Goal: Task Accomplishment & Management: Manage account settings

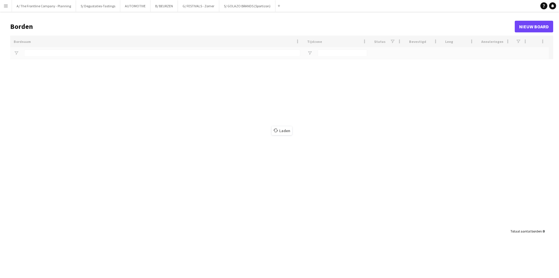
click at [5, 6] on app-icon "Menu" at bounding box center [5, 5] width 5 height 5
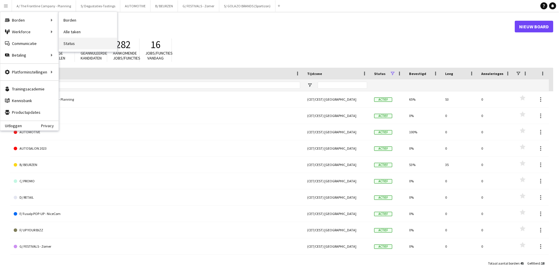
click at [69, 45] on link "Status" at bounding box center [88, 44] width 58 height 12
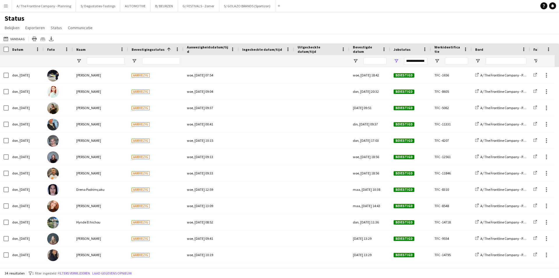
click at [5, 10] on button "Menu" at bounding box center [6, 6] width 12 height 12
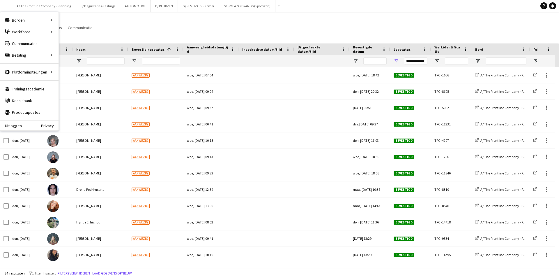
click at [133, 20] on div "Status Bekijken Weergaven Standaardweergave Nieuwe weergave Bekijk bijwerken We…" at bounding box center [279, 24] width 559 height 20
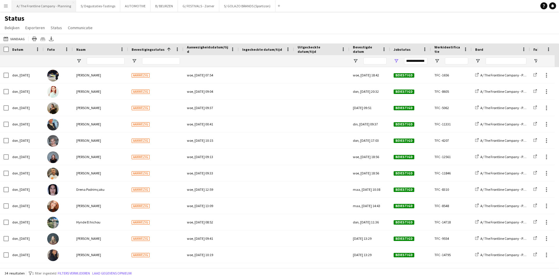
click at [43, 7] on button "A/ The Frontline Company - Planning Sluiten" at bounding box center [44, 5] width 64 height 11
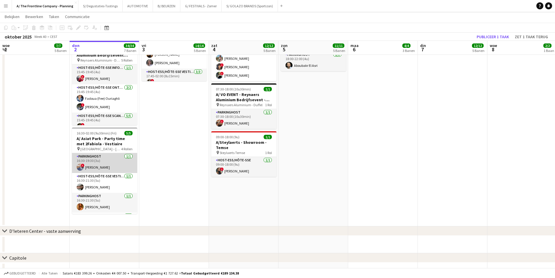
drag, startPoint x: 105, startPoint y: 173, endPoint x: 104, endPoint y: 170, distance: 3.4
click at [105, 173] on app-card-role "Host-ess/Hôte-sse Vestiaire 1/1 16:30-21:30 (5u) Fjolla Beka" at bounding box center [104, 183] width 65 height 20
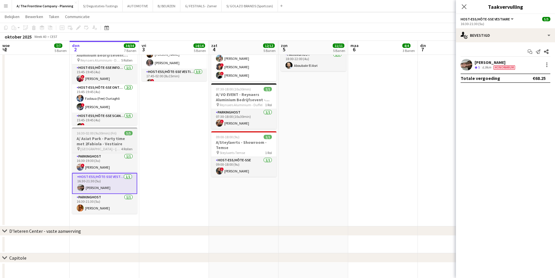
click at [100, 136] on h3 "A/ Asiat Park - Party time met 2Fabiola - Vestiaire" at bounding box center [104, 141] width 65 height 10
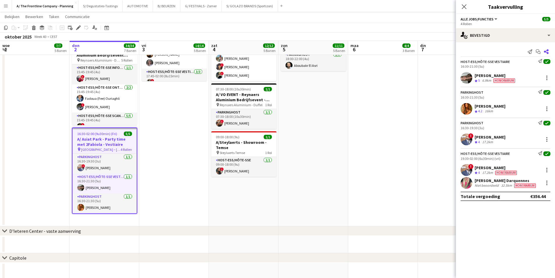
click at [546, 52] on icon "Delen" at bounding box center [546, 51] width 5 height 5
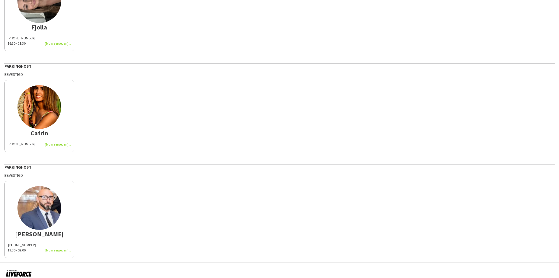
scroll to position [200, 0]
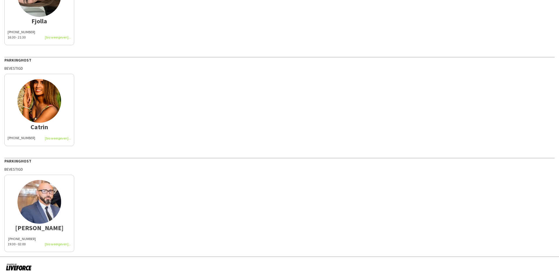
click at [17, 241] on div "19:30 - 02:00" at bounding box center [40, 243] width 64 height 5
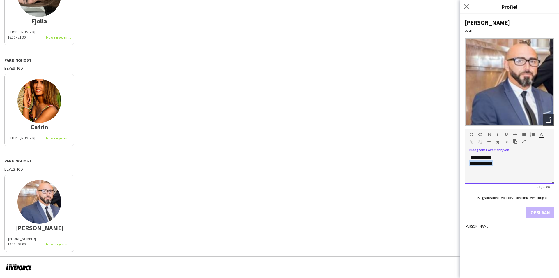
drag, startPoint x: 511, startPoint y: 166, endPoint x: 455, endPoint y: 166, distance: 55.3
click at [455, 166] on body "**********" at bounding box center [279, 139] width 559 height 278
click at [534, 210] on button "Opslaan" at bounding box center [540, 212] width 28 height 12
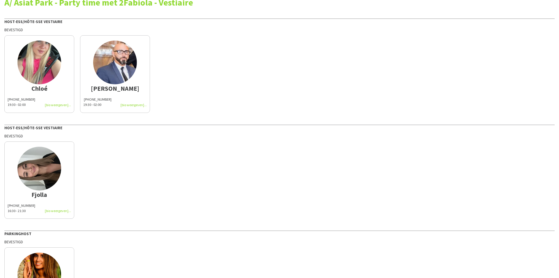
scroll to position [0, 0]
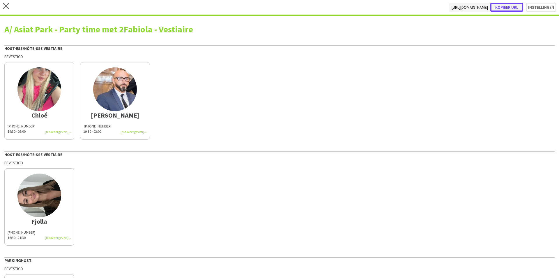
click at [497, 6] on button "Kopieer url" at bounding box center [507, 7] width 33 height 9
click at [8, 4] on icon at bounding box center [6, 6] width 6 height 6
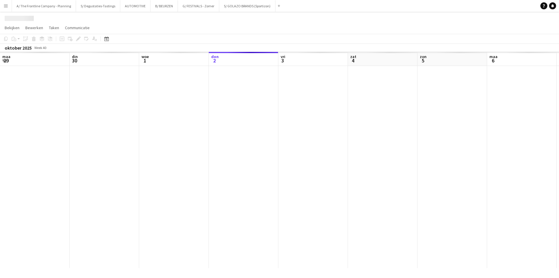
scroll to position [0, 139]
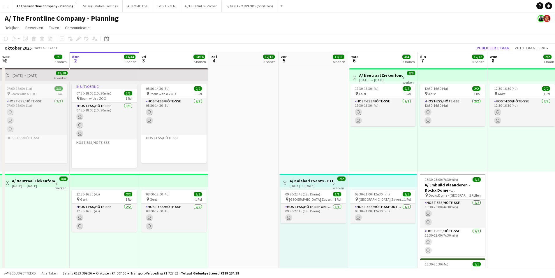
click at [6, 7] on app-icon "Menu" at bounding box center [5, 5] width 5 height 5
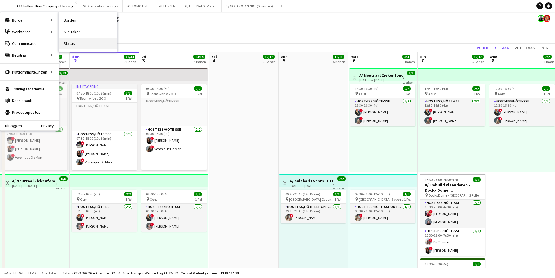
click at [86, 42] on link "Status" at bounding box center [88, 44] width 58 height 12
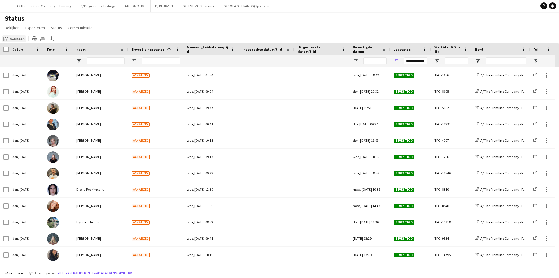
click at [20, 38] on button "Vandaag Vandaag" at bounding box center [14, 38] width 24 height 7
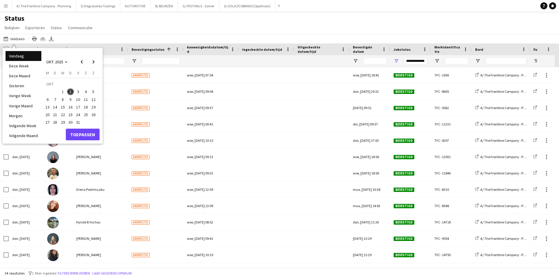
click at [77, 92] on span "3" at bounding box center [78, 91] width 7 height 7
click at [77, 88] on span "3" at bounding box center [78, 91] width 7 height 7
click at [86, 131] on button "Toepassen" at bounding box center [83, 134] width 34 height 12
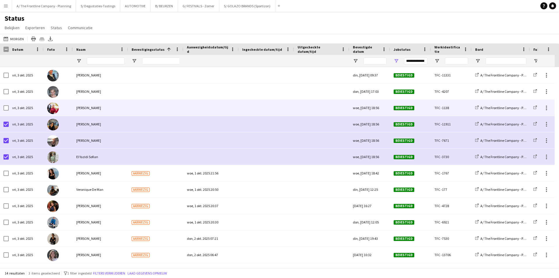
click at [5, 103] on div at bounding box center [5, 108] width 5 height 16
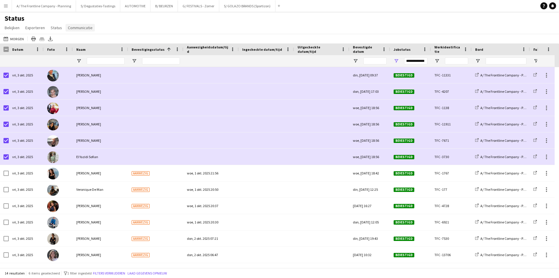
click at [86, 26] on span "Communicatie" at bounding box center [80, 27] width 25 height 5
click at [88, 40] on span "Melding versturen" at bounding box center [85, 40] width 32 height 5
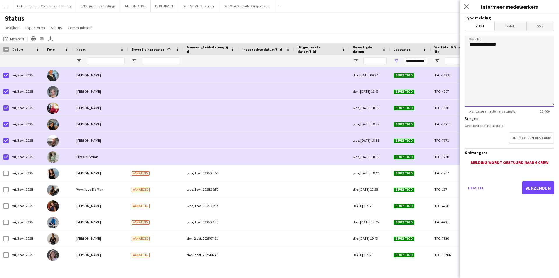
click at [496, 78] on textarea "**********" at bounding box center [510, 71] width 90 height 71
paste textarea "**********"
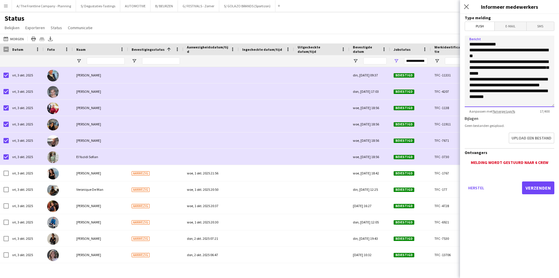
scroll to position [11, 0]
type textarea "**********"
click at [537, 186] on button "Verzenden" at bounding box center [538, 187] width 32 height 13
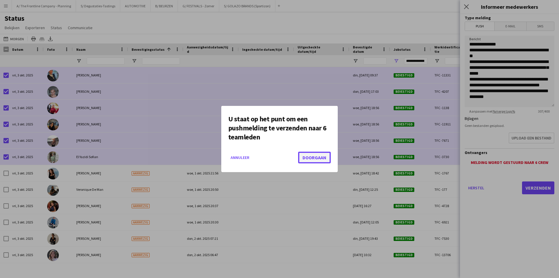
click at [325, 155] on button "Doorgaan" at bounding box center [314, 157] width 33 height 12
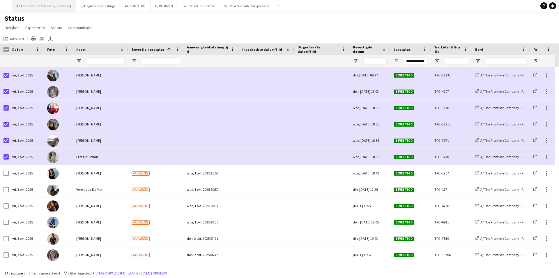
click at [53, 6] on button "A/ The Frontline Company - Planning Sluiten" at bounding box center [44, 5] width 64 height 11
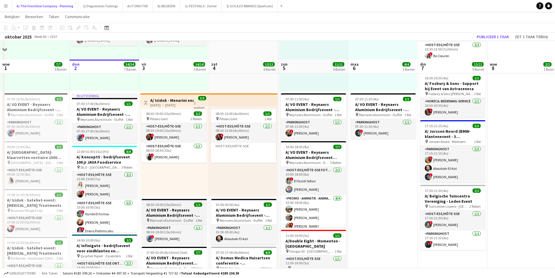
scroll to position [204, 0]
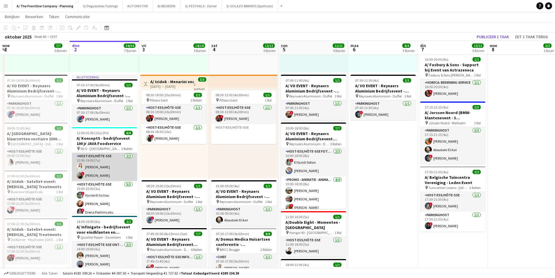
click at [110, 166] on app-card-role "Host-ess/Hôte-sse 2/2 12:00-19:00 (7u) laura van londerzele ! Zoë Vanderaa" at bounding box center [104, 167] width 65 height 28
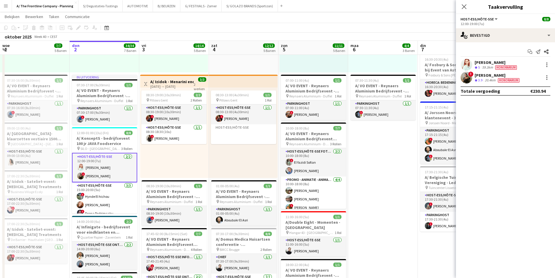
click at [483, 64] on div "[PERSON_NAME]" at bounding box center [496, 62] width 43 height 5
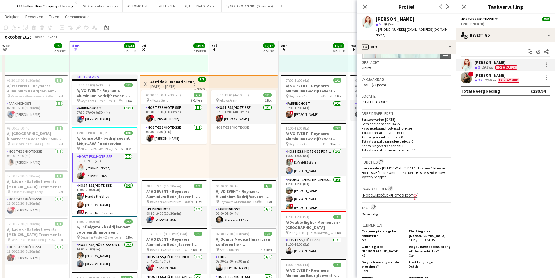
scroll to position [117, 0]
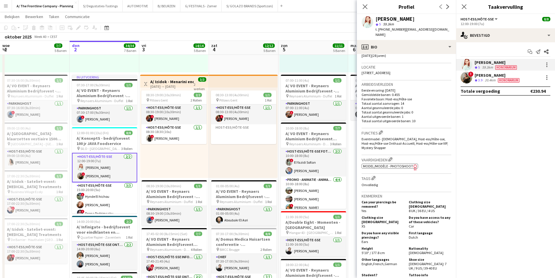
click at [472, 76] on span "!" at bounding box center [470, 73] width 5 height 5
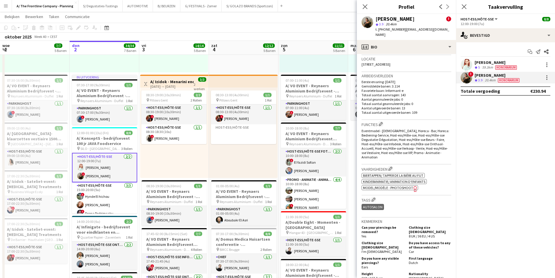
scroll to position [233, 0]
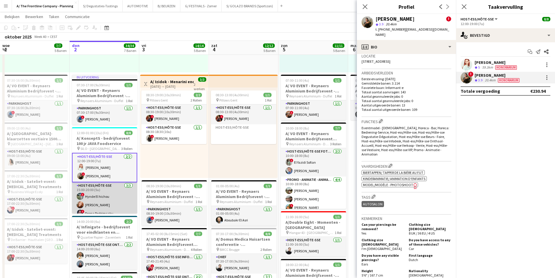
click at [97, 198] on app-card-role "Host-ess/Hôte-sse 3/3 15:00-20:00 (5u) ! Hynde El hichou Oda Podrimçaku ! Drena…" at bounding box center [104, 200] width 65 height 37
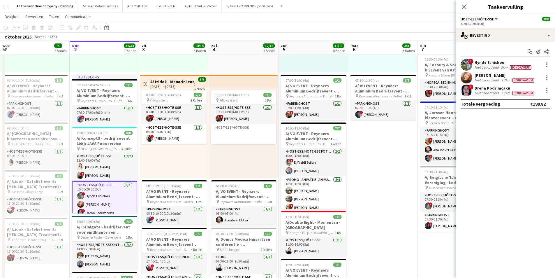
click at [486, 67] on div "Niet beoordeeld" at bounding box center [487, 67] width 25 height 5
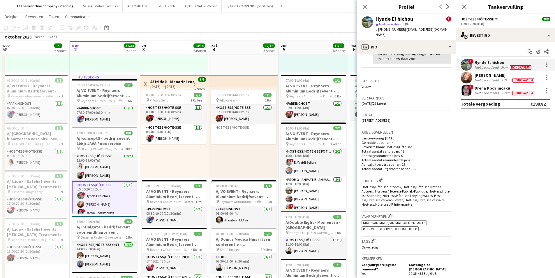
scroll to position [175, 0]
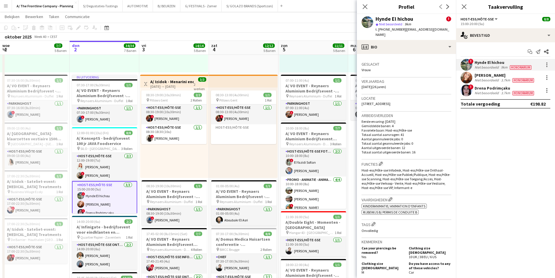
click at [490, 77] on div "[PERSON_NAME]" at bounding box center [505, 75] width 61 height 5
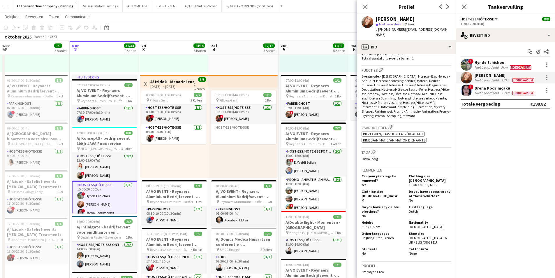
click at [506, 92] on div "3.7km" at bounding box center [505, 93] width 11 height 5
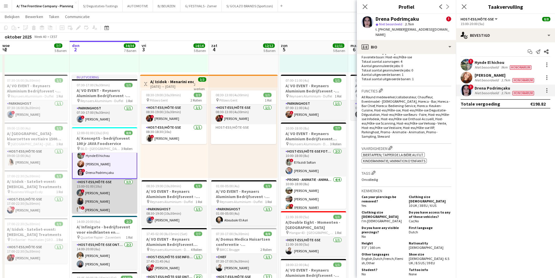
scroll to position [42, 0]
click at [88, 197] on app-card-role "Host-ess/Hôte-sse 3/3 15:00-01:00 (10u) ! Laurien Verheyen Samia Bouker ! Soula…" at bounding box center [104, 195] width 65 height 37
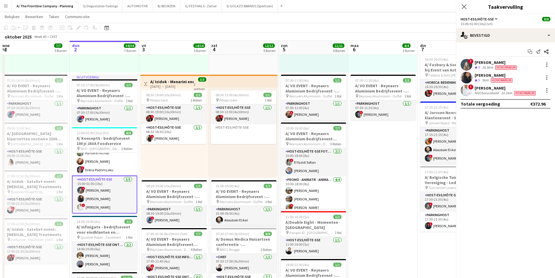
scroll to position [42, 0]
click at [503, 67] on span "Honorarium" at bounding box center [506, 67] width 22 height 4
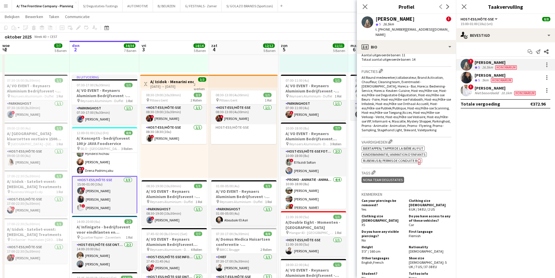
scroll to position [262, 0]
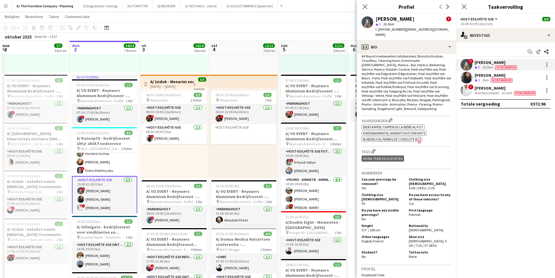
click at [510, 77] on div "[PERSON_NAME]" at bounding box center [494, 75] width 39 height 5
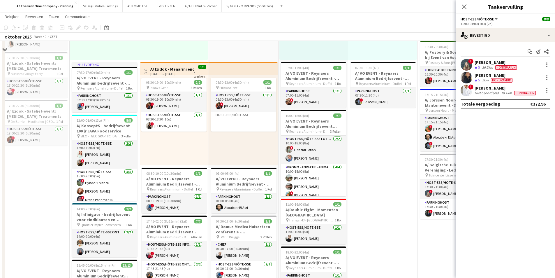
scroll to position [233, 0]
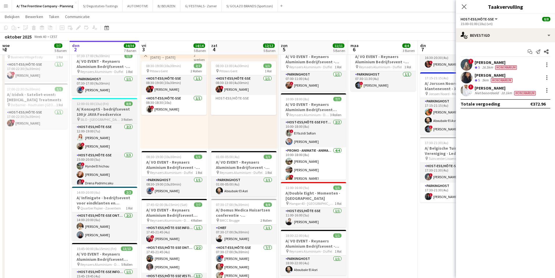
click at [98, 113] on h3 "A/ KonseptS - bedrijfsevent 100 jr JAVA Foodservice" at bounding box center [104, 111] width 65 height 10
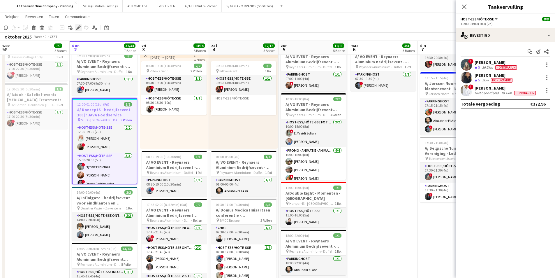
click at [75, 27] on div "Bewerken" at bounding box center [78, 27] width 7 height 7
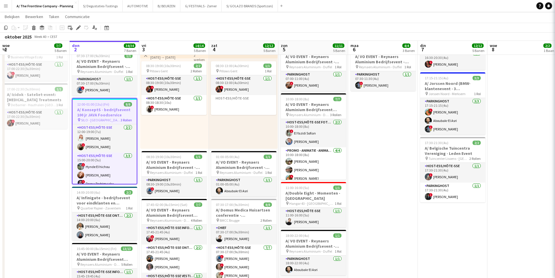
type input "**********"
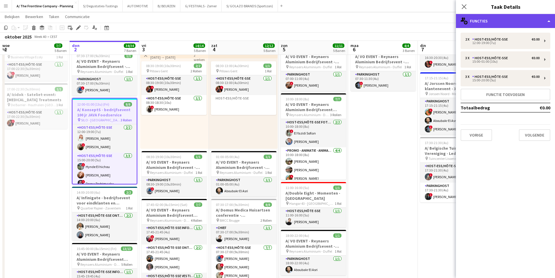
click at [492, 18] on div "multiple-users-add Functies" at bounding box center [505, 21] width 99 height 14
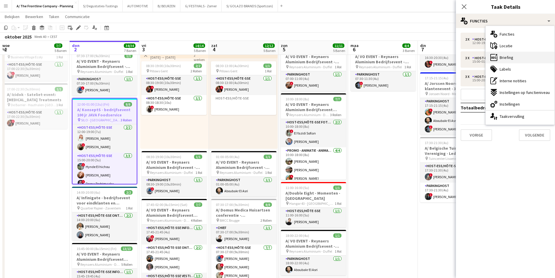
click at [505, 59] on span "Briefing" at bounding box center [507, 57] width 14 height 5
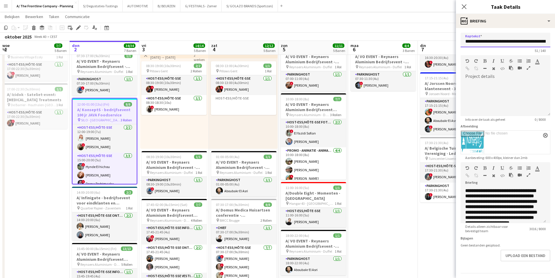
scroll to position [0, 23]
drag, startPoint x: 471, startPoint y: 43, endPoint x: 147, endPoint y: 116, distance: 332.4
click at [552, 39] on mat-expansion-panel "**********" at bounding box center [505, 153] width 99 height 250
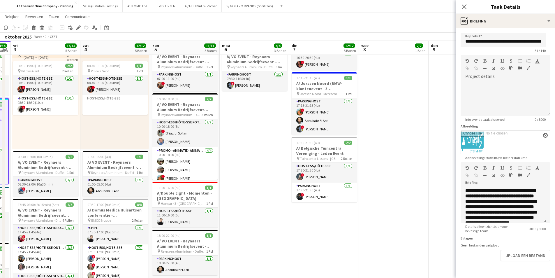
scroll to position [0, 221]
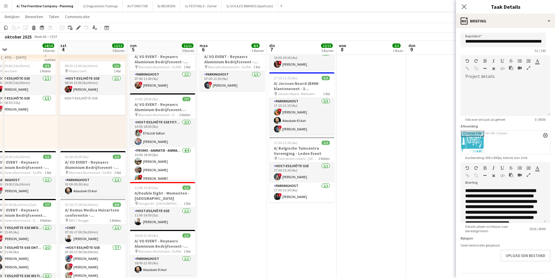
drag, startPoint x: 396, startPoint y: 186, endPoint x: 245, endPoint y: 188, distance: 150.9
click at [245, 188] on app-calendar-viewport "din 30 23/23 6 Banen woe 1 7/7 5 Banen don 2 34/34 7 Banen vri 3 14/14 5 Banen …" at bounding box center [277, 137] width 555 height 694
click at [292, 157] on span "Tuincenter Lissens - [GEOGRAPHIC_DATA]" at bounding box center [298, 158] width 41 height 4
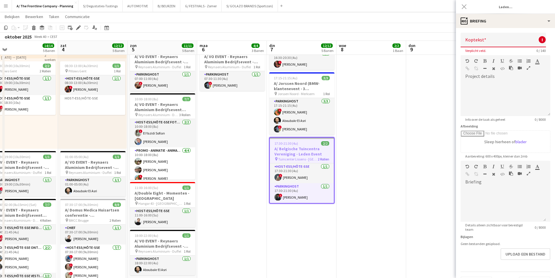
scroll to position [41, 0]
type input "**********"
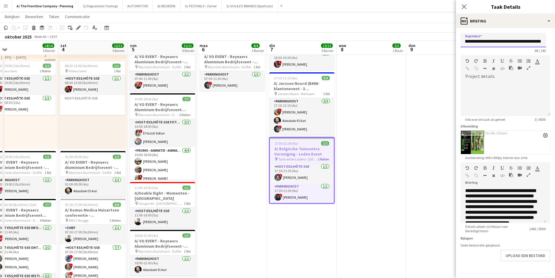
scroll to position [0, 18]
drag, startPoint x: 472, startPoint y: 42, endPoint x: 551, endPoint y: 45, distance: 79.3
click at [551, 45] on mat-expansion-panel "**********" at bounding box center [505, 153] width 99 height 250
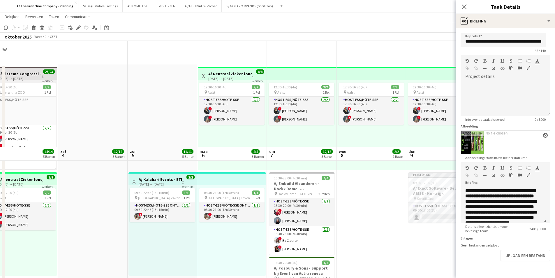
scroll to position [0, 0]
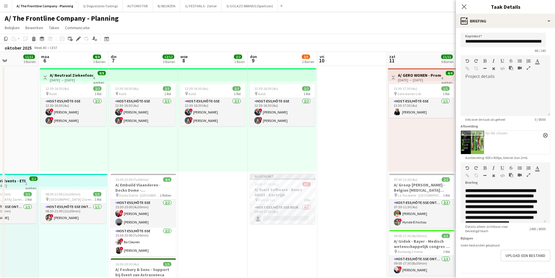
drag, startPoint x: 385, startPoint y: 153, endPoint x: 195, endPoint y: 154, distance: 189.4
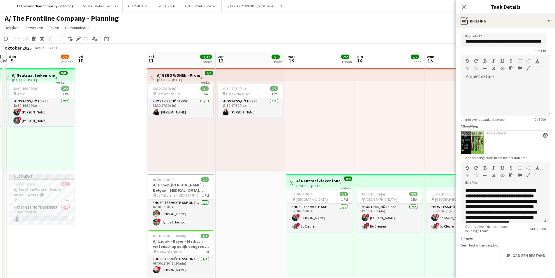
drag, startPoint x: 414, startPoint y: 179, endPoint x: 204, endPoint y: 189, distance: 210.3
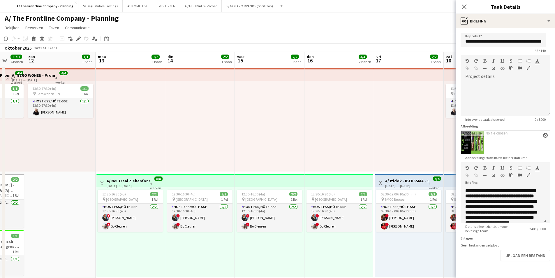
drag, startPoint x: 325, startPoint y: 205, endPoint x: 128, endPoint y: 188, distance: 198.3
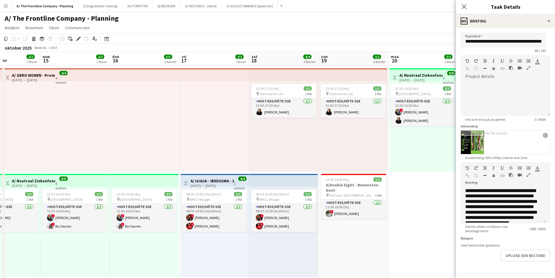
drag, startPoint x: 250, startPoint y: 188, endPoint x: 102, endPoint y: 189, distance: 148.0
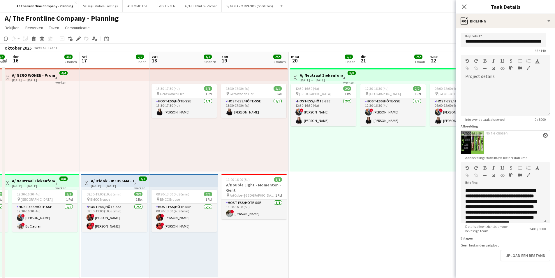
drag, startPoint x: 323, startPoint y: 188, endPoint x: 242, endPoint y: 188, distance: 81.0
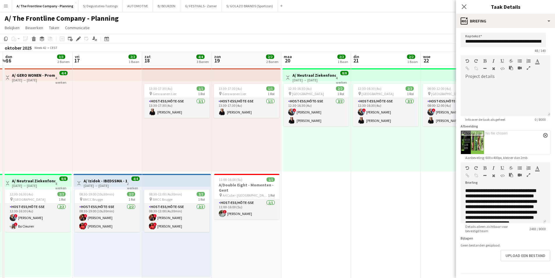
drag, startPoint x: 363, startPoint y: 181, endPoint x: 147, endPoint y: 179, distance: 215.9
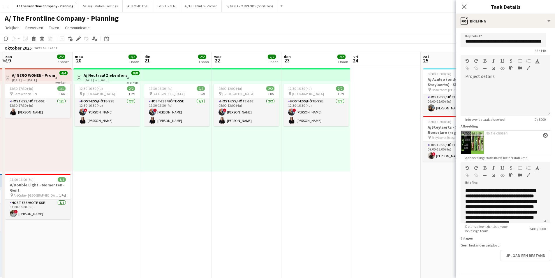
drag, startPoint x: 292, startPoint y: 174, endPoint x: 153, endPoint y: 179, distance: 139.3
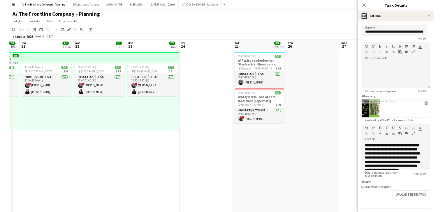
scroll to position [0, 167]
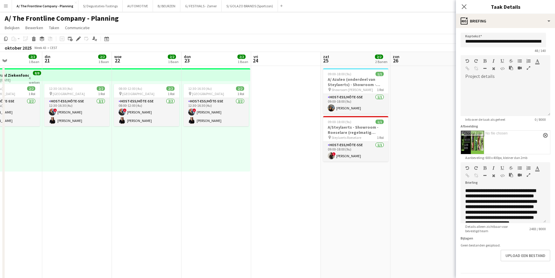
drag, startPoint x: 335, startPoint y: 175, endPoint x: 166, endPoint y: 180, distance: 169.6
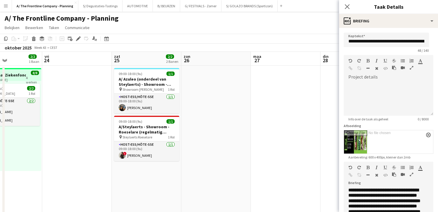
click at [3, 6] on button "Menu" at bounding box center [6, 6] width 12 height 12
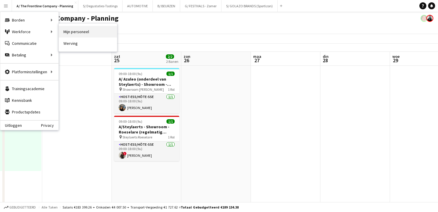
click at [63, 32] on link "Mijn personeel" at bounding box center [88, 32] width 58 height 12
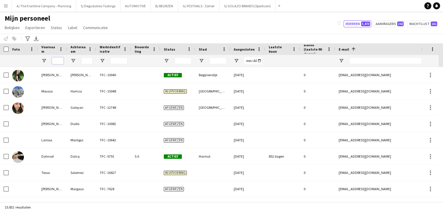
click at [59, 59] on input "Voornaam Filter Invoer" at bounding box center [58, 60] width 12 height 7
type input "*******"
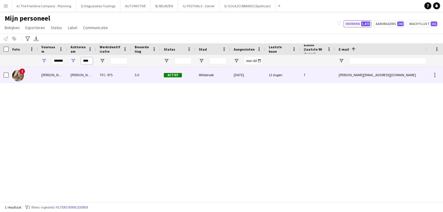
type input "****"
click at [77, 75] on div "Balarezo" at bounding box center [81, 75] width 29 height 16
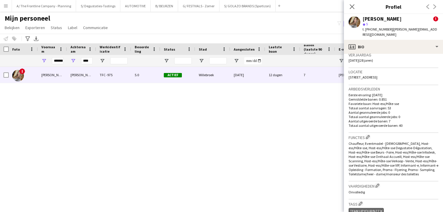
scroll to position [175, 0]
click at [377, 75] on span "Breendonkstraat, Willebroek, 2830" at bounding box center [362, 77] width 29 height 4
copy span "Breendonkstraat, Willebroek, 2830"
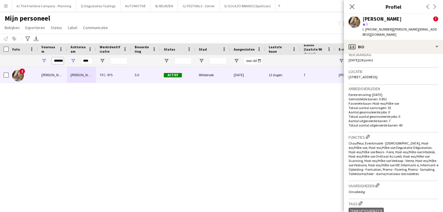
click at [55, 60] on input "*******" at bounding box center [58, 60] width 12 height 7
type input "*******"
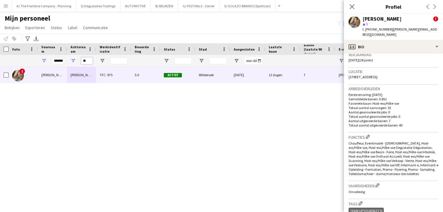
type input "*"
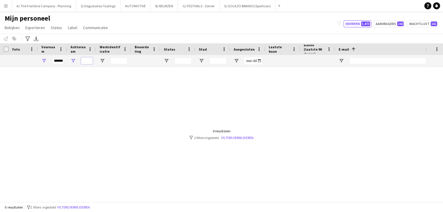
type input "*"
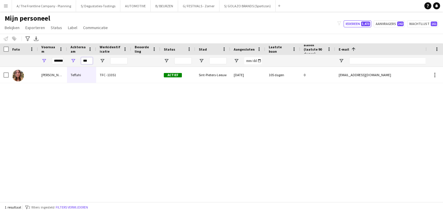
type input "***"
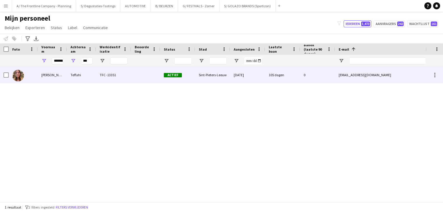
click at [79, 72] on div "Teffahi" at bounding box center [81, 75] width 29 height 16
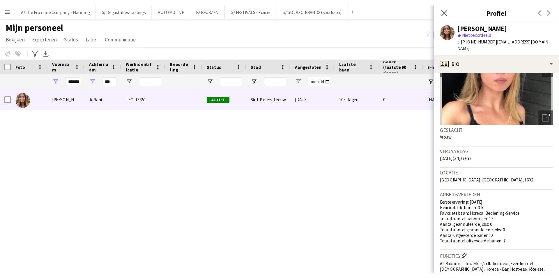
scroll to position [58, 0]
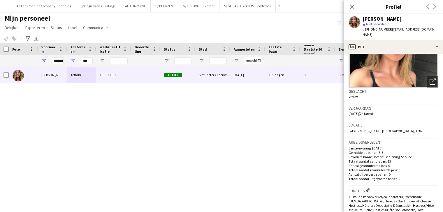
click at [393, 128] on div "Locatie 9 Kapellestraat, Sint-Pieters-Leeuw, 1602" at bounding box center [393, 129] width 90 height 17
copy span "9 Kapellestraat, Sint-Pieters-Leeuw, 1602"
click at [259, 107] on div "Jasmine Teffahi TFC -13351 Actief Sint-Pieters-Leeuw 21-02-2025 105 dagen 0 jas…" at bounding box center [212, 132] width 425 height 131
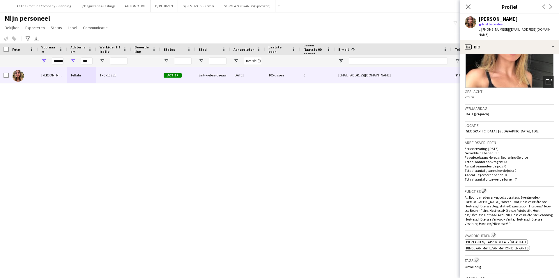
click at [161, 195] on div "Jasmine Teffahi TFC -13351 Actief Sint-Pieters-Leeuw 21-02-2025 105 dagen 0 jas…" at bounding box center [271, 165] width 542 height 196
click at [62, 12] on main "Mijn personeel Bekijken Weergaven Standaardweergave Nieuwe weergave Bekijk bijw…" at bounding box center [279, 141] width 559 height 258
click at [59, 8] on button "A/ The Frontline Company - Planning Sluiten" at bounding box center [44, 5] width 64 height 11
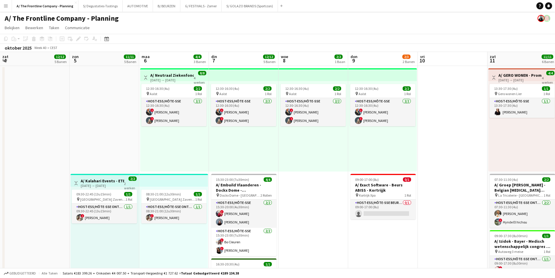
scroll to position [0, 141]
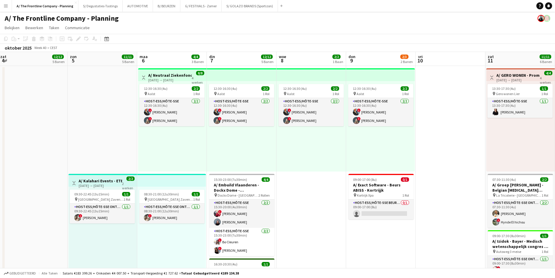
drag, startPoint x: 468, startPoint y: 146, endPoint x: 213, endPoint y: 154, distance: 255.3
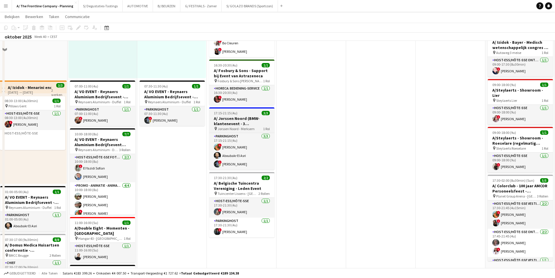
scroll to position [175, 0]
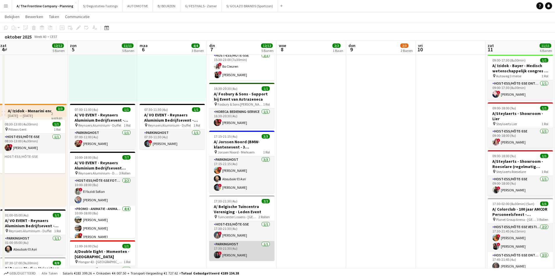
click at [240, 256] on app-card-role "Parkinghost 1/1 17:30-21:30 (4u) ! Georges Onderwater" at bounding box center [241, 251] width 65 height 20
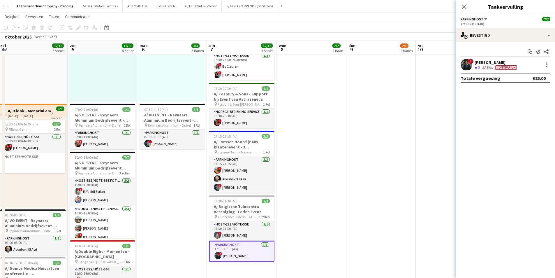
click at [486, 69] on div "33.9km" at bounding box center [487, 67] width 13 height 5
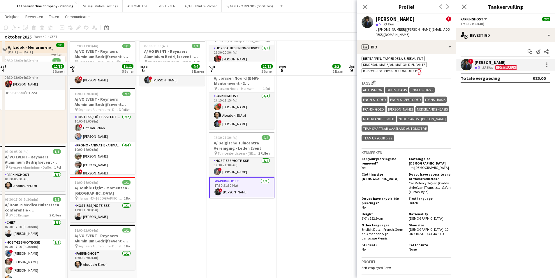
scroll to position [262, 0]
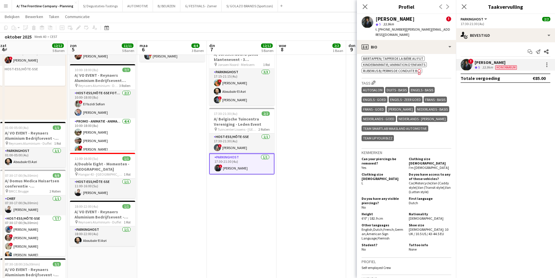
drag, startPoint x: 168, startPoint y: 206, endPoint x: 201, endPoint y: 202, distance: 34.0
click at [201, 202] on app-calendar-viewport "don 2 34/34 7 Banen vri 3 14/14 5 Banen zat 4 12/12 5 Banen zon 5 11/11 5 Banen…" at bounding box center [277, 108] width 555 height 694
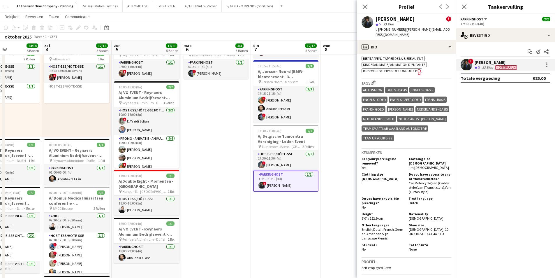
scroll to position [233, 0]
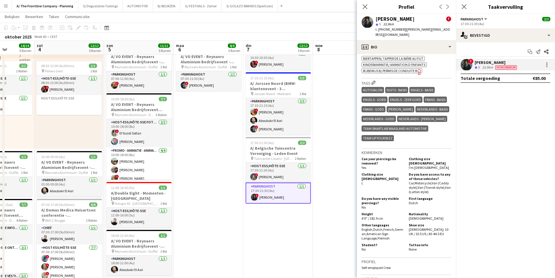
drag, startPoint x: 246, startPoint y: 166, endPoint x: 265, endPoint y: 162, distance: 19.4
click at [265, 162] on app-calendar-viewport "woe 1 7/7 5 Banen don 2 34/34 7 Banen vri 3 14/14 5 Banen zat 4 12/12 5 Banen z…" at bounding box center [277, 137] width 555 height 694
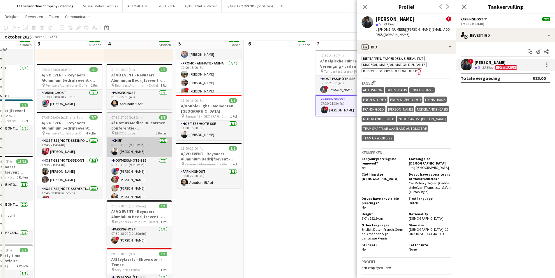
scroll to position [320, 0]
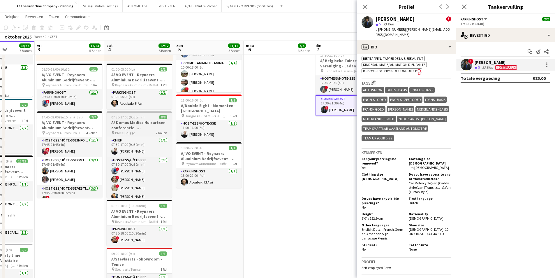
click at [128, 124] on h3 "A/ Domus Medica Huisartsen conferentie - [GEOGRAPHIC_DATA]" at bounding box center [139, 125] width 65 height 10
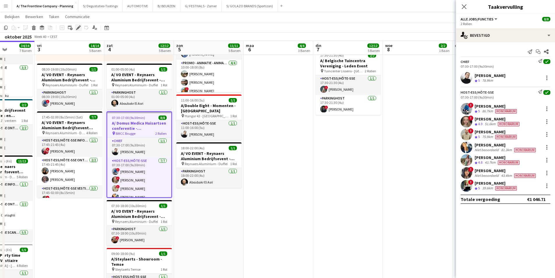
click at [77, 28] on icon "Bewerken" at bounding box center [78, 27] width 5 height 5
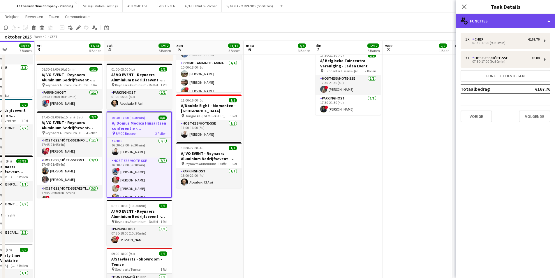
click at [470, 25] on div "multiple-users-add Functies" at bounding box center [505, 21] width 99 height 14
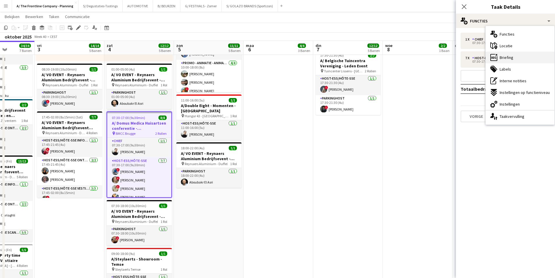
click at [526, 57] on div "ads-window Briefing" at bounding box center [520, 58] width 69 height 12
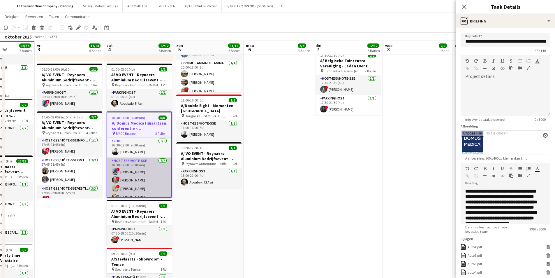
click at [149, 180] on app-card-role "Host-ess/Hôte-sse 7/7 07:30-17:00 (9u30min) ! Yari De Herdt ! Evelien Van De Ve…" at bounding box center [139, 192] width 64 height 70
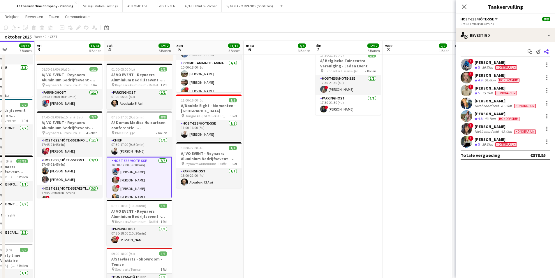
click at [548, 50] on icon at bounding box center [546, 51] width 5 height 5
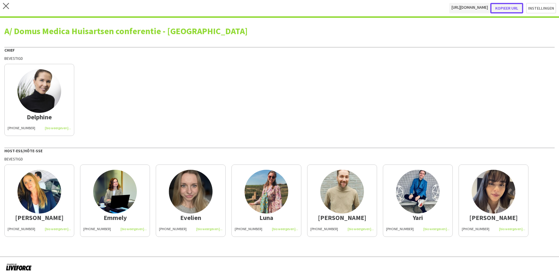
click at [519, 6] on button "Kopieer url" at bounding box center [507, 8] width 33 height 10
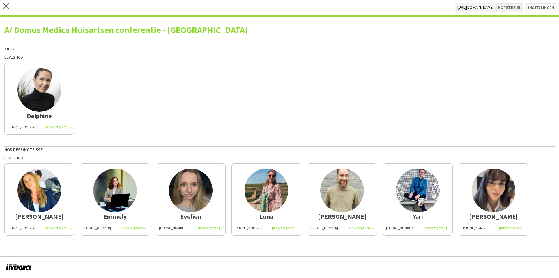
type textarea "**********"
click at [7, 5] on icon "close" at bounding box center [6, 6] width 6 height 6
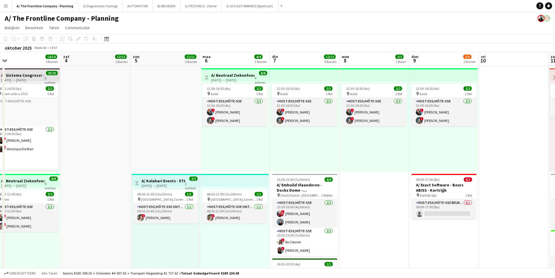
scroll to position [0, 221]
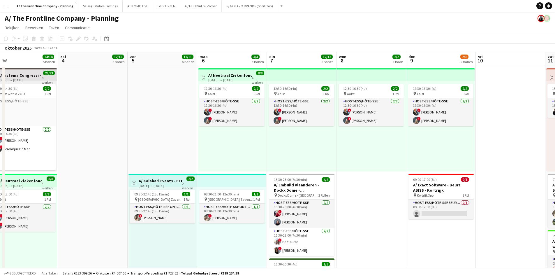
drag, startPoint x: 315, startPoint y: 120, endPoint x: 164, endPoint y: 119, distance: 150.9
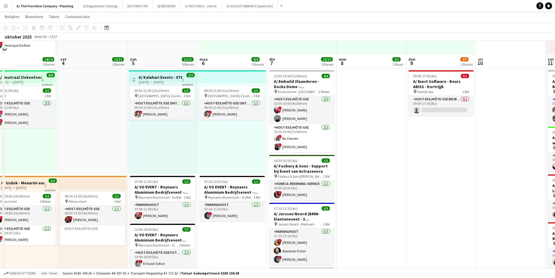
scroll to position [87, 0]
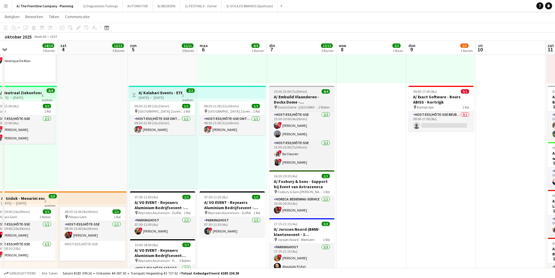
click at [308, 99] on h3 "A/ Embuild Vlaanderen - Dockx Dome - [GEOGRAPHIC_DATA]" at bounding box center [301, 99] width 65 height 10
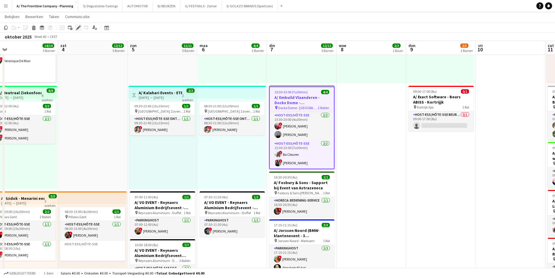
click at [77, 30] on icon at bounding box center [76, 29] width 1 height 1
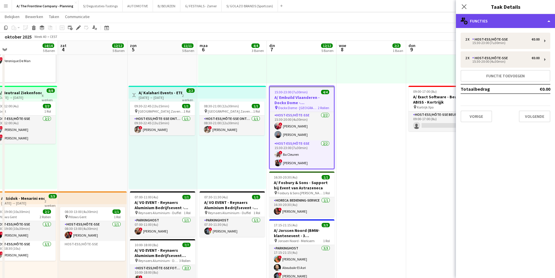
click at [479, 18] on div "multiple-users-add Functies" at bounding box center [505, 21] width 99 height 14
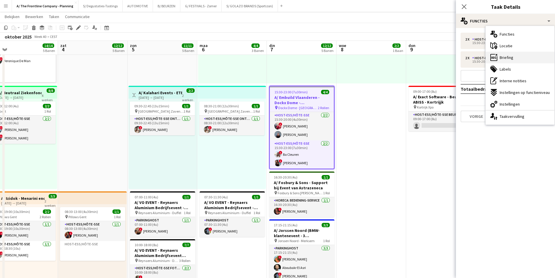
click at [519, 56] on div "ads-window Briefing" at bounding box center [520, 58] width 69 height 12
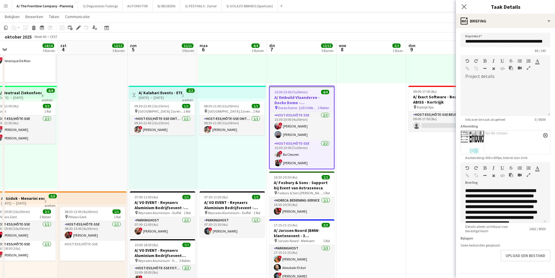
click at [528, 174] on icon "button" at bounding box center [528, 175] width 3 height 4
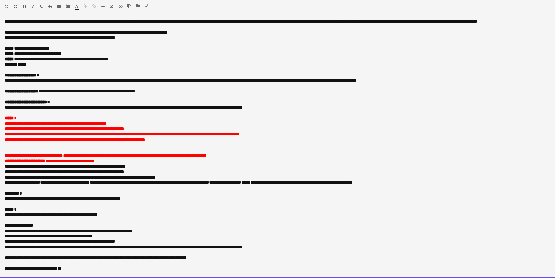
drag, startPoint x: 24, startPoint y: 70, endPoint x: 30, endPoint y: 72, distance: 6.6
click at [30, 67] on p "******* *****" at bounding box center [275, 64] width 541 height 5
paste div
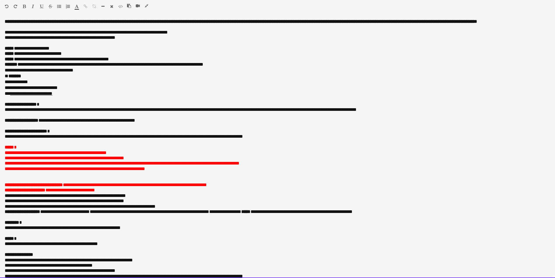
click at [24, 66] on span "**********" at bounding box center [112, 64] width 182 height 4
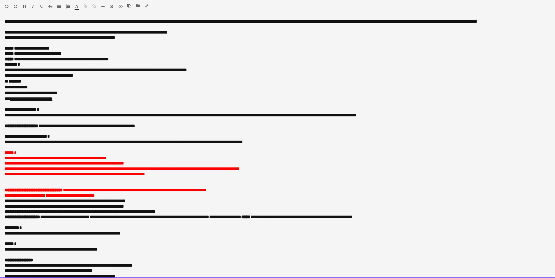
click at [17, 101] on link "**********" at bounding box center [31, 98] width 42 height 4
drag, startPoint x: 78, startPoint y: 105, endPoint x: 49, endPoint y: 105, distance: 29.1
click at [49, 102] on p "**********" at bounding box center [275, 89] width 541 height 23
click at [83, 102] on p "**********" at bounding box center [275, 89] width 541 height 23
click at [107, 102] on p "**********" at bounding box center [275, 89] width 541 height 23
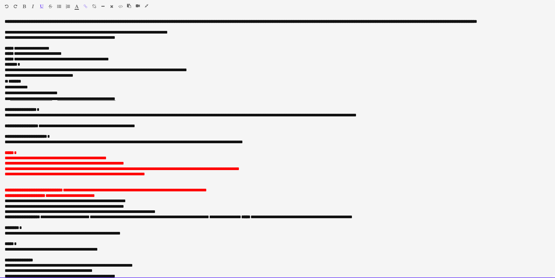
click at [138, 101] on p "**********" at bounding box center [275, 89] width 541 height 23
drag, startPoint x: 137, startPoint y: 103, endPoint x: 66, endPoint y: 104, distance: 71.1
click at [66, 102] on p "**********" at bounding box center [275, 89] width 541 height 23
drag, startPoint x: 5, startPoint y: 75, endPoint x: 212, endPoint y: 75, distance: 207.4
click at [187, 72] on span "**********" at bounding box center [96, 70] width 182 height 4
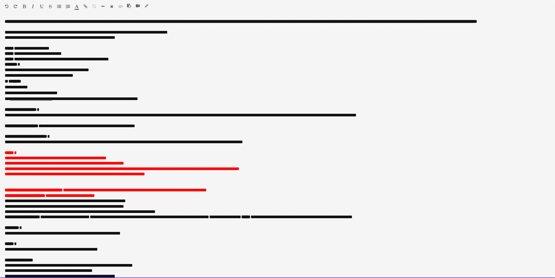
drag, startPoint x: 37, startPoint y: 92, endPoint x: 2, endPoint y: 87, distance: 35.4
click at [2, 87] on div "**********" at bounding box center [277, 148] width 555 height 259
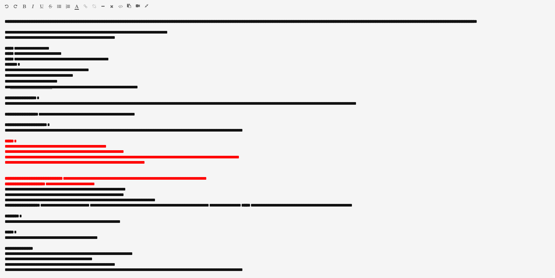
click at [146, 5] on icon "button" at bounding box center [146, 6] width 3 height 4
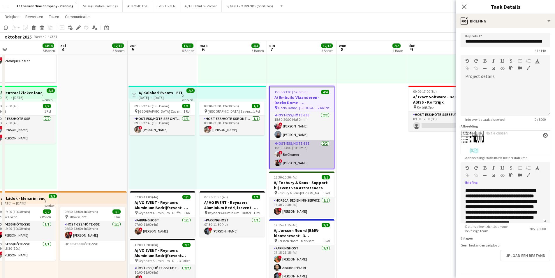
click at [308, 163] on app-card-role "Host-ess/Hôte-sse 2/2 15:30-23:00 (7u30min) ! Bo Cleuren ! Charlotte Goeman" at bounding box center [302, 154] width 64 height 28
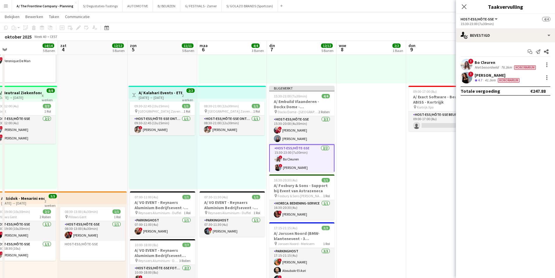
click at [497, 64] on div "Bo Cleuren" at bounding box center [506, 62] width 62 height 5
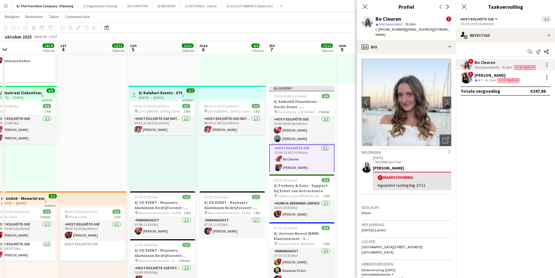
click at [501, 78] on span "Honorarium" at bounding box center [509, 80] width 22 height 4
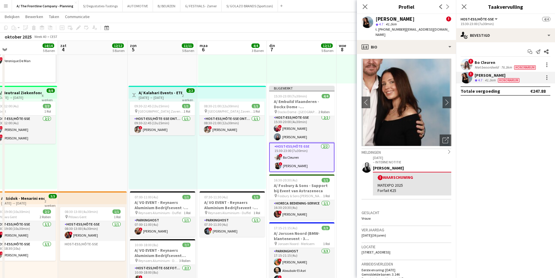
scroll to position [0, 0]
click at [485, 68] on div "Niet beoordeeld" at bounding box center [487, 67] width 25 height 5
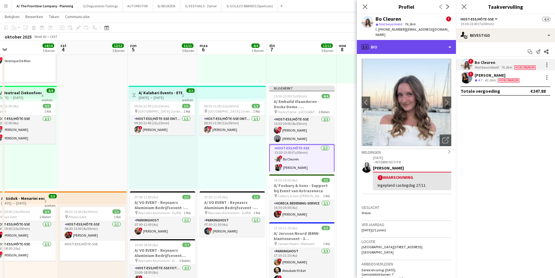
click at [414, 43] on div "profile Bio" at bounding box center [406, 47] width 99 height 14
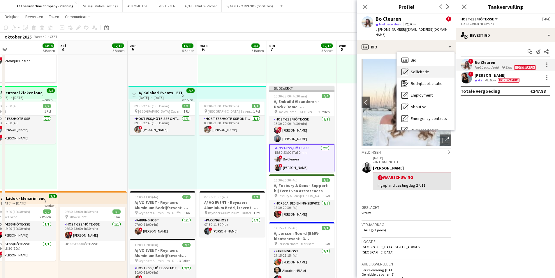
click at [421, 69] on div "Sollicitatie Sollicitatie" at bounding box center [426, 72] width 58 height 12
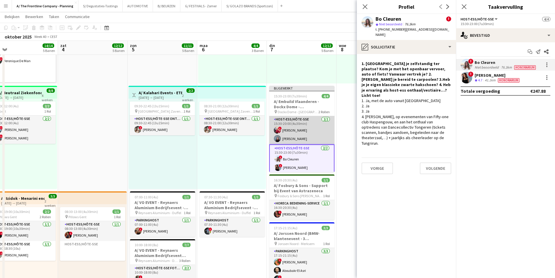
click at [307, 133] on app-card-role "Host-ess/Hôte-sse 2/2 15:30-20:00 (4u30min) ! Eleni Baas Julie Michel" at bounding box center [301, 130] width 65 height 28
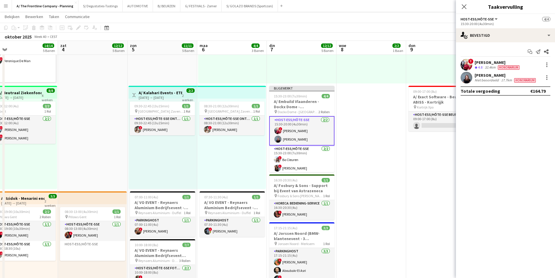
click at [492, 69] on div "32.4km" at bounding box center [490, 67] width 13 height 5
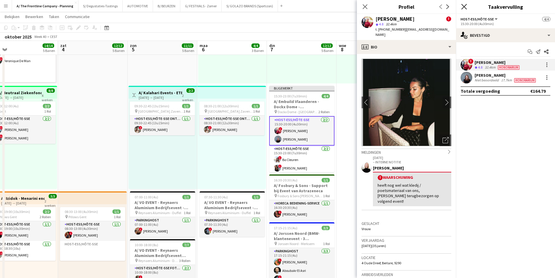
click at [464, 6] on icon "Sluit pop-in" at bounding box center [464, 7] width 6 height 6
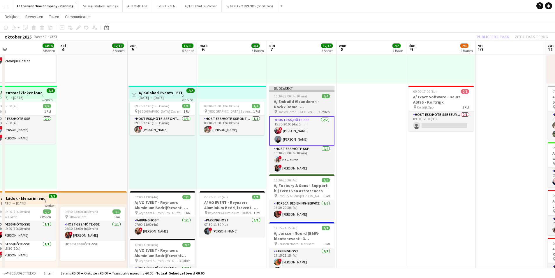
click at [307, 103] on h3 "A/ Embuild Vlaanderen - Dockx Dome - [GEOGRAPHIC_DATA]" at bounding box center [301, 104] width 65 height 10
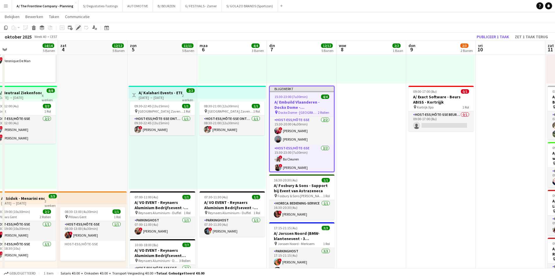
click at [76, 29] on div "Bewerken" at bounding box center [78, 27] width 7 height 7
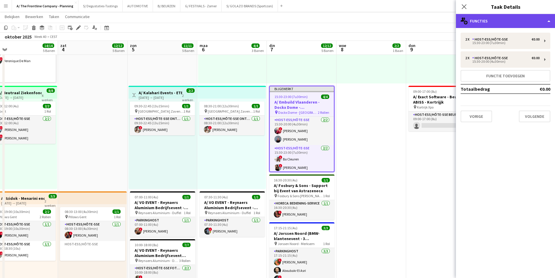
click at [529, 20] on div "multiple-users-add Functies" at bounding box center [505, 21] width 99 height 14
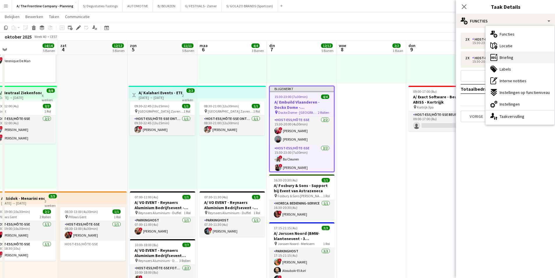
click at [519, 58] on div "ads-window Briefing" at bounding box center [520, 58] width 69 height 12
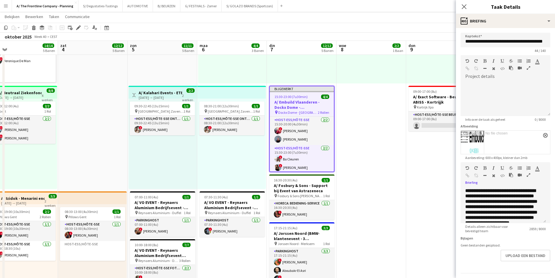
click at [528, 174] on icon "button" at bounding box center [528, 175] width 3 height 4
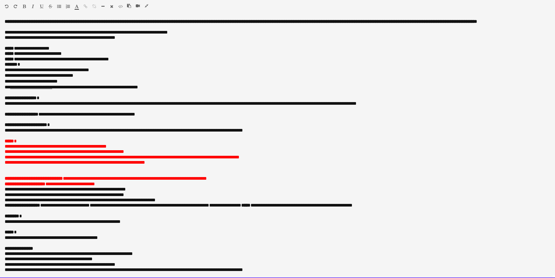
click at [64, 133] on p "**********" at bounding box center [275, 130] width 541 height 5
click at [52, 101] on p "**********" at bounding box center [275, 97] width 541 height 5
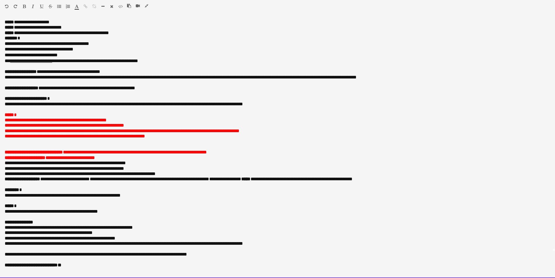
scroll to position [117, 0]
click at [178, 171] on p "**********" at bounding box center [278, 173] width 546 height 5
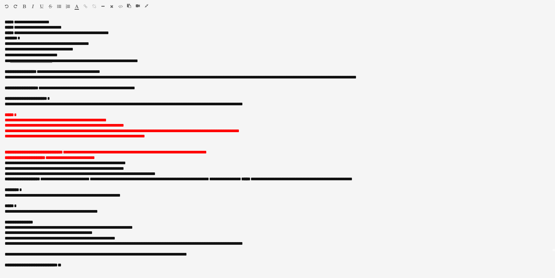
click at [146, 4] on icon "button" at bounding box center [146, 6] width 3 height 4
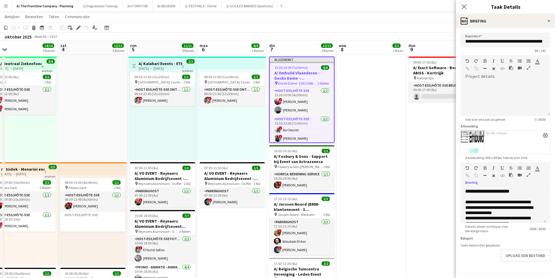
click at [367, 143] on app-date-cell "12:30-16:30 (4u) 2/2 pin Aalst 1 Rol Host-ess/Hôte-sse 2/2 12:30-16:30 (4u) ! E…" at bounding box center [371, 248] width 70 height 598
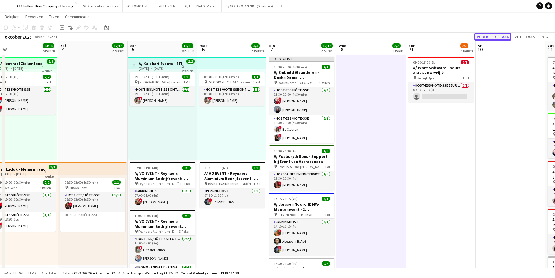
click at [483, 36] on button "Publiceer 1 taak" at bounding box center [492, 37] width 37 height 8
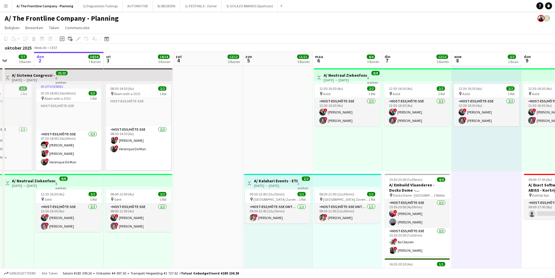
scroll to position [0, 146]
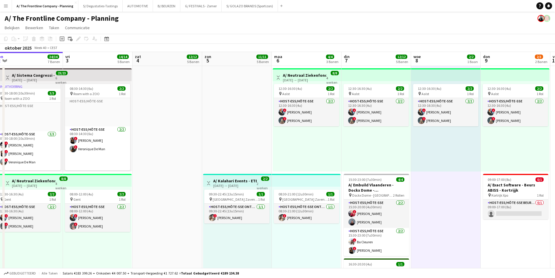
drag, startPoint x: 106, startPoint y: 108, endPoint x: 250, endPoint y: 108, distance: 144.2
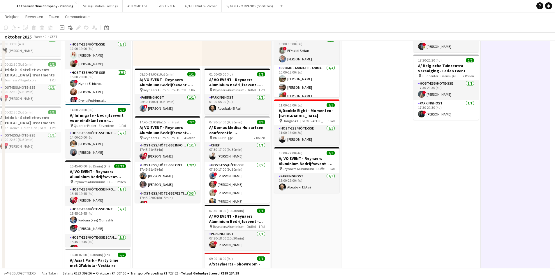
scroll to position [320, 0]
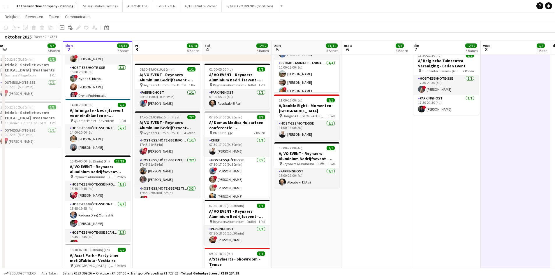
click at [185, 129] on h3 "A/ VO EVENT - Reynaers Aluminium Bedrijfsevent (02+03+05/10)" at bounding box center [167, 125] width 65 height 10
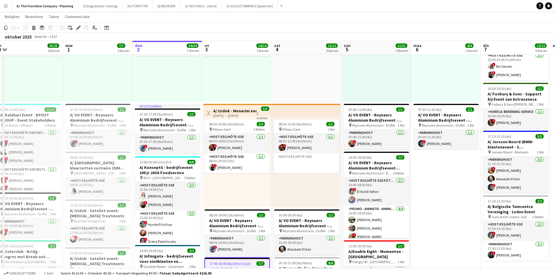
scroll to position [0, 161]
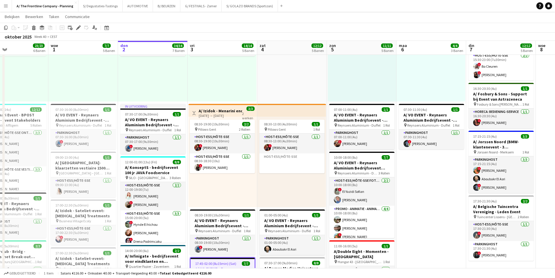
drag, startPoint x: 128, startPoint y: 164, endPoint x: 184, endPoint y: 163, distance: 55.1
click at [184, 163] on app-calendar-viewport "zon 28 13/13 5 Banen maa 29 9/9 4 Banen din 30 23/23 6 Banen woe 1 7/7 5 Banen …" at bounding box center [277, 195] width 555 height 694
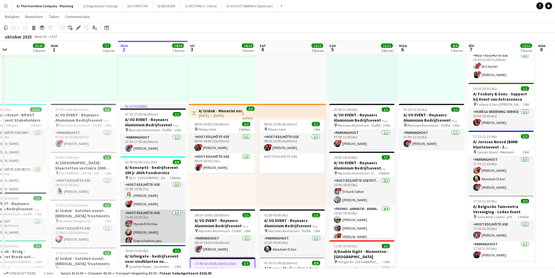
scroll to position [0, 0]
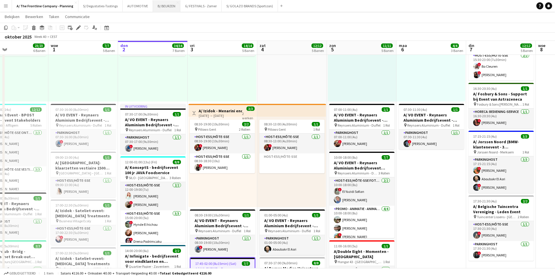
click at [159, 7] on button "B/ BEURZEN Sluiten" at bounding box center [166, 5] width 27 height 11
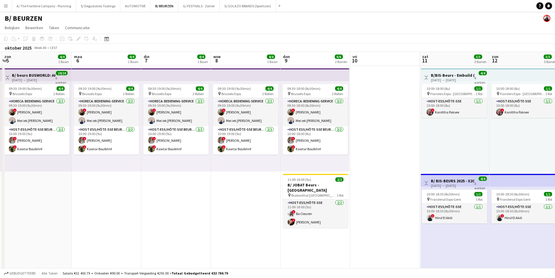
drag, startPoint x: 383, startPoint y: 136, endPoint x: 94, endPoint y: 131, distance: 288.7
click at [94, 131] on app-calendar-viewport "don 2 vri 3 zat 4 4/4 1 Baan zon 5 4/4 1 Baan maa 6 4/4 1 Baan din 7 4/4 1 Baan…" at bounding box center [277, 234] width 555 height 365
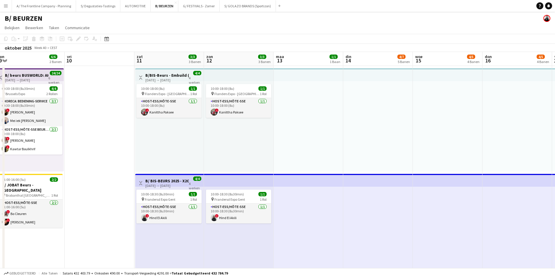
scroll to position [0, 221]
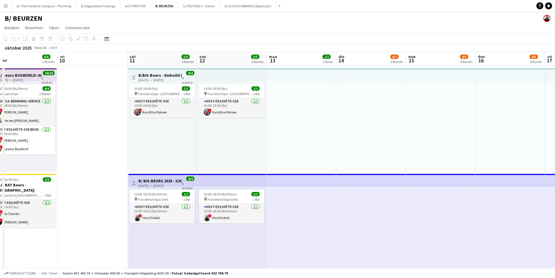
drag, startPoint x: 408, startPoint y: 151, endPoint x: 131, endPoint y: 152, distance: 276.7
click at [157, 181] on h3 "B/ BIS-BEURS 2025 - X2O Badkamers - 11+12+18+19/10/25" at bounding box center [159, 180] width 43 height 5
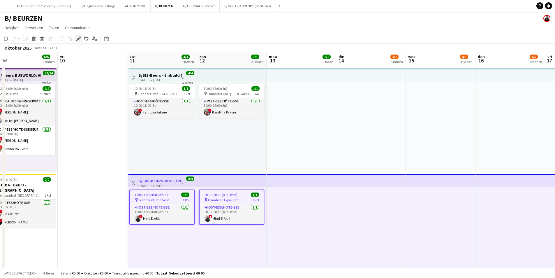
click at [77, 37] on icon "Bewerken" at bounding box center [78, 38] width 5 height 5
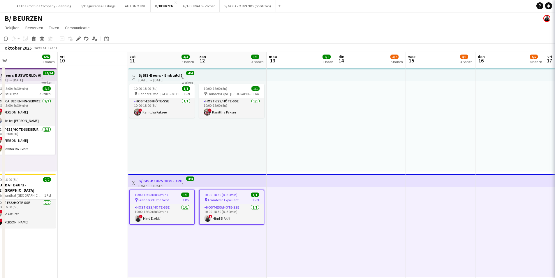
type input "**********"
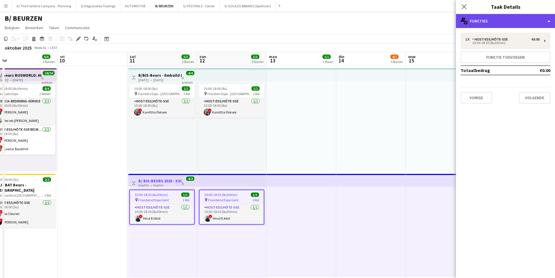
click at [504, 19] on div "multiple-users-add Functies" at bounding box center [505, 21] width 99 height 14
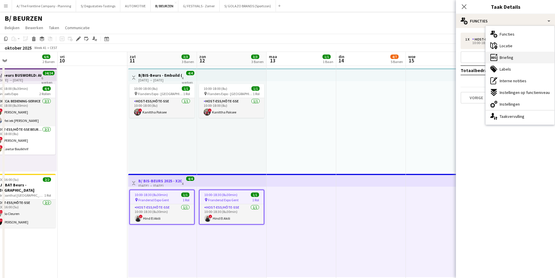
click at [515, 57] on div "ads-window Briefing" at bounding box center [520, 58] width 69 height 12
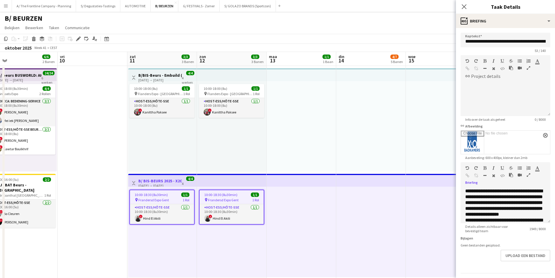
click at [527, 177] on icon "button" at bounding box center [528, 175] width 3 height 4
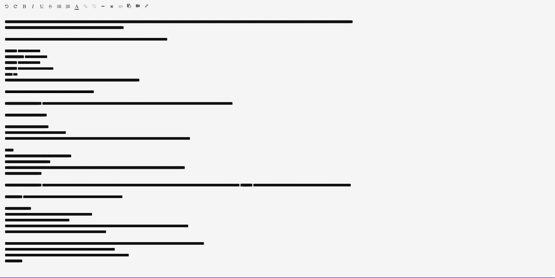
click at [59, 114] on div "**********" at bounding box center [278, 115] width 546 height 6
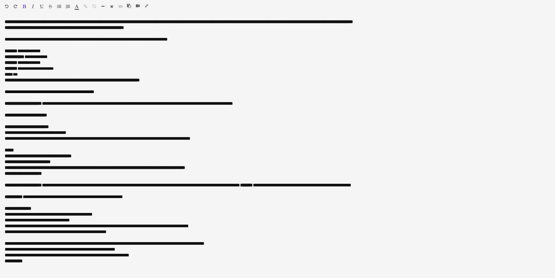
click at [146, 5] on icon "button" at bounding box center [146, 6] width 3 height 4
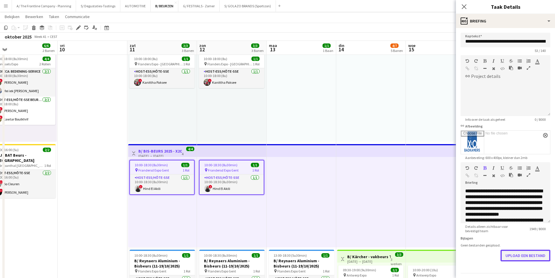
click at [538, 258] on button "Upload een bestand" at bounding box center [525, 255] width 50 height 12
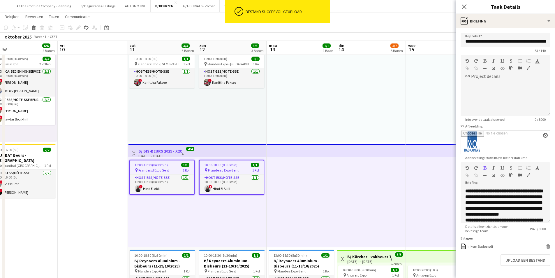
click at [372, 222] on div at bounding box center [371, 202] width 70 height 90
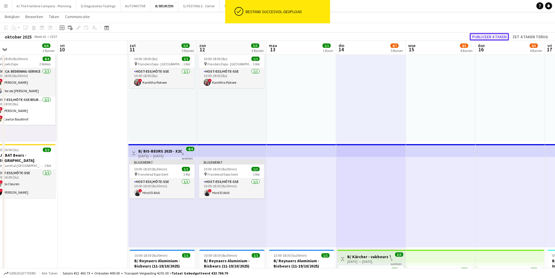
click at [500, 34] on button "Publiceer 4 taken" at bounding box center [489, 37] width 39 height 8
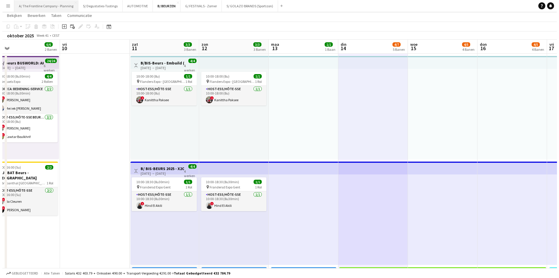
scroll to position [0, 0]
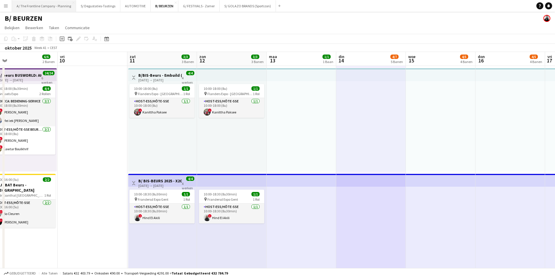
click at [49, 5] on button "A/ The Frontline Company - Planning Sluiten" at bounding box center [44, 5] width 64 height 11
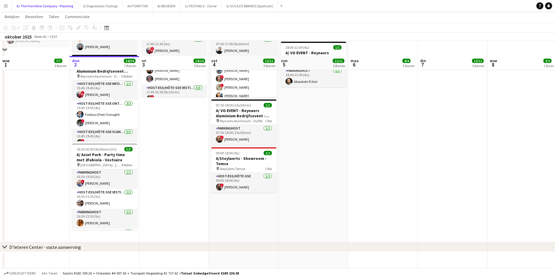
scroll to position [437, 0]
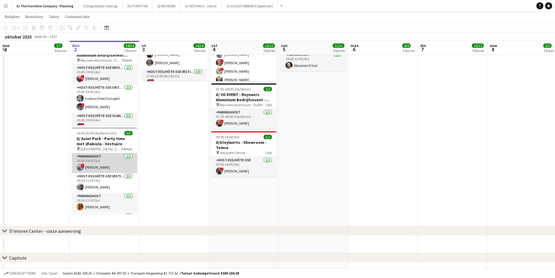
click at [97, 166] on app-card-role "Parkinghost 1/1 16:30-19:30 (3u) ! karim Menguit" at bounding box center [104, 163] width 65 height 20
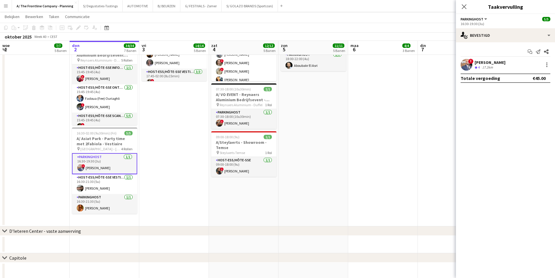
drag, startPoint x: 92, startPoint y: 204, endPoint x: 184, endPoint y: 180, distance: 94.1
click at [92, 204] on app-card-role "Parkinghost 1/1 16:30-21:30 (5u) Catrin Sharma" at bounding box center [104, 204] width 65 height 20
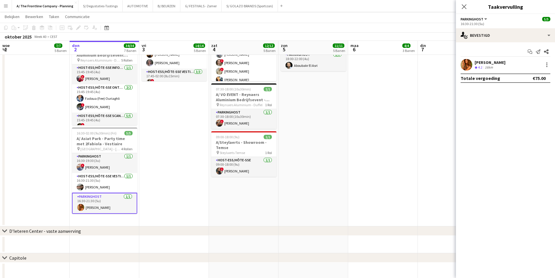
scroll to position [0, 140]
click at [489, 66] on div "16km" at bounding box center [489, 67] width 10 height 5
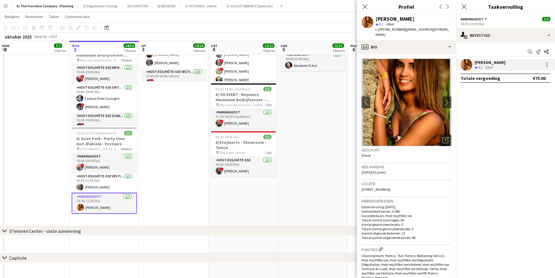
click at [387, 20] on div "[PERSON_NAME]" at bounding box center [394, 18] width 39 height 5
copy div "[PERSON_NAME]"
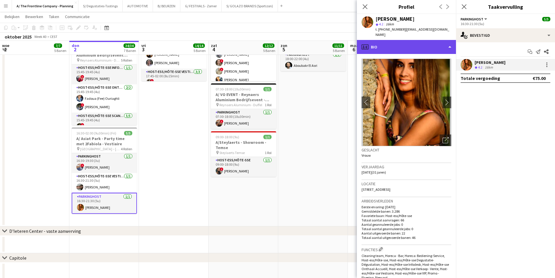
click at [434, 40] on div "profile Bio" at bounding box center [406, 47] width 99 height 14
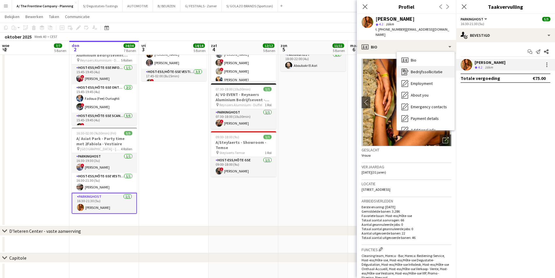
click at [435, 69] on span "Bedrijfssollicitatie" at bounding box center [427, 71] width 32 height 5
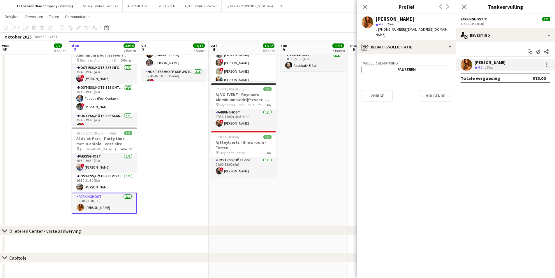
click at [428, 54] on app-crew-profile-application "Pauzeer bemanning Pauzeren Vorige Volgende" at bounding box center [406, 166] width 99 height 224
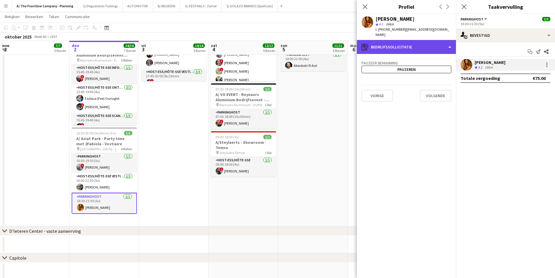
click at [426, 40] on div "register Bedrijfssollicitatie" at bounding box center [406, 47] width 99 height 14
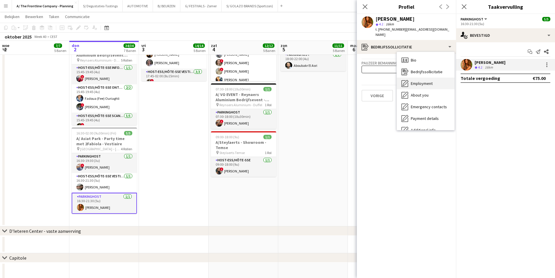
click at [427, 83] on div "Employment Employment" at bounding box center [426, 83] width 58 height 12
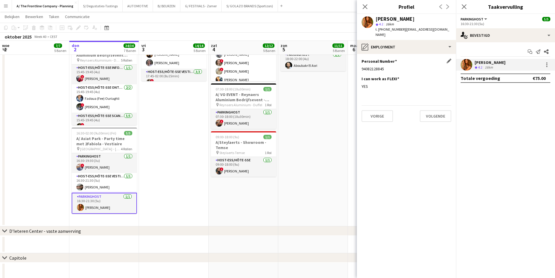
click at [376, 66] on div "94082128845" at bounding box center [407, 68] width 90 height 5
copy div "94082128845"
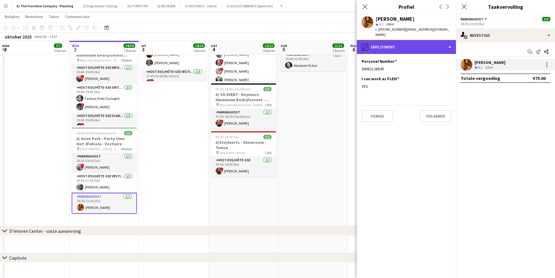
click at [421, 41] on div "pencil4 Employment" at bounding box center [406, 47] width 99 height 14
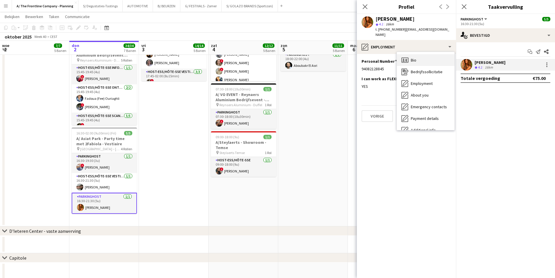
click at [429, 54] on div "Bio Bio" at bounding box center [426, 60] width 58 height 12
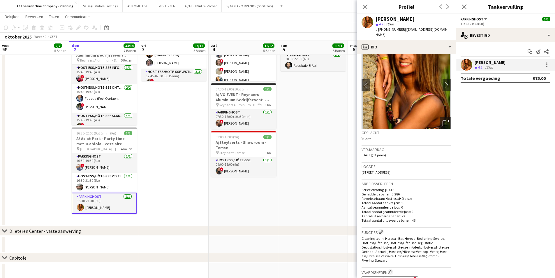
scroll to position [29, 0]
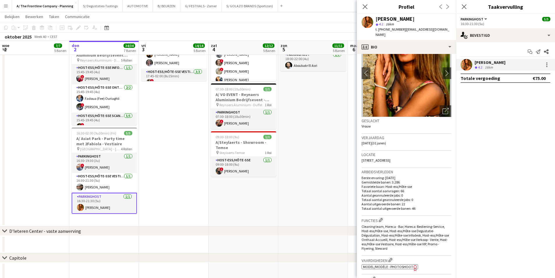
click at [390, 158] on span "[STREET_ADDRESS]" at bounding box center [376, 160] width 29 height 4
copy span "[STREET_ADDRESS]"
click at [552, 65] on div "Catrin Sharma Ploegbeoordeling 4.2 16km" at bounding box center [505, 65] width 99 height 12
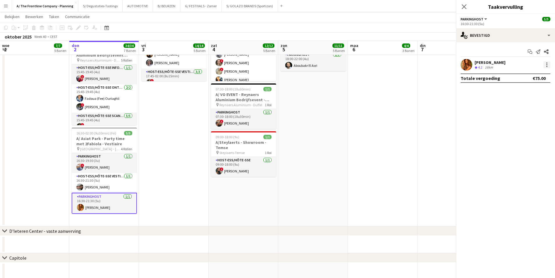
click at [547, 65] on div at bounding box center [546, 64] width 1 height 1
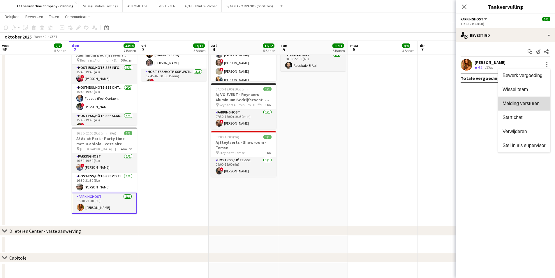
click at [539, 108] on button "Melding versturen" at bounding box center [524, 103] width 52 height 14
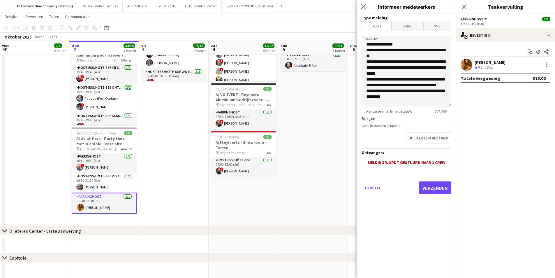
click at [410, 22] on span "E-mail" at bounding box center [407, 26] width 31 height 9
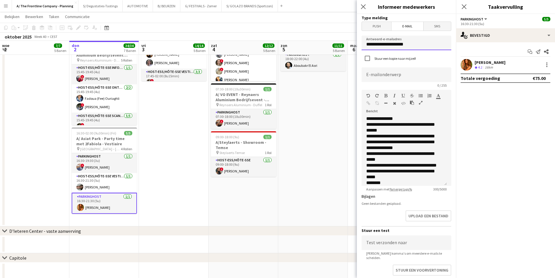
click at [390, 44] on input "**********" at bounding box center [407, 43] width 90 height 15
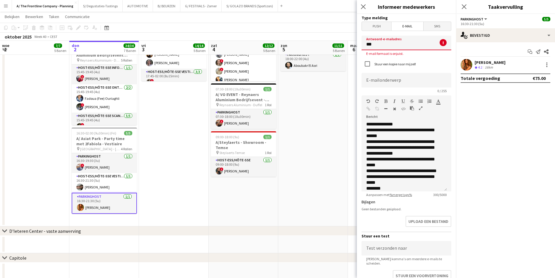
type input "**********"
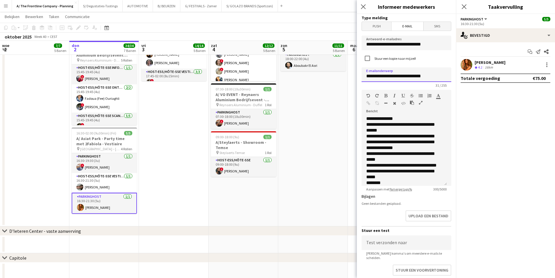
click at [369, 81] on input "**********" at bounding box center [407, 74] width 90 height 15
type input "**********"
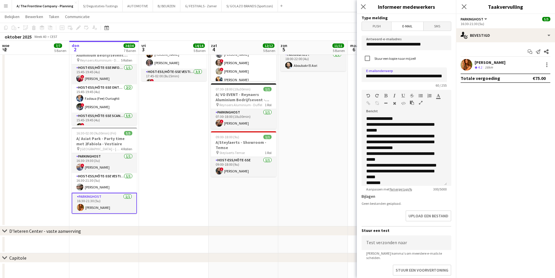
scroll to position [0, 0]
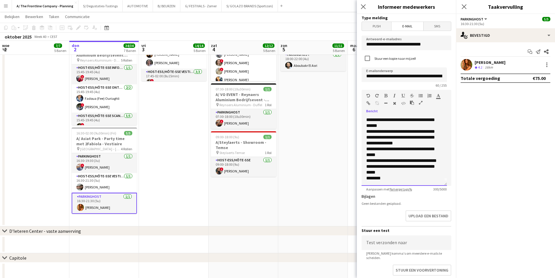
drag, startPoint x: 366, startPoint y: 124, endPoint x: 410, endPoint y: 193, distance: 82.1
click at [410, 193] on form "**********" at bounding box center [406, 178] width 99 height 328
paste div
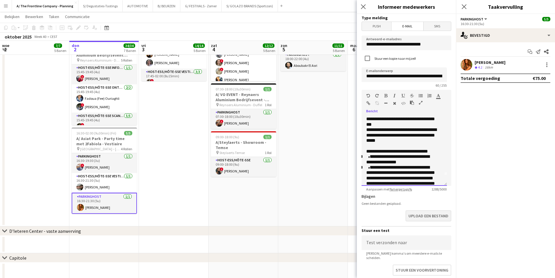
scroll to position [173, 0]
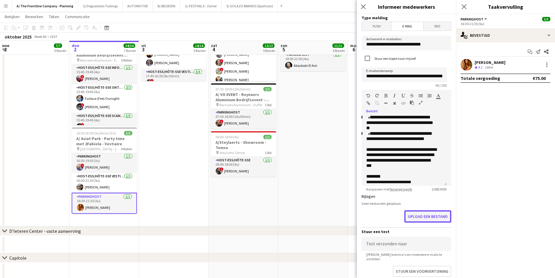
click at [414, 218] on button "Upload een bestand" at bounding box center [427, 216] width 47 height 12
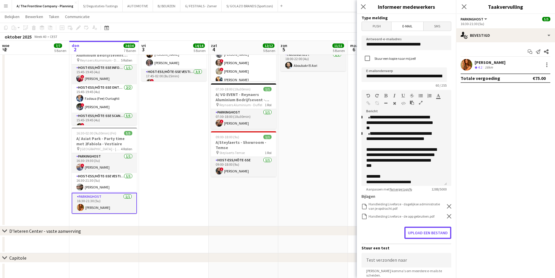
click at [422, 232] on button "Upload een bestand" at bounding box center [427, 232] width 47 height 12
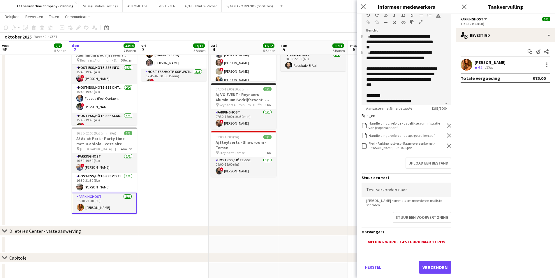
scroll to position [88, 0]
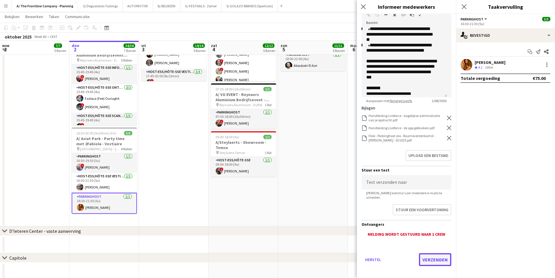
click at [431, 253] on button "Verzenden" at bounding box center [435, 259] width 32 height 13
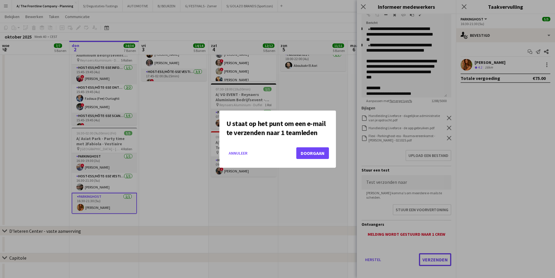
scroll to position [0, 0]
click at [309, 155] on button "Doorgaan" at bounding box center [312, 153] width 33 height 12
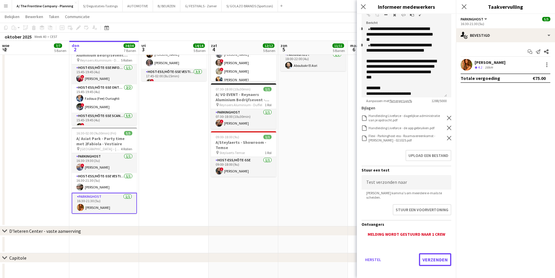
scroll to position [437, 0]
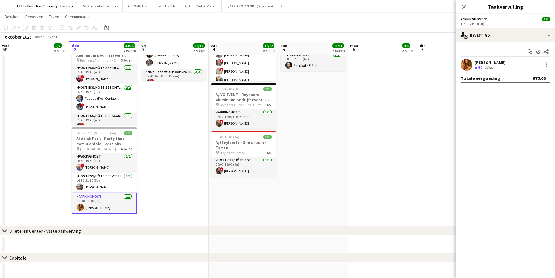
drag, startPoint x: 111, startPoint y: 204, endPoint x: 211, endPoint y: 190, distance: 100.9
click at [111, 204] on app-card-role "Parkinghost 1/1 16:30-21:30 (5u) Catrin Sharma" at bounding box center [104, 203] width 65 height 21
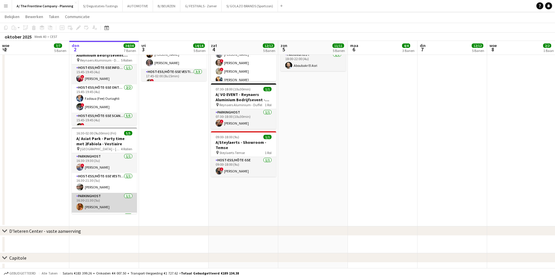
click at [120, 205] on app-card-role "Parkinghost 1/1 16:30-21:30 (5u) Catrin Sharma" at bounding box center [104, 203] width 65 height 20
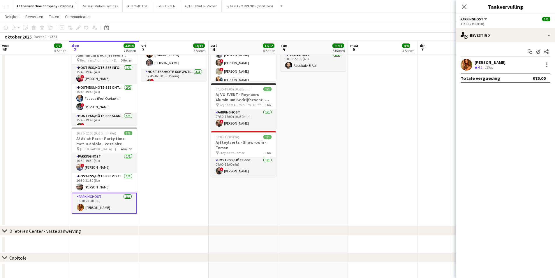
click at [492, 68] on div "16km" at bounding box center [489, 67] width 10 height 5
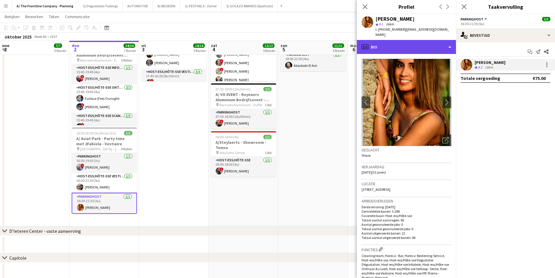
click at [422, 45] on div "profile Bio" at bounding box center [406, 47] width 99 height 14
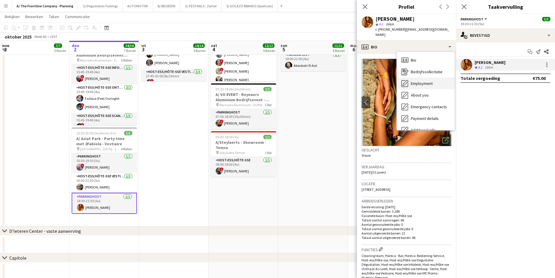
click at [432, 81] on span "Employment" at bounding box center [422, 83] width 22 height 5
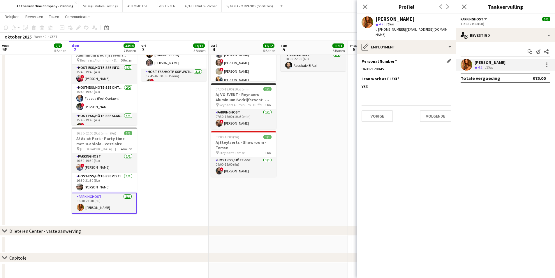
click at [366, 66] on div "94082128845" at bounding box center [407, 68] width 90 height 5
copy div "94082128845"
drag, startPoint x: 110, startPoint y: 140, endPoint x: 110, endPoint y: 127, distance: 13.1
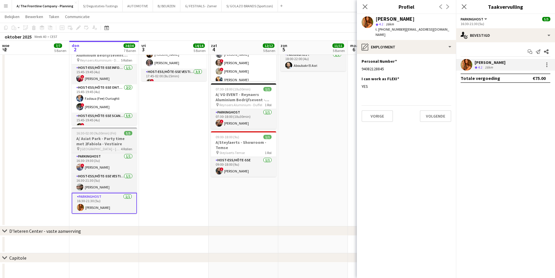
click at [110, 140] on h3 "A/ Asiat Park - Party time met 2Fabiola - Vestiaire" at bounding box center [104, 141] width 65 height 10
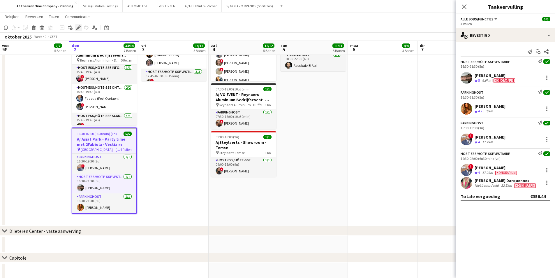
click at [78, 28] on icon at bounding box center [78, 27] width 3 height 3
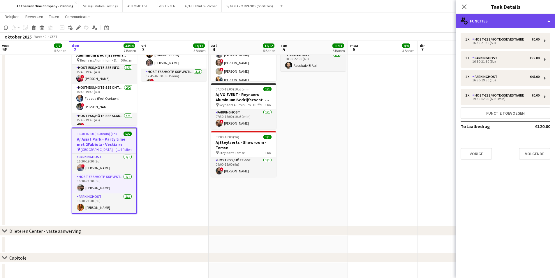
click at [509, 15] on div "multiple-users-add Functies" at bounding box center [505, 21] width 99 height 14
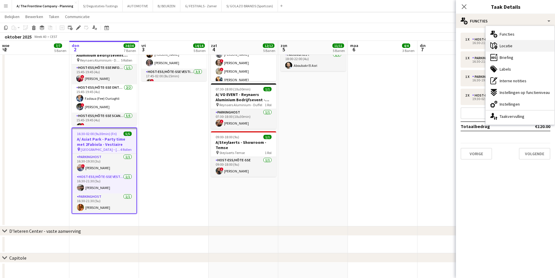
click at [514, 51] on div "maps-pin-1 Locatie" at bounding box center [520, 46] width 69 height 12
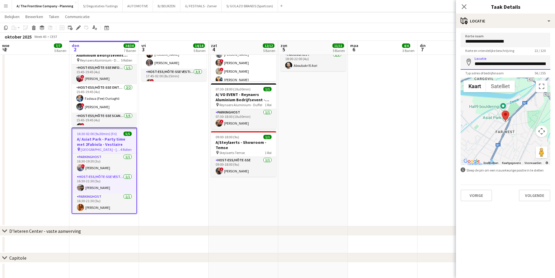
scroll to position [0, 40]
drag, startPoint x: 474, startPoint y: 64, endPoint x: 559, endPoint y: 66, distance: 85.1
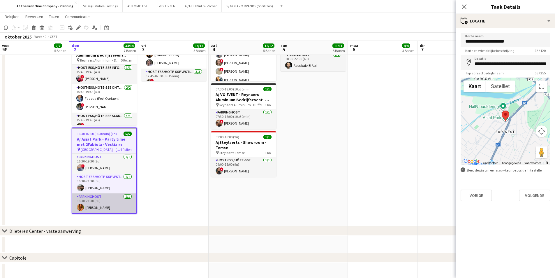
click at [110, 204] on app-card-role "Parkinghost 1/1 16:30-21:30 (5u) Catrin Sharma" at bounding box center [104, 203] width 64 height 20
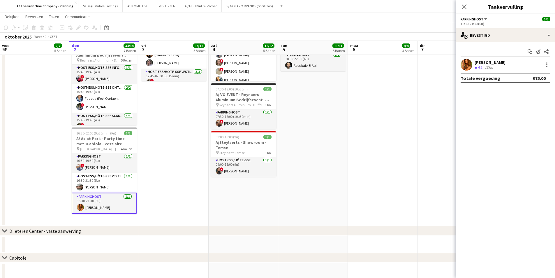
click at [491, 68] on div "16km" at bounding box center [489, 67] width 10 height 5
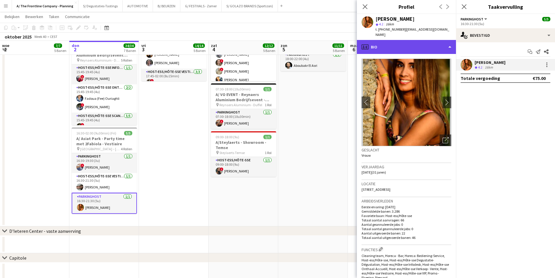
click at [385, 40] on div "profile Bio" at bounding box center [406, 47] width 99 height 14
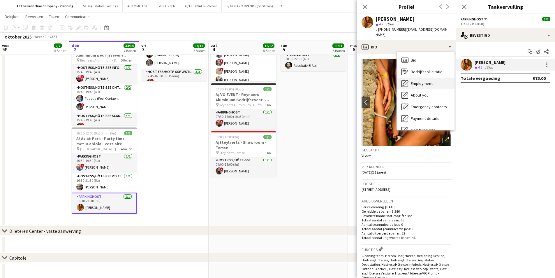
click at [427, 81] on span "Employment" at bounding box center [422, 83] width 22 height 5
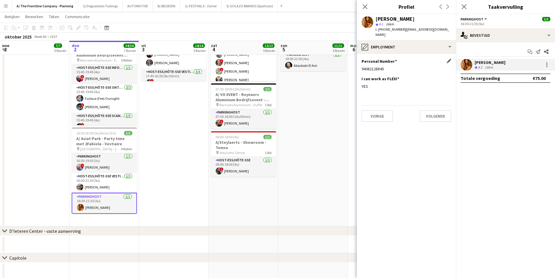
click at [375, 66] on div "94082128845" at bounding box center [407, 68] width 90 height 5
copy div "94082128845"
click at [406, 17] on div "[PERSON_NAME]" at bounding box center [394, 18] width 39 height 5
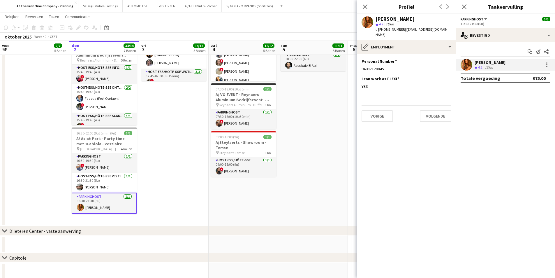
click at [406, 17] on div "[PERSON_NAME]" at bounding box center [394, 18] width 39 height 5
copy div "[PERSON_NAME]"
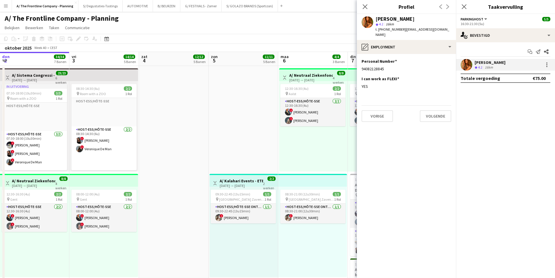
drag, startPoint x: 255, startPoint y: 125, endPoint x: 59, endPoint y: 122, distance: 195.5
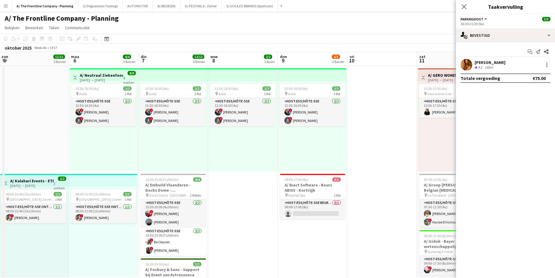
scroll to position [0, 169]
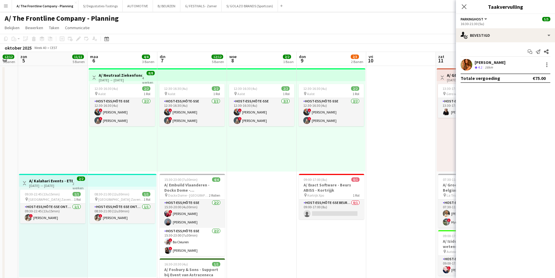
drag, startPoint x: 334, startPoint y: 160, endPoint x: 263, endPoint y: 169, distance: 71.9
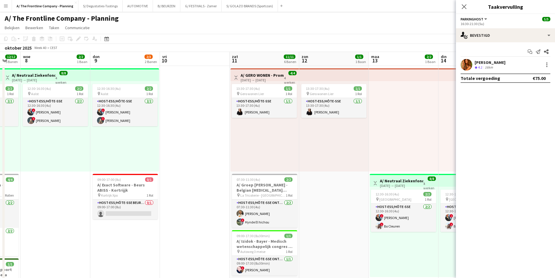
drag, startPoint x: 377, startPoint y: 143, endPoint x: 220, endPoint y: 139, distance: 156.8
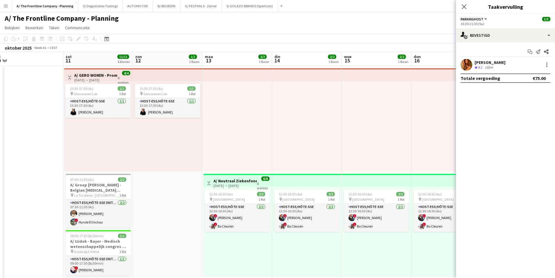
scroll to position [0, 166]
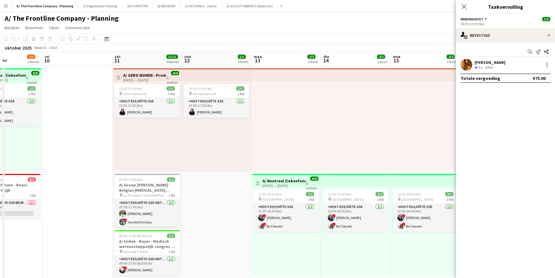
drag, startPoint x: 359, startPoint y: 128, endPoint x: 174, endPoint y: 132, distance: 185.6
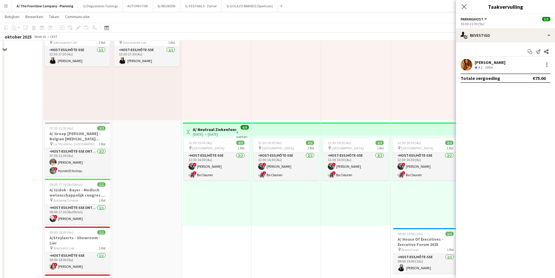
scroll to position [58, 0]
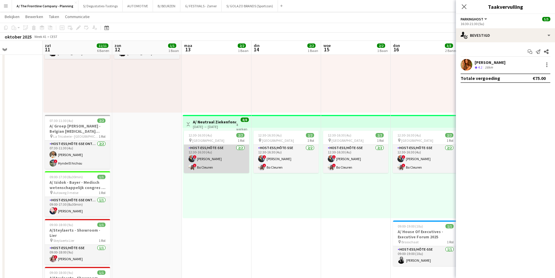
click at [217, 160] on app-card-role "Host-ess/Hôte-sse 2/2 12:30-16:30 (4u) ! Eveline Van Rompaey ! Bo Cleuren" at bounding box center [216, 158] width 65 height 28
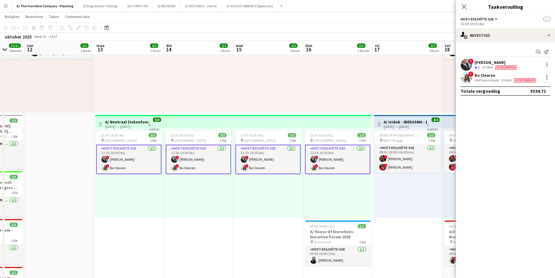
drag, startPoint x: 281, startPoint y: 94, endPoint x: 188, endPoint y: 109, distance: 93.9
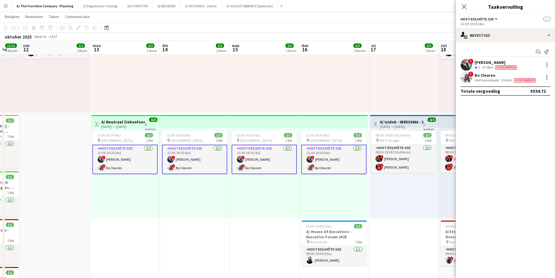
click at [111, 119] on h3 "A/ Neutraal Ziekenfonds Vlaanderen (NZVL) - [GEOGRAPHIC_DATA] - 13-16/10" at bounding box center [122, 121] width 43 height 5
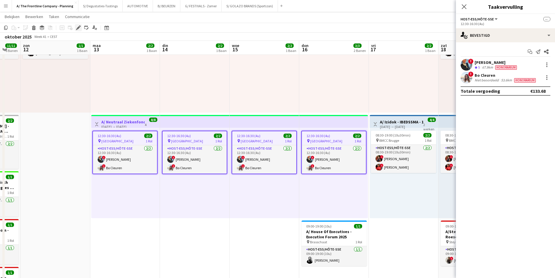
click at [79, 28] on icon at bounding box center [78, 27] width 3 height 3
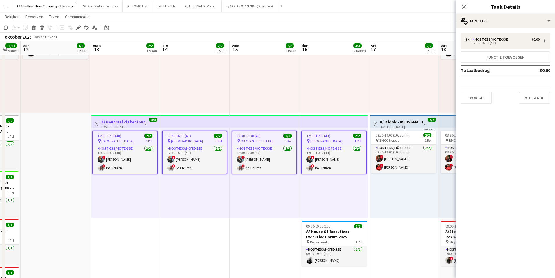
click at [474, 28] on div "2 x Host-ess/Hôte-sse €0.00 12:30-16:30 (4u) Functie toevoegen Totaalbedrag €0.…" at bounding box center [505, 68] width 99 height 80
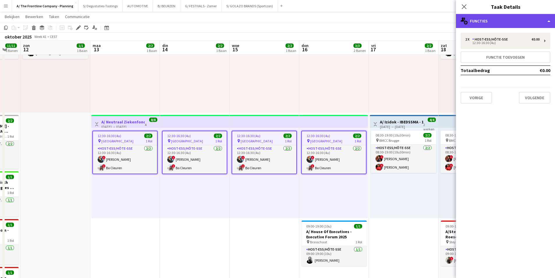
click at [497, 24] on div "multiple-users-add Functies" at bounding box center [505, 21] width 99 height 14
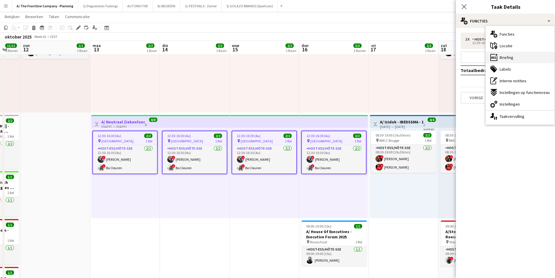
click at [508, 59] on span "Briefing" at bounding box center [507, 57] width 14 height 5
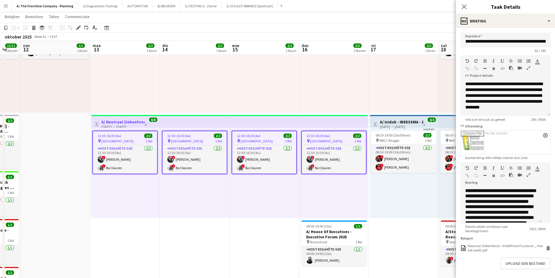
drag, startPoint x: 75, startPoint y: 27, endPoint x: 133, endPoint y: 34, distance: 58.6
click at [75, 27] on div "Bewerken" at bounding box center [78, 27] width 7 height 7
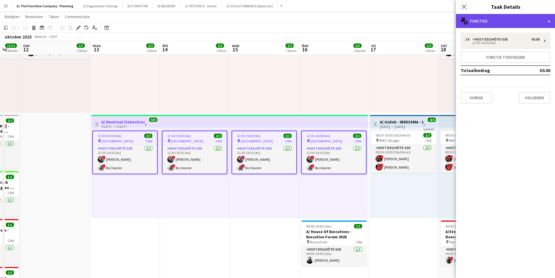
click at [516, 21] on div "multiple-users-add Functies" at bounding box center [505, 21] width 99 height 14
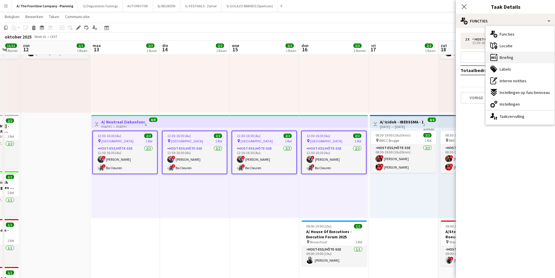
click at [521, 59] on div "ads-window Briefing" at bounding box center [520, 58] width 69 height 12
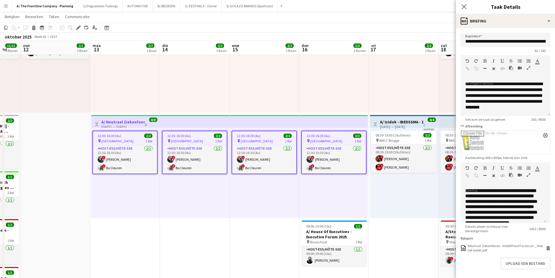
click at [529, 173] on icon "button" at bounding box center [528, 175] width 3 height 4
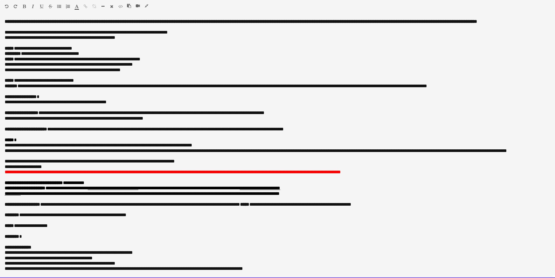
click at [93, 83] on p "**********" at bounding box center [275, 80] width 541 height 5
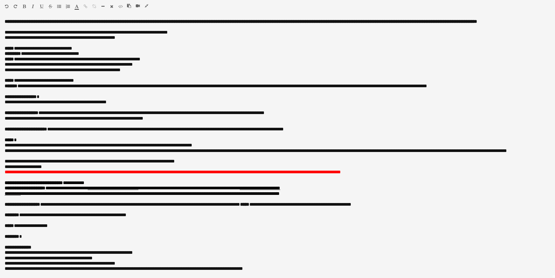
click at [145, 6] on icon "button" at bounding box center [146, 6] width 3 height 4
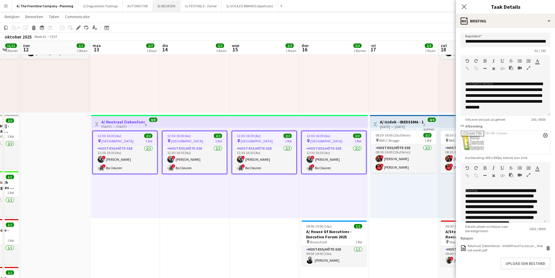
click at [163, 10] on button "B/ BEURZEN Sluiten" at bounding box center [166, 5] width 27 height 11
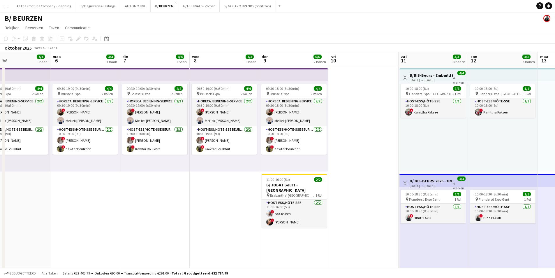
drag, startPoint x: 202, startPoint y: 174, endPoint x: 126, endPoint y: 172, distance: 75.8
click at [126, 172] on app-calendar-viewport "don 2 vri 3 zat 4 4/4 1 Baan zon 5 4/4 1 Baan [DATE] 4/4 1 Baan din 7 4/4 1 Baa…" at bounding box center [277, 234] width 555 height 365
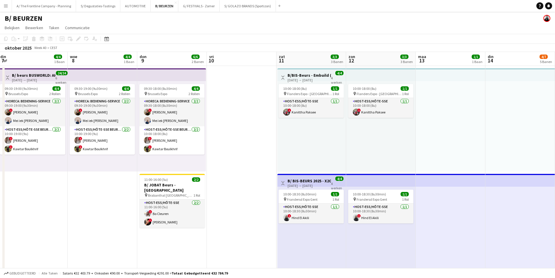
drag, startPoint x: 440, startPoint y: 184, endPoint x: 175, endPoint y: 178, distance: 265.7
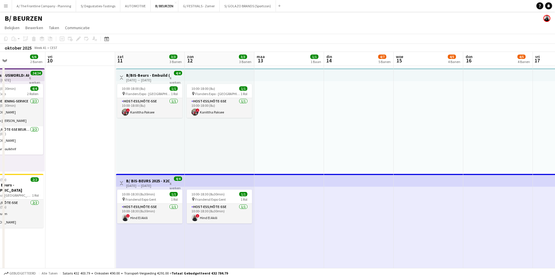
drag, startPoint x: 503, startPoint y: 175, endPoint x: 200, endPoint y: 158, distance: 302.8
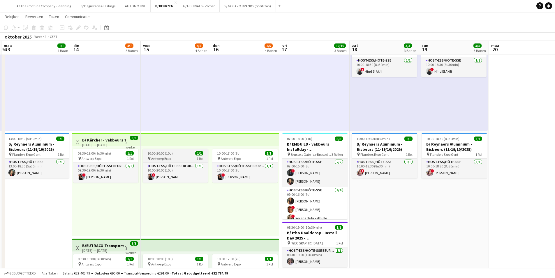
scroll to position [0, 128]
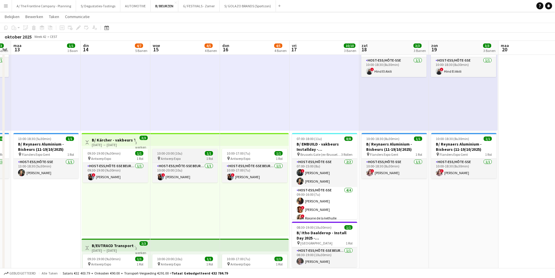
drag, startPoint x: 149, startPoint y: 158, endPoint x: 235, endPoint y: 155, distance: 85.4
click at [235, 155] on app-calendar-viewport "zat 11 3/3 3 Banen zon 12 3/3 3 Banen maa 13 1/1 1 Baan din 14 4/7 5 Banen woe …" at bounding box center [277, 260] width 555 height 767
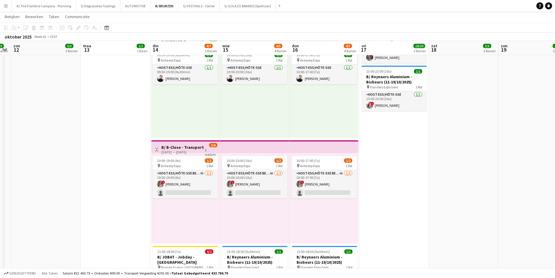
scroll to position [350, 0]
click at [183, 176] on app-card-role "Host-ess/Hôte-sse Beurs - Foire 4A 1/2 10:00-19:00 (9u) ! elke van den Broeck s…" at bounding box center [184, 184] width 65 height 28
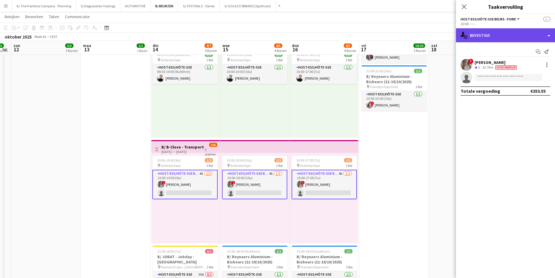
click at [490, 37] on div "single-neutral-actions-check-2 Bevestigd" at bounding box center [505, 35] width 99 height 14
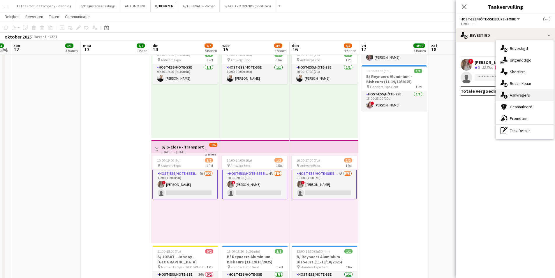
click at [512, 93] on span "Aanvragers" at bounding box center [520, 94] width 20 height 5
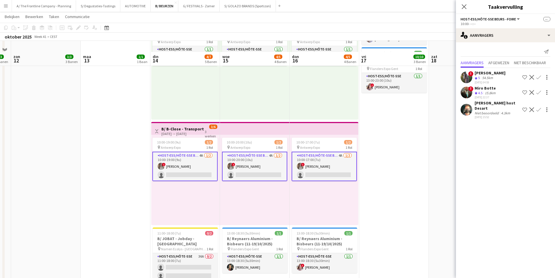
scroll to position [379, 0]
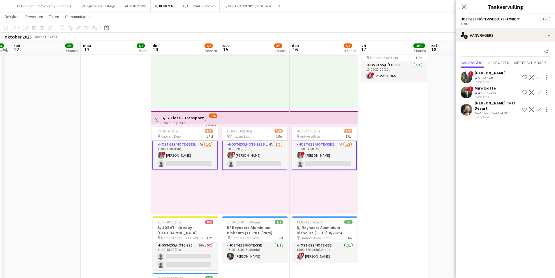
click at [176, 121] on div "[DATE] → [DATE]" at bounding box center [182, 122] width 43 height 4
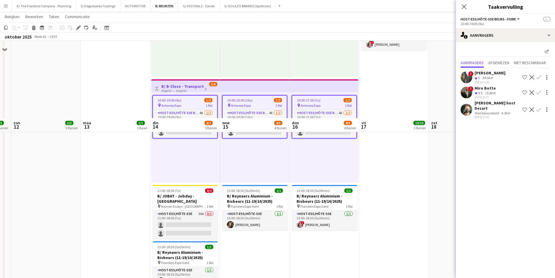
scroll to position [408, 0]
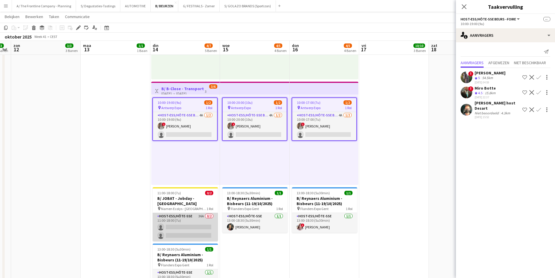
click at [195, 221] on app-card-role "Host-ess/Hôte-sse 36A 0/2 11:00-18:00 (7u) single-neutral-actions single-neutra…" at bounding box center [185, 227] width 65 height 28
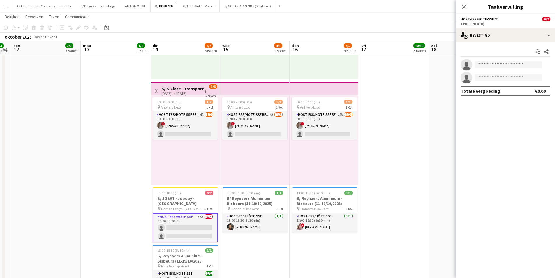
click at [534, 26] on div "11:00-18:00 (7u)" at bounding box center [506, 24] width 90 height 4
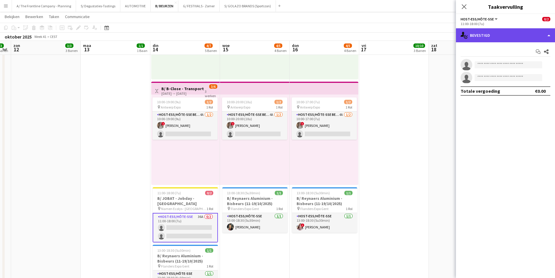
click at [530, 36] on div "single-neutral-actions-check-2 Bevestigd" at bounding box center [505, 35] width 99 height 14
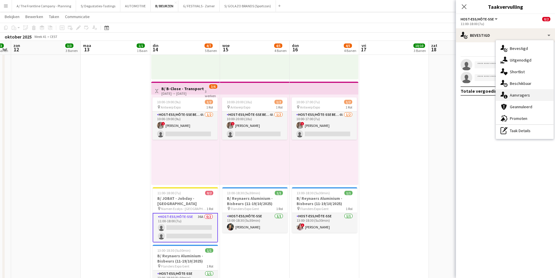
click at [520, 94] on span "Aanvragers" at bounding box center [520, 94] width 20 height 5
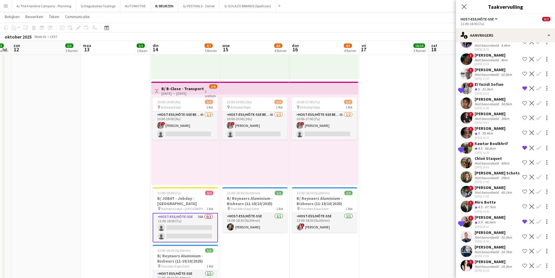
scroll to position [445, 0]
click at [489, 268] on div "[DATE] 16:18" at bounding box center [494, 270] width 38 height 4
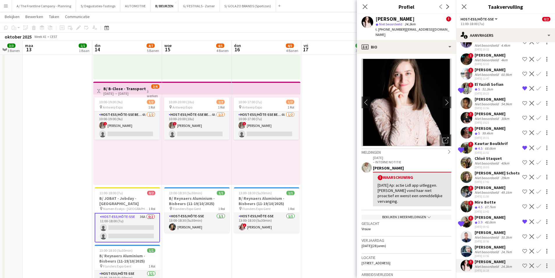
drag, startPoint x: 257, startPoint y: 177, endPoint x: 251, endPoint y: 178, distance: 5.5
click at [496, 249] on div "Niet beoordeeld" at bounding box center [487, 251] width 25 height 4
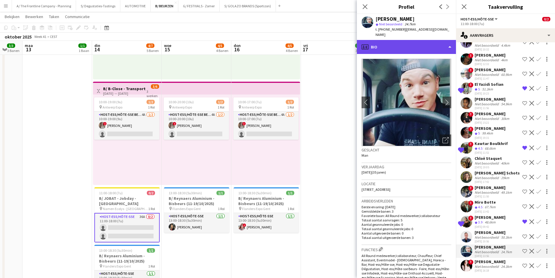
click at [401, 41] on div "profile Bio" at bounding box center [406, 47] width 99 height 14
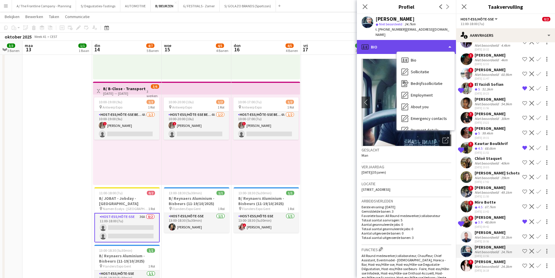
click at [375, 40] on div "profile Bio" at bounding box center [406, 47] width 99 height 14
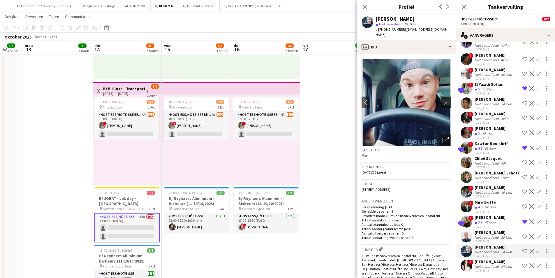
click at [443, 96] on button "chevron-right" at bounding box center [447, 102] width 12 height 12
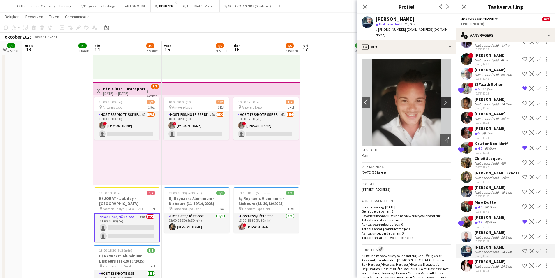
click at [443, 96] on button "chevron-right" at bounding box center [447, 102] width 12 height 12
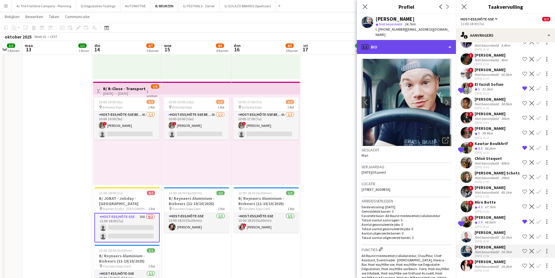
click at [417, 42] on div "profile Bio" at bounding box center [406, 47] width 99 height 14
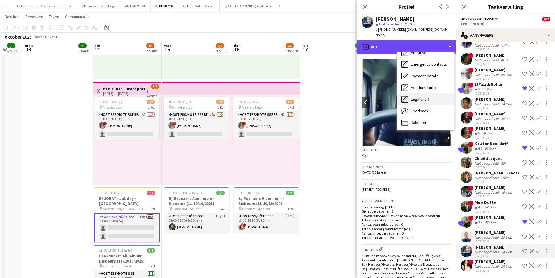
scroll to position [55, 0]
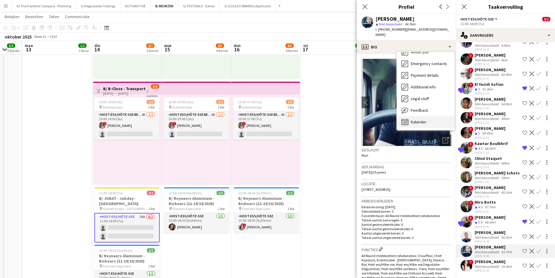
click at [423, 119] on span "Kalender" at bounding box center [419, 121] width 16 height 5
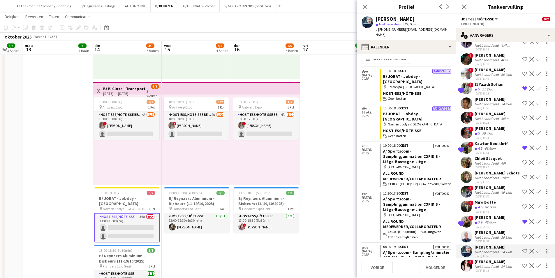
scroll to position [0, 0]
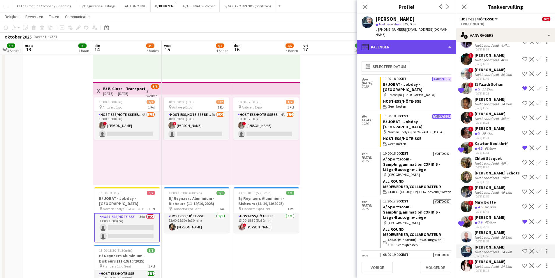
click at [402, 40] on div "calendar-full Kalender" at bounding box center [406, 47] width 99 height 14
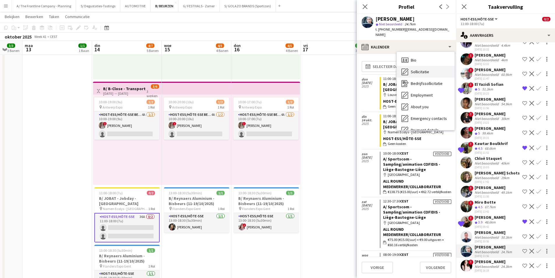
click at [429, 69] on span "Sollicitatie" at bounding box center [420, 71] width 18 height 5
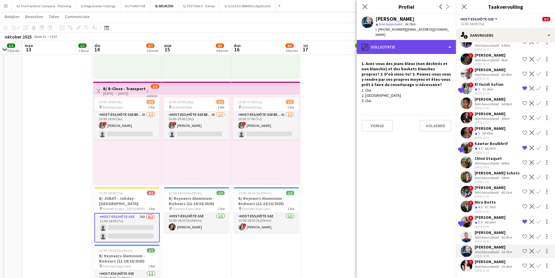
click at [413, 40] on div "pencil4 Sollicitatie" at bounding box center [406, 47] width 99 height 14
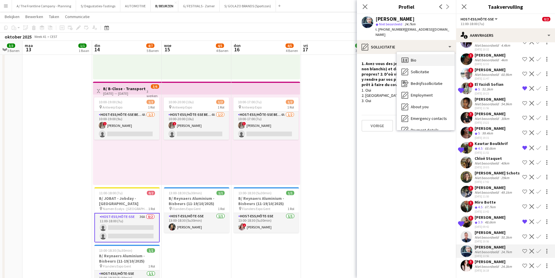
click at [421, 54] on div "Bio Bio" at bounding box center [426, 60] width 58 height 12
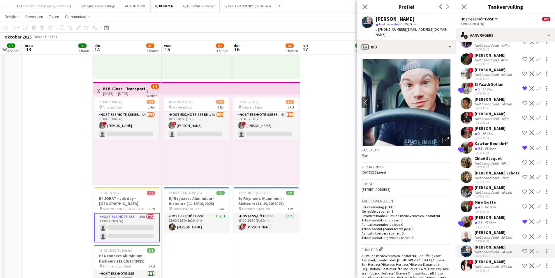
click at [473, 259] on div "! Hasije Mata Niet beoordeeld 24.3km 01-10-2025 16:18 Ploeg op de shortlist Wei…" at bounding box center [505, 265] width 99 height 13
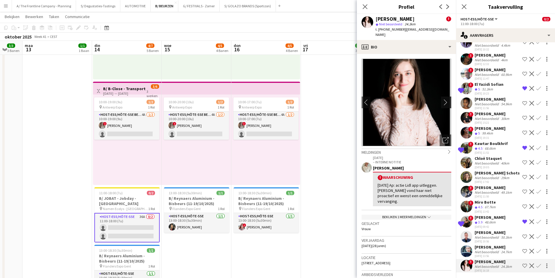
click at [442, 99] on app-icon "chevron-right" at bounding box center [446, 102] width 9 height 6
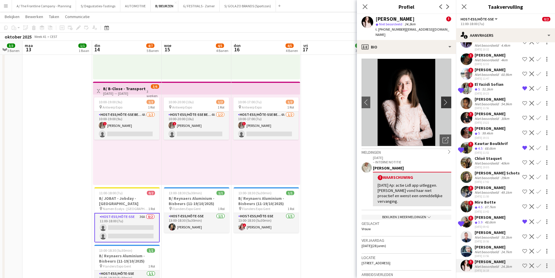
click at [442, 99] on app-icon "chevron-right" at bounding box center [446, 102] width 9 height 6
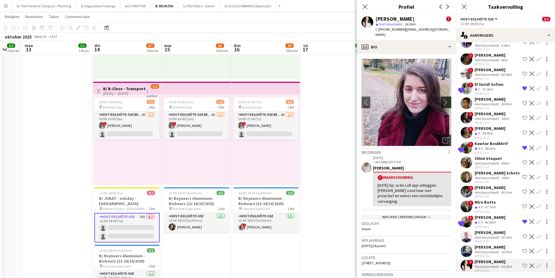
click at [442, 99] on app-icon "chevron-right" at bounding box center [446, 102] width 9 height 6
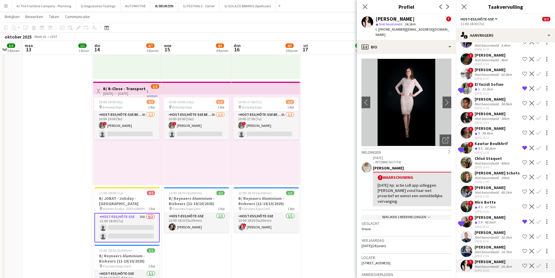
click at [536, 248] on app-icon "Bevestigen" at bounding box center [538, 250] width 5 height 5
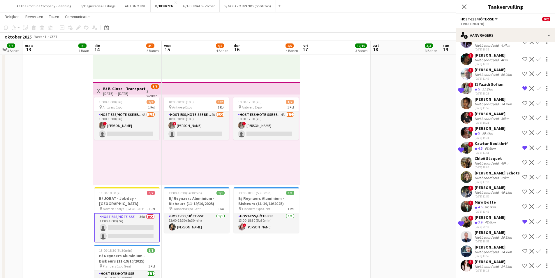
scroll to position [359, 0]
click at [536, 251] on app-icon "Bevestigen" at bounding box center [538, 250] width 5 height 5
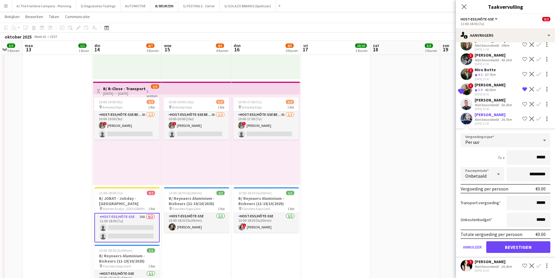
click at [484, 121] on div "Niet beoordeeld" at bounding box center [487, 119] width 25 height 4
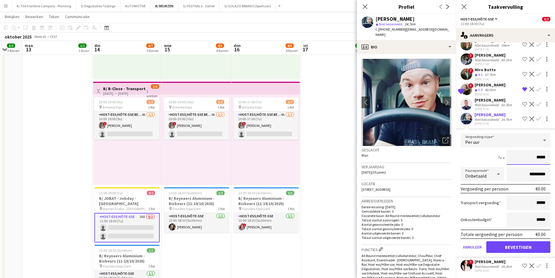
drag, startPoint x: 534, startPoint y: 174, endPoint x: 544, endPoint y: 177, distance: 10.8
click at [544, 165] on input "*****" at bounding box center [529, 157] width 44 height 15
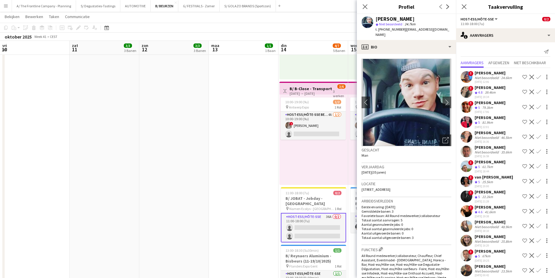
scroll to position [475, 0]
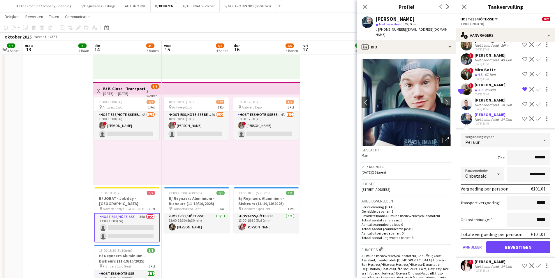
type input "******"
drag, startPoint x: 524, startPoint y: 190, endPoint x: 518, endPoint y: 189, distance: 5.8
click at [518, 181] on input "*********" at bounding box center [529, 174] width 44 height 15
type input "**********"
click at [511, 253] on button "Bevestigen" at bounding box center [518, 247] width 64 height 12
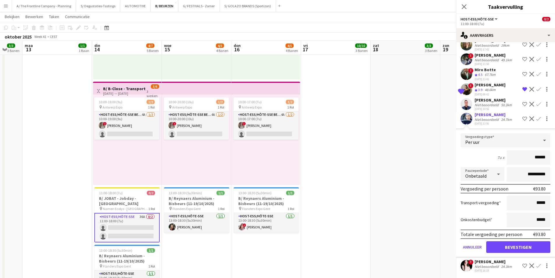
scroll to position [345, 0]
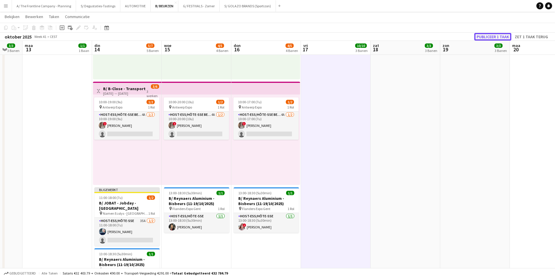
click at [491, 37] on button "Publiceer 1 taak" at bounding box center [492, 37] width 37 height 8
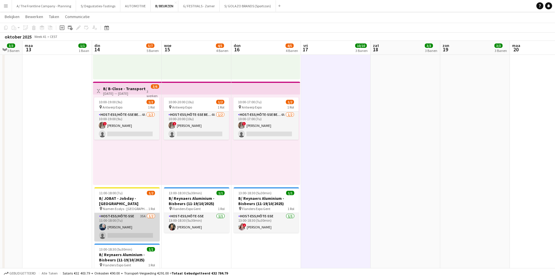
click at [135, 220] on app-card-role "Host-ess/Hôte-sse 35A [DATE] 11:00-18:00 (7u) [PERSON_NAME] single-neutral-acti…" at bounding box center [126, 227] width 65 height 28
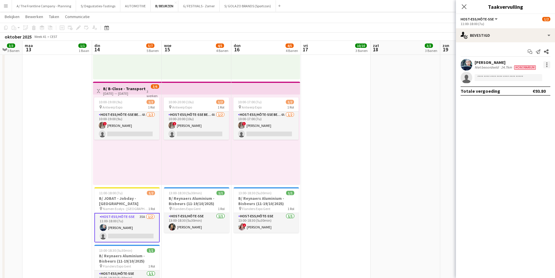
click at [545, 65] on div at bounding box center [546, 64] width 7 height 7
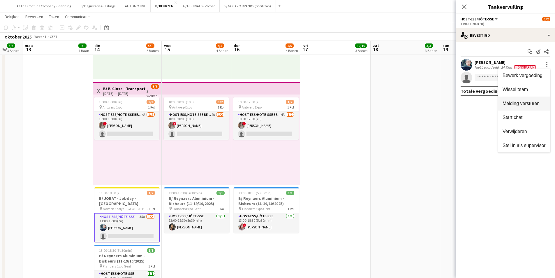
click at [524, 103] on span "Melding versturen" at bounding box center [521, 103] width 37 height 5
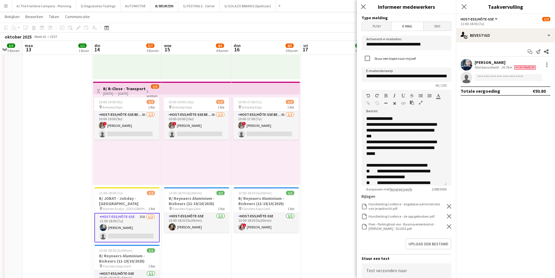
click at [378, 21] on form "**********" at bounding box center [406, 192] width 99 height 356
click at [378, 24] on span "Push" at bounding box center [376, 26] width 29 height 9
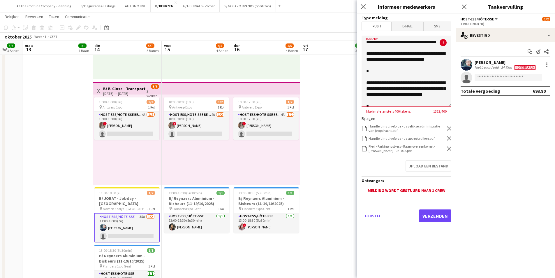
scroll to position [299, 0]
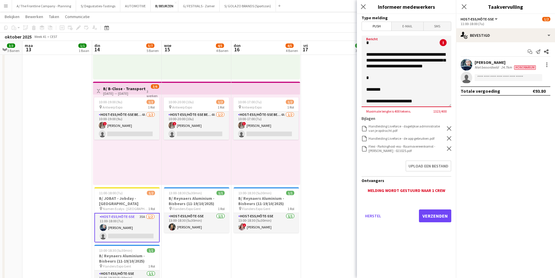
drag, startPoint x: 368, startPoint y: 56, endPoint x: 427, endPoint y: 119, distance: 86.5
click at [427, 119] on form "Type melding Push E-mail SMS Bericht The Frontline Company : ! Maximale lengte …" at bounding box center [406, 126] width 99 height 224
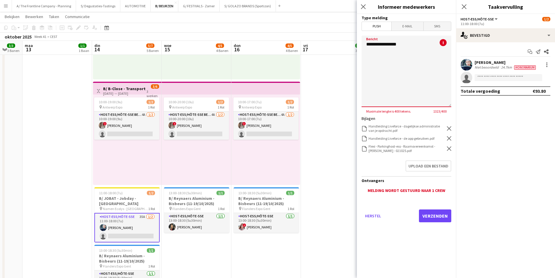
scroll to position [0, 0]
click at [449, 128] on icon at bounding box center [449, 128] width 4 height 4
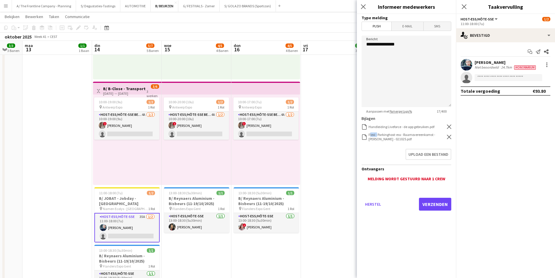
click at [449, 128] on icon "Verwijderen" at bounding box center [449, 126] width 4 height 4
click at [449, 135] on icon at bounding box center [449, 137] width 4 height 4
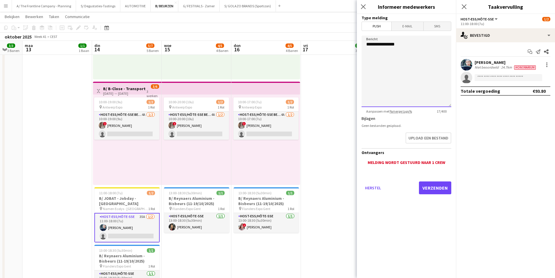
click at [403, 76] on textarea "**********" at bounding box center [407, 71] width 90 height 71
paste textarea "**********"
type textarea "**********"
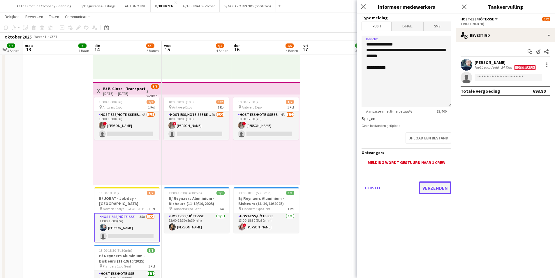
click at [431, 192] on button "Verzenden" at bounding box center [435, 187] width 32 height 13
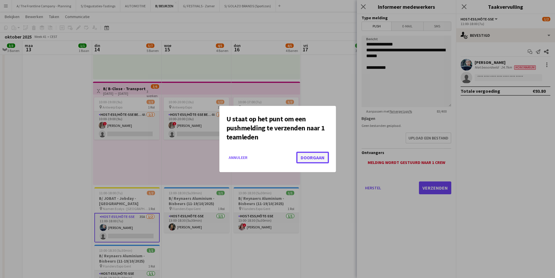
click at [307, 158] on button "Doorgaan" at bounding box center [312, 157] width 33 height 12
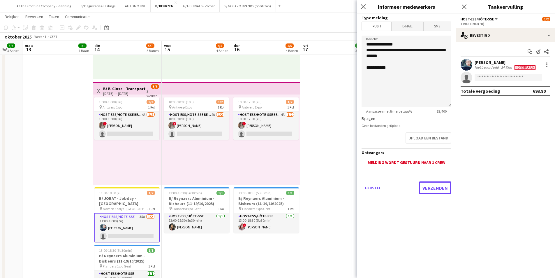
scroll to position [408, 0]
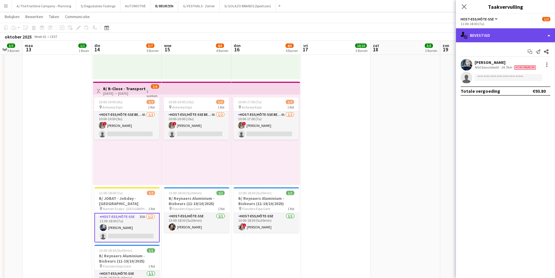
click at [511, 31] on div "single-neutral-actions-check-2 Bevestigd" at bounding box center [505, 35] width 99 height 14
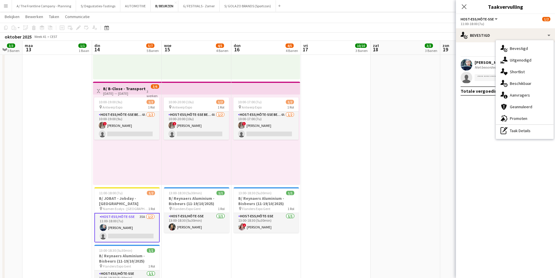
click at [531, 98] on div "single-neutral-actions-information Aanvragers" at bounding box center [525, 95] width 58 height 12
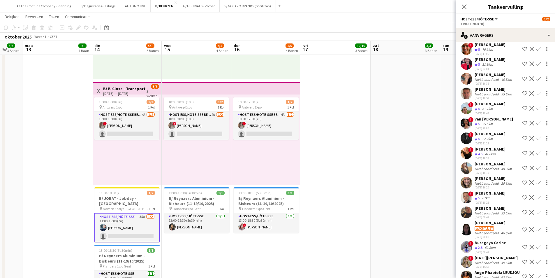
scroll to position [58, 0]
click at [494, 141] on div "22.2km" at bounding box center [487, 138] width 13 height 5
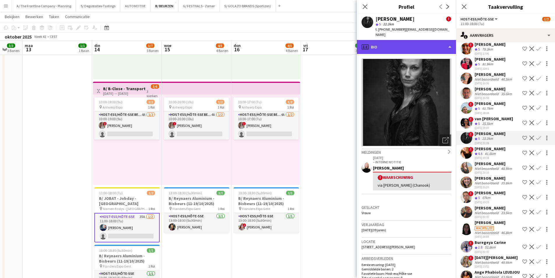
click at [428, 48] on div "profile Bio" at bounding box center [406, 47] width 99 height 14
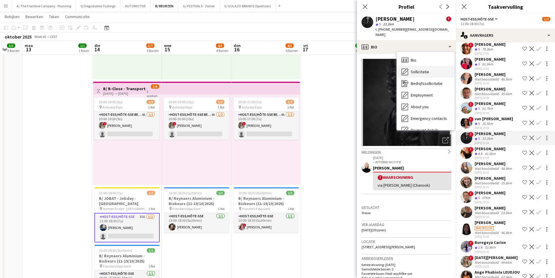
click at [437, 66] on div "Sollicitatie Sollicitatie" at bounding box center [426, 72] width 58 height 12
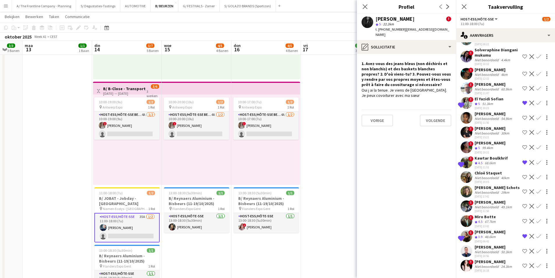
scroll to position [379, 0]
click at [497, 170] on div "Chloë Staquet" at bounding box center [493, 172] width 36 height 5
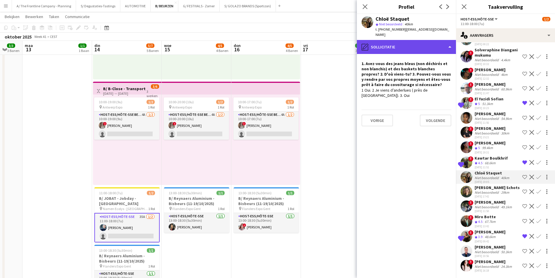
click at [429, 40] on div "pencil4 Sollicitatie" at bounding box center [406, 47] width 99 height 14
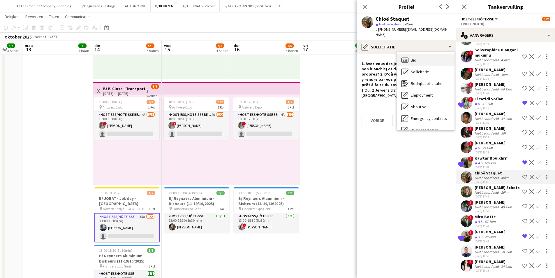
click at [423, 57] on div "Bio Bio" at bounding box center [426, 60] width 58 height 12
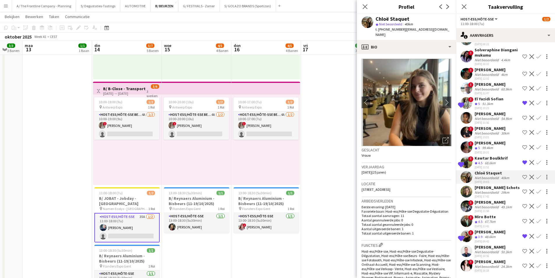
click at [390, 20] on div "Chloë Staquet" at bounding box center [392, 18] width 34 height 5
copy div "Chloë Staquet"
click at [522, 174] on app-icon "Ploeg op de shortlist" at bounding box center [524, 176] width 5 height 5
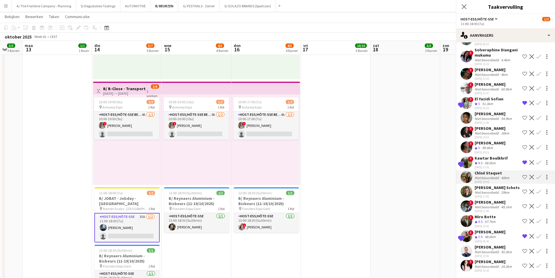
scroll to position [345, 0]
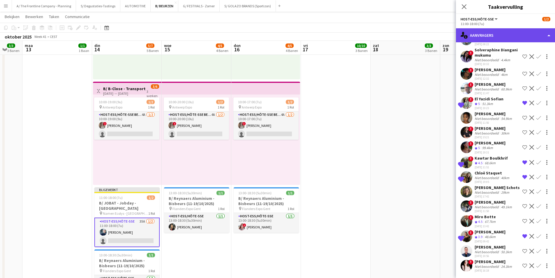
click at [509, 37] on div "single-neutral-actions-information Aanvragers" at bounding box center [505, 35] width 99 height 14
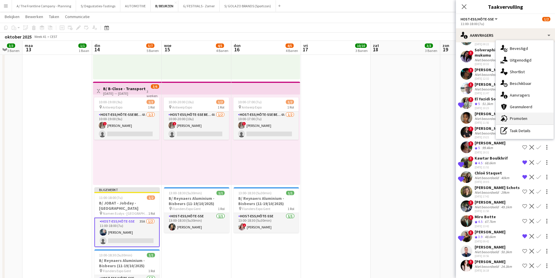
click at [507, 117] on div "advertising-megaphone Promoten" at bounding box center [525, 118] width 58 height 12
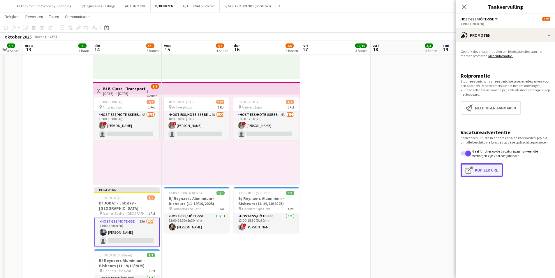
click at [478, 176] on button "Klik om URL te kopiëren Kopieer URL" at bounding box center [482, 169] width 42 height 13
type textarea "**********"
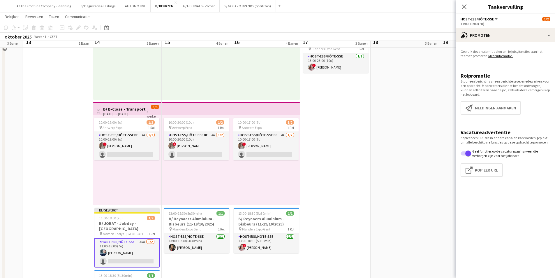
scroll to position [408, 0]
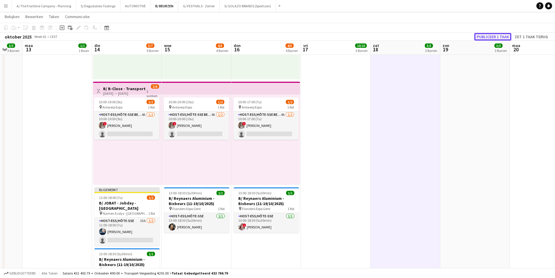
click at [489, 35] on button "Publiceer 1 taak" at bounding box center [492, 37] width 37 height 8
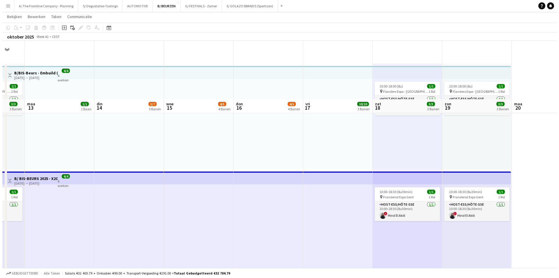
scroll to position [0, 0]
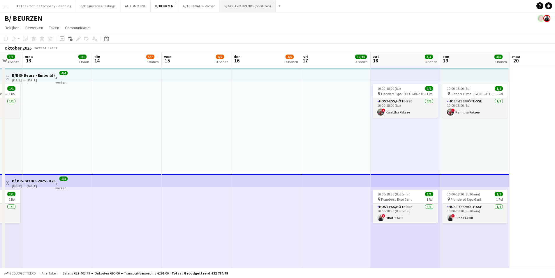
click at [248, 10] on button "S/ GOLAZO BRANDS (Sportizon) Sluiten" at bounding box center [248, 5] width 56 height 11
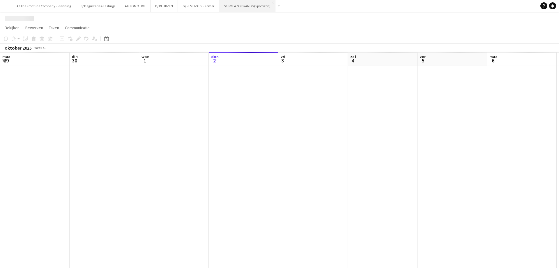
scroll to position [0, 139]
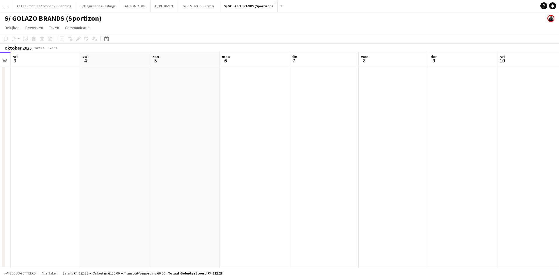
drag, startPoint x: 493, startPoint y: 126, endPoint x: 233, endPoint y: 134, distance: 259.7
click at [225, 134] on app-calendar-viewport "din 30 woe 1 don 2 vri 3 zat 4 [DATE] 6 din 7 woe 8 don 9 vri 10 zat 11 zon 12" at bounding box center [279, 160] width 559 height 216
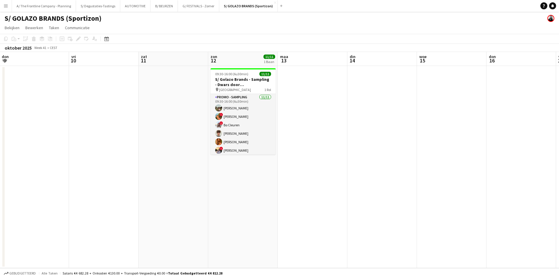
scroll to position [0, 181]
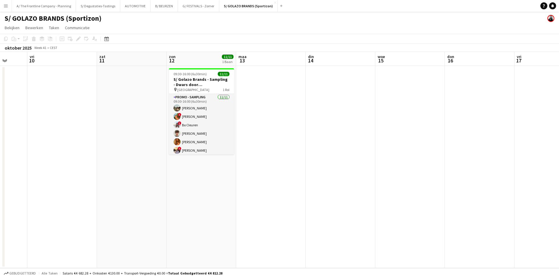
drag, startPoint x: 493, startPoint y: 132, endPoint x: 172, endPoint y: 128, distance: 320.8
click at [172, 128] on app-calendar-viewport "din 7 woe 8 don 9 vri 10 zat 11 zon 12 11/11 1 Baan [DATE] din 14 woe 15 don 16…" at bounding box center [279, 160] width 559 height 216
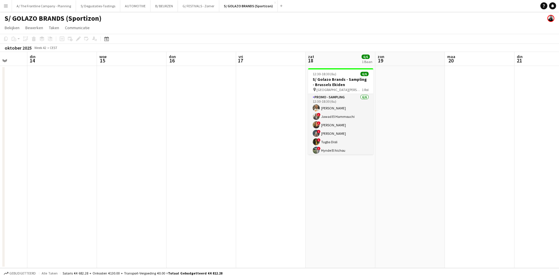
scroll to position [0, 218]
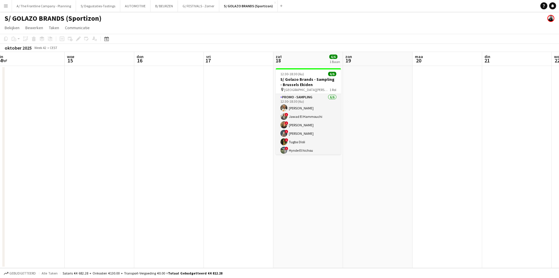
drag, startPoint x: 453, startPoint y: 136, endPoint x: 164, endPoint y: 122, distance: 289.6
click at [138, 122] on app-calendar-viewport "zat 11 zon 12 11/11 1 Baan [DATE] din 14 woe 15 don 16 vri 17 zat 18 6/6 1 Baan…" at bounding box center [279, 160] width 559 height 216
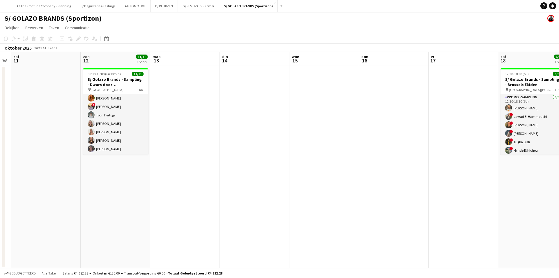
scroll to position [0, 169]
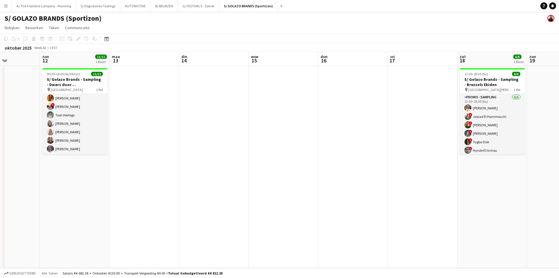
drag, startPoint x: 152, startPoint y: 121, endPoint x: 396, endPoint y: 117, distance: 244.4
click at [396, 117] on app-calendar-viewport "don 9 vri 10 zat 11 zon 12 11/11 1 Baan [DATE] din 14 woe 15 don 16 vri 17 zat …" at bounding box center [279, 160] width 559 height 216
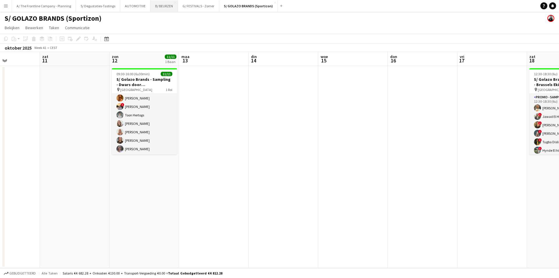
click at [160, 5] on button "B/ BEURZEN Sluiten" at bounding box center [164, 5] width 27 height 11
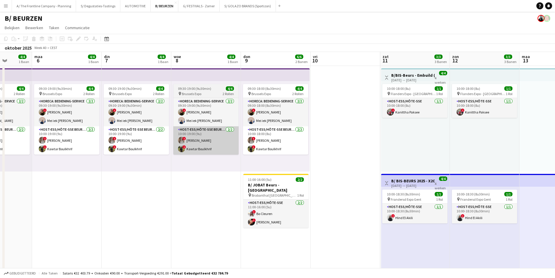
drag, startPoint x: 241, startPoint y: 124, endPoint x: 244, endPoint y: 131, distance: 8.0
click at [173, 124] on app-calendar-viewport "don 2 vri 3 zat 4 4/4 1 Baan zon 5 4/4 1 Baan [DATE] 4/4 1 Baan din 7 4/4 1 Baa…" at bounding box center [277, 234] width 555 height 365
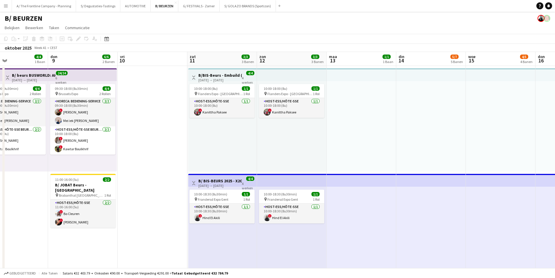
drag, startPoint x: 442, startPoint y: 134, endPoint x: 217, endPoint y: 138, distance: 224.6
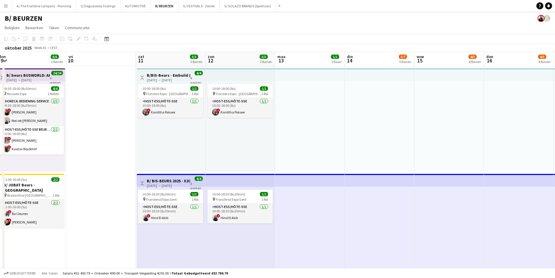
drag, startPoint x: 504, startPoint y: 123, endPoint x: 298, endPoint y: 124, distance: 206.0
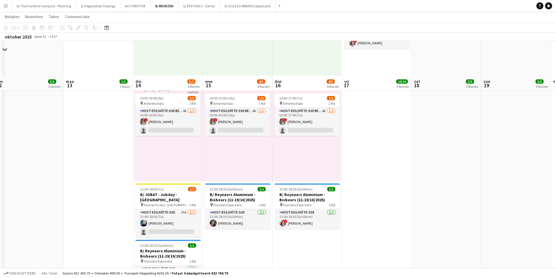
scroll to position [405, 0]
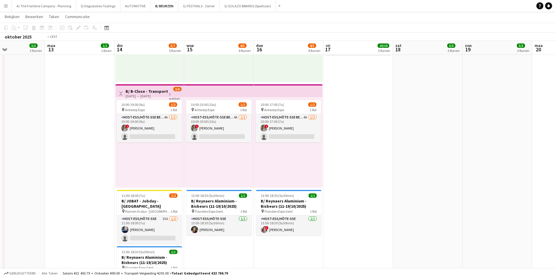
drag, startPoint x: 455, startPoint y: 144, endPoint x: 220, endPoint y: 142, distance: 235.4
click at [220, 142] on app-calendar-viewport "don 9 6/6 2 Banen vri 10 zat 11 3/3 3 Banen zon 12 3/3 3 Banen [DATE] 1/1 1 Baa…" at bounding box center [277, 1] width 555 height 767
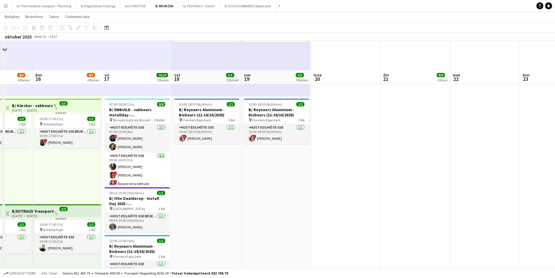
scroll to position [85, 0]
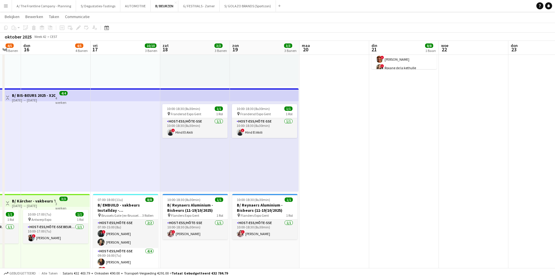
drag, startPoint x: 419, startPoint y: 112, endPoint x: 235, endPoint y: 118, distance: 184.5
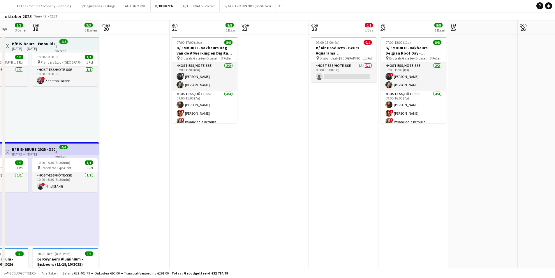
scroll to position [0, 0]
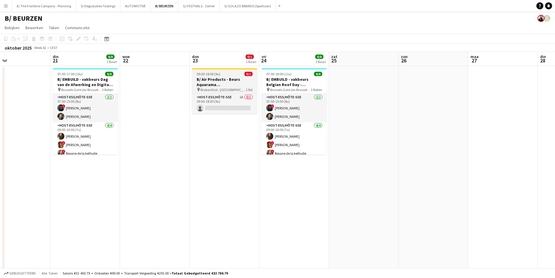
drag, startPoint x: 449, startPoint y: 123, endPoint x: 294, endPoint y: 91, distance: 158.0
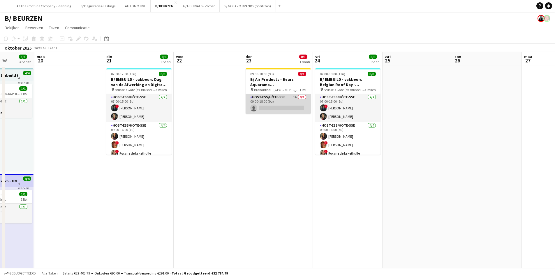
click at [272, 101] on app-card-role "Host-ess/Hôte-sse 1A 0/1 09:00-18:00 (9u) single-neutral-actions" at bounding box center [278, 104] width 65 height 20
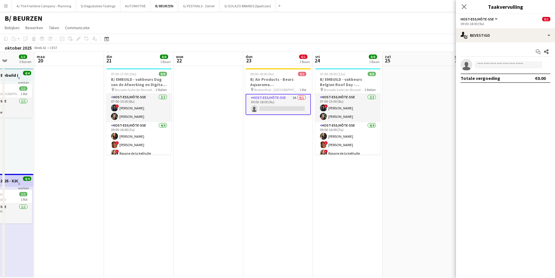
click at [492, 27] on app-options-switcher "Host-ess/Hôte-sse Alle jobs/functies Host-ess/Hôte-sse 0/1 09:00-18:00 (9u)" at bounding box center [505, 21] width 99 height 14
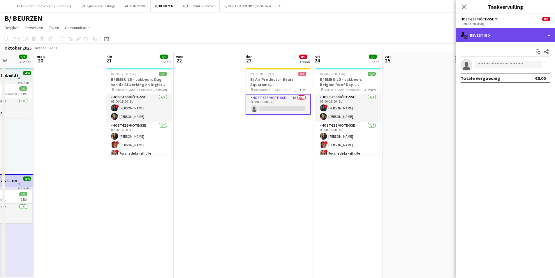
click at [503, 38] on div "single-neutral-actions-check-2 Bevestigd" at bounding box center [505, 35] width 99 height 14
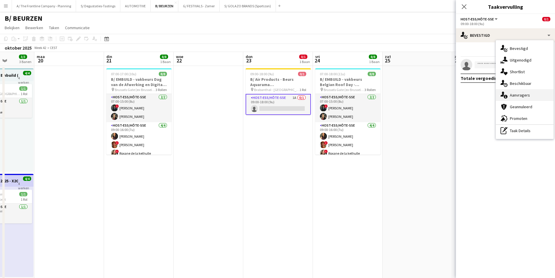
click at [512, 98] on span "Aanvragers" at bounding box center [520, 94] width 20 height 5
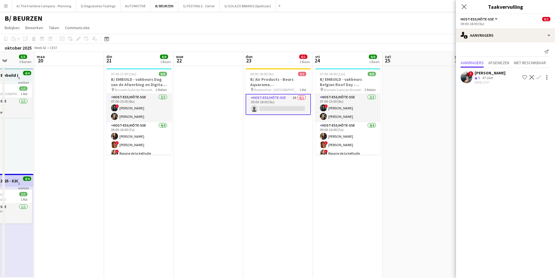
click at [492, 80] on div "[DATE] 13:57" at bounding box center [490, 82] width 31 height 4
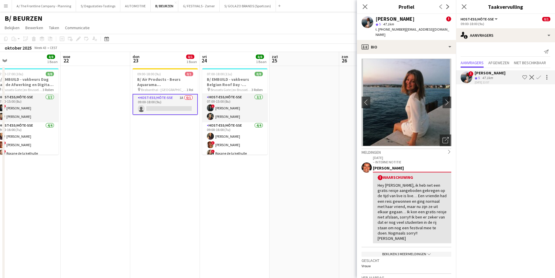
scroll to position [0, 171]
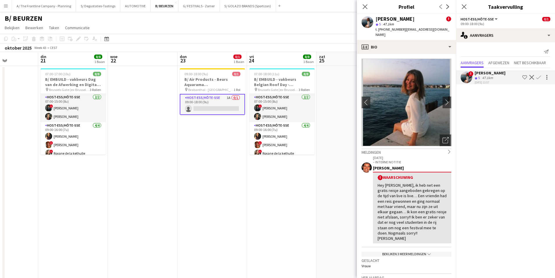
drag, startPoint x: 260, startPoint y: 120, endPoint x: 249, endPoint y: 120, distance: 11.1
click at [444, 99] on app-icon "chevron-right" at bounding box center [446, 102] width 9 height 6
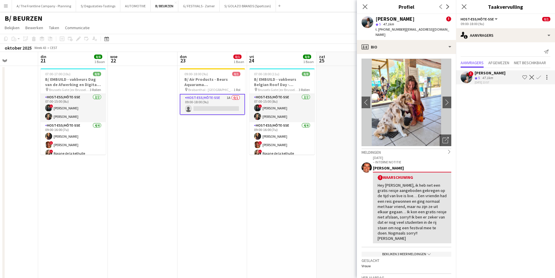
click at [405, 251] on div "Bekijken 3 meer meldingen chevron-down" at bounding box center [407, 253] width 90 height 5
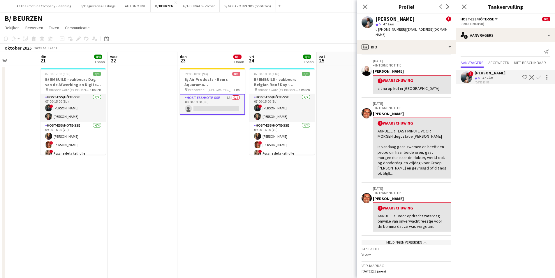
scroll to position [204, 0]
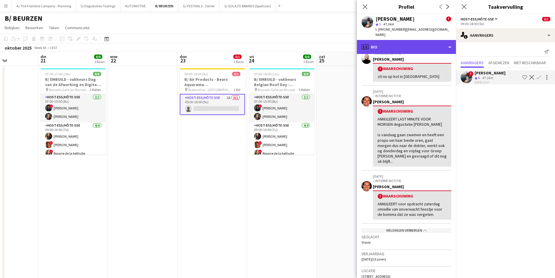
click at [432, 40] on div "profile Bio" at bounding box center [406, 47] width 99 height 14
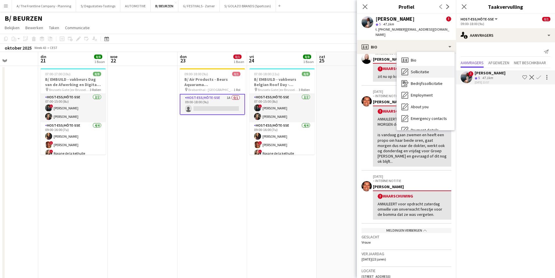
click at [435, 66] on div "Sollicitatie Sollicitatie" at bounding box center [426, 72] width 58 height 12
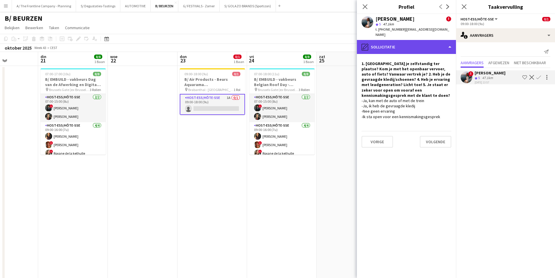
click at [405, 41] on div "pencil4 Sollicitatie" at bounding box center [406, 47] width 99 height 14
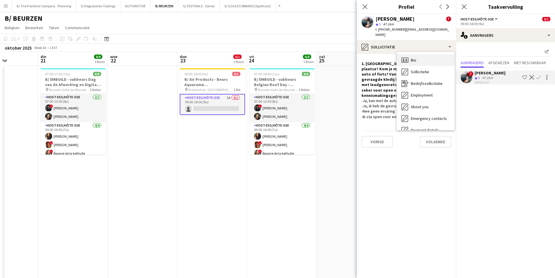
click at [415, 57] on span "Bio" at bounding box center [414, 59] width 6 height 5
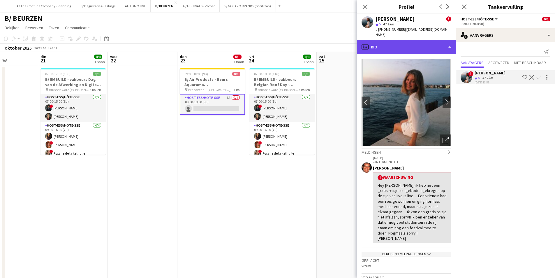
click at [416, 40] on div "profile Bio" at bounding box center [406, 47] width 99 height 14
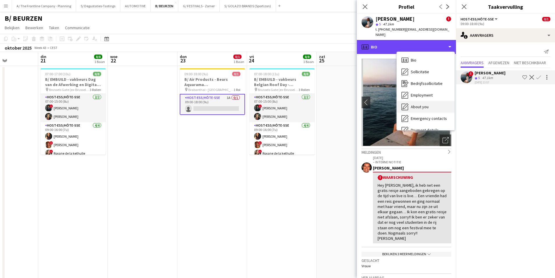
scroll to position [55, 0]
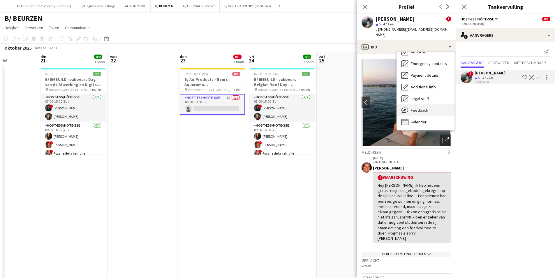
click at [419, 107] on span "Feedback" at bounding box center [419, 109] width 17 height 5
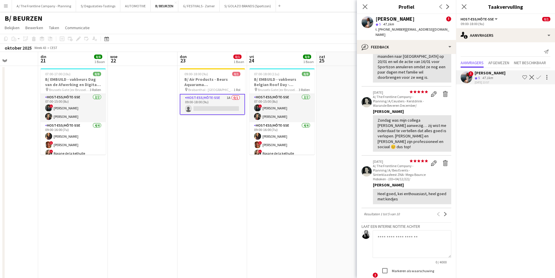
scroll to position [437, 0]
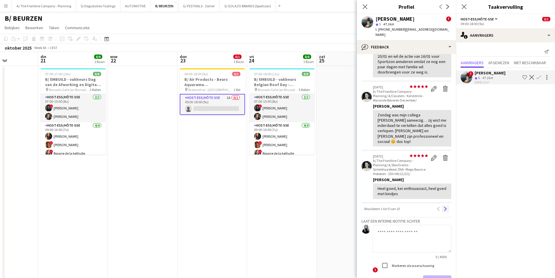
click at [443, 207] on app-icon "Volgende" at bounding box center [445, 209] width 4 height 4
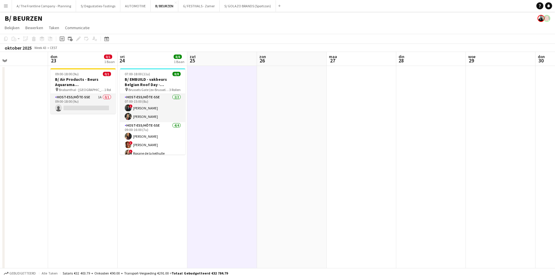
drag, startPoint x: 421, startPoint y: 118, endPoint x: 161, endPoint y: 118, distance: 260.4
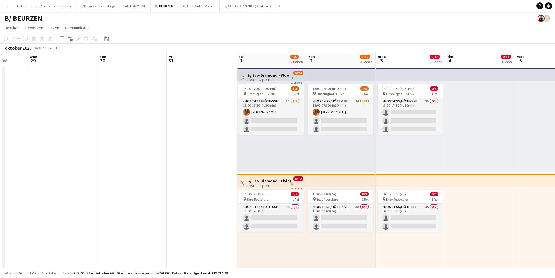
drag, startPoint x: 420, startPoint y: 108, endPoint x: 165, endPoint y: 108, distance: 254.9
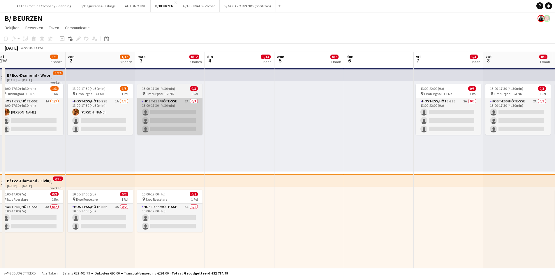
drag, startPoint x: 397, startPoint y: 109, endPoint x: 178, endPoint y: 109, distance: 219.1
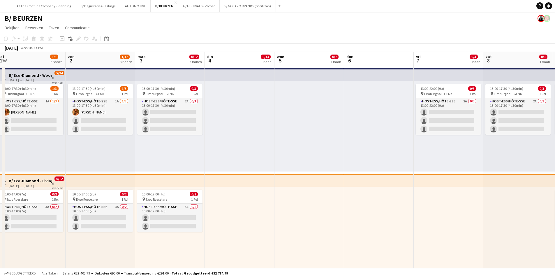
scroll to position [0, 179]
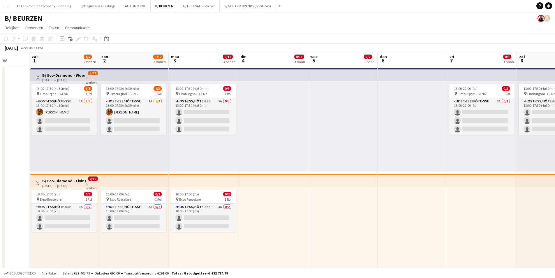
drag, startPoint x: 94, startPoint y: 109, endPoint x: 197, endPoint y: 110, distance: 103.1
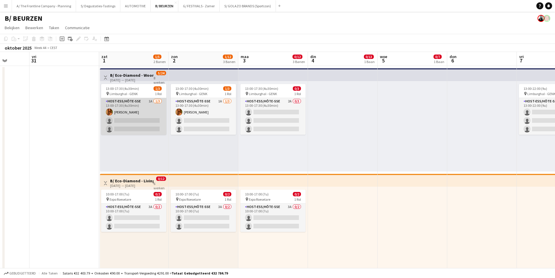
click at [155, 117] on app-card-role "Host-ess/Hôte-sse 1A [DATE] 13:00-17:30 (4u30min) [PERSON_NAME] single-neutral-…" at bounding box center [133, 116] width 65 height 37
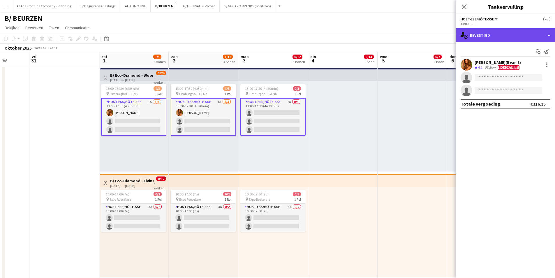
click at [491, 37] on div "single-neutral-actions-check-2 Bevestigd" at bounding box center [505, 35] width 99 height 14
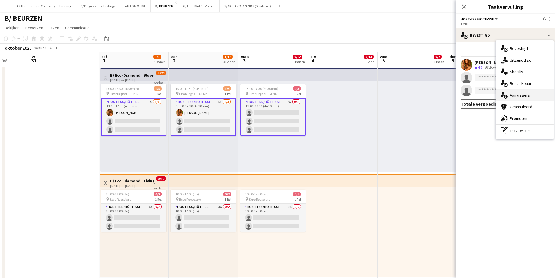
click at [531, 98] on div "single-neutral-actions-information Aanvragers" at bounding box center [525, 95] width 58 height 12
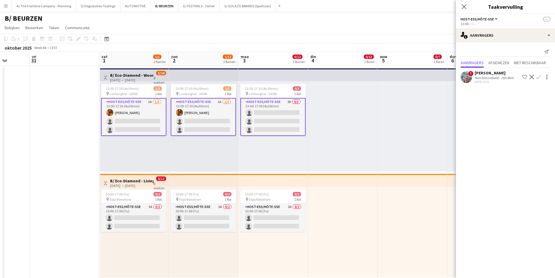
click at [267, 119] on app-card-role "Host-ess/Hôte-sse 2A 0/3 13:00-17:30 (4u30min) single-neutral-actions single-ne…" at bounding box center [272, 117] width 65 height 38
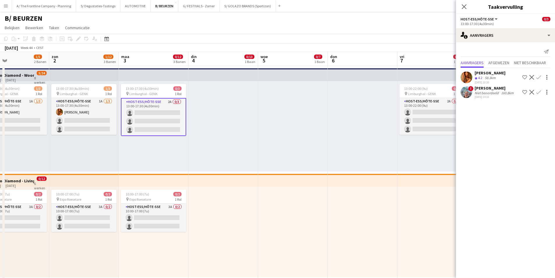
scroll to position [0, 170]
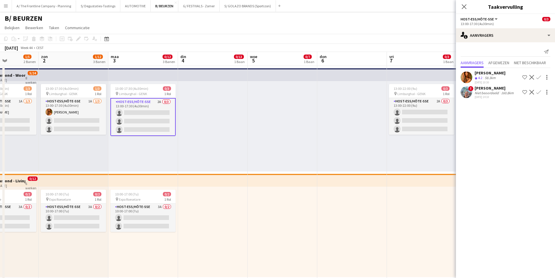
drag, startPoint x: 382, startPoint y: 117, endPoint x: 252, endPoint y: 117, distance: 129.9
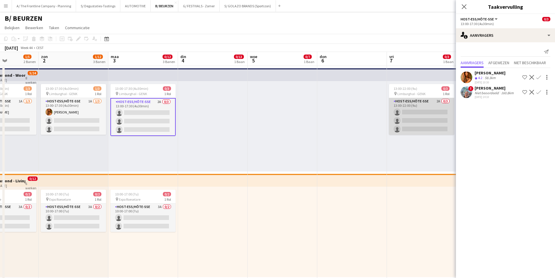
click at [423, 112] on app-card-role "Host-ess/Hôte-sse 2A 0/3 13:00-22:00 (9u) single-neutral-actions single-neutral…" at bounding box center [421, 116] width 65 height 37
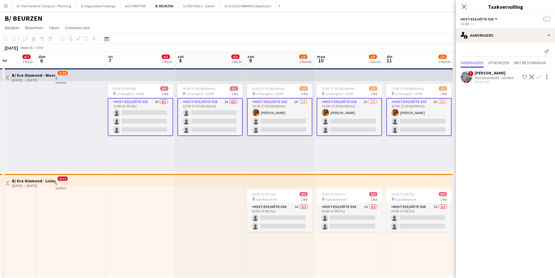
scroll to position [0, 173]
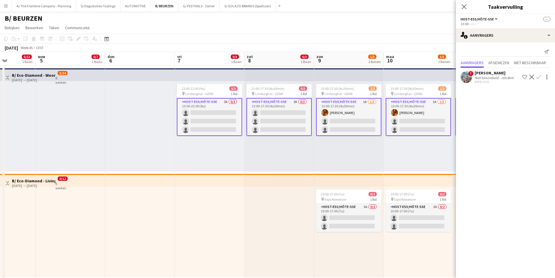
drag, startPoint x: 423, startPoint y: 112, endPoint x: 211, endPoint y: 112, distance: 212.1
click at [201, 115] on app-card-role "Host-ess/Hôte-sse 2A 0/3 13:00-22:00 (9u) single-neutral-actions single-neutral…" at bounding box center [209, 117] width 65 height 38
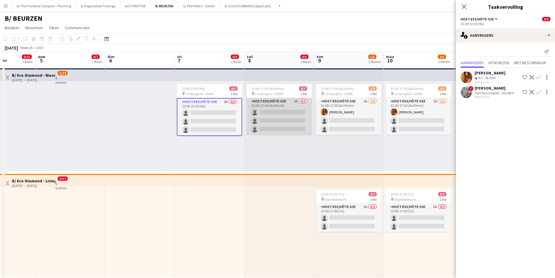
click at [294, 121] on app-card-role "Host-ess/Hôte-sse 2A 0/3 13:00-17:30 (4u30min) single-neutral-actions single-ne…" at bounding box center [278, 116] width 65 height 37
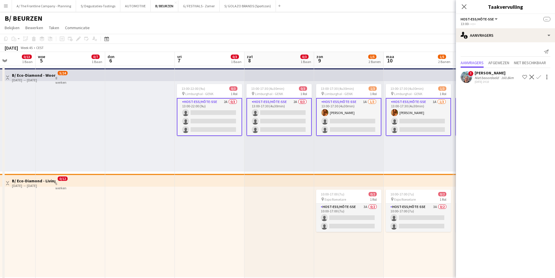
click at [294, 121] on app-card-role "Host-ess/Hôte-sse 2A 0/3 13:00-17:30 (4u30min) single-neutral-actions single-ne…" at bounding box center [278, 117] width 65 height 38
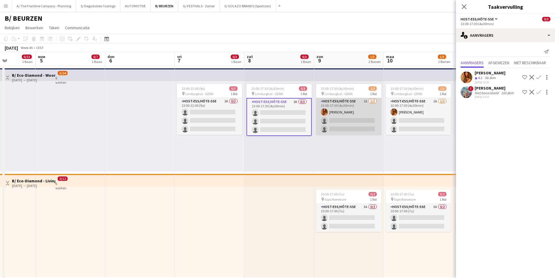
click at [340, 121] on app-card-role "Host-ess/Hôte-sse 1A [DATE] 13:00-17:30 (4u30min) [PERSON_NAME] single-neutral-…" at bounding box center [348, 116] width 65 height 37
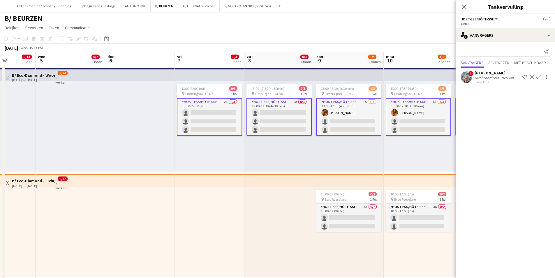
click at [340, 121] on app-card-role "Host-ess/Hôte-sse 1A [DATE] 13:00-17:30 (4u30min) [PERSON_NAME] single-neutral-…" at bounding box center [348, 117] width 65 height 38
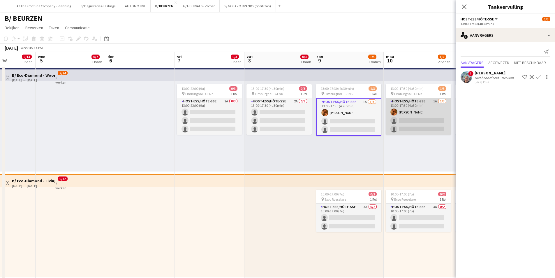
click at [410, 116] on app-card-role "Host-ess/Hôte-sse 1A [DATE] 13:00-17:30 (4u30min) [PERSON_NAME] single-neutral-…" at bounding box center [418, 116] width 65 height 37
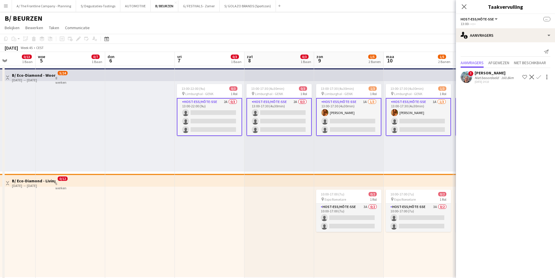
click at [410, 116] on app-card-role "Host-ess/Hôte-sse 1A [DATE] 13:00-17:30 (4u30min) [PERSON_NAME] single-neutral-…" at bounding box center [418, 117] width 65 height 38
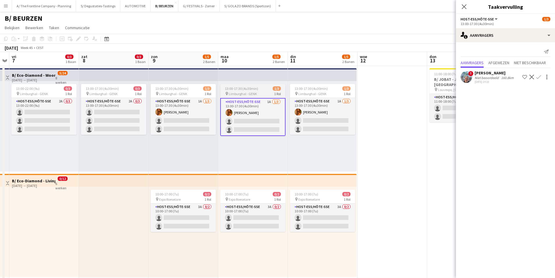
drag, startPoint x: 324, startPoint y: 117, endPoint x: 253, endPoint y: 117, distance: 71.1
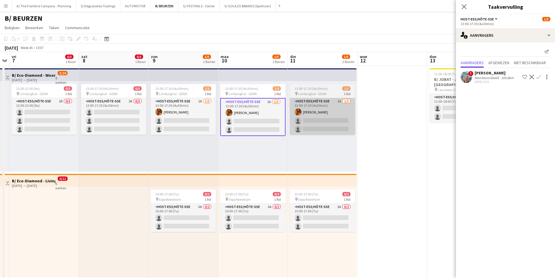
scroll to position [0, 200]
click at [320, 117] on app-card-role "Host-ess/Hôte-sse 1A [DATE] 13:00-17:30 (4u30min) [PERSON_NAME] single-neutral-…" at bounding box center [321, 116] width 65 height 37
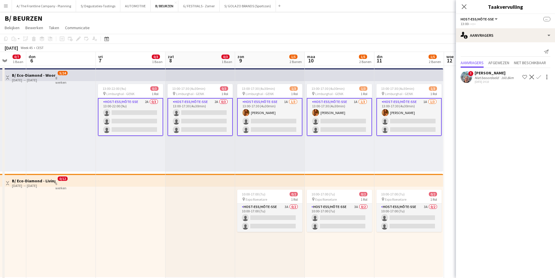
drag, startPoint x: 224, startPoint y: 141, endPoint x: 347, endPoint y: 123, distance: 124.3
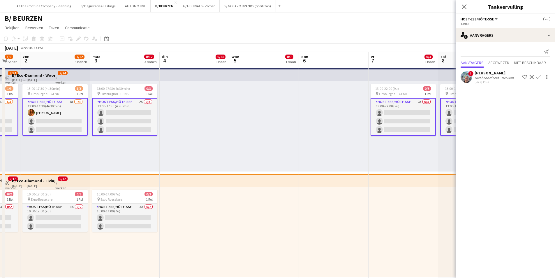
drag, startPoint x: 292, startPoint y: 144, endPoint x: 182, endPoint y: 158, distance: 111.0
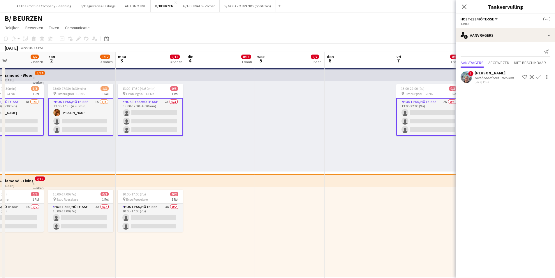
drag, startPoint x: 73, startPoint y: 182, endPoint x: 224, endPoint y: 179, distance: 151.2
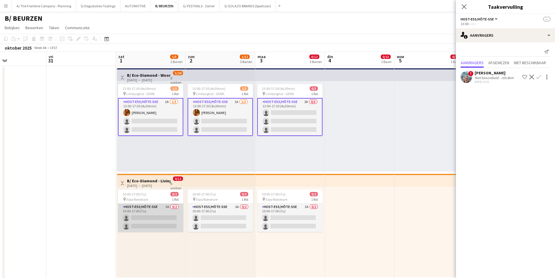
click at [167, 225] on app-card-role "Host-ess/Hôte-sse 3A 0/2 10:00-17:00 (7u) single-neutral-actions single-neutral…" at bounding box center [150, 217] width 65 height 28
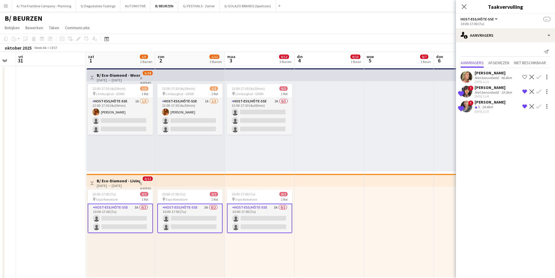
scroll to position [0, 223]
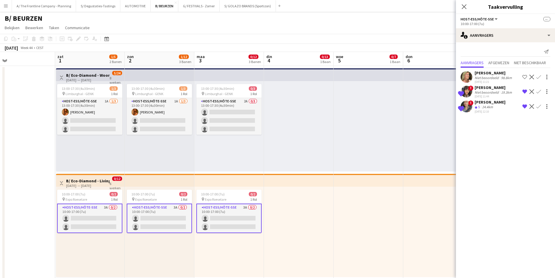
drag, startPoint x: 366, startPoint y: 97, endPoint x: 348, endPoint y: 97, distance: 18.6
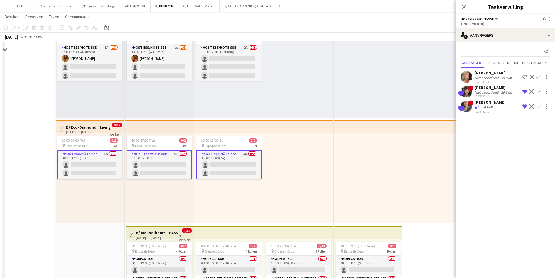
scroll to position [58, 0]
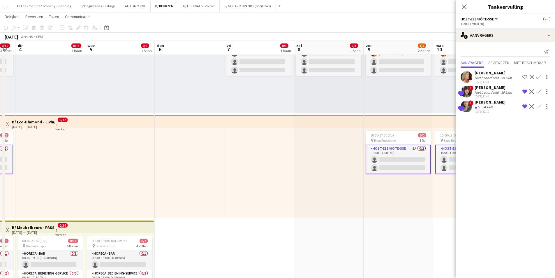
drag, startPoint x: 382, startPoint y: 158, endPoint x: 133, endPoint y: 151, distance: 248.6
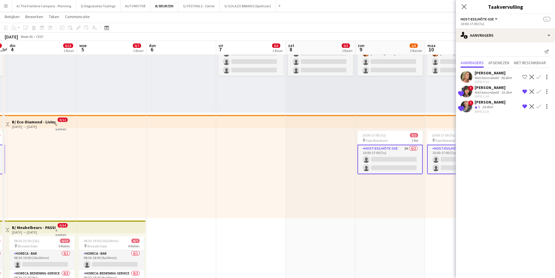
drag, startPoint x: 392, startPoint y: 163, endPoint x: 480, endPoint y: 154, distance: 88.4
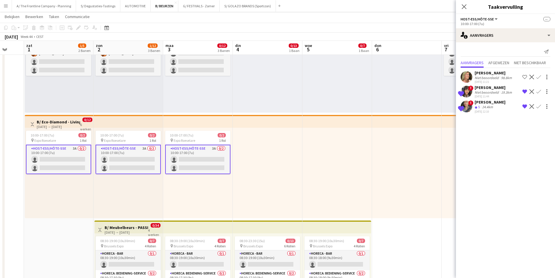
drag, startPoint x: 226, startPoint y: 138, endPoint x: 406, endPoint y: 137, distance: 180.3
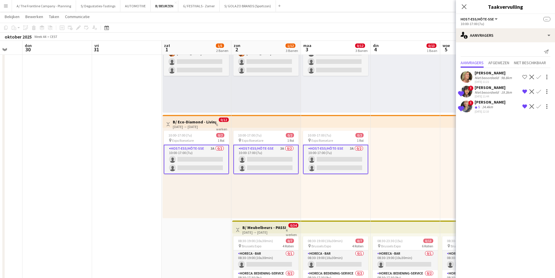
scroll to position [0, 186]
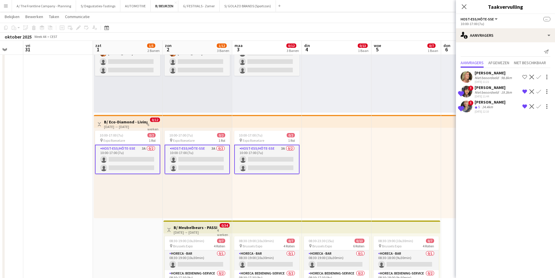
drag, startPoint x: 188, startPoint y: 141, endPoint x: 291, endPoint y: 137, distance: 102.6
click at [486, 110] on div "[DATE] 12:10" at bounding box center [490, 112] width 31 height 4
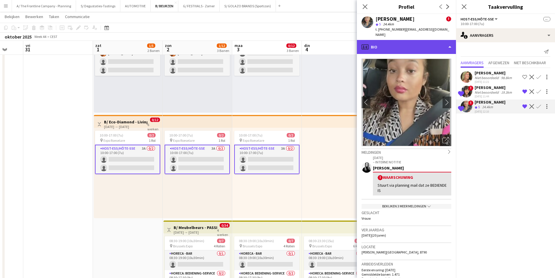
click at [412, 48] on div "profile Bio" at bounding box center [406, 47] width 99 height 14
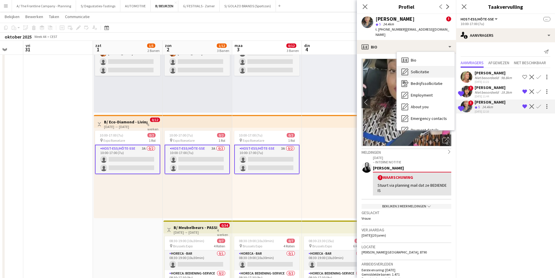
click at [422, 69] on span "Sollicitatie" at bounding box center [420, 71] width 18 height 5
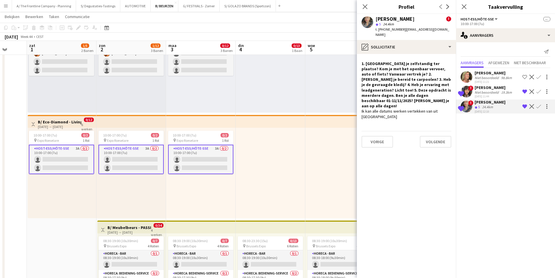
drag, startPoint x: 311, startPoint y: 169, endPoint x: 191, endPoint y: 179, distance: 119.8
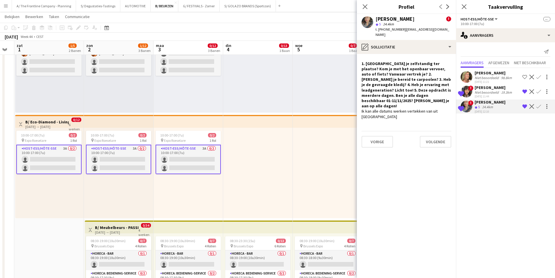
click at [489, 90] on div "Niet beoordeeld" at bounding box center [487, 92] width 25 height 4
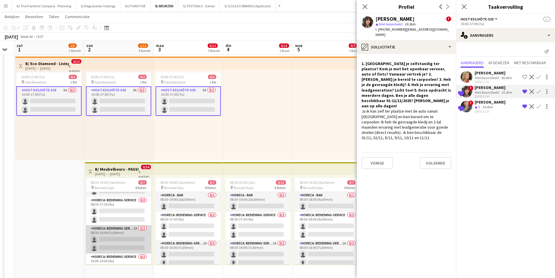
scroll to position [29, 0]
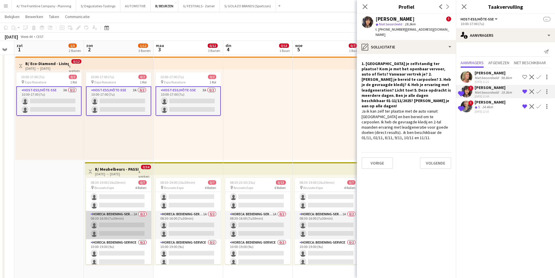
click at [139, 233] on app-card-role "Horeca: Bediening-Service 1A 0/2 08:30-16:00 (7u30min) single-neutral-actions s…" at bounding box center [118, 225] width 65 height 28
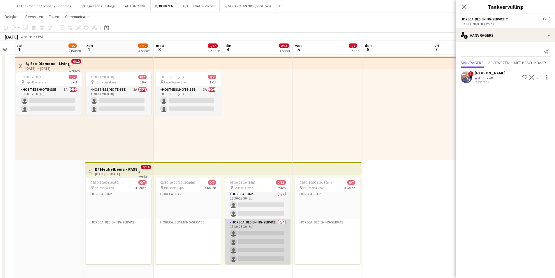
scroll to position [89, 0]
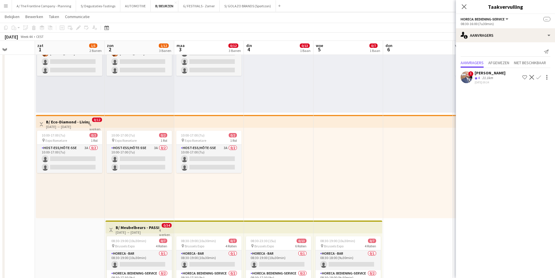
drag, startPoint x: 110, startPoint y: 156, endPoint x: 125, endPoint y: 162, distance: 15.7
click at [89, 160] on app-card-role "Host-ess/Hôte-sse 3A 0/2 10:00-17:00 (7u) single-neutral-actions single-neutral…" at bounding box center [69, 158] width 65 height 28
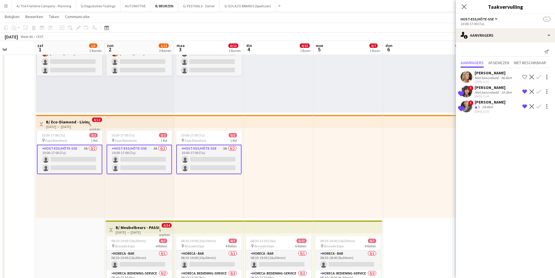
click at [475, 105] on div "Ploegbeoordeling 5" at bounding box center [478, 107] width 6 height 5
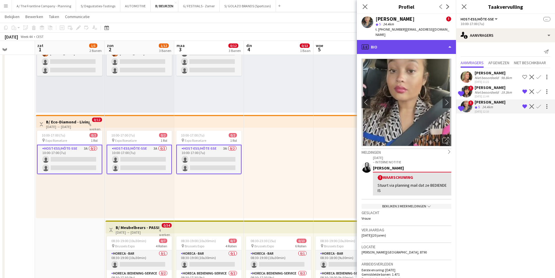
click at [421, 40] on div "profile Bio" at bounding box center [406, 47] width 99 height 14
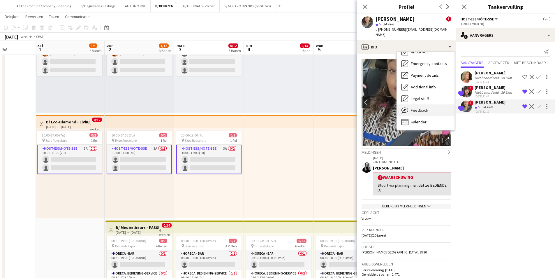
click at [435, 104] on div "Feedback Feedback" at bounding box center [426, 110] width 58 height 12
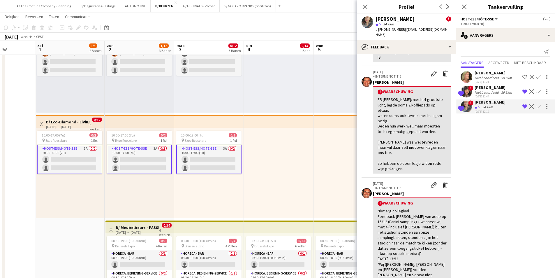
click at [525, 108] on app-icon "Verwijder ploeg van de shortlist" at bounding box center [524, 106] width 5 height 5
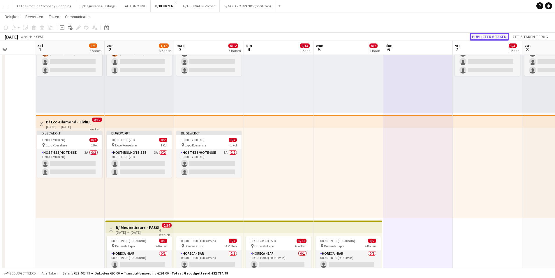
click at [496, 39] on button "Publiceer 6 taken" at bounding box center [489, 37] width 39 height 8
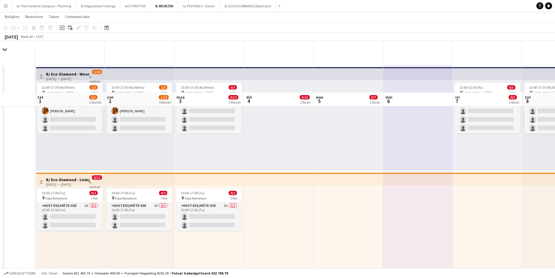
scroll to position [0, 0]
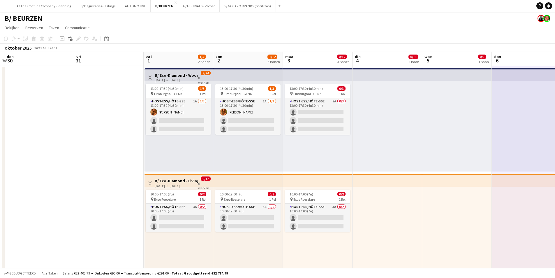
drag, startPoint x: 236, startPoint y: 101, endPoint x: 362, endPoint y: 84, distance: 127.6
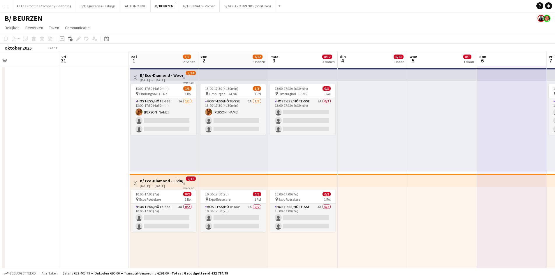
drag, startPoint x: 125, startPoint y: 110, endPoint x: 335, endPoint y: 96, distance: 210.5
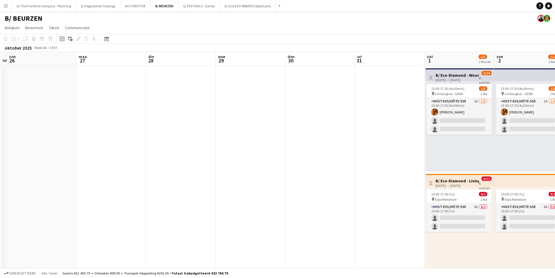
drag, startPoint x: 145, startPoint y: 107, endPoint x: 228, endPoint y: 117, distance: 83.3
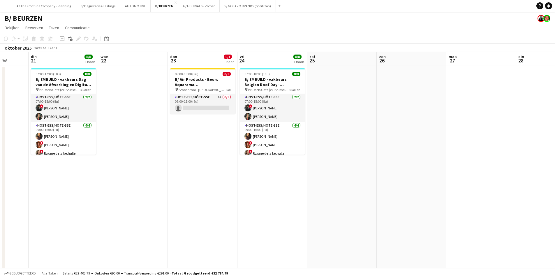
drag, startPoint x: 140, startPoint y: 109, endPoint x: 255, endPoint y: 97, distance: 116.3
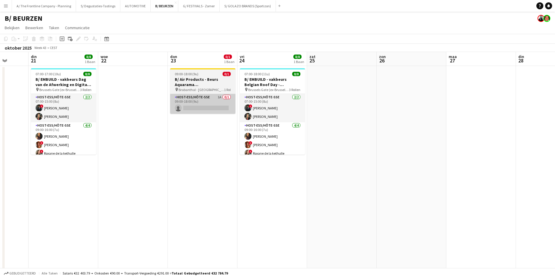
scroll to position [0, 180]
click at [192, 100] on app-card-role "Host-ess/Hôte-sse 1A 0/1 09:00-18:00 (9u) single-neutral-actions" at bounding box center [202, 104] width 65 height 20
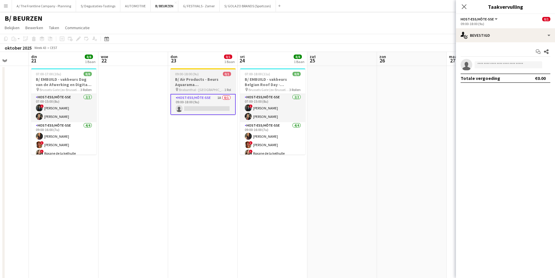
click at [198, 83] on h3 "B/ Air Products - Beurs Aquarama [GEOGRAPHIC_DATA]" at bounding box center [202, 82] width 65 height 10
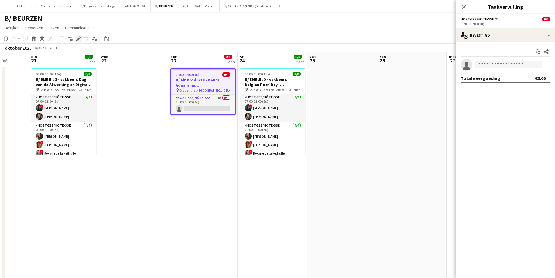
click at [77, 38] on icon "Bewerken" at bounding box center [78, 38] width 5 height 5
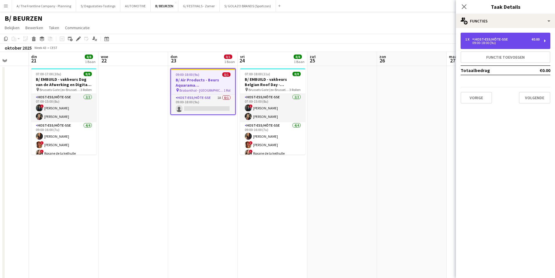
click at [496, 38] on div "Host-ess/Hôte-sse" at bounding box center [491, 39] width 38 height 4
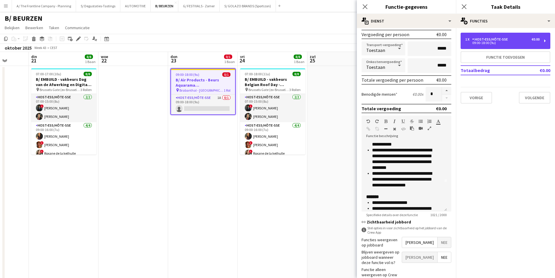
scroll to position [0, 0]
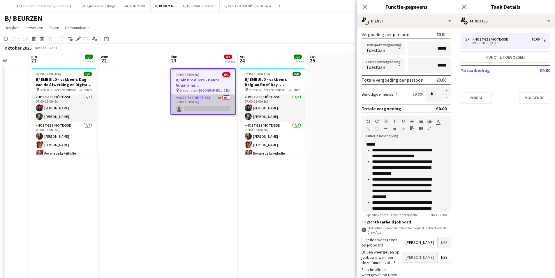
click at [201, 105] on app-card-role "Host-ess/Hôte-sse 1A 0/1 09:00-18:00 (9u) single-neutral-actions" at bounding box center [203, 104] width 64 height 20
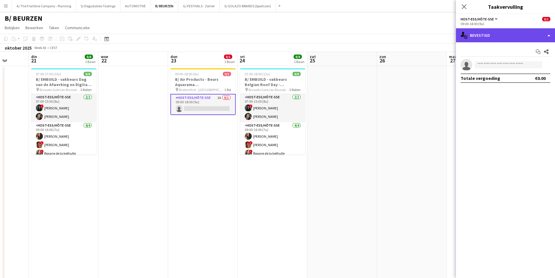
click at [501, 34] on div "single-neutral-actions-check-2 Bevestigd" at bounding box center [505, 35] width 99 height 14
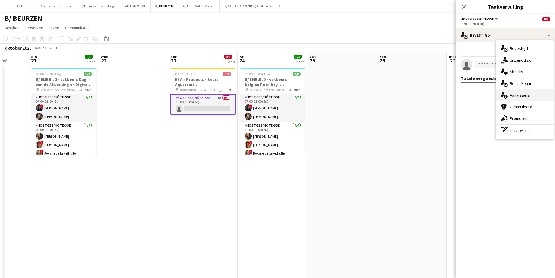
click at [508, 94] on div "single-neutral-actions-information Aanvragers" at bounding box center [525, 95] width 58 height 12
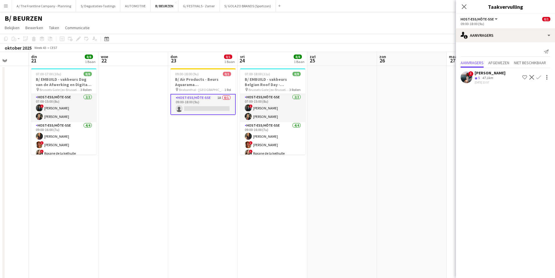
click at [477, 76] on div "Ploegbeoordeling 5" at bounding box center [478, 77] width 6 height 5
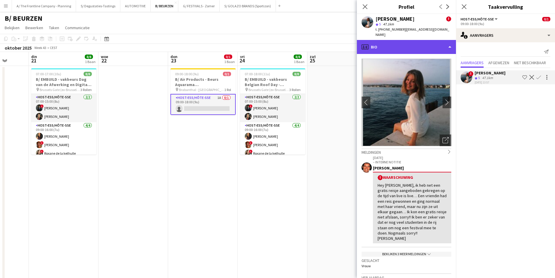
click at [431, 42] on div "profile Bio" at bounding box center [406, 47] width 99 height 14
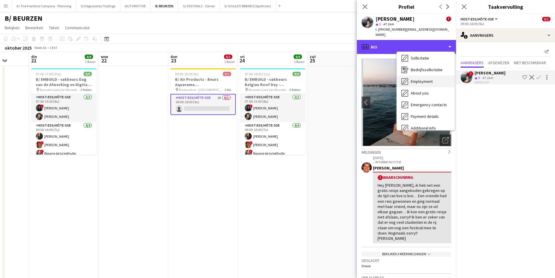
scroll to position [55, 0]
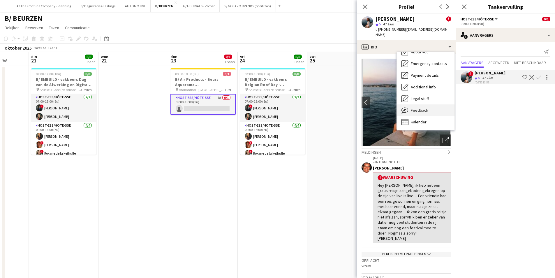
click at [428, 104] on div "Feedback Feedback" at bounding box center [426, 110] width 58 height 12
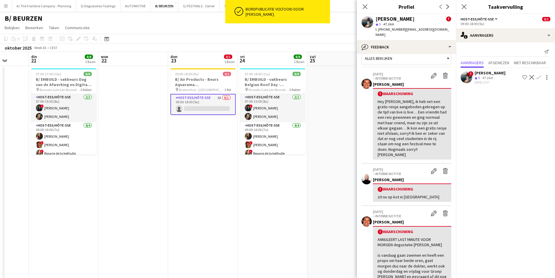
scroll to position [0, 0]
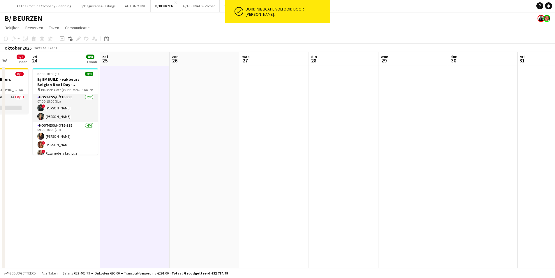
drag, startPoint x: 457, startPoint y: 88, endPoint x: 293, endPoint y: 86, distance: 164.0
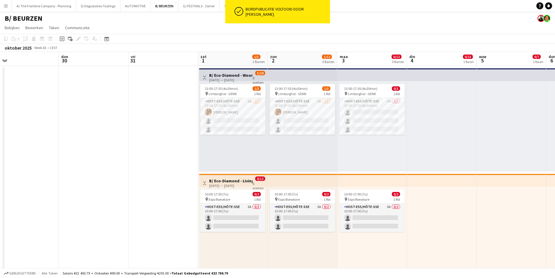
drag, startPoint x: 481, startPoint y: 113, endPoint x: 127, endPoint y: 95, distance: 354.1
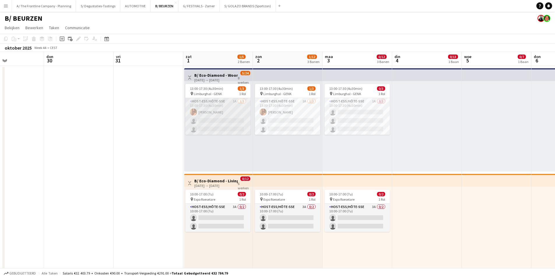
click at [207, 114] on app-card-role "Host-ess/Hôte-sse 1A [DATE] 13:00-17:30 (4u30min) [PERSON_NAME] single-neutral-…" at bounding box center [217, 116] width 65 height 37
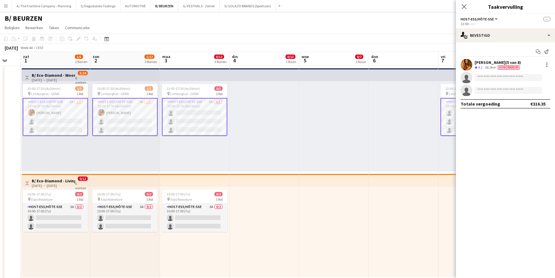
scroll to position [0, 198]
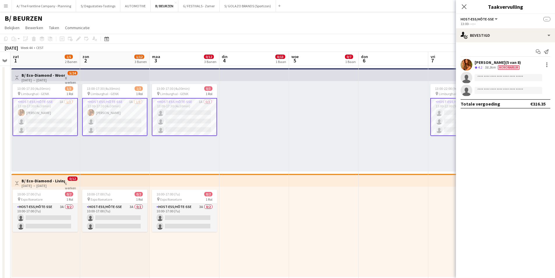
drag, startPoint x: 221, startPoint y: 109, endPoint x: 190, endPoint y: 109, distance: 31.2
click at [43, 112] on app-card-role "Host-ess/Hôte-sse 1A [DATE] 13:00-17:30 (4u30min) [PERSON_NAME] single-neutral-…" at bounding box center [45, 117] width 65 height 38
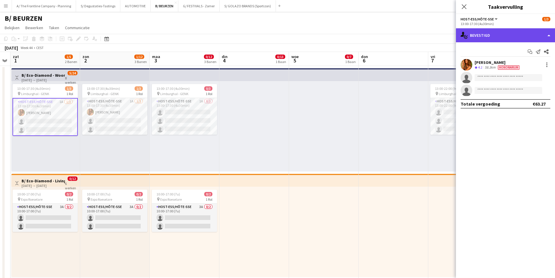
click at [488, 33] on div "single-neutral-actions-check-2 Bevestigd" at bounding box center [505, 35] width 99 height 14
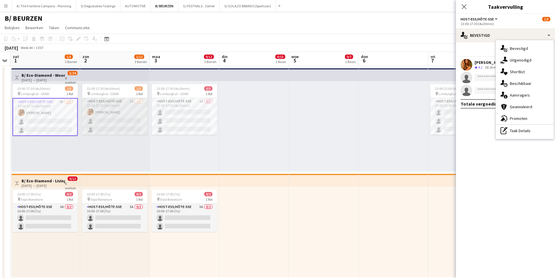
click at [119, 117] on app-card-role "Host-ess/Hôte-sse 1A [DATE] 13:00-17:30 (4u30min) [PERSON_NAME] single-neutral-…" at bounding box center [114, 116] width 65 height 37
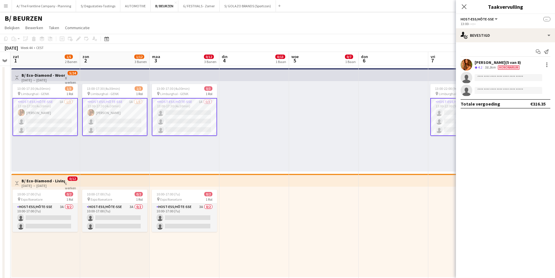
click at [119, 117] on app-card-role "Host-ess/Hôte-sse 1A [DATE] 13:00-17:30 (4u30min) [PERSON_NAME] single-neutral-…" at bounding box center [114, 117] width 65 height 38
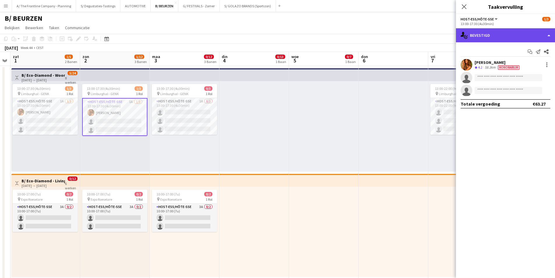
click at [511, 38] on div "single-neutral-actions-check-2 Bevestigd" at bounding box center [505, 35] width 99 height 14
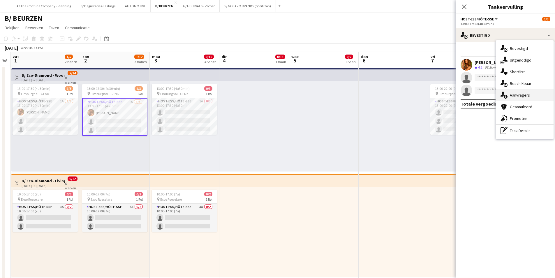
click at [514, 92] on span "Aanvragers" at bounding box center [520, 94] width 20 height 5
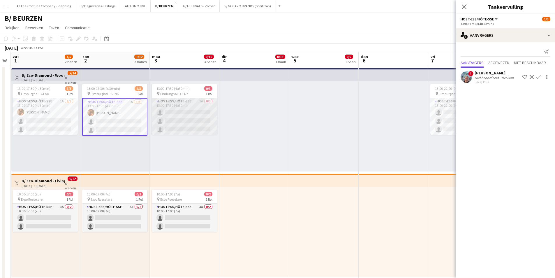
click at [181, 111] on app-card-role "Host-ess/Hôte-sse 1A 0/3 13:00-17:30 (4u30min) single-neutral-actions single-ne…" at bounding box center [184, 116] width 65 height 37
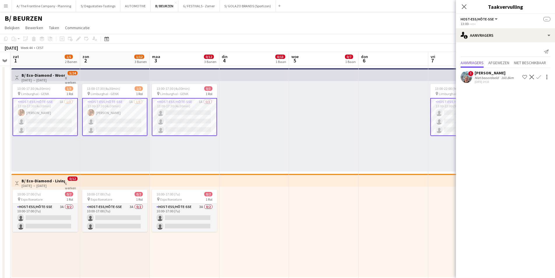
click at [183, 120] on app-card-role "Host-ess/Hôte-sse 1A 0/3 13:00-17:30 (4u30min) single-neutral-actions single-ne…" at bounding box center [184, 117] width 65 height 38
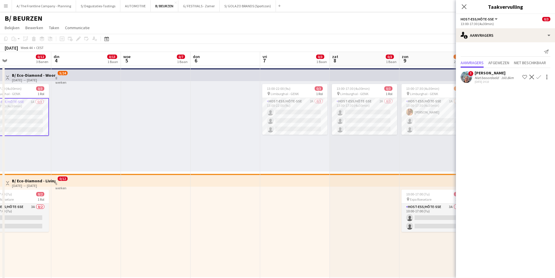
drag, startPoint x: 302, startPoint y: 114, endPoint x: 84, endPoint y: 85, distance: 219.8
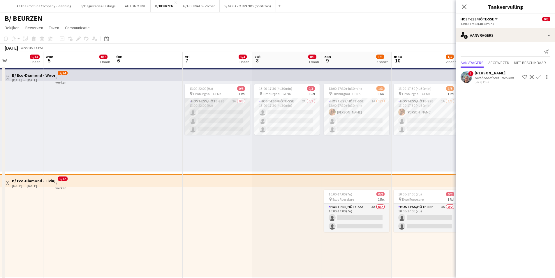
click at [225, 104] on app-card-role "Host-ess/Hôte-sse 2A 0/3 13:00-22:00 (9u) single-neutral-actions single-neutral…" at bounding box center [217, 116] width 65 height 37
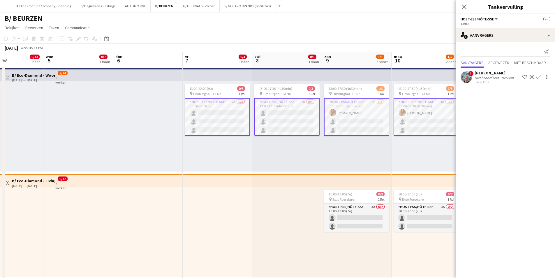
click at [223, 113] on app-card-role "Host-ess/Hôte-sse 2A 0/3 13:00-22:00 (9u) single-neutral-actions single-neutral…" at bounding box center [217, 117] width 65 height 38
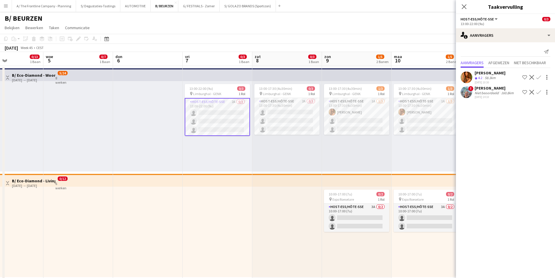
click at [533, 77] on app-icon "Weigeren" at bounding box center [531, 77] width 5 height 5
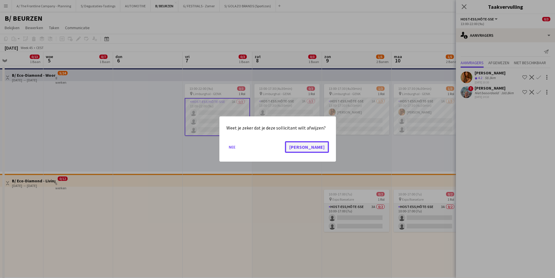
click at [326, 150] on button "[PERSON_NAME]" at bounding box center [307, 147] width 44 height 12
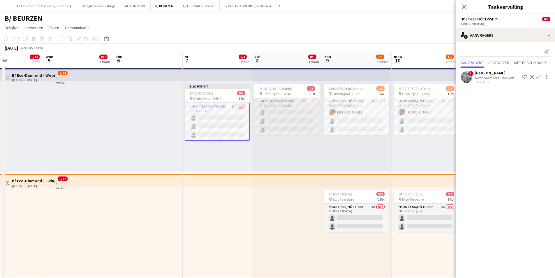
click at [293, 114] on app-card-role "Host-ess/Hôte-sse 2A 0/3 13:00-17:30 (4u30min) single-neutral-actions single-ne…" at bounding box center [286, 116] width 65 height 37
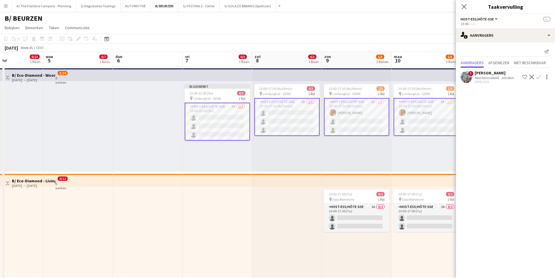
click at [293, 114] on app-card-role "Host-ess/Hôte-sse 2A 0/3 13:00-17:30 (4u30min) single-neutral-actions single-ne…" at bounding box center [286, 117] width 65 height 38
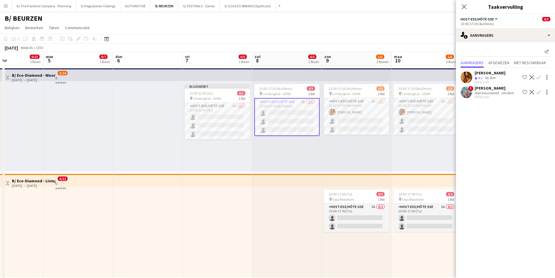
click at [532, 74] on button "Weigeren" at bounding box center [531, 77] width 7 height 7
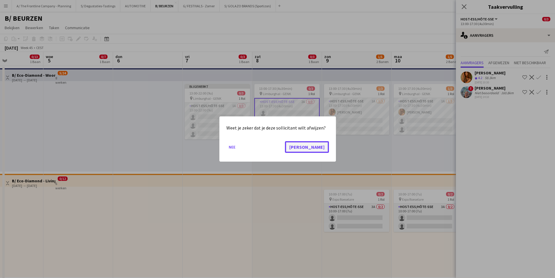
click at [320, 149] on button "[PERSON_NAME]" at bounding box center [307, 147] width 44 height 12
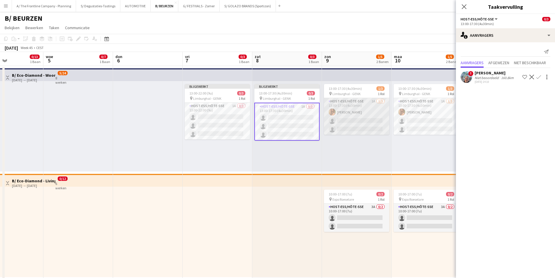
click at [362, 122] on app-card-role "Host-ess/Hôte-sse 1A [DATE] 13:00-17:30 (4u30min) [PERSON_NAME] single-neutral-…" at bounding box center [356, 116] width 65 height 37
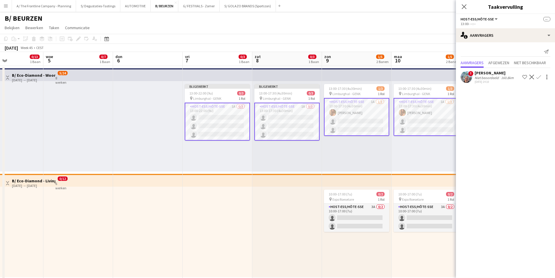
click at [362, 122] on app-card-role "Host-ess/Hôte-sse 1A [DATE] 13:00-17:30 (4u30min) [PERSON_NAME] single-neutral-…" at bounding box center [356, 117] width 65 height 38
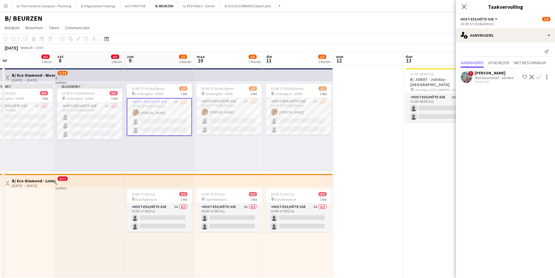
scroll to position [0, 166]
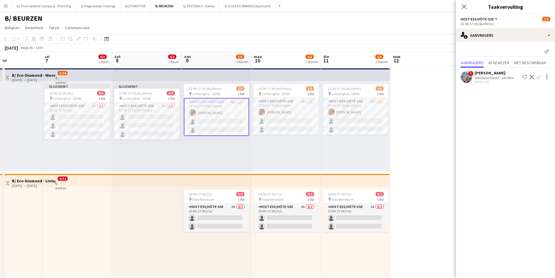
drag, startPoint x: 407, startPoint y: 112, endPoint x: 197, endPoint y: 112, distance: 209.7
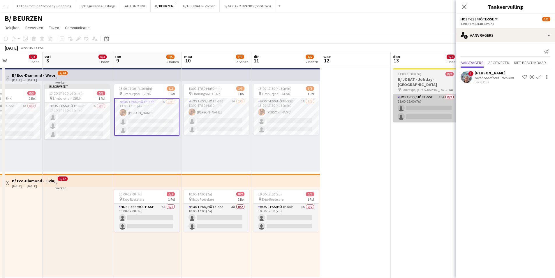
scroll to position [0, 166]
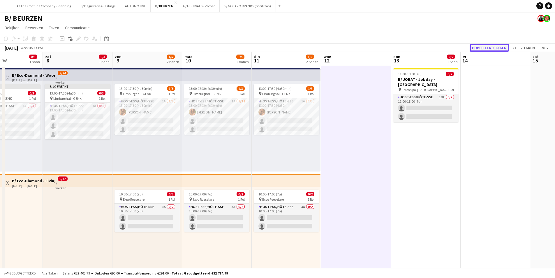
click at [483, 46] on button "Publiceer 2 taken" at bounding box center [489, 48] width 39 height 8
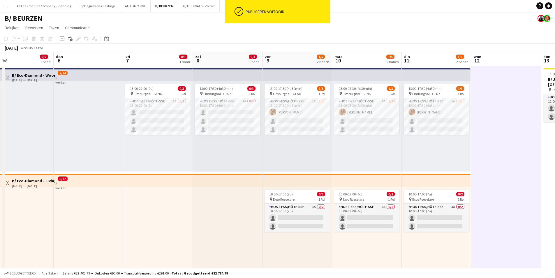
drag, startPoint x: 150, startPoint y: 156, endPoint x: 308, endPoint y: 142, distance: 158.5
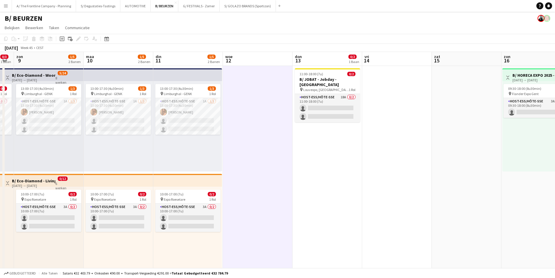
scroll to position [0, 220]
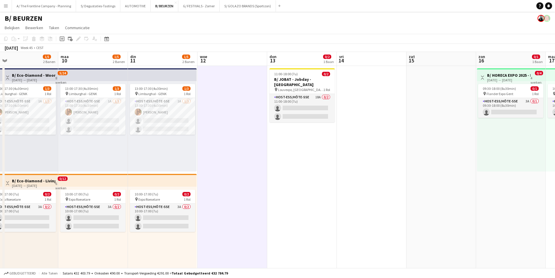
drag, startPoint x: 492, startPoint y: 145, endPoint x: 210, endPoint y: 137, distance: 281.8
click at [292, 110] on app-card-role "Host-ess/Hôte-sse 18A 0/2 11:00-18:00 (7u) single-neutral-actions single-neutra…" at bounding box center [301, 108] width 65 height 28
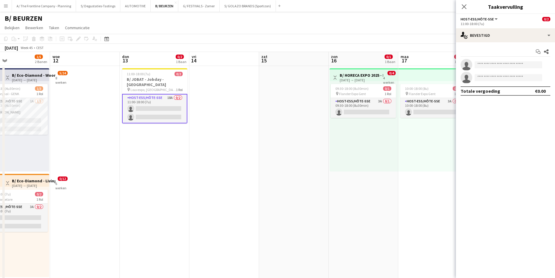
drag, startPoint x: 352, startPoint y: 87, endPoint x: 233, endPoint y: 99, distance: 120.0
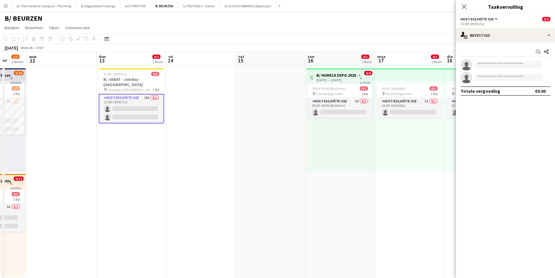
drag, startPoint x: 345, startPoint y: 103, endPoint x: 188, endPoint y: 110, distance: 156.9
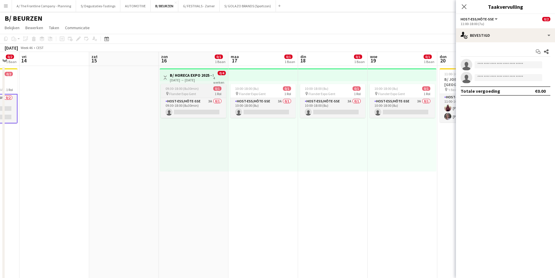
click at [181, 91] on app-job-card "09:30-18:00 (8u30min) 0/1 pin Flander Expo Gent 1 Rol Host-ess/Hôte-sse 3A 0/1 …" at bounding box center [193, 101] width 65 height 34
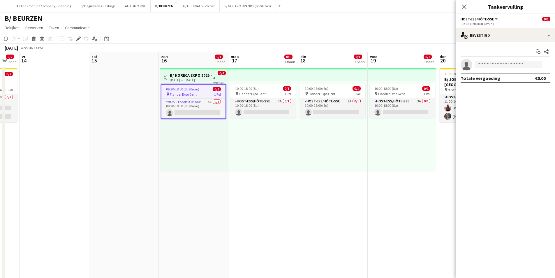
click at [181, 80] on div "[DATE] → [DATE]" at bounding box center [191, 80] width 43 height 4
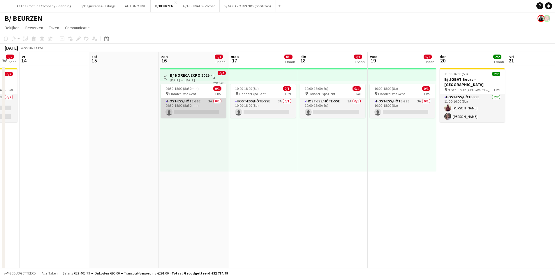
click at [190, 107] on app-card-role "Host-ess/Hôte-sse 3A 0/1 09:30-18:00 (8u30min) single-neutral-actions" at bounding box center [193, 108] width 65 height 20
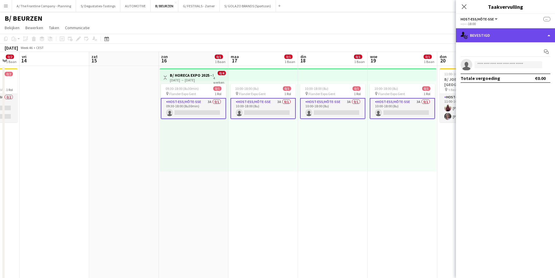
click at [502, 35] on div "single-neutral-actions-check-2 Bevestigd" at bounding box center [505, 35] width 99 height 14
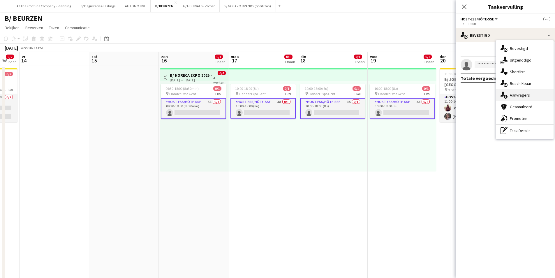
click at [516, 94] on span "Aanvragers" at bounding box center [520, 94] width 20 height 5
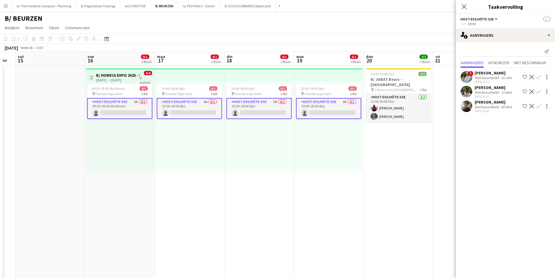
scroll to position [0, 194]
drag, startPoint x: 422, startPoint y: 123, endPoint x: 348, endPoint y: 122, distance: 74.3
click at [493, 94] on div "Niet beoordeeld" at bounding box center [487, 92] width 25 height 4
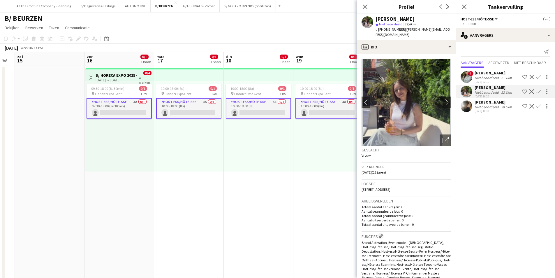
click at [475, 80] on div "[DATE] 22:15" at bounding box center [494, 82] width 38 height 4
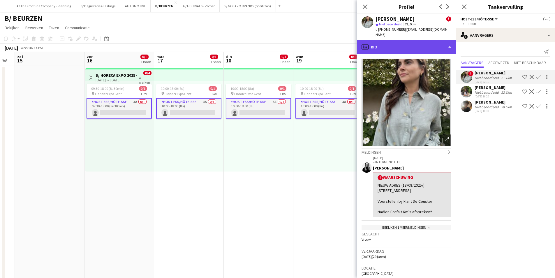
click at [387, 43] on div "profile Bio" at bounding box center [406, 47] width 99 height 14
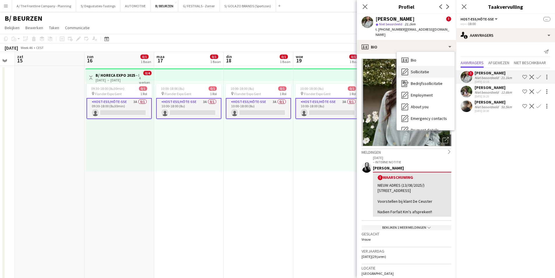
click at [406, 68] on icon "Sollicitatie" at bounding box center [404, 71] width 7 height 7
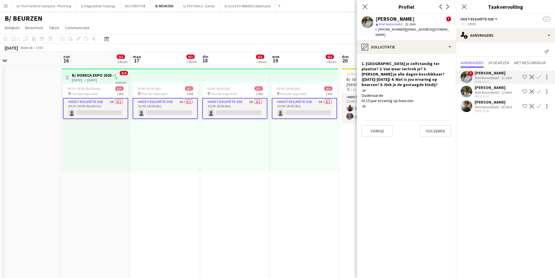
scroll to position [0, 231]
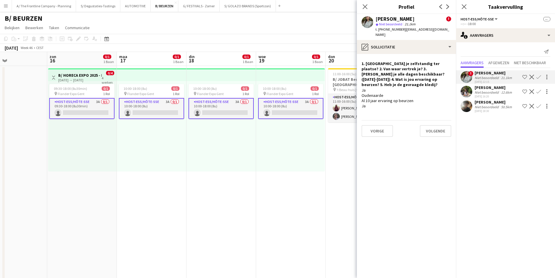
drag, startPoint x: 332, startPoint y: 116, endPoint x: 297, endPoint y: 117, distance: 34.4
click at [483, 106] on div "Niet beoordeeld" at bounding box center [487, 107] width 25 height 4
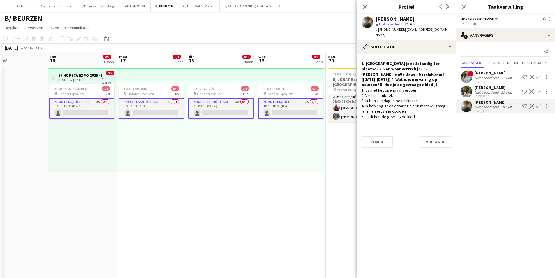
click at [259, 144] on div "10:00-18:00 (8u) 0/1 pin Flander Expo Gent 1 Rol Host-ess/Hôte-sse 3A 0/1 10:00…" at bounding box center [290, 126] width 69 height 90
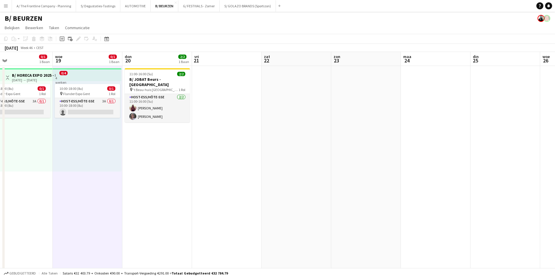
drag, startPoint x: 319, startPoint y: 144, endPoint x: 102, endPoint y: 143, distance: 216.7
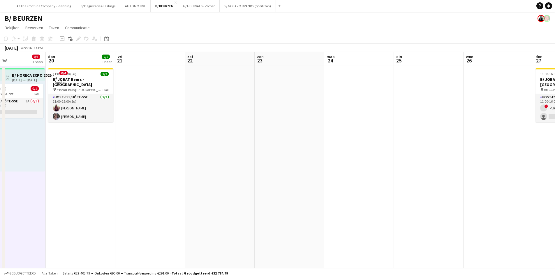
drag, startPoint x: 249, startPoint y: 142, endPoint x: 91, endPoint y: 139, distance: 157.3
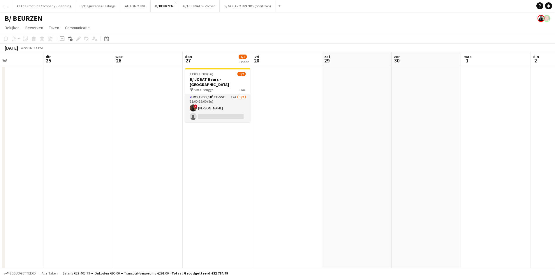
scroll to position [0, 165]
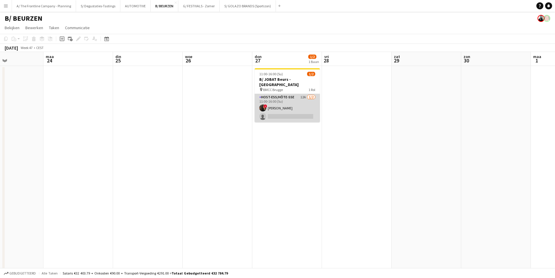
click at [313, 103] on app-card-role "Host-ess/Hôte-sse 12A [DATE] 11:00-16:00 (5u) ! [PERSON_NAME] single-neutral-ac…" at bounding box center [287, 108] width 65 height 28
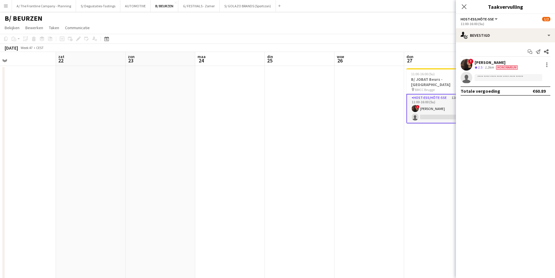
drag, startPoint x: 147, startPoint y: 143, endPoint x: 375, endPoint y: 123, distance: 228.7
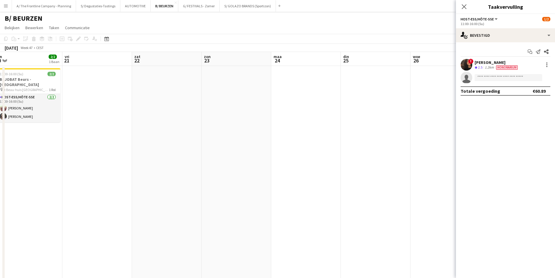
drag, startPoint x: 392, startPoint y: 120, endPoint x: 332, endPoint y: 135, distance: 61.6
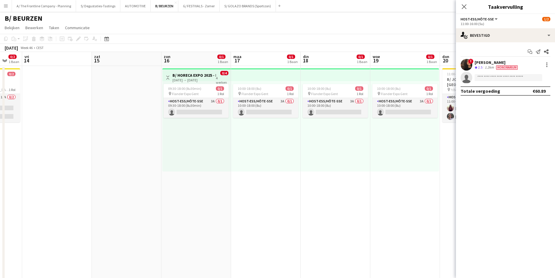
drag, startPoint x: 209, startPoint y: 125, endPoint x: 286, endPoint y: 123, distance: 76.6
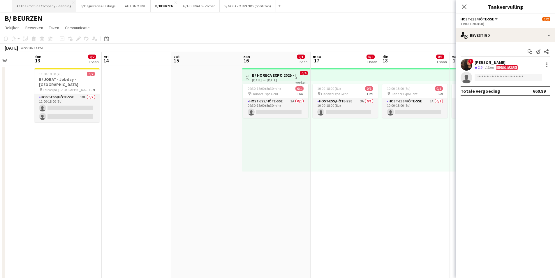
click at [58, 5] on button "A/ The Frontline Company - Planning Sluiten" at bounding box center [44, 5] width 64 height 11
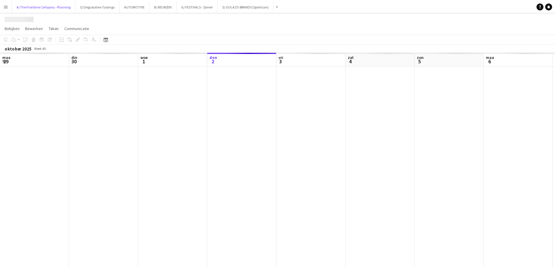
scroll to position [0, 139]
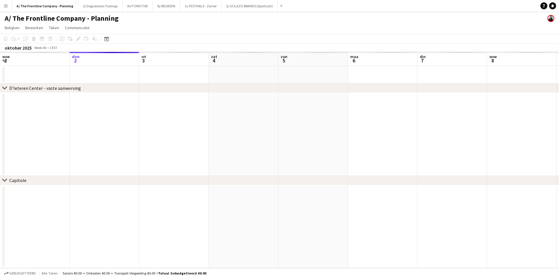
click at [52, 129] on app-calendar-viewport "maa 29 din 30 woe 1 don 2 vri 3 zat 4 zon 5 maa 6 din 7 woe 8 don 9 vri 10 zat …" at bounding box center [279, 160] width 559 height 216
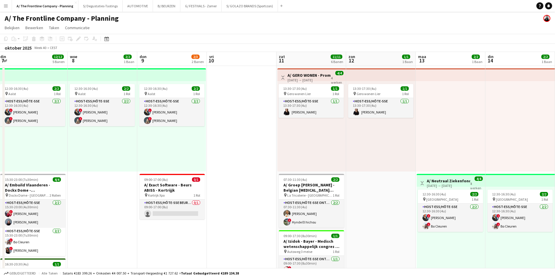
drag, startPoint x: 11, startPoint y: 126, endPoint x: 62, endPoint y: 126, distance: 50.7
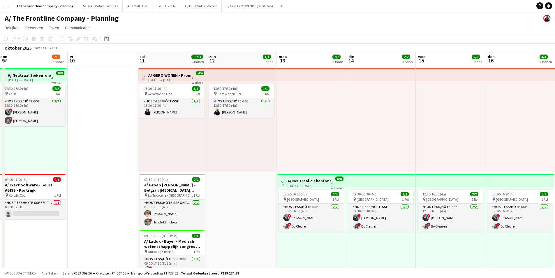
drag, startPoint x: 66, startPoint y: 124, endPoint x: 246, endPoint y: 118, distance: 180.4
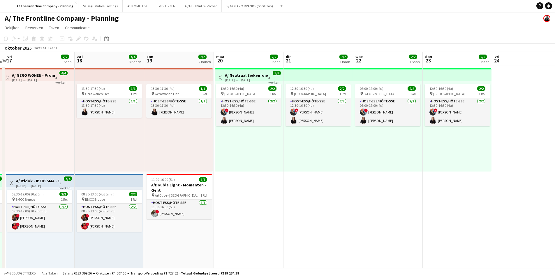
drag, startPoint x: 358, startPoint y: 117, endPoint x: 24, endPoint y: 116, distance: 333.8
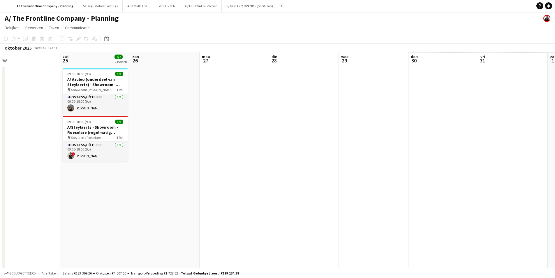
drag, startPoint x: 29, startPoint y: 120, endPoint x: 24, endPoint y: 120, distance: 5.0
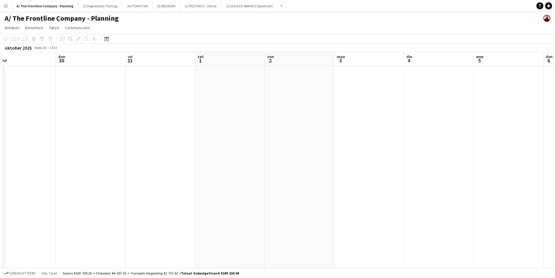
drag, startPoint x: -27, startPoint y: 107, endPoint x: -50, endPoint y: 107, distance: 22.4
drag, startPoint x: -18, startPoint y: 106, endPoint x: -79, endPoint y: 99, distance: 61.9
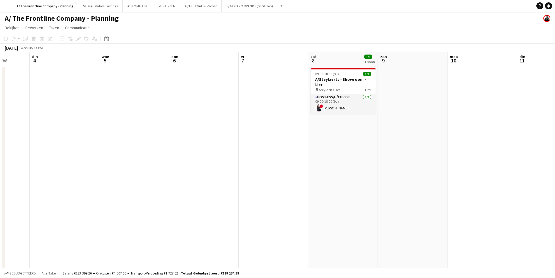
drag, startPoint x: 364, startPoint y: 103, endPoint x: -4, endPoint y: 88, distance: 368.8
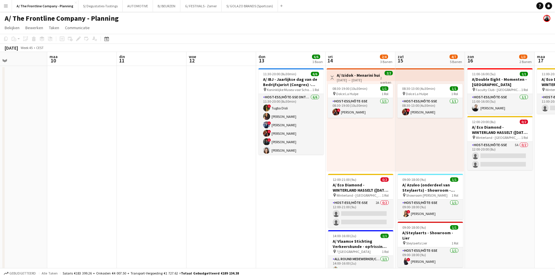
drag, startPoint x: 389, startPoint y: 92, endPoint x: 46, endPoint y: 87, distance: 342.3
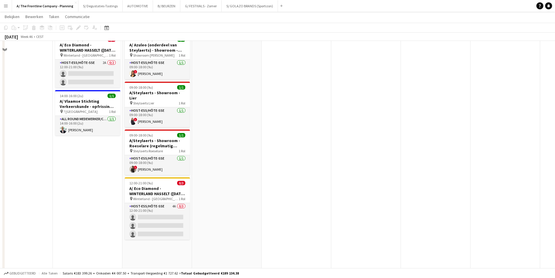
scroll to position [146, 0]
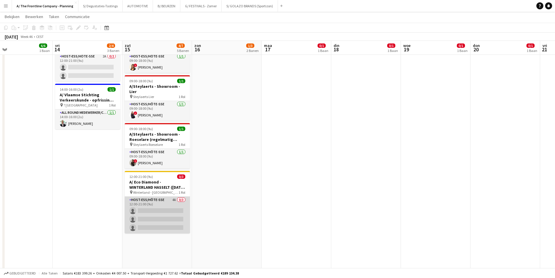
click at [146, 210] on app-card-role "Host-ess/Hôte-sse 4A 0/3 12:00-21:00 (9u) single-neutral-actions single-neutral…" at bounding box center [157, 214] width 65 height 37
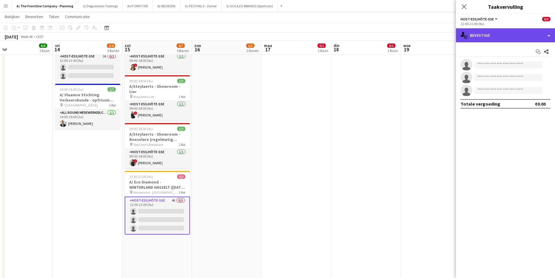
click at [484, 38] on div "single-neutral-actions-check-2 Bevestigd" at bounding box center [505, 35] width 99 height 14
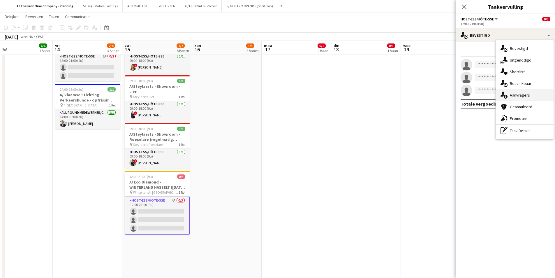
click at [520, 92] on div "single-neutral-actions-information Aanvragers" at bounding box center [525, 95] width 58 height 12
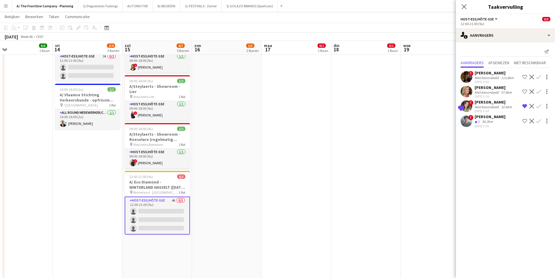
click at [538, 105] on app-icon "Bevestigen" at bounding box center [538, 106] width 5 height 5
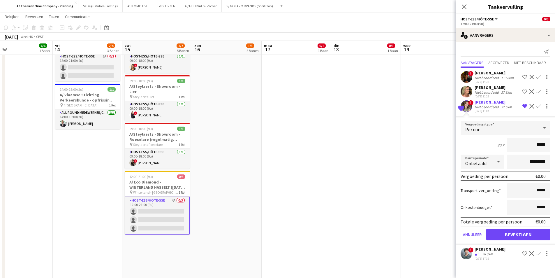
click at [476, 107] on div "Niet beoordeeld" at bounding box center [487, 107] width 25 height 4
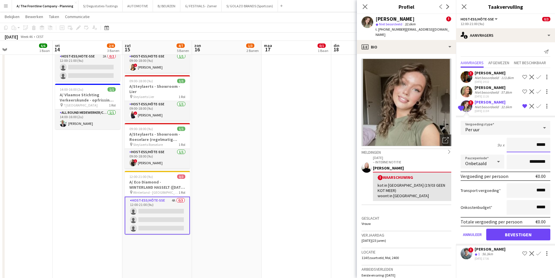
drag, startPoint x: 537, startPoint y: 145, endPoint x: 549, endPoint y: 146, distance: 12.0
click at [549, 146] on input "*****" at bounding box center [529, 144] width 44 height 15
type input "******"
click at [517, 164] on input "*********" at bounding box center [529, 161] width 44 height 15
type input "**********"
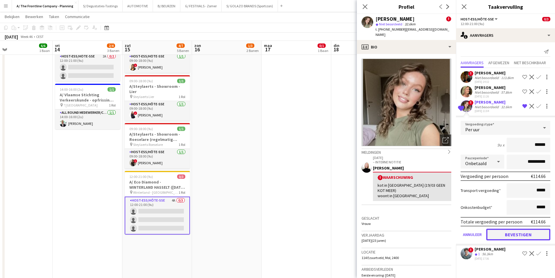
click at [519, 232] on button "Bevestigen" at bounding box center [518, 234] width 64 height 12
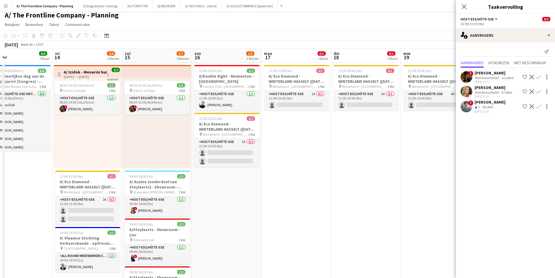
scroll to position [0, 0]
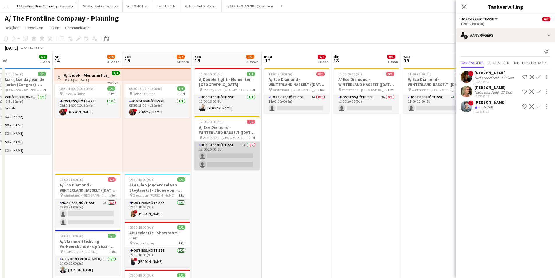
click at [234, 157] on app-card-role "Host-ess/Hôte-sse 5A 0/2 12:00-20:00 (8u) single-neutral-actions single-neutral…" at bounding box center [226, 156] width 65 height 28
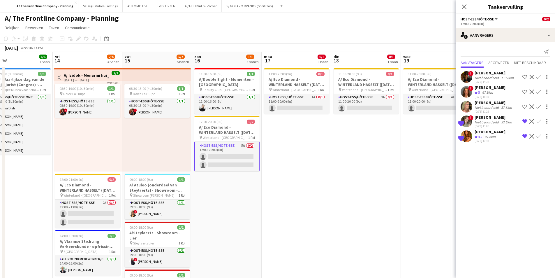
click at [538, 120] on app-icon "Bevestigen" at bounding box center [538, 121] width 5 height 5
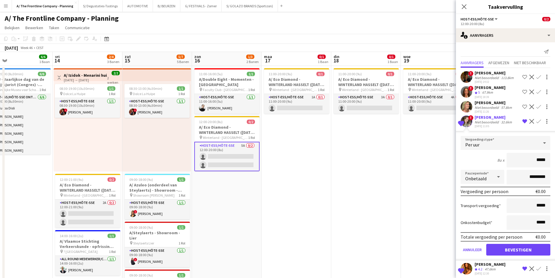
click at [493, 123] on div "Niet beoordeeld" at bounding box center [487, 122] width 25 height 4
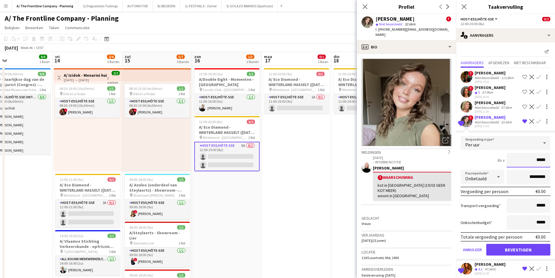
drag, startPoint x: 534, startPoint y: 161, endPoint x: 545, endPoint y: 161, distance: 11.4
click at [545, 161] on input "*****" at bounding box center [529, 160] width 44 height 15
type input "******"
drag, startPoint x: 523, startPoint y: 176, endPoint x: 508, endPoint y: 165, distance: 18.5
click at [517, 176] on input "*********" at bounding box center [529, 177] width 44 height 15
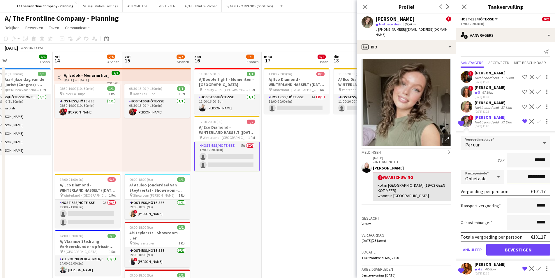
type input "**********"
click at [508, 246] on button "Bevestigen" at bounding box center [518, 250] width 64 height 12
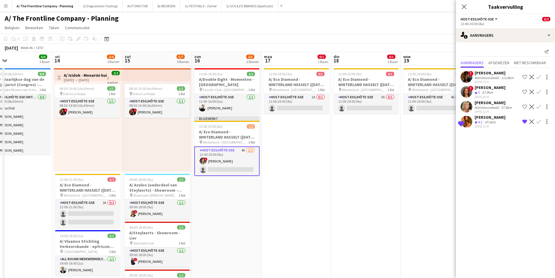
click at [539, 119] on app-icon "Bevestigen" at bounding box center [538, 121] width 5 height 5
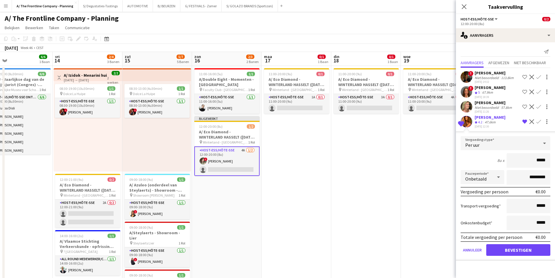
click at [494, 121] on div "47.6km" at bounding box center [490, 122] width 13 height 5
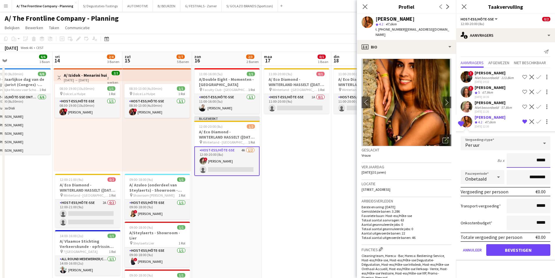
drag, startPoint x: 538, startPoint y: 160, endPoint x: 548, endPoint y: 161, distance: 9.9
click at [548, 161] on input "*****" at bounding box center [529, 160] width 44 height 15
type input "******"
drag, startPoint x: 531, startPoint y: 177, endPoint x: 520, endPoint y: 178, distance: 11.2
click at [520, 178] on input "*********" at bounding box center [529, 177] width 44 height 15
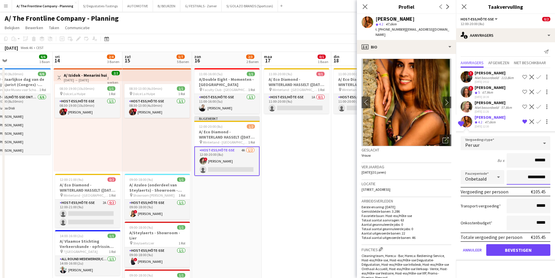
type input "**********"
click at [517, 253] on button "Bevestigen" at bounding box center [518, 250] width 64 height 12
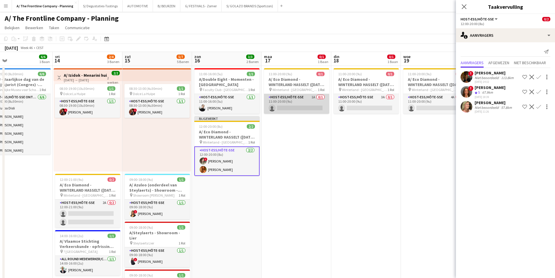
click at [304, 103] on app-card-role "Host-ess/Hôte-sse 1A 0/1 11:00-20:00 (9u) single-neutral-actions" at bounding box center [296, 104] width 65 height 20
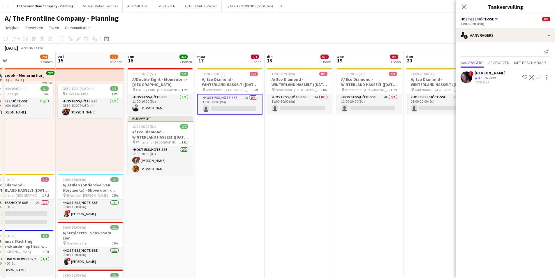
scroll to position [0, 223]
drag, startPoint x: 370, startPoint y: 124, endPoint x: 307, endPoint y: 124, distance: 63.2
click at [297, 103] on app-card-role "Host-ess/Hôte-sse 3A 0/1 11:00-20:00 (9u) single-neutral-actions" at bounding box center [299, 104] width 65 height 20
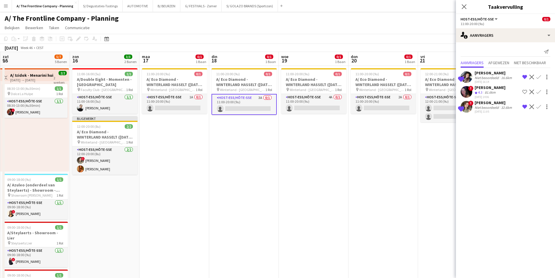
scroll to position [0, 210]
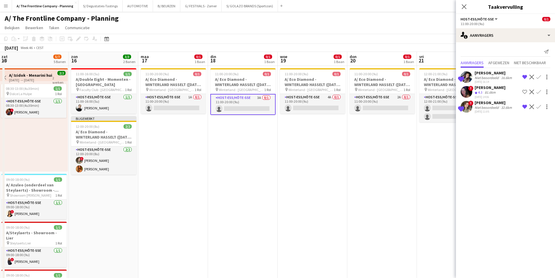
drag, startPoint x: 356, startPoint y: 111, endPoint x: 300, endPoint y: 113, distance: 56.2
click at [319, 97] on app-card-role "Host-ess/Hôte-sse 4A 0/1 11:00-20:00 (9u) single-neutral-actions" at bounding box center [312, 104] width 65 height 20
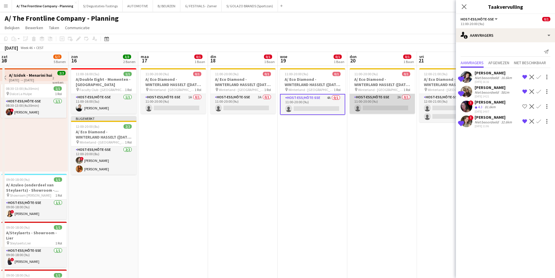
click at [392, 104] on app-card-role "Host-ess/Hôte-sse 2A 0/1 11:00-20:00 (9u) single-neutral-actions" at bounding box center [382, 104] width 65 height 20
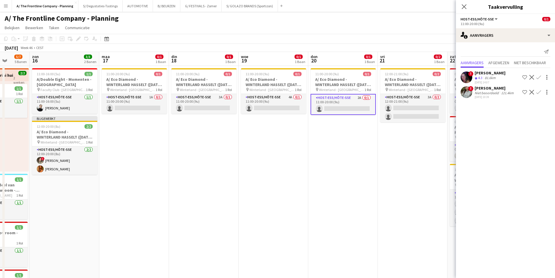
scroll to position [0, 183]
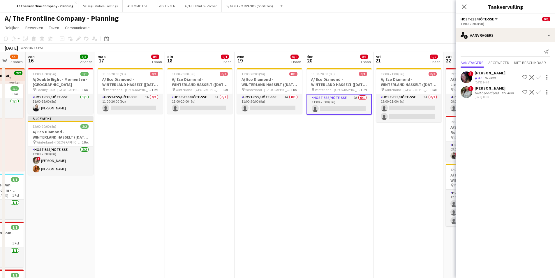
drag, startPoint x: 392, startPoint y: 104, endPoint x: 349, endPoint y: 111, distance: 43.8
click at [211, 104] on app-card-role "Host-ess/Hôte-sse 3A 0/1 11:00-20:00 (9u) single-neutral-actions" at bounding box center [199, 104] width 65 height 20
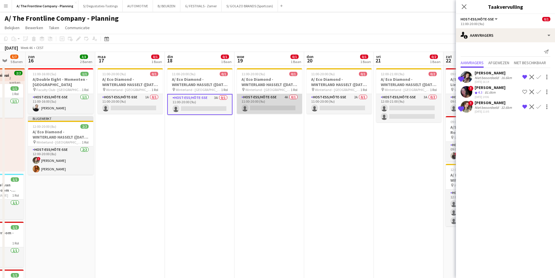
click at [272, 99] on app-card-role "Host-ess/Hôte-sse 4A 0/1 11:00-20:00 (9u) single-neutral-actions" at bounding box center [269, 104] width 65 height 20
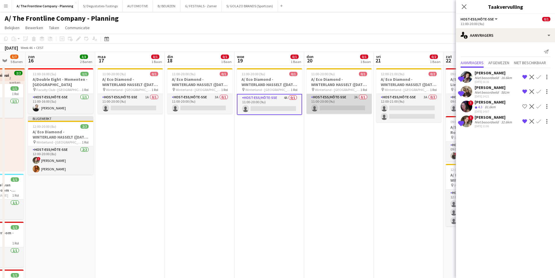
click at [338, 102] on app-card-role "Host-ess/Hôte-sse 2A 0/1 11:00-20:00 (9u) single-neutral-actions" at bounding box center [338, 104] width 65 height 20
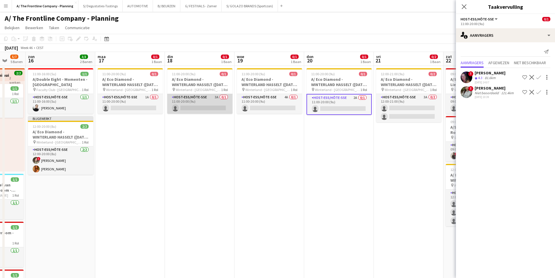
click at [192, 103] on app-card-role "Host-ess/Hôte-sse 3A 0/1 11:00-20:00 (9u) single-neutral-actions" at bounding box center [199, 104] width 65 height 20
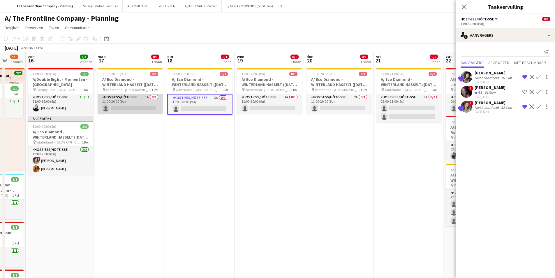
click at [137, 100] on app-card-role "Host-ess/Hôte-sse 1A 0/1 11:00-20:00 (9u) single-neutral-actions" at bounding box center [130, 104] width 65 height 20
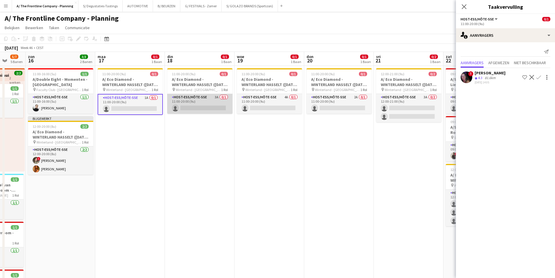
click at [188, 101] on app-card-role "Host-ess/Hôte-sse 3A 0/1 11:00-20:00 (9u) single-neutral-actions" at bounding box center [199, 104] width 65 height 20
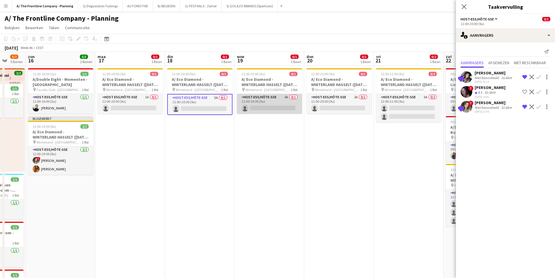
click at [273, 103] on app-card-role "Host-ess/Hôte-sse 4A 0/1 11:00-20:00 (9u) single-neutral-actions" at bounding box center [269, 104] width 65 height 20
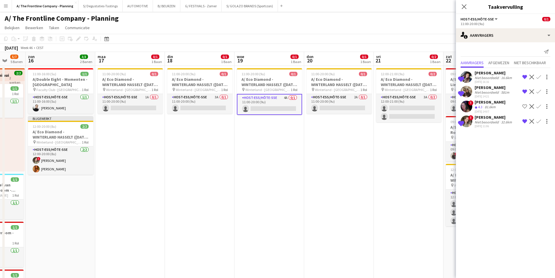
click at [538, 91] on app-icon "Bevestigen" at bounding box center [538, 91] width 5 height 5
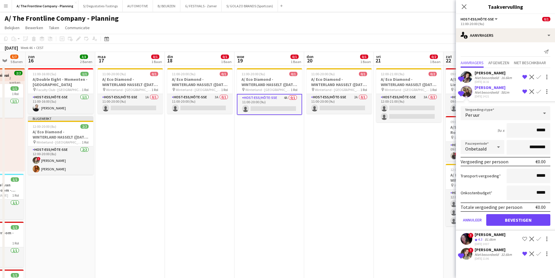
click at [481, 92] on div "Niet beoordeeld" at bounding box center [487, 92] width 25 height 4
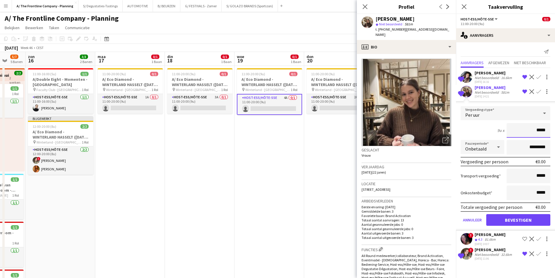
drag, startPoint x: 537, startPoint y: 131, endPoint x: 547, endPoint y: 133, distance: 10.4
click at [547, 133] on input "*****" at bounding box center [529, 130] width 44 height 15
type input "******"
click at [526, 146] on input "*********" at bounding box center [529, 147] width 44 height 15
type input "**********"
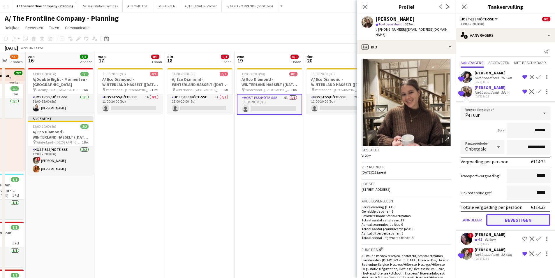
click at [518, 220] on button "Bevestigen" at bounding box center [518, 220] width 64 height 12
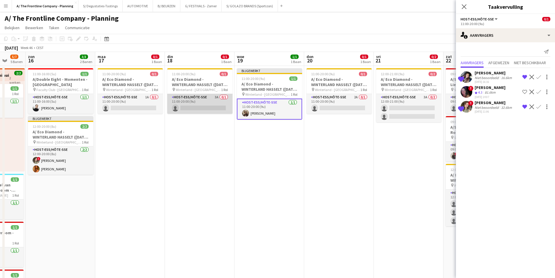
click at [198, 103] on app-card-role "Host-ess/Hôte-sse 3A 0/1 11:00-20:00 (9u) single-neutral-actions" at bounding box center [199, 104] width 65 height 20
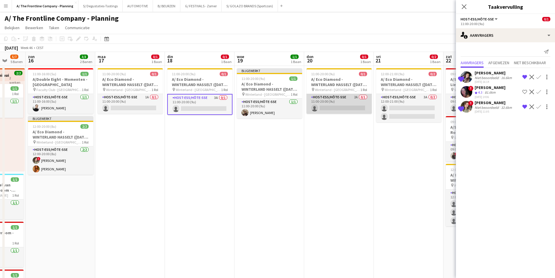
click at [333, 106] on app-card-role "Host-ess/Hôte-sse 2A 0/1 11:00-20:00 (9u) single-neutral-actions" at bounding box center [338, 104] width 65 height 20
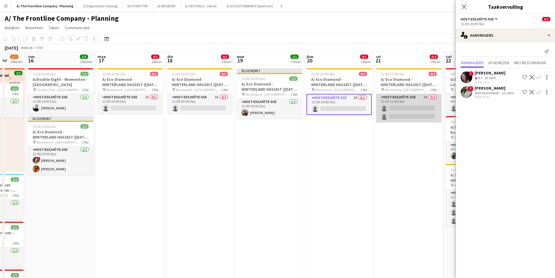
click at [397, 104] on app-card-role "Host-ess/Hôte-sse 3A 0/2 12:00-21:00 (9u) single-neutral-actions single-neutral…" at bounding box center [408, 108] width 65 height 28
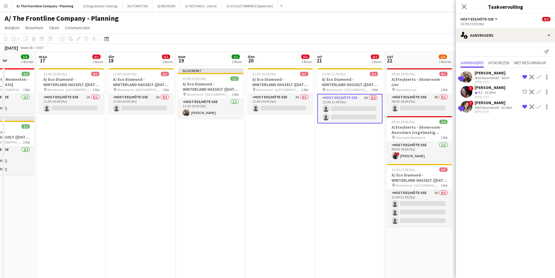
scroll to position [0, 173]
drag, startPoint x: 397, startPoint y: 104, endPoint x: 338, endPoint y: 103, distance: 59.1
click at [129, 102] on app-card-role "Host-ess/Hôte-sse 3A 0/1 11:00-20:00 (9u) single-neutral-actions" at bounding box center [140, 104] width 65 height 20
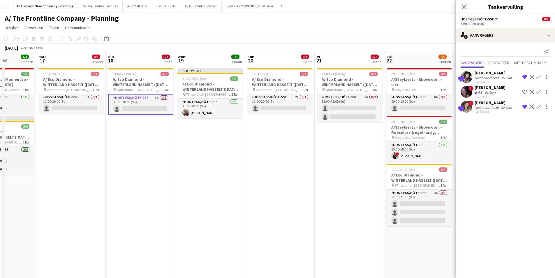
click at [538, 77] on app-icon "Bevestigen" at bounding box center [538, 77] width 5 height 5
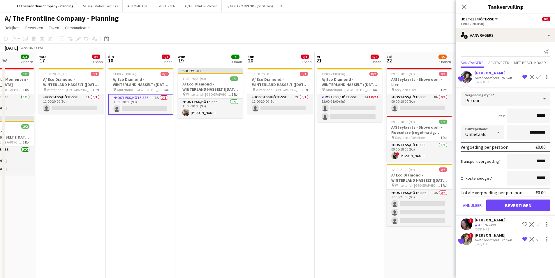
click at [479, 77] on div "Niet beoordeeld" at bounding box center [487, 77] width 25 height 4
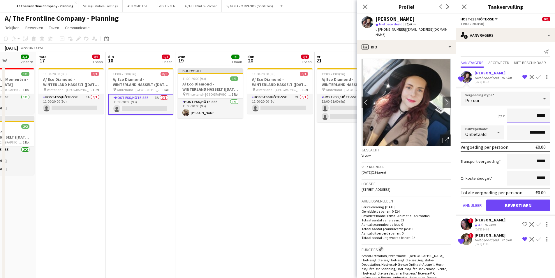
drag, startPoint x: 538, startPoint y: 114, endPoint x: 548, endPoint y: 114, distance: 10.2
click at [548, 114] on input "*****" at bounding box center [529, 115] width 44 height 15
type input "******"
click at [487, 120] on div "9u x ******" at bounding box center [506, 115] width 90 height 15
click at [524, 131] on input "*********" at bounding box center [529, 132] width 44 height 15
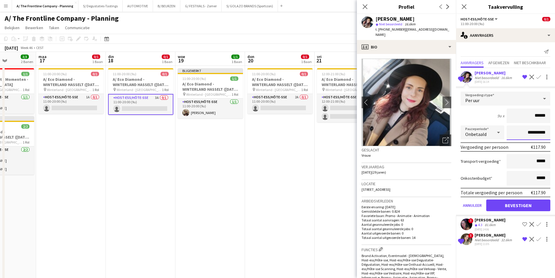
type input "**********"
click at [512, 204] on button "Bevestigen" at bounding box center [518, 205] width 64 height 12
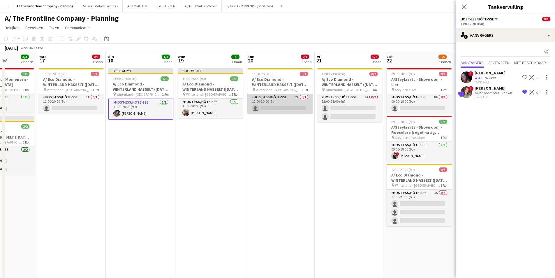
click at [293, 104] on app-card-role "Host-ess/Hôte-sse 2A 0/1 11:00-20:00 (9u) single-neutral-actions" at bounding box center [279, 104] width 65 height 20
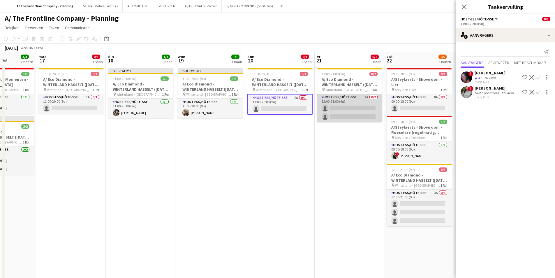
click at [342, 107] on app-card-role "Host-ess/Hôte-sse 3A 0/2 12:00-21:00 (9u) single-neutral-actions single-neutral…" at bounding box center [349, 108] width 65 height 28
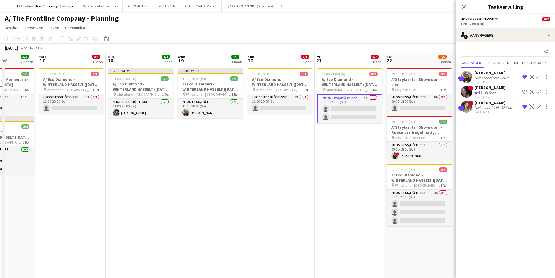
click at [540, 77] on app-icon "Bevestigen" at bounding box center [538, 77] width 5 height 5
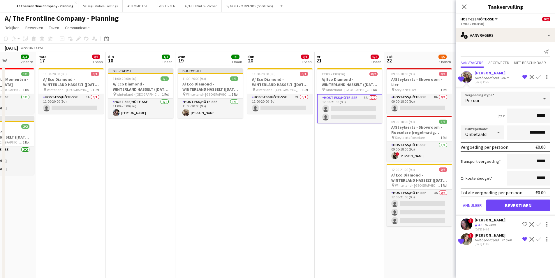
click at [486, 80] on div "Niet beoordeeld" at bounding box center [487, 77] width 25 height 4
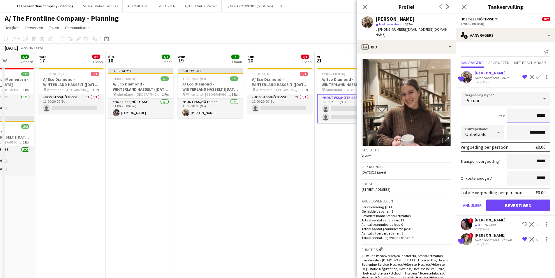
drag, startPoint x: 537, startPoint y: 116, endPoint x: 548, endPoint y: 118, distance: 10.9
click at [548, 118] on input "*****" at bounding box center [529, 115] width 44 height 15
type input "******"
click at [473, 119] on div "9u x ******" at bounding box center [506, 115] width 90 height 15
click at [519, 132] on input "*********" at bounding box center [529, 132] width 44 height 15
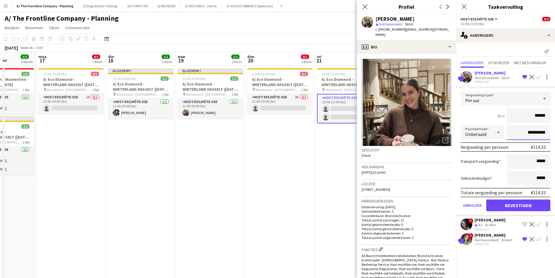
type input "**********"
click at [519, 202] on button "Bevestigen" at bounding box center [518, 205] width 64 height 12
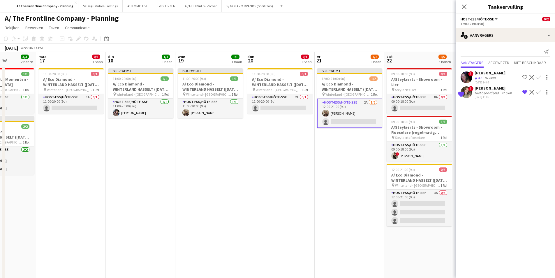
click at [539, 94] on app-icon "Bevestigen" at bounding box center [538, 92] width 5 height 5
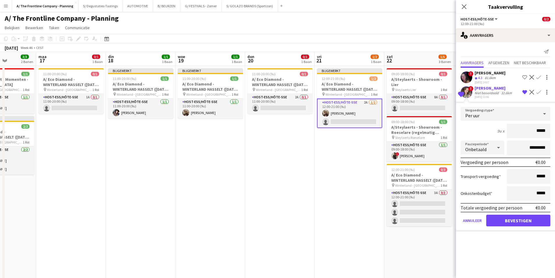
click at [498, 98] on div "[DATE] 11:06" at bounding box center [494, 97] width 38 height 4
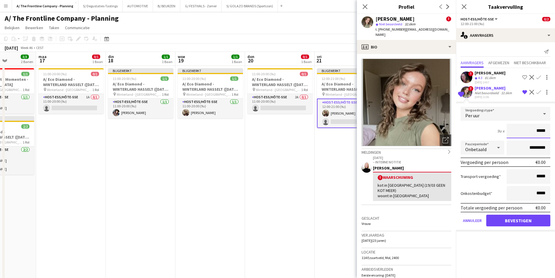
drag, startPoint x: 537, startPoint y: 131, endPoint x: 552, endPoint y: 132, distance: 15.2
click at [552, 132] on form "Vergoedingstype Per uur 9u x ***** Pauzeperiode Onbetaald ********* Vergoeding …" at bounding box center [505, 169] width 99 height 124
type input "******"
click at [517, 148] on input "*********" at bounding box center [529, 147] width 44 height 15
type input "**********"
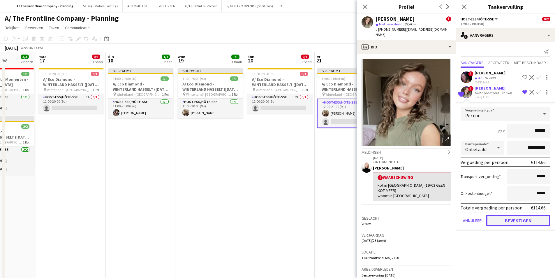
click at [515, 219] on button "Bevestigen" at bounding box center [518, 220] width 64 height 12
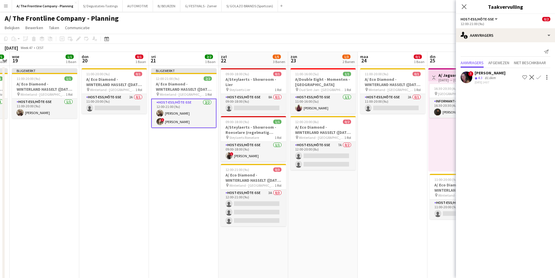
drag, startPoint x: 371, startPoint y: 151, endPoint x: 205, endPoint y: 139, distance: 166.5
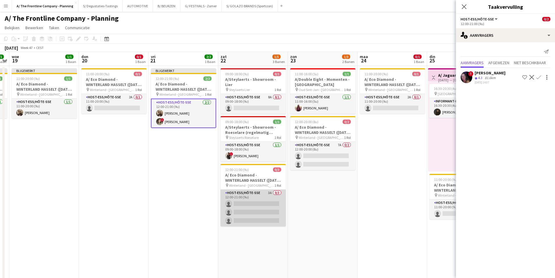
click at [246, 204] on app-card-role "Host-ess/Hôte-sse 3A 0/3 12:00-21:00 (9u) single-neutral-actions single-neutral…" at bounding box center [253, 207] width 65 height 37
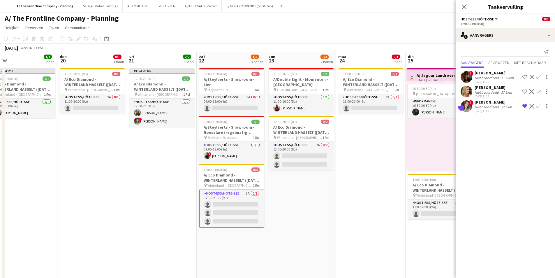
scroll to position [0, 170]
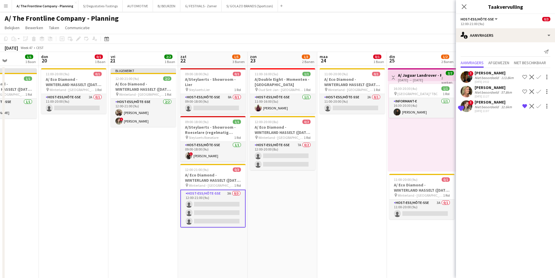
drag, startPoint x: 357, startPoint y: 156, endPoint x: 346, endPoint y: 157, distance: 10.9
click at [539, 107] on app-icon "Bevestigen" at bounding box center [538, 106] width 5 height 5
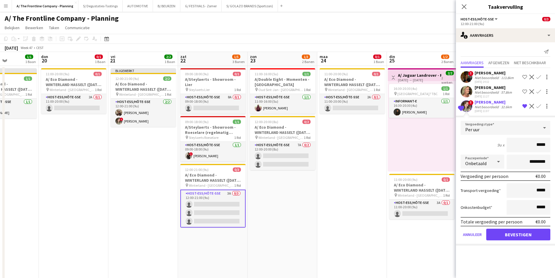
click at [475, 105] on div "Niet beoordeeld" at bounding box center [487, 107] width 25 height 4
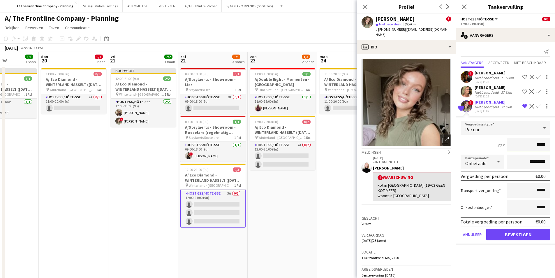
drag, startPoint x: 537, startPoint y: 145, endPoint x: 549, endPoint y: 147, distance: 12.0
click at [549, 147] on input "*****" at bounding box center [529, 144] width 44 height 15
type input "******"
click at [521, 165] on input "*********" at bounding box center [529, 161] width 44 height 15
type input "**********"
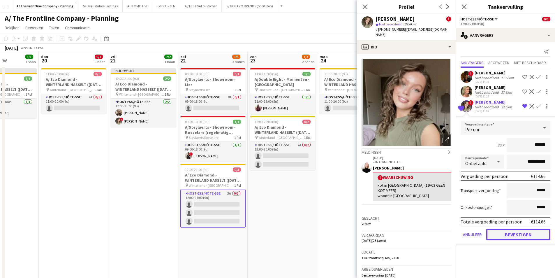
click at [524, 233] on button "Bevestigen" at bounding box center [518, 234] width 64 height 12
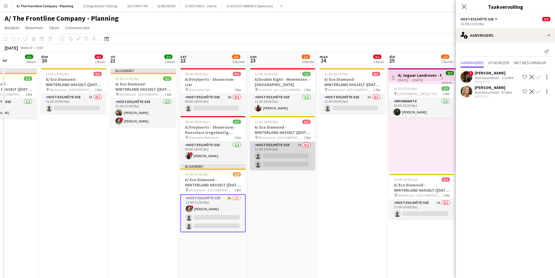
click at [270, 155] on app-card-role "Host-ess/Hôte-sse 7A 0/2 12:00-20:00 (8u) single-neutral-actions single-neutral…" at bounding box center [282, 156] width 65 height 28
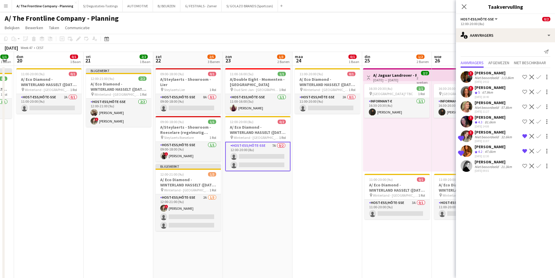
scroll to position [0, 233]
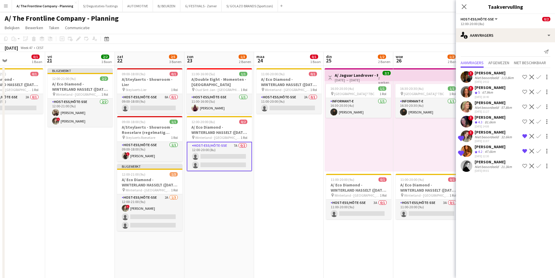
drag, startPoint x: 314, startPoint y: 157, endPoint x: 251, endPoint y: 158, distance: 63.2
click at [489, 165] on div "Niet beoordeeld" at bounding box center [487, 166] width 25 height 4
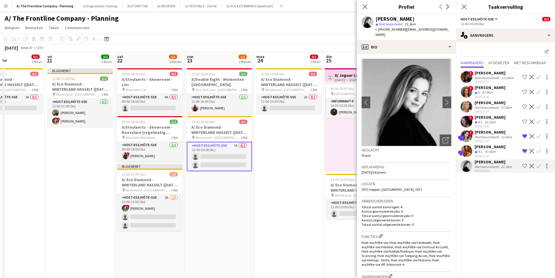
click at [538, 135] on app-icon "Bevestigen" at bounding box center [538, 136] width 5 height 5
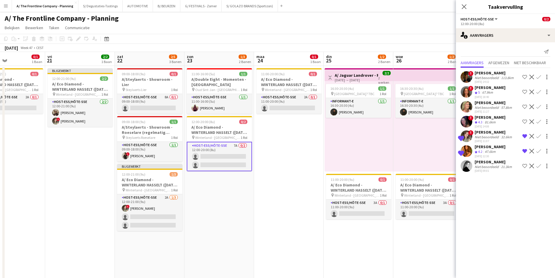
click at [539, 135] on app-icon "Bevestigen" at bounding box center [538, 136] width 5 height 5
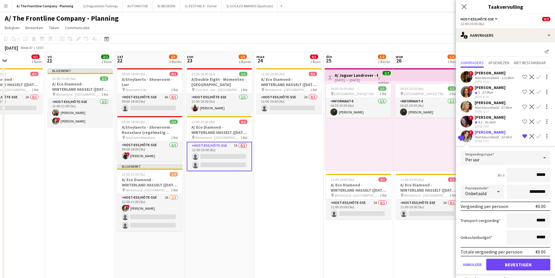
click at [472, 133] on span "!" at bounding box center [470, 132] width 5 height 5
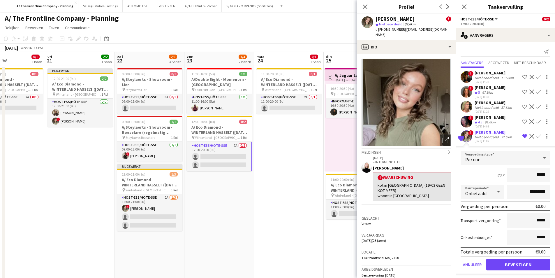
drag, startPoint x: 533, startPoint y: 175, endPoint x: 544, endPoint y: 179, distance: 12.4
click at [544, 179] on input "*****" at bounding box center [529, 175] width 44 height 15
type input "******"
click at [518, 194] on input "*********" at bounding box center [529, 191] width 44 height 15
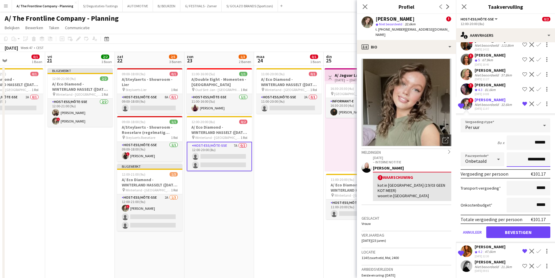
scroll to position [33, 0]
type input "**********"
click at [512, 228] on button "Bevestigen" at bounding box center [518, 231] width 64 height 12
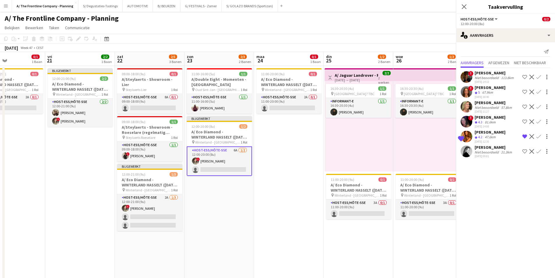
scroll to position [0, 0]
click at [539, 136] on app-icon "Bevestigen" at bounding box center [538, 136] width 5 height 5
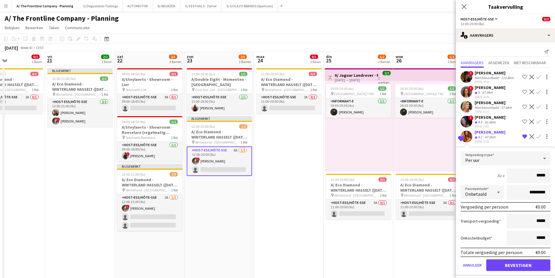
click at [491, 136] on div "47.6km" at bounding box center [490, 137] width 13 height 5
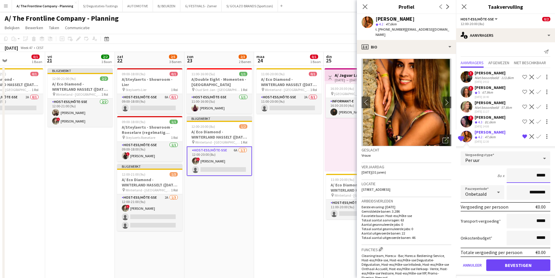
drag, startPoint x: 533, startPoint y: 176, endPoint x: 544, endPoint y: 180, distance: 11.3
click at [544, 180] on input "*****" at bounding box center [529, 175] width 44 height 15
type input "******"
click at [514, 188] on input "*********" at bounding box center [529, 192] width 44 height 15
type input "**********"
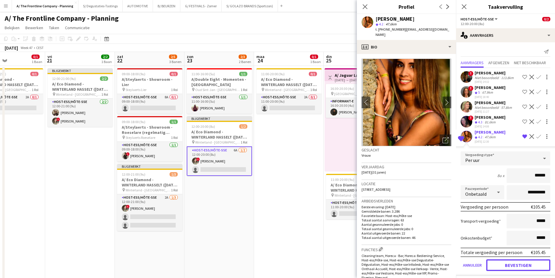
click at [507, 267] on button "Bevestigen" at bounding box center [518, 265] width 64 height 12
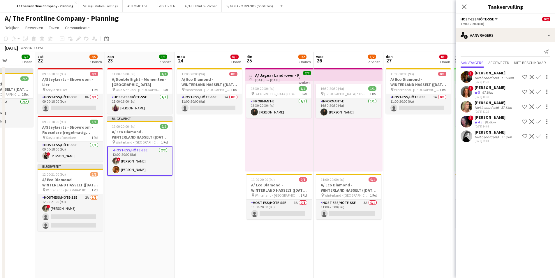
drag, startPoint x: 342, startPoint y: 166, endPoint x: 247, endPoint y: 135, distance: 99.7
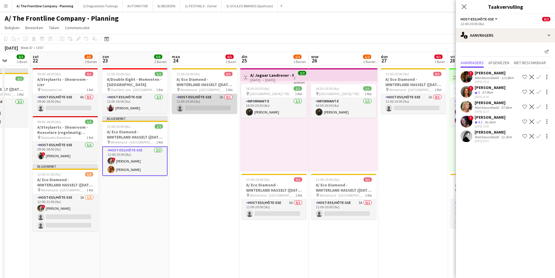
click at [221, 108] on app-card-role "Host-ess/Hôte-sse 2A 0/1 11:00-20:00 (9u) single-neutral-actions" at bounding box center [204, 104] width 65 height 20
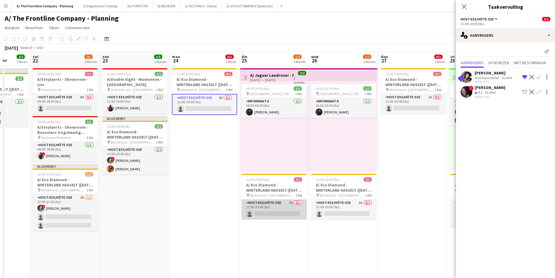
click at [289, 209] on app-card-role "Host-ess/Hôte-sse 3A 0/1 11:00-20:00 (9u) single-neutral-actions" at bounding box center [273, 209] width 65 height 20
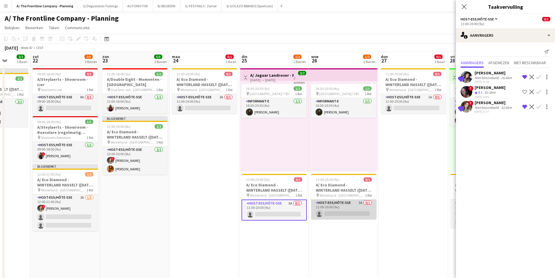
click at [359, 208] on app-card-role "Host-ess/Hôte-sse 3A 0/1 11:00-20:00 (9u) single-neutral-actions" at bounding box center [343, 209] width 65 height 20
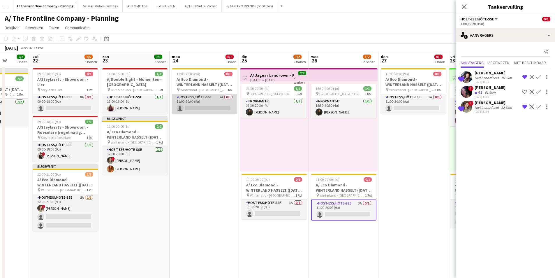
click at [203, 102] on app-card-role "Host-ess/Hôte-sse 2A 0/1 11:00-20:00 (9u) single-neutral-actions" at bounding box center [204, 104] width 65 height 20
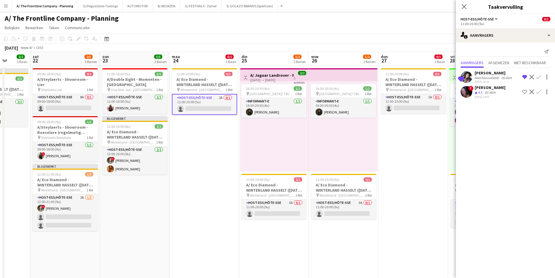
click at [538, 77] on app-icon "Bevestigen" at bounding box center [538, 77] width 5 height 5
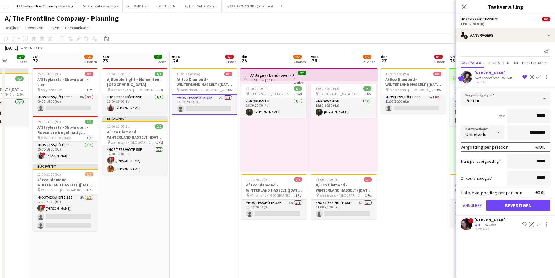
click at [484, 76] on div "Niet beoordeeld" at bounding box center [487, 77] width 25 height 4
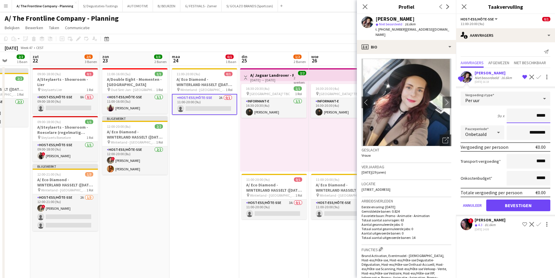
drag, startPoint x: 537, startPoint y: 114, endPoint x: 552, endPoint y: 119, distance: 15.3
click at [552, 119] on form "Vergoedingstype Per uur 9u x ***** Pauzeperiode Onbetaald ********* Vergoeding …" at bounding box center [505, 153] width 99 height 124
type input "******"
click at [484, 112] on div "9u x ******" at bounding box center [506, 115] width 90 height 15
click at [514, 132] on input "*********" at bounding box center [529, 132] width 44 height 15
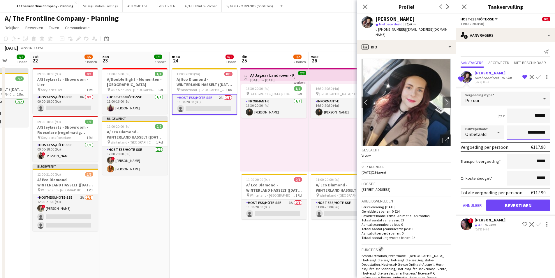
type input "**********"
click at [519, 204] on button "Bevestigen" at bounding box center [518, 205] width 64 height 12
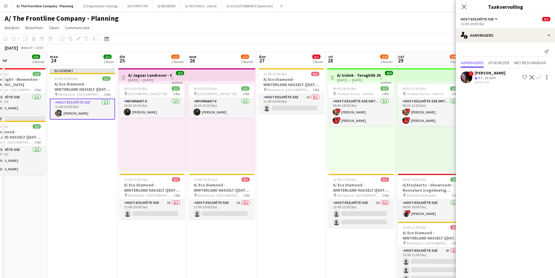
scroll to position [0, 203]
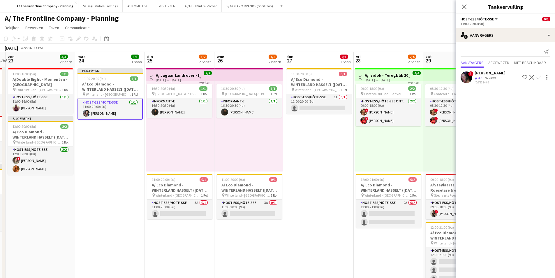
drag, startPoint x: 320, startPoint y: 203, endPoint x: 226, endPoint y: 203, distance: 94.4
click at [185, 204] on app-card-role "Host-ess/Hôte-sse 3A 0/1 11:00-20:00 (9u) single-neutral-actions" at bounding box center [179, 209] width 65 height 20
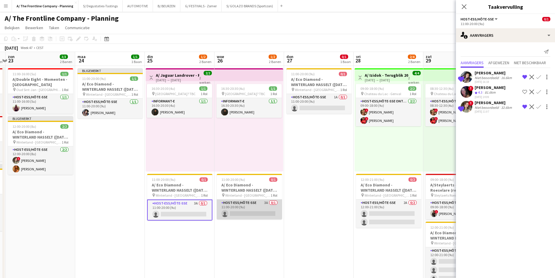
click at [244, 205] on app-card-role "Host-ess/Hôte-sse 3A 0/1 11:00-20:00 (9u) single-neutral-actions" at bounding box center [249, 209] width 65 height 20
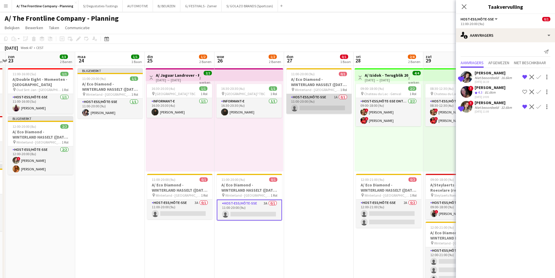
click at [309, 101] on app-card-role "Host-ess/Hôte-sse 1A 0/1 11:00-20:00 (9u) single-neutral-actions" at bounding box center [318, 104] width 65 height 20
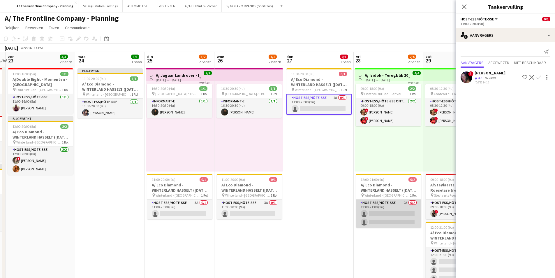
click at [391, 221] on app-card-role "Host-ess/Hôte-sse 2A 0/2 12:00-21:00 (9u) single-neutral-actions single-neutral…" at bounding box center [388, 213] width 65 height 28
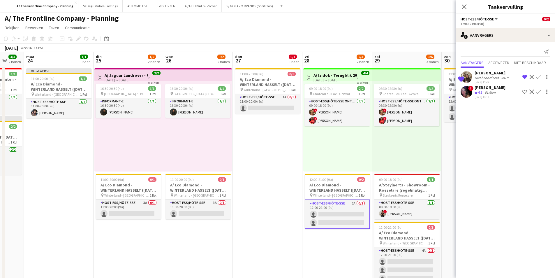
scroll to position [0, 185]
drag, startPoint x: 392, startPoint y: 211, endPoint x: 341, endPoint y: 211, distance: 51.6
click at [143, 210] on app-card-role "Host-ess/Hôte-sse 3A 0/1 11:00-20:00 (9u) single-neutral-actions" at bounding box center [128, 209] width 65 height 20
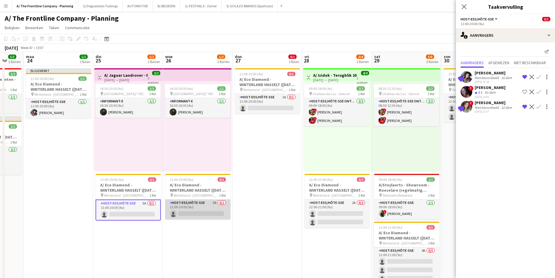
click at [212, 208] on app-card-role "Host-ess/Hôte-sse 3A 0/1 11:00-20:00 (9u) single-neutral-actions" at bounding box center [197, 209] width 65 height 20
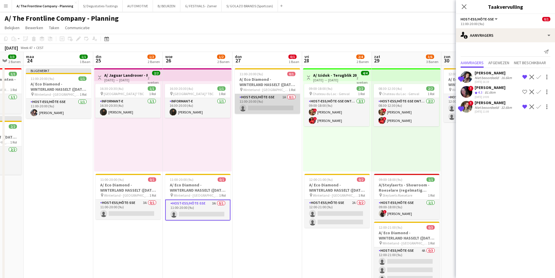
click at [274, 102] on app-card-role "Host-ess/Hôte-sse 1A 0/1 11:00-20:00 (9u) single-neutral-actions" at bounding box center [267, 104] width 65 height 20
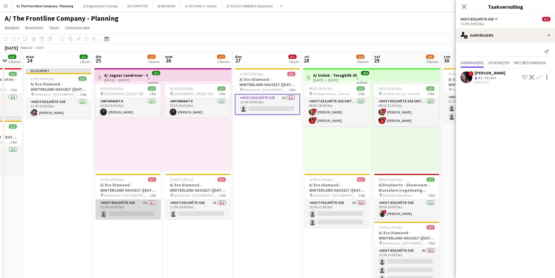
click at [119, 202] on app-card-role "Host-ess/Hôte-sse 3A 0/1 11:00-20:00 (9u) single-neutral-actions" at bounding box center [128, 209] width 65 height 20
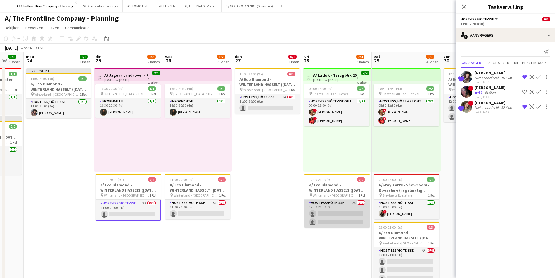
click at [342, 219] on app-card-role "Host-ess/Hôte-sse 2A 0/2 12:00-21:00 (9u) single-neutral-actions single-neutral…" at bounding box center [336, 213] width 65 height 28
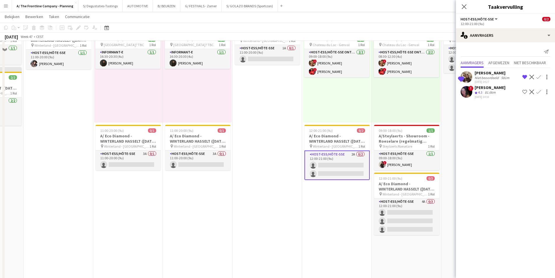
scroll to position [58, 0]
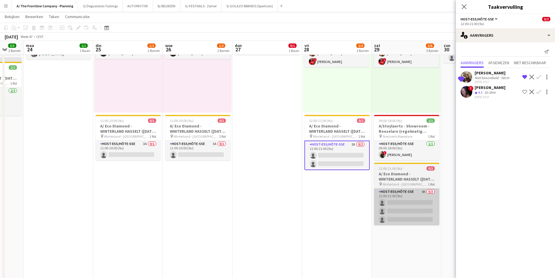
click at [414, 211] on app-card-role "Host-ess/Hôte-sse 4A 0/3 12:00-21:00 (9u) single-neutral-actions single-neutral…" at bounding box center [406, 206] width 65 height 37
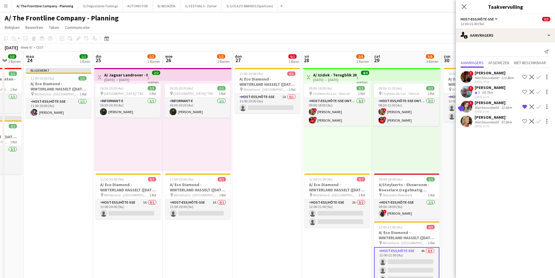
scroll to position [0, 0]
click at [128, 205] on app-card-role "Host-ess/Hôte-sse 3A 0/1 11:00-20:00 (9u) single-neutral-actions" at bounding box center [128, 209] width 65 height 20
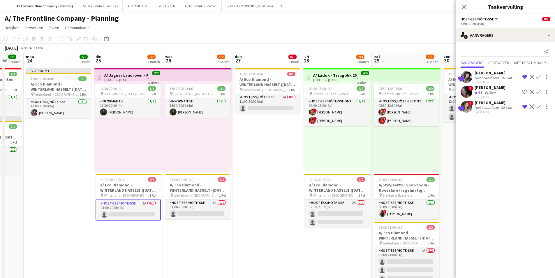
click at [540, 78] on app-icon "Bevestigen" at bounding box center [538, 77] width 5 height 5
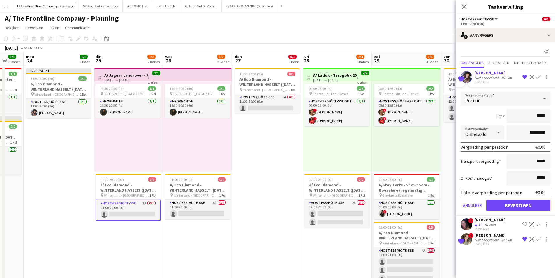
click at [485, 75] on div "[PERSON_NAME]" at bounding box center [494, 72] width 38 height 5
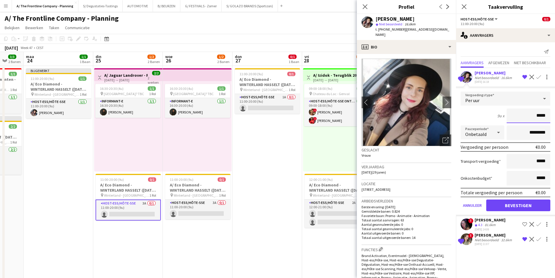
drag, startPoint x: 538, startPoint y: 115, endPoint x: 557, endPoint y: 120, distance: 20.1
type input "******"
click at [481, 117] on div "9u x ******" at bounding box center [506, 115] width 90 height 15
click at [526, 140] on form "Vergoedingstype Per uur 9u x ****** Pauzeperiode Onbetaald ********* Vergoeding…" at bounding box center [505, 153] width 99 height 124
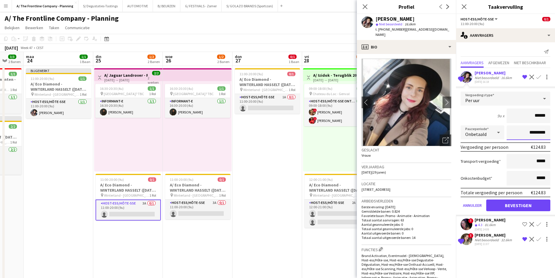
click at [525, 130] on input "*********" at bounding box center [529, 132] width 44 height 15
type input "**********"
click at [526, 202] on button "Bevestigen" at bounding box center [518, 205] width 64 height 12
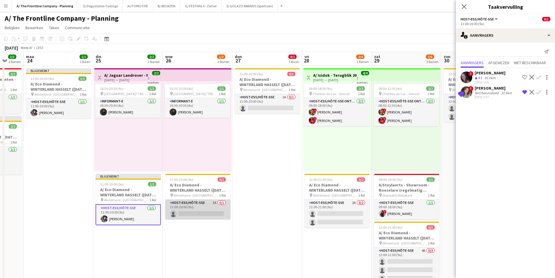
click at [208, 204] on app-card-role "Host-ess/Hôte-sse 3A 0/1 11:00-20:00 (9u) single-neutral-actions" at bounding box center [197, 209] width 65 height 20
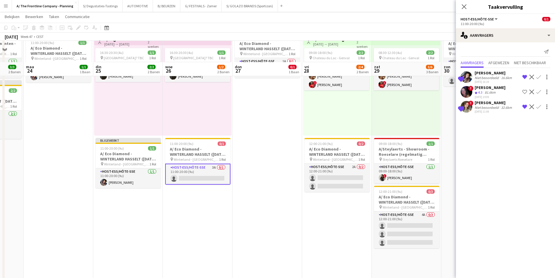
scroll to position [58, 0]
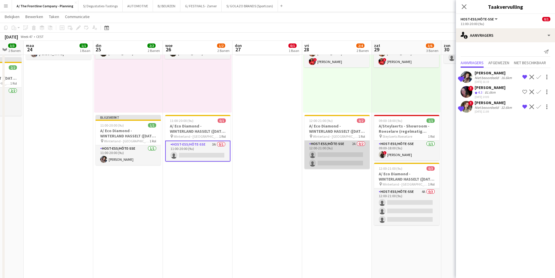
click at [341, 161] on app-card-role "Host-ess/Hôte-sse 2A 0/2 12:00-21:00 (9u) single-neutral-actions single-neutral…" at bounding box center [336, 154] width 65 height 28
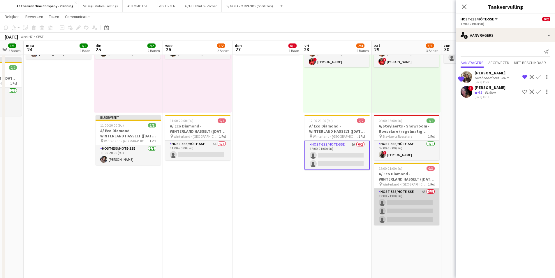
click at [413, 210] on app-card-role "Host-ess/Hôte-sse 4A 0/3 12:00-21:00 (9u) single-neutral-actions single-neutral…" at bounding box center [406, 206] width 65 height 37
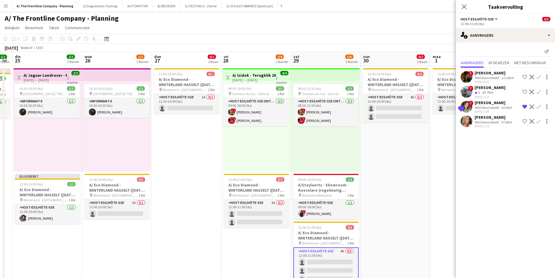
scroll to position [0, 211]
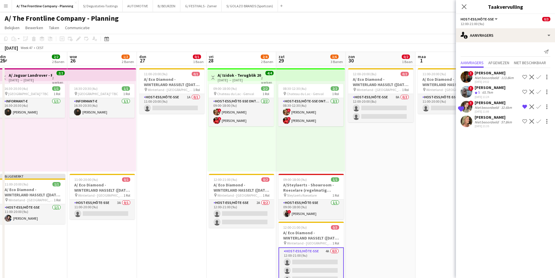
drag, startPoint x: 328, startPoint y: 183, endPoint x: 298, endPoint y: 187, distance: 30.5
click at [387, 107] on app-card-role "Host-ess/Hôte-sse 8A 0/2 12:00-20:00 (8u) single-neutral-actions single-neutral…" at bounding box center [380, 108] width 65 height 28
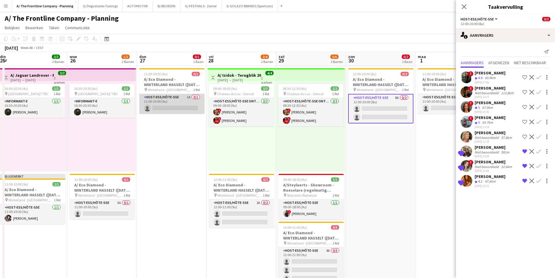
click at [173, 105] on app-card-role "Host-ess/Hôte-sse 1A 0/1 11:00-20:00 (9u) single-neutral-actions" at bounding box center [171, 104] width 65 height 20
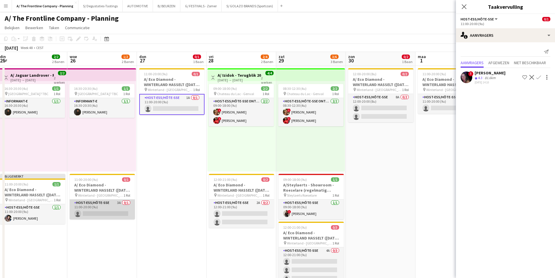
click at [107, 205] on app-card-role "Host-ess/Hôte-sse 3A 0/1 11:00-20:00 (9u) single-neutral-actions" at bounding box center [102, 209] width 65 height 20
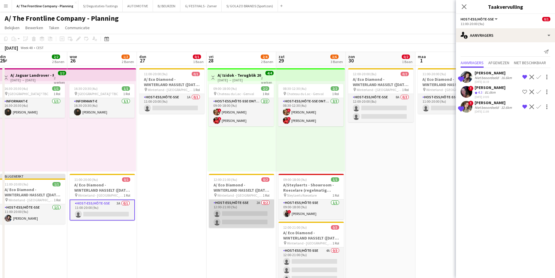
click at [252, 225] on app-card-role "Host-ess/Hôte-sse 2A 0/2 12:00-21:00 (9u) single-neutral-actions single-neutral…" at bounding box center [241, 213] width 65 height 28
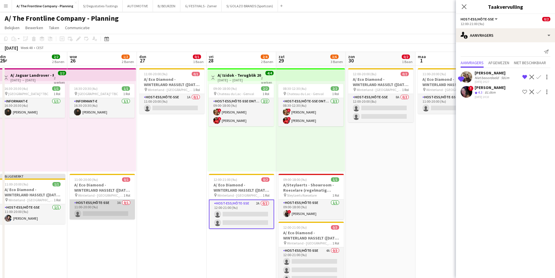
click at [90, 209] on app-card-role "Host-ess/Hôte-sse 3A 0/1 11:00-20:00 (9u) single-neutral-actions" at bounding box center [102, 209] width 65 height 20
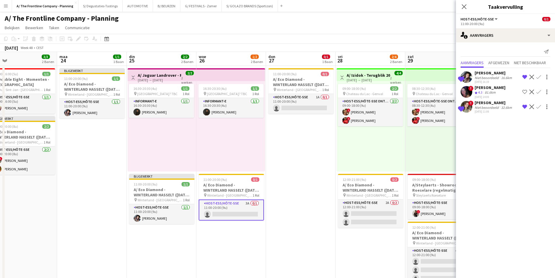
scroll to position [0, 151]
drag, startPoint x: 90, startPoint y: 209, endPoint x: 219, endPoint y: 207, distance: 129.4
click at [307, 108] on app-card-role "Host-ess/Hôte-sse 1A 0/1 11:00-20:00 (9u) single-neutral-actions" at bounding box center [301, 104] width 65 height 20
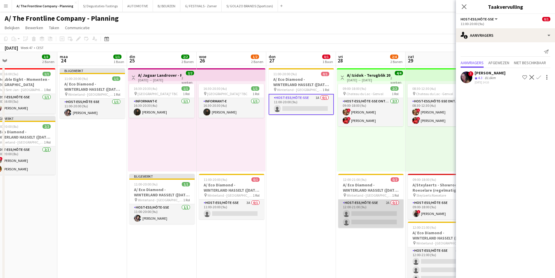
click at [373, 214] on app-card-role "Host-ess/Hôte-sse 2A 0/2 12:00-21:00 (9u) single-neutral-actions single-neutral…" at bounding box center [370, 213] width 65 height 28
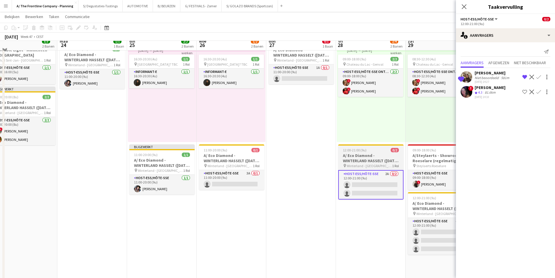
scroll to position [29, 0]
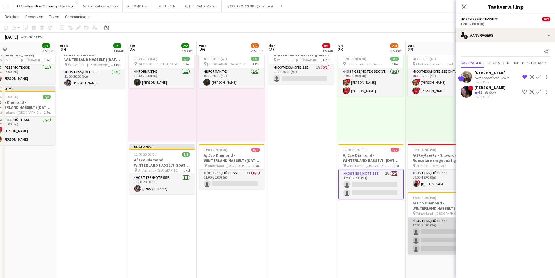
click at [420, 235] on app-card-role "Host-ess/Hôte-sse 4A 0/3 12:00-21:00 (9u) single-neutral-actions single-neutral…" at bounding box center [440, 235] width 65 height 37
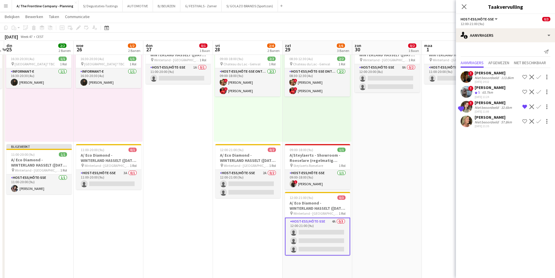
scroll to position [0, 183]
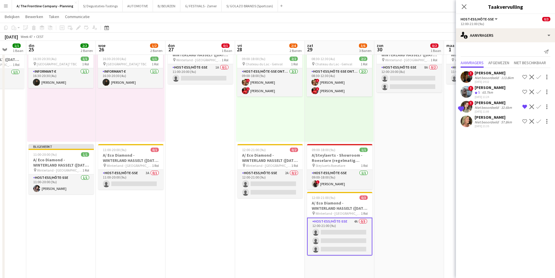
drag, startPoint x: 420, startPoint y: 235, endPoint x: 250, endPoint y: 219, distance: 171.2
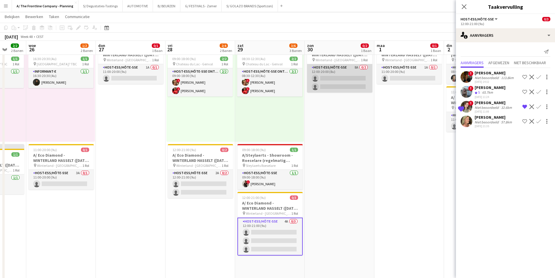
click at [334, 76] on app-card-role "Host-ess/Hôte-sse 8A 0/2 12:00-20:00 (8u) single-neutral-actions single-neutral…" at bounding box center [339, 78] width 65 height 28
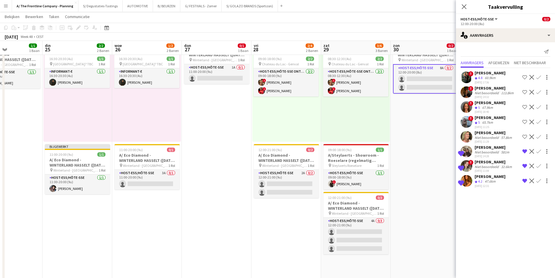
scroll to position [0, 155]
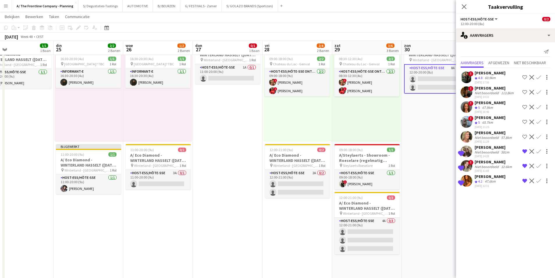
drag, startPoint x: 219, startPoint y: 138, endPoint x: 316, endPoint y: 134, distance: 97.1
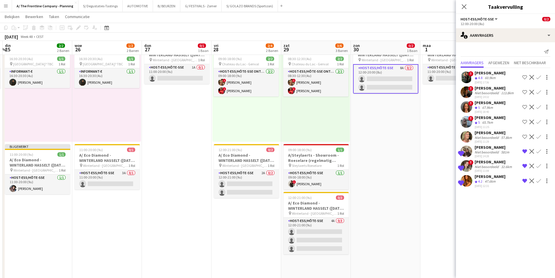
scroll to position [0, 207]
drag, startPoint x: 344, startPoint y: 126, endPoint x: 292, endPoint y: 132, distance: 52.2
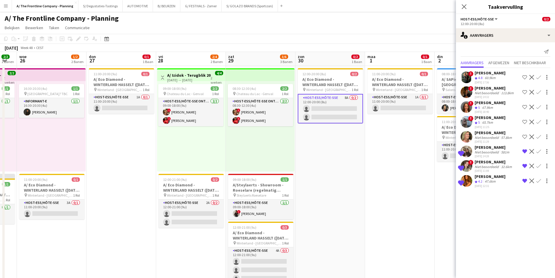
scroll to position [0, 200]
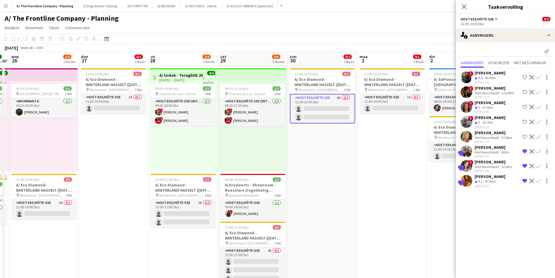
drag, startPoint x: 388, startPoint y: 126, endPoint x: 340, endPoint y: 130, distance: 48.5
click at [394, 105] on app-card-role "Host-ess/Hôte-sse 1A 0/1 11:00-20:00 (9u) single-neutral-actions" at bounding box center [391, 104] width 65 height 20
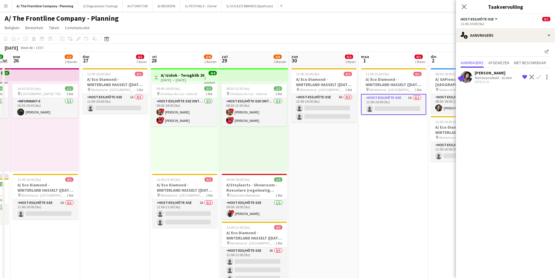
scroll to position [0, 199]
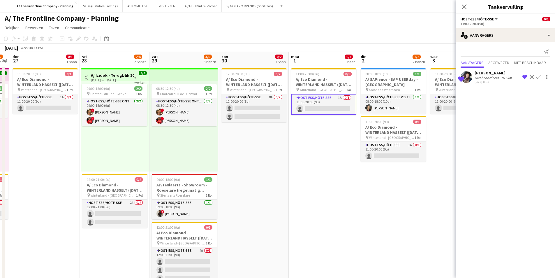
drag, startPoint x: 394, startPoint y: 105, endPoint x: 326, endPoint y: 106, distance: 68.5
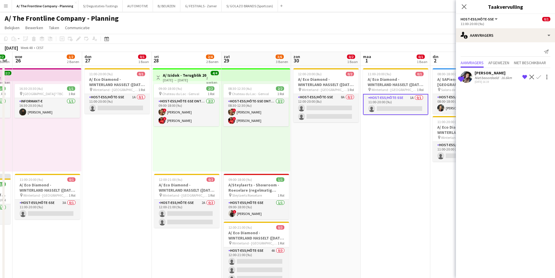
drag, startPoint x: 211, startPoint y: 111, endPoint x: 283, endPoint y: 101, distance: 72.7
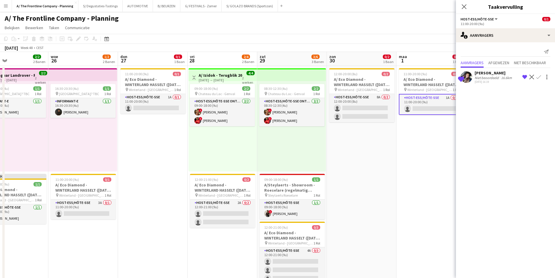
scroll to position [0, 151]
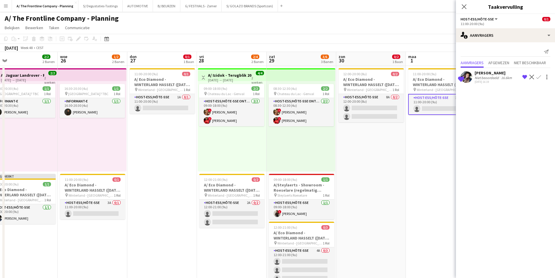
drag, startPoint x: 149, startPoint y: 132, endPoint x: 194, endPoint y: 126, distance: 45.5
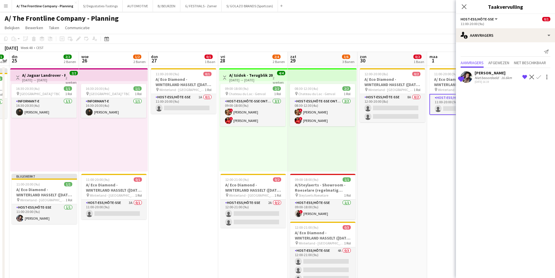
drag, startPoint x: 93, startPoint y: 155, endPoint x: 114, endPoint y: 152, distance: 21.6
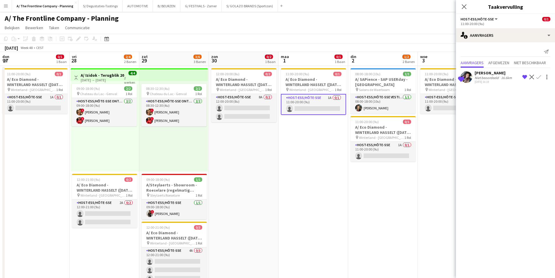
scroll to position [0, 212]
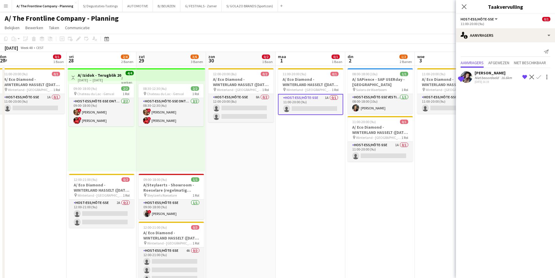
drag, startPoint x: 287, startPoint y: 155, endPoint x: 154, endPoint y: 170, distance: 133.7
click at [377, 147] on app-card-role "Host-ess/Hôte-sse 1A 0/1 11:00-20:00 (9u) single-neutral-actions" at bounding box center [380, 152] width 65 height 20
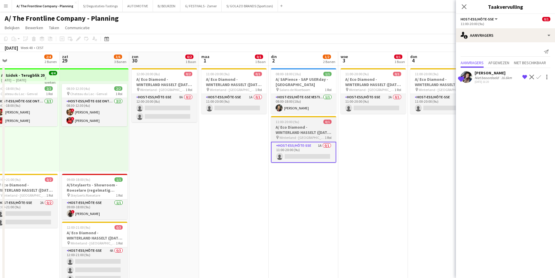
drag, startPoint x: 392, startPoint y: 140, endPoint x: 323, endPoint y: 137, distance: 68.3
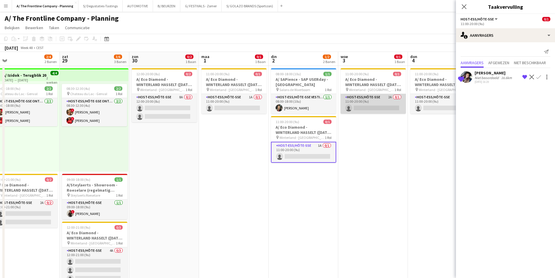
click at [363, 110] on app-card-role "Host-ess/Hôte-sse 2A 0/1 11:00-20:00 (9u) single-neutral-actions" at bounding box center [373, 104] width 65 height 20
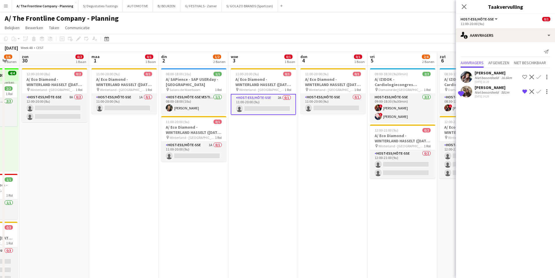
scroll to position [0, 191]
drag, startPoint x: 400, startPoint y: 102, endPoint x: 289, endPoint y: 107, distance: 111.1
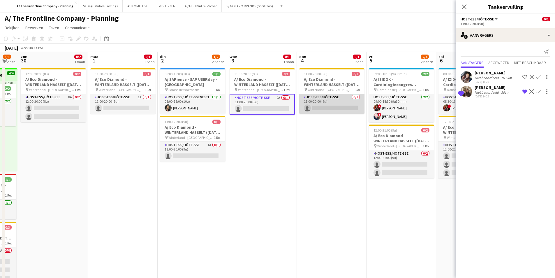
click at [346, 99] on app-card-role "Host-ess/Hôte-sse 0/1 11:00-20:00 (9u) single-neutral-actions" at bounding box center [331, 104] width 65 height 20
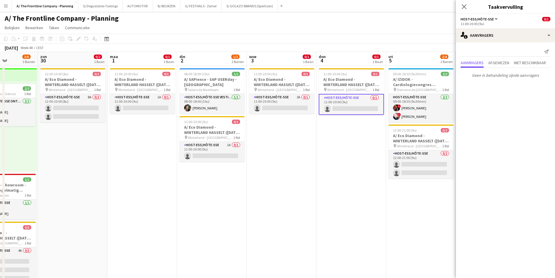
drag, startPoint x: 202, startPoint y: 117, endPoint x: 291, endPoint y: 103, distance: 90.3
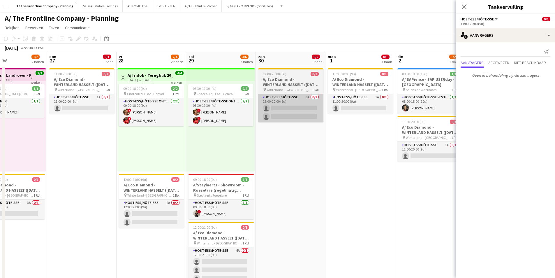
drag, startPoint x: 147, startPoint y: 121, endPoint x: 272, endPoint y: 120, distance: 125.3
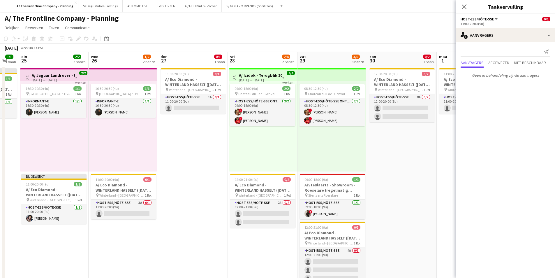
scroll to position [0, 184]
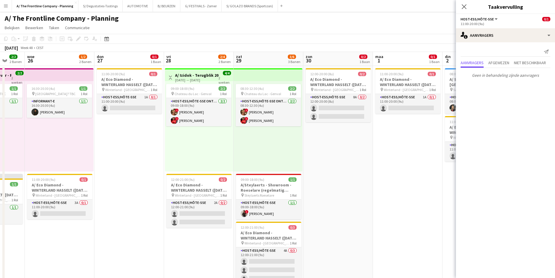
drag, startPoint x: 174, startPoint y: 137, endPoint x: 208, endPoint y: 131, distance: 35.2
click at [142, 106] on app-card-role "Host-ess/Hôte-sse 1A 0/1 11:00-20:00 (9u) single-neutral-actions" at bounding box center [129, 104] width 65 height 20
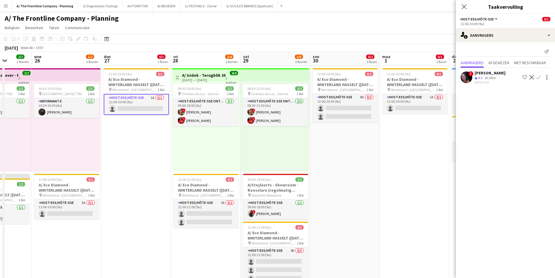
scroll to position [0, 174]
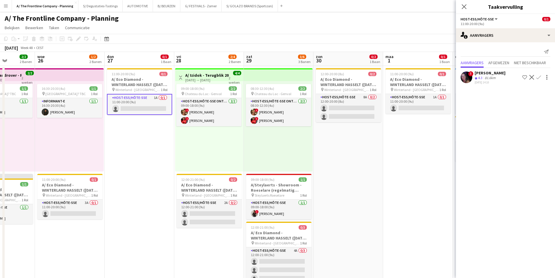
drag, startPoint x: 52, startPoint y: 220, endPoint x: 132, endPoint y: 218, distance: 79.8
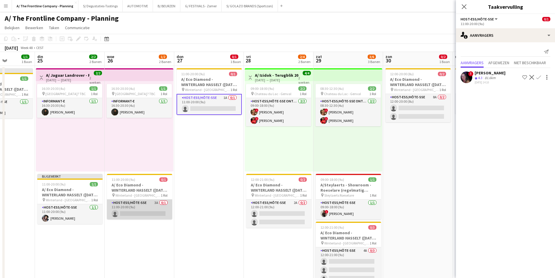
click at [143, 209] on app-card-role "Host-ess/Hôte-sse 3A 0/1 11:00-20:00 (9u) single-neutral-actions" at bounding box center [139, 209] width 65 height 20
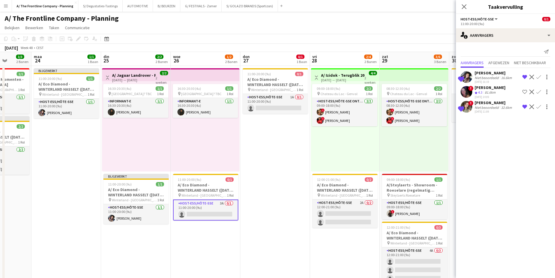
scroll to position [0, 177]
drag, startPoint x: 200, startPoint y: 125, endPoint x: 266, endPoint y: 122, distance: 66.8
click at [539, 107] on app-icon "Bevestigen" at bounding box center [538, 106] width 5 height 5
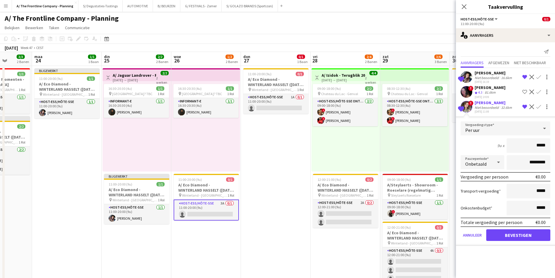
click at [485, 106] on div "Niet beoordeeld" at bounding box center [487, 107] width 25 height 4
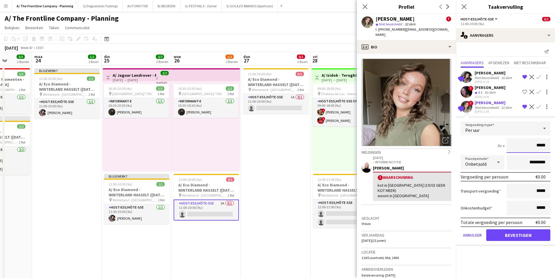
drag, startPoint x: 537, startPoint y: 146, endPoint x: 552, endPoint y: 149, distance: 14.6
click at [552, 149] on form "Vergoedingstype Per uur 9u x ***** Pauzeperiode Onbetaald ********* Vergoeding …" at bounding box center [505, 183] width 99 height 124
type input "******"
click at [512, 160] on input "*********" at bounding box center [529, 162] width 44 height 15
type input "**********"
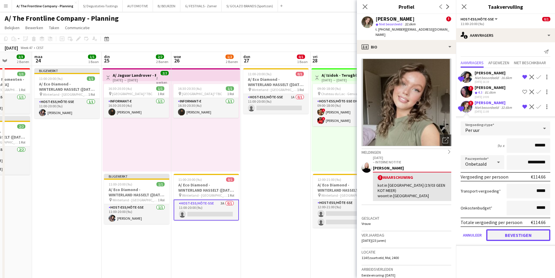
click at [530, 236] on button "Bevestigen" at bounding box center [518, 235] width 64 height 12
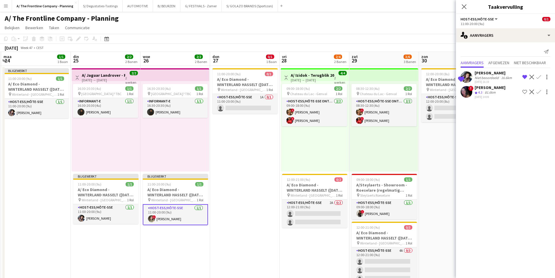
scroll to position [0, 217]
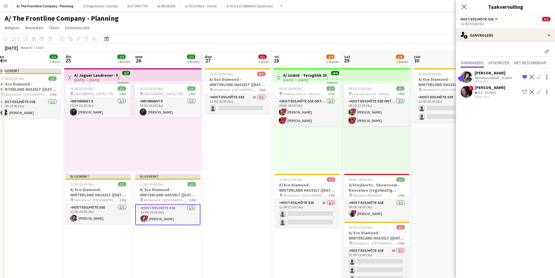
drag, startPoint x: 311, startPoint y: 184, endPoint x: 200, endPoint y: 179, distance: 110.6
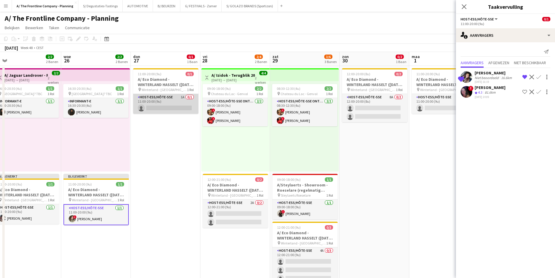
click at [186, 110] on app-card-role "Host-ess/Hôte-sse 1A 0/1 11:00-20:00 (9u) single-neutral-actions" at bounding box center [165, 104] width 65 height 20
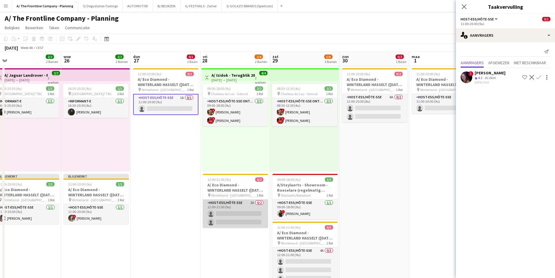
click at [240, 211] on app-card-role "Host-ess/Hôte-sse 2A 0/2 12:00-21:00 (9u) single-neutral-actions single-neutral…" at bounding box center [235, 213] width 65 height 28
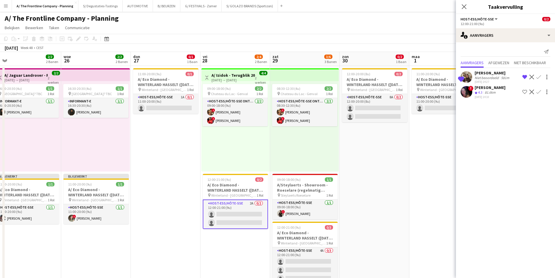
click at [539, 76] on app-icon "Bevestigen" at bounding box center [538, 77] width 5 height 5
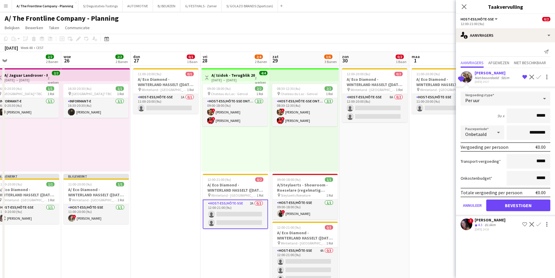
click at [495, 77] on div "Niet beoordeeld" at bounding box center [487, 77] width 25 height 4
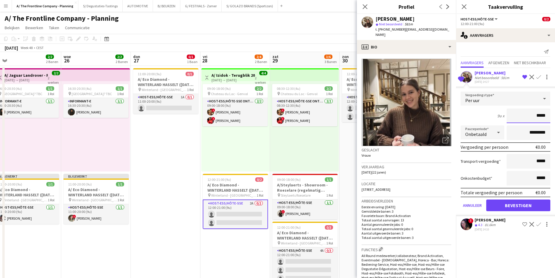
drag, startPoint x: 538, startPoint y: 119, endPoint x: 552, endPoint y: 117, distance: 14.1
click at [552, 117] on form "Vergoedingstype Per uur 9u x ***** Pauzeperiode Onbetaald ********* Vergoeding …" at bounding box center [505, 153] width 99 height 124
type input "******"
click at [481, 110] on div "9u x ******" at bounding box center [506, 115] width 90 height 15
click at [526, 128] on input "*********" at bounding box center [529, 132] width 44 height 15
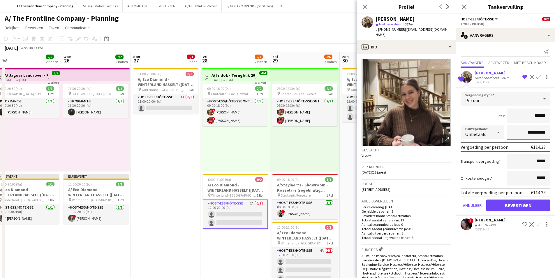
type input "**********"
click at [517, 207] on button "Bevestigen" at bounding box center [518, 205] width 64 height 12
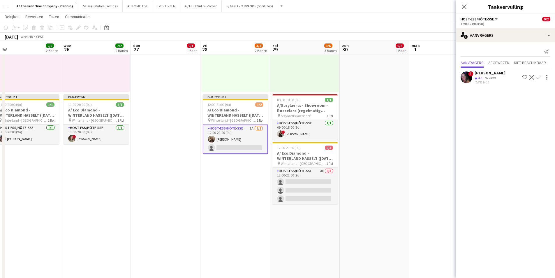
scroll to position [87, 0]
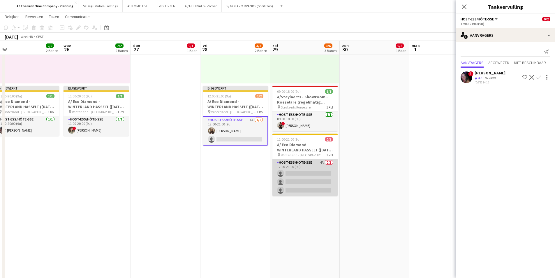
click at [311, 178] on app-card-role "Host-ess/Hôte-sse 4A 0/3 12:00-21:00 (9u) single-neutral-actions single-neutral…" at bounding box center [304, 177] width 65 height 37
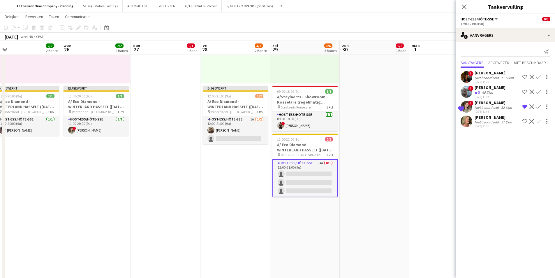
scroll to position [0, 219]
drag, startPoint x: 369, startPoint y: 165, endPoint x: 299, endPoint y: 176, distance: 70.2
click at [299, 176] on app-calendar-viewport "zat 22 2/5 3 Banen zon 23 3/3 2 Banen [DATE] 1/1 1 Baan din 25 2/2 2 Banen woe …" at bounding box center [277, 282] width 555 height 694
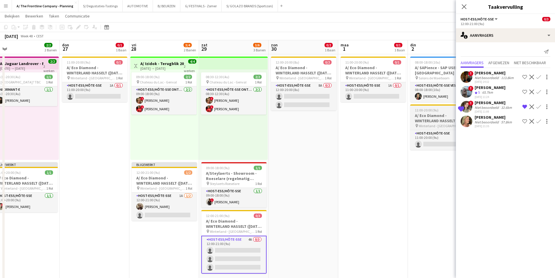
scroll to position [0, 0]
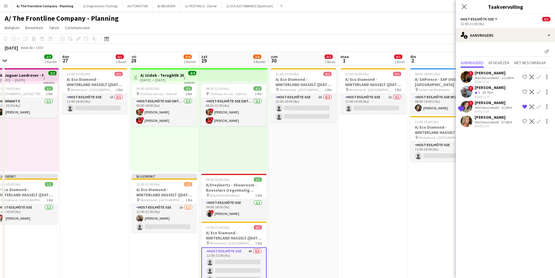
click at [539, 107] on app-icon "Bevestigen" at bounding box center [538, 106] width 5 height 5
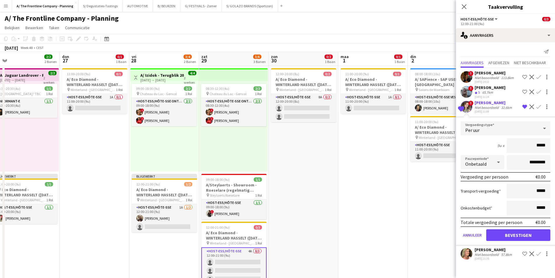
click at [483, 107] on div "Niet beoordeeld" at bounding box center [487, 107] width 25 height 4
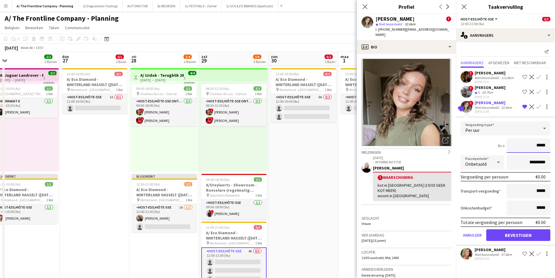
drag, startPoint x: 538, startPoint y: 146, endPoint x: 548, endPoint y: 147, distance: 10.0
click at [548, 147] on input "*****" at bounding box center [529, 145] width 44 height 15
type input "******"
click at [524, 166] on input "*********" at bounding box center [529, 162] width 44 height 15
type input "**********"
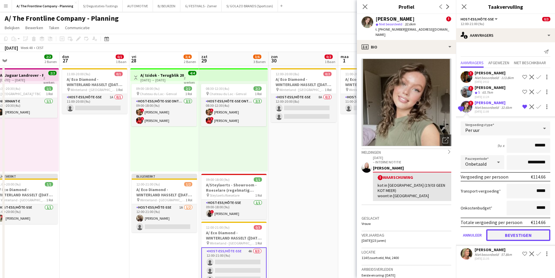
click at [506, 237] on button "Bevestigen" at bounding box center [518, 235] width 64 height 12
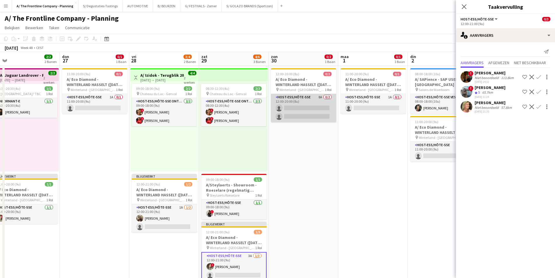
click at [305, 104] on app-card-role "Host-ess/Hôte-sse 8A 0/2 12:00-20:00 (8u) single-neutral-actions single-neutral…" at bounding box center [303, 108] width 65 height 28
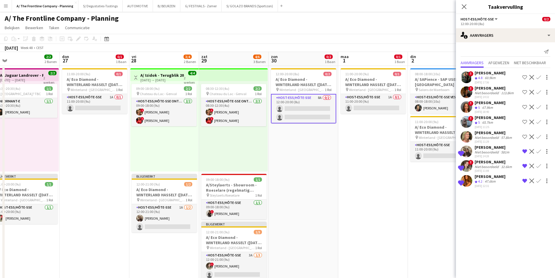
click at [539, 151] on app-icon "Bevestigen" at bounding box center [538, 151] width 5 height 5
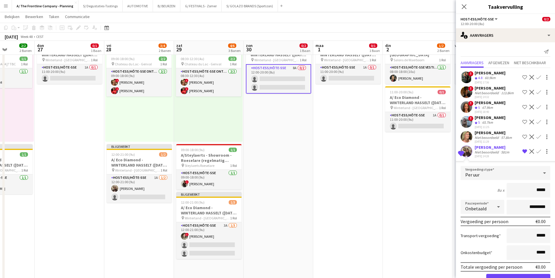
scroll to position [0, 176]
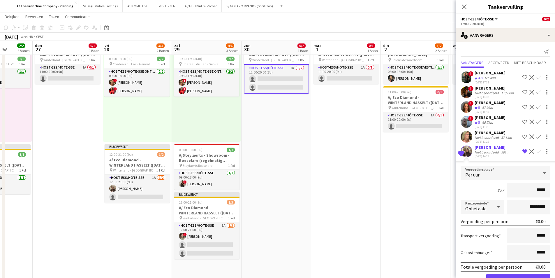
drag, startPoint x: 302, startPoint y: 125, endPoint x: 274, endPoint y: 126, distance: 27.1
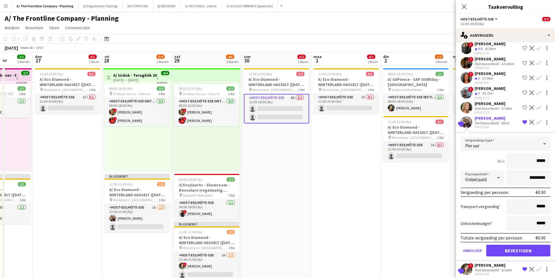
scroll to position [48, 0]
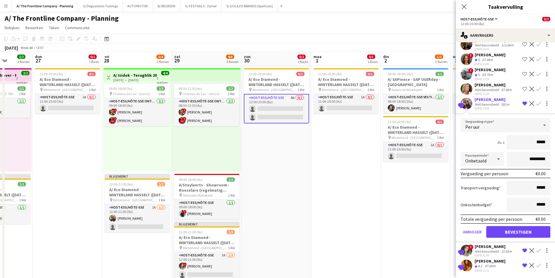
click at [486, 105] on div "Niet beoordeeld" at bounding box center [487, 104] width 25 height 4
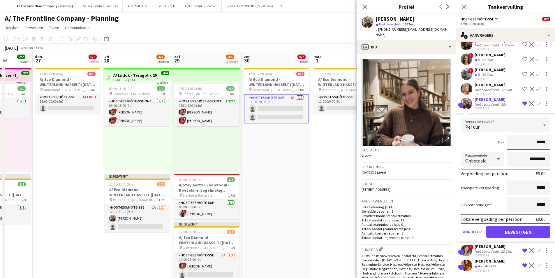
drag, startPoint x: 533, startPoint y: 143, endPoint x: 545, endPoint y: 144, distance: 12.3
click at [545, 144] on input "*****" at bounding box center [529, 142] width 44 height 15
type input "******"
click at [490, 142] on div "8u x ******" at bounding box center [506, 142] width 90 height 15
click at [519, 164] on input "*********" at bounding box center [529, 159] width 44 height 15
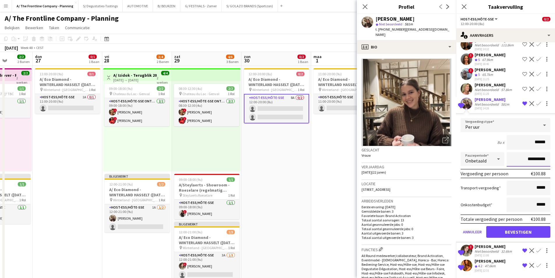
type input "**********"
click at [514, 232] on button "Bevestigen" at bounding box center [518, 232] width 64 height 12
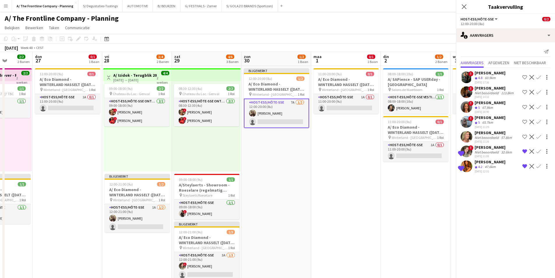
scroll to position [0, 0]
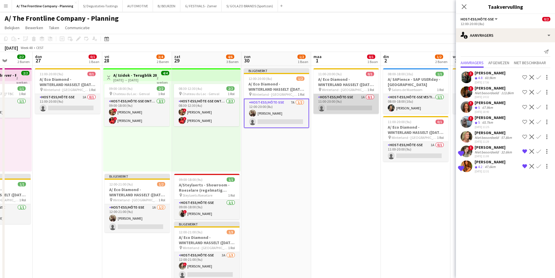
click at [361, 107] on app-card-role "Host-ess/Hôte-sse 1A 0/1 11:00-20:00 (9u) single-neutral-actions" at bounding box center [345, 104] width 65 height 20
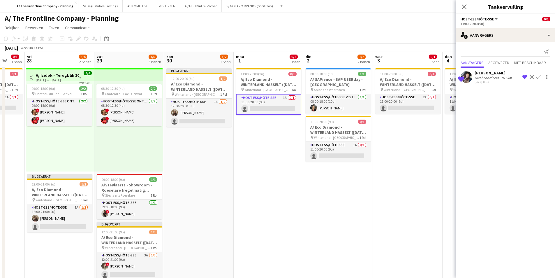
drag, startPoint x: 361, startPoint y: 107, endPoint x: 285, endPoint y: 107, distance: 76.0
click at [361, 155] on app-card-role "Host-ess/Hôte-sse 1A 0/1 11:00-20:00 (9u) single-neutral-actions" at bounding box center [337, 152] width 65 height 20
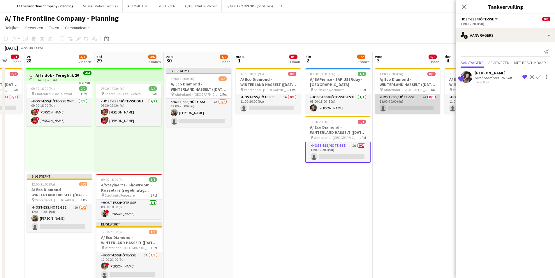
click at [397, 101] on app-card-role "Host-ess/Hôte-sse 2A 0/1 11:00-20:00 (9u) single-neutral-actions" at bounding box center [407, 104] width 65 height 20
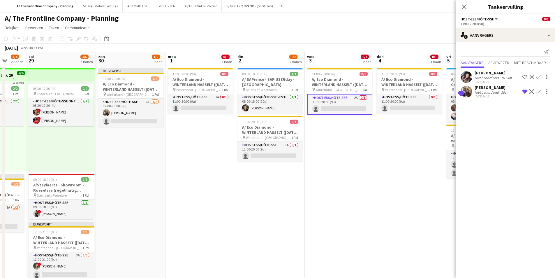
scroll to position [0, 183]
drag, startPoint x: 387, startPoint y: 102, endPoint x: 344, endPoint y: 108, distance: 43.3
click at [402, 101] on app-card-role "Host-ess/Hôte-sse 0/1 11:00-20:00 (9u) single-neutral-actions" at bounding box center [408, 104] width 65 height 20
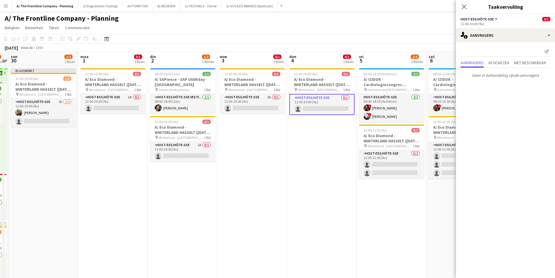
drag, startPoint x: 402, startPoint y: 101, endPoint x: 315, endPoint y: 129, distance: 90.8
click at [392, 169] on app-card-role "Host-ess/Hôte-sse 0/2 12:00-21:00 (9u) single-neutral-actions single-neutral-ac…" at bounding box center [390, 164] width 65 height 28
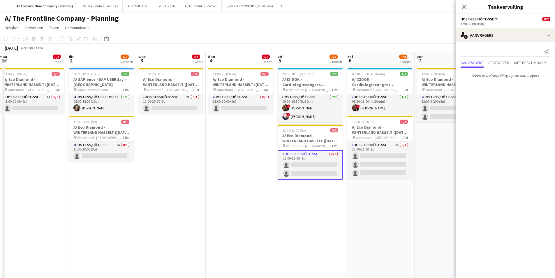
scroll to position [0, 220]
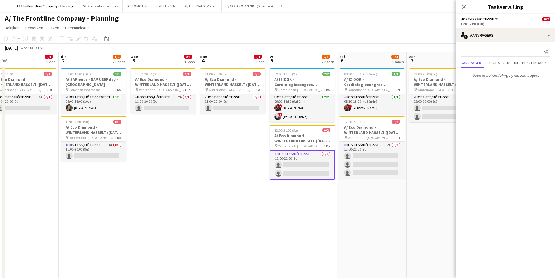
drag, startPoint x: 397, startPoint y: 164, endPoint x: 308, endPoint y: 164, distance: 88.6
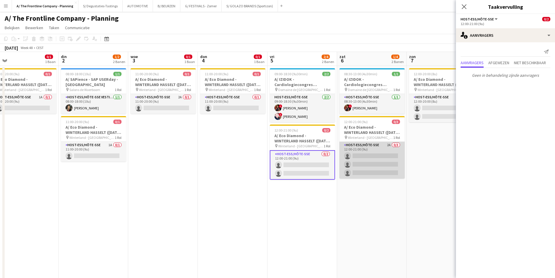
click at [378, 157] on app-card-role "Host-ess/Hôte-sse 2A 0/3 12:00-21:00 (9u) single-neutral-actions single-neutral…" at bounding box center [371, 160] width 65 height 37
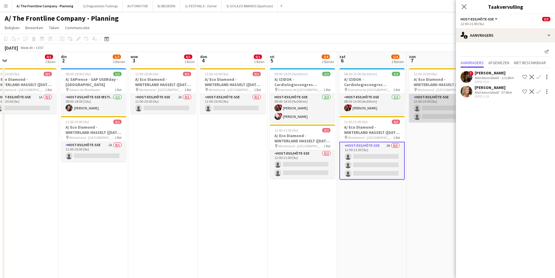
click at [419, 105] on app-card-role "Host-ess/Hôte-sse 5A 0/2 12:00-20:00 (8u) single-neutral-actions single-neutral…" at bounding box center [441, 108] width 65 height 28
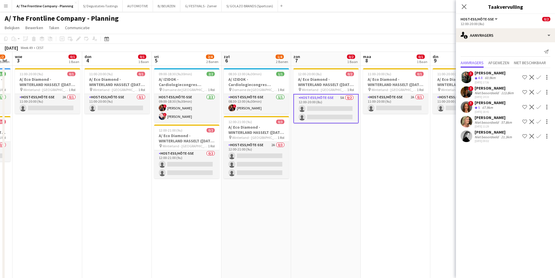
drag, startPoint x: 434, startPoint y: 103, endPoint x: 318, endPoint y: 115, distance: 116.6
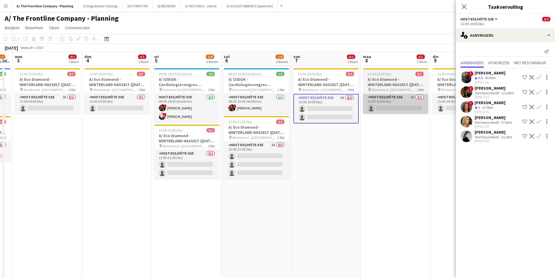
scroll to position [0, 197]
click at [380, 98] on app-card-role "Host-ess/Hôte-sse 2A 0/1 11:00-20:00 (9u) single-neutral-actions" at bounding box center [395, 104] width 65 height 20
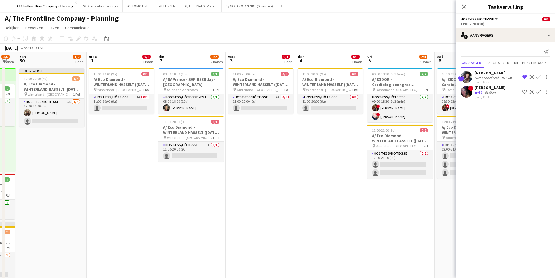
scroll to position [0, 175]
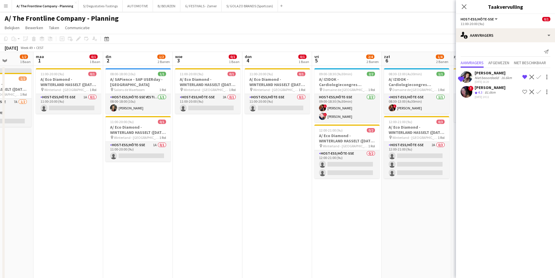
drag, startPoint x: 126, startPoint y: 105, endPoint x: 286, endPoint y: 80, distance: 162.5
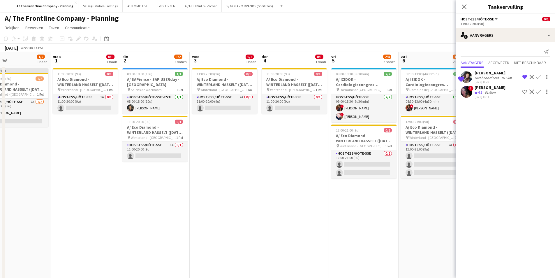
scroll to position [0, 154]
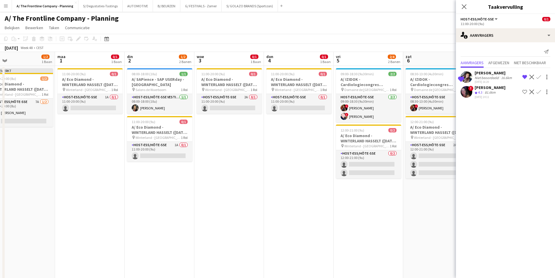
drag, startPoint x: 110, startPoint y: 95, endPoint x: 129, endPoint y: 93, distance: 19.4
click at [105, 100] on app-card-role "Host-ess/Hôte-sse 1A 0/1 11:00-20:00 (9u) single-neutral-actions" at bounding box center [89, 104] width 65 height 20
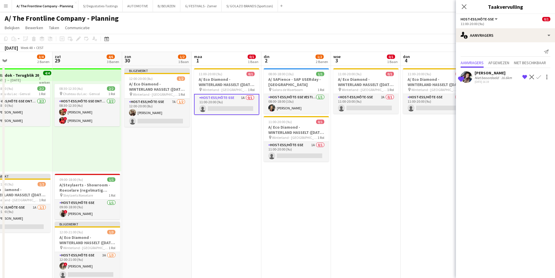
drag, startPoint x: 94, startPoint y: 104, endPoint x: 230, endPoint y: 91, distance: 136.4
click at [172, 115] on app-card-role "Host-ess/Hôte-sse 7A [DATE] 12:00-20:00 (8u) [PERSON_NAME] single-neutral-actio…" at bounding box center [157, 112] width 65 height 28
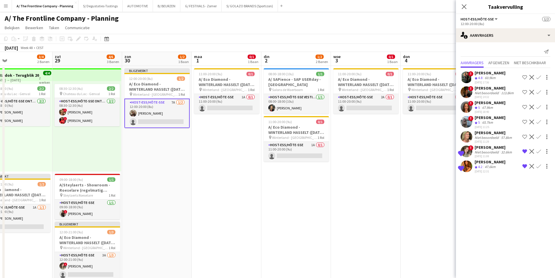
click at [537, 150] on app-icon "Bevestigen" at bounding box center [538, 151] width 5 height 5
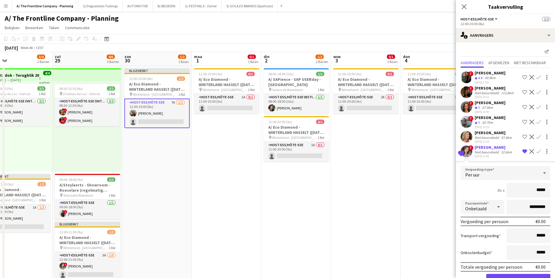
click at [487, 147] on div "[PERSON_NAME]" at bounding box center [494, 146] width 38 height 5
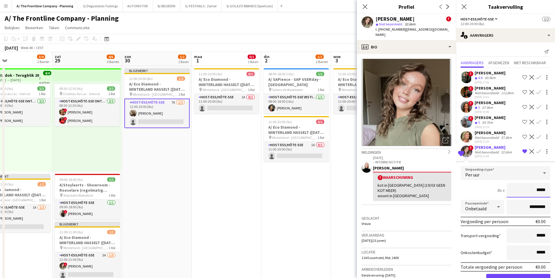
drag, startPoint x: 533, startPoint y: 190, endPoint x: 545, endPoint y: 192, distance: 12.5
click at [545, 192] on input "*****" at bounding box center [529, 190] width 44 height 15
type input "******"
click at [508, 205] on input "*********" at bounding box center [529, 207] width 44 height 15
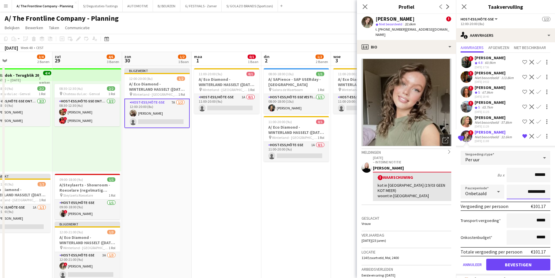
scroll to position [33, 0]
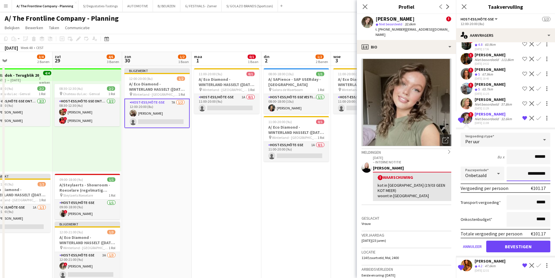
type input "**********"
drag, startPoint x: 516, startPoint y: 242, endPoint x: 477, endPoint y: 214, distance: 48.0
click at [516, 242] on button "Bevestigen" at bounding box center [518, 246] width 64 height 12
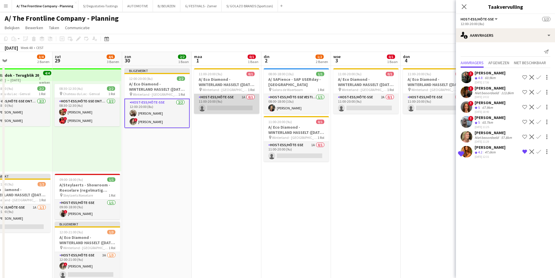
click at [228, 104] on app-card-role "Host-ess/Hôte-sse 1A 0/1 11:00-20:00 (9u) single-neutral-actions" at bounding box center [226, 104] width 65 height 20
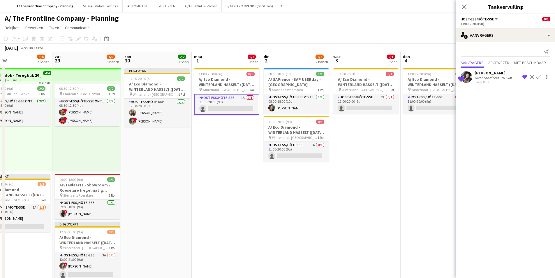
click at [540, 77] on app-icon "Bevestigen" at bounding box center [538, 77] width 5 height 5
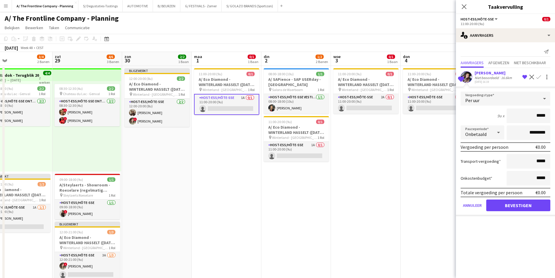
click at [479, 77] on div "Niet beoordeeld" at bounding box center [487, 77] width 25 height 4
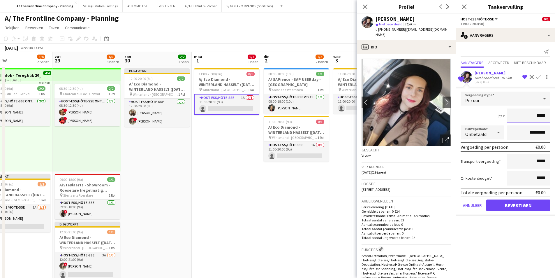
drag, startPoint x: 537, startPoint y: 117, endPoint x: 551, endPoint y: 118, distance: 14.3
click at [551, 118] on form "Vergoedingstype Per uur 9u x ***** Pauzeperiode Onbetaald ********* Vergoeding …" at bounding box center [505, 153] width 99 height 124
type input "******"
click at [523, 132] on input "*********" at bounding box center [529, 132] width 44 height 15
type input "**********"
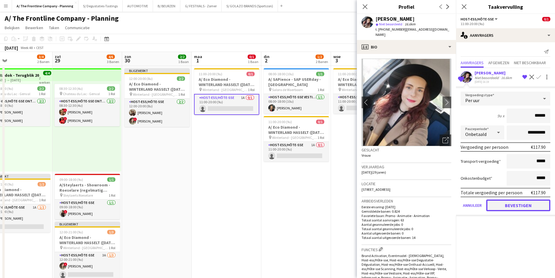
click at [517, 201] on button "Bevestigen" at bounding box center [518, 205] width 64 height 12
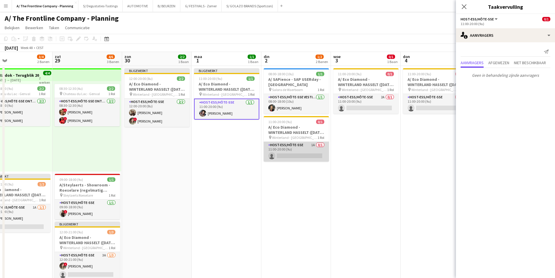
click at [298, 147] on app-card-role "Host-ess/Hôte-sse 1A 0/1 11:00-20:00 (9u) single-neutral-actions" at bounding box center [296, 152] width 65 height 20
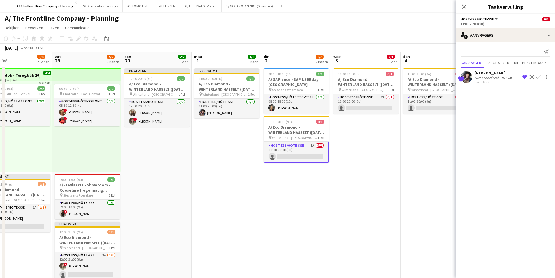
click at [538, 77] on app-icon "Bevestigen" at bounding box center [538, 77] width 5 height 5
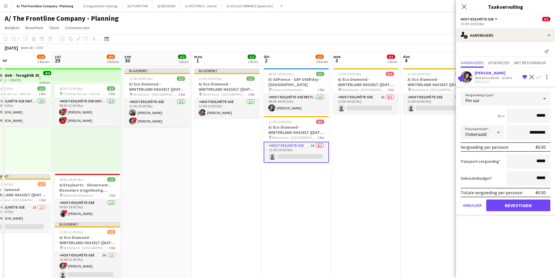
click at [477, 82] on div "[DATE] 16:20" at bounding box center [494, 82] width 38 height 4
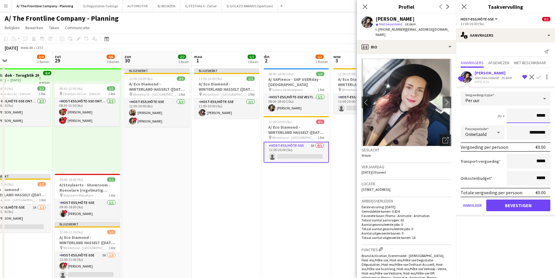
drag, startPoint x: 538, startPoint y: 116, endPoint x: 556, endPoint y: 116, distance: 17.8
type input "******"
click at [467, 116] on div "9u x ******" at bounding box center [506, 115] width 90 height 15
click at [520, 135] on input "*********" at bounding box center [529, 132] width 44 height 15
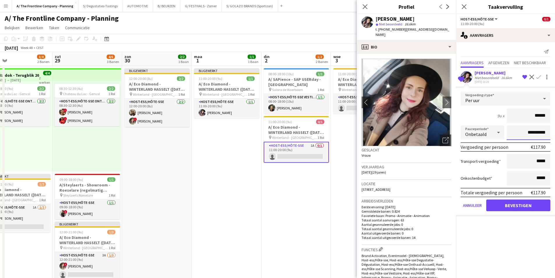
type input "**********"
click at [517, 204] on button "Bevestigen" at bounding box center [518, 205] width 64 height 12
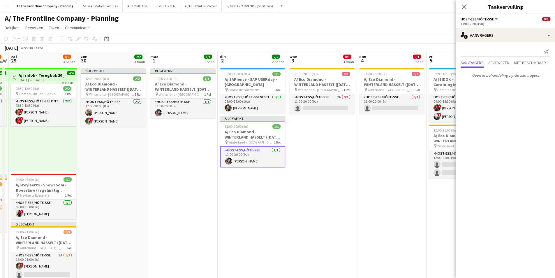
drag, startPoint x: 338, startPoint y: 157, endPoint x: 163, endPoint y: 146, distance: 175.7
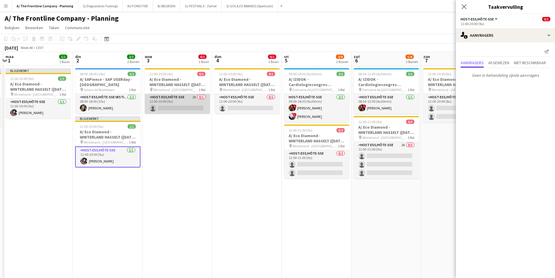
click at [167, 100] on app-card-role "Host-ess/Hôte-sse 2A 0/1 11:00-20:00 (9u) single-neutral-actions" at bounding box center [177, 104] width 65 height 20
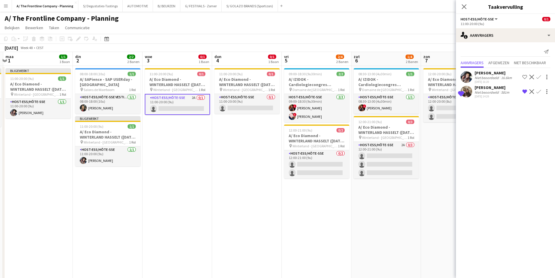
click at [539, 92] on app-icon "Bevestigen" at bounding box center [538, 91] width 5 height 5
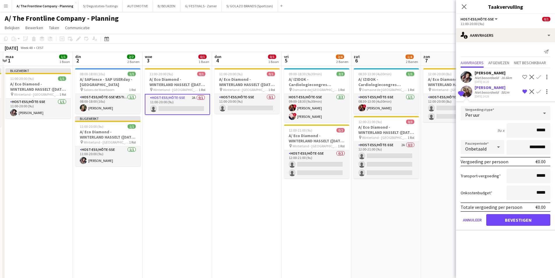
click at [496, 91] on div "Niet beoordeeld" at bounding box center [487, 92] width 25 height 4
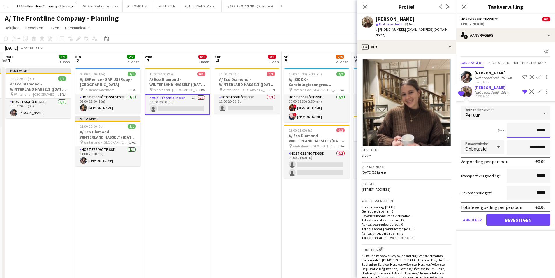
drag, startPoint x: 537, startPoint y: 131, endPoint x: 548, endPoint y: 132, distance: 10.5
click at [548, 132] on input "*****" at bounding box center [529, 130] width 44 height 15
type input "******"
drag, startPoint x: 466, startPoint y: 135, endPoint x: 470, endPoint y: 135, distance: 3.5
click at [466, 135] on div "9u x ******" at bounding box center [506, 130] width 90 height 15
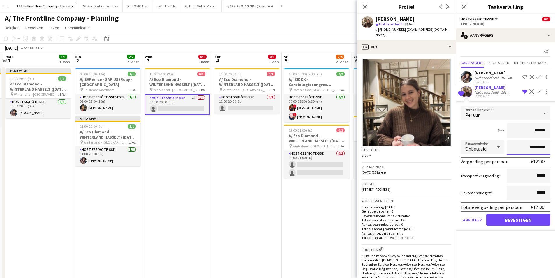
click at [519, 151] on input "*********" at bounding box center [529, 147] width 44 height 15
type input "**********"
click at [539, 221] on button "Bevestigen" at bounding box center [518, 220] width 64 height 12
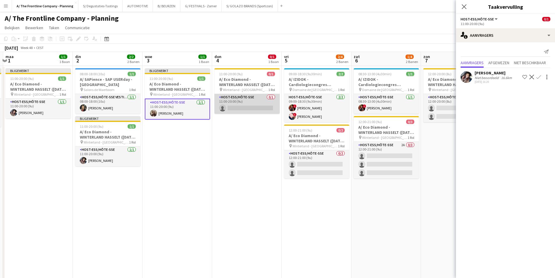
click at [237, 102] on app-card-role "Host-ess/Hôte-sse 0/1 11:00-20:00 (9u) single-neutral-actions" at bounding box center [246, 104] width 65 height 20
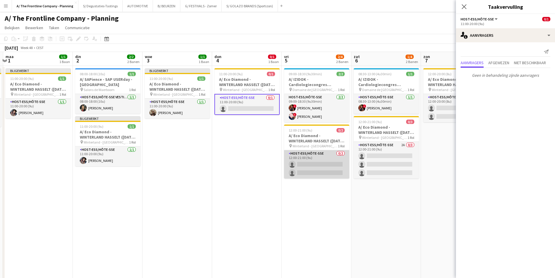
click at [322, 155] on app-card-role "Host-ess/Hôte-sse 0/2 12:00-21:00 (9u) single-neutral-actions single-neutral-ac…" at bounding box center [316, 164] width 65 height 28
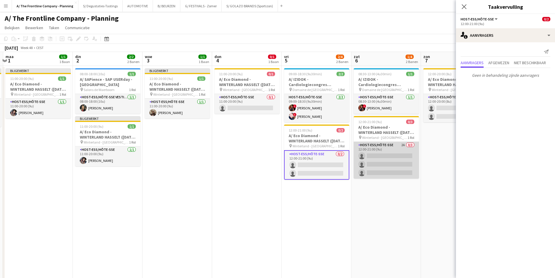
click at [387, 155] on app-card-role "Host-ess/Hôte-sse 2A 0/3 12:00-21:00 (9u) single-neutral-actions single-neutral…" at bounding box center [386, 160] width 65 height 37
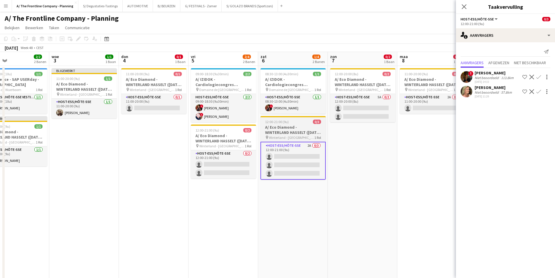
scroll to position [0, 207]
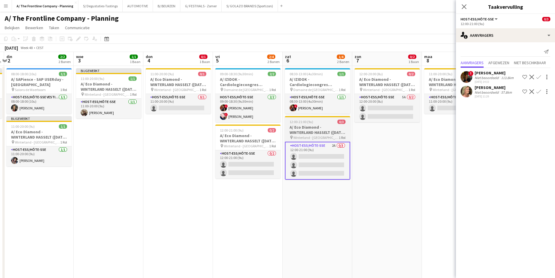
drag, startPoint x: 412, startPoint y: 154, endPoint x: 271, endPoint y: 154, distance: 141.3
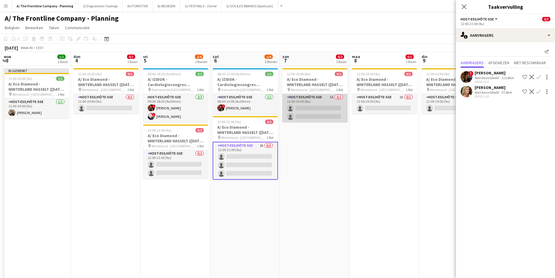
click at [332, 103] on app-card-role "Host-ess/Hôte-sse 5A 0/2 12:00-20:00 (8u) single-neutral-actions single-neutral…" at bounding box center [314, 108] width 65 height 28
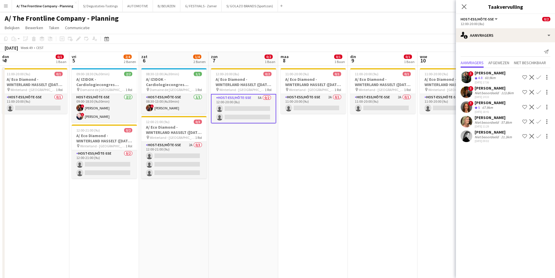
scroll to position [0, 226]
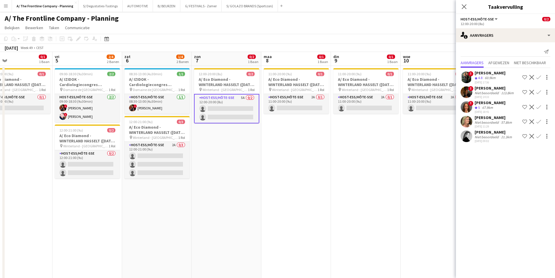
drag, startPoint x: 371, startPoint y: 145, endPoint x: 283, endPoint y: 160, distance: 89.5
click at [302, 101] on app-card-role "Host-ess/Hôte-sse 2A 0/1 11:00-20:00 (9u) single-neutral-actions" at bounding box center [296, 104] width 65 height 20
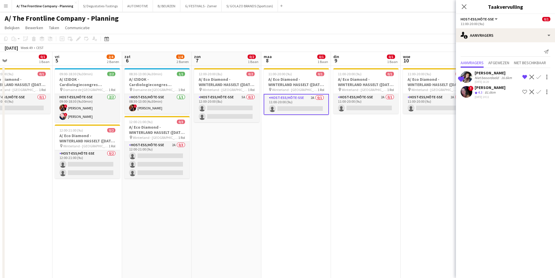
click at [539, 76] on app-icon "Bevestigen" at bounding box center [538, 77] width 5 height 5
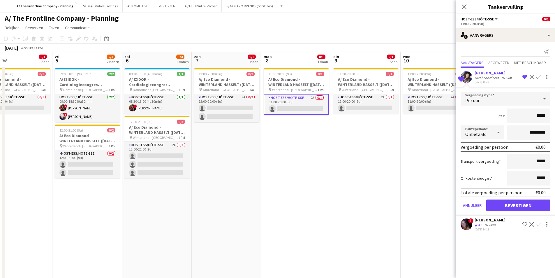
click at [482, 76] on div "Niet beoordeeld" at bounding box center [487, 77] width 25 height 4
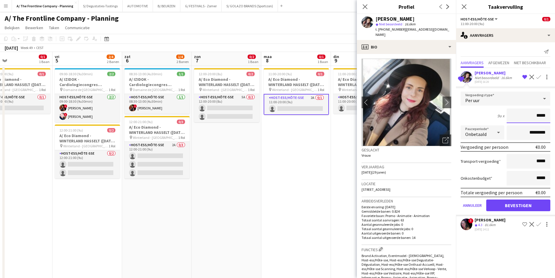
drag, startPoint x: 538, startPoint y: 117, endPoint x: 553, endPoint y: 120, distance: 15.0
click at [553, 120] on form "Vergoedingstype Per uur 9u x ***** Pauzeperiode Onbetaald ********* Vergoeding …" at bounding box center [505, 153] width 99 height 124
type input "******"
click at [470, 110] on div "9u x ******" at bounding box center [506, 115] width 90 height 15
click at [512, 132] on input "*********" at bounding box center [529, 132] width 44 height 15
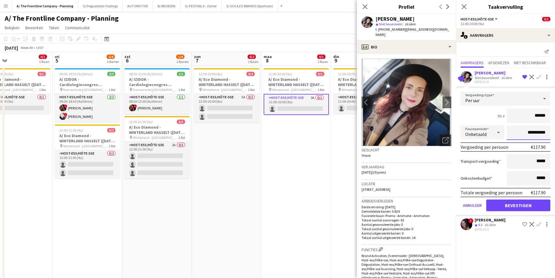
type input "**********"
click at [527, 208] on button "Bevestigen" at bounding box center [518, 205] width 64 height 12
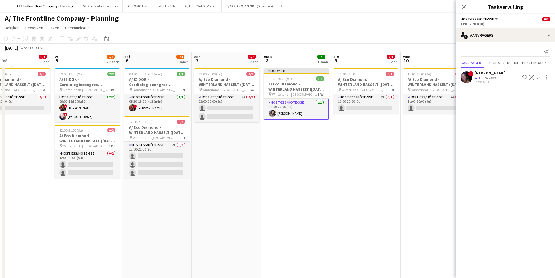
scroll to position [0, 217]
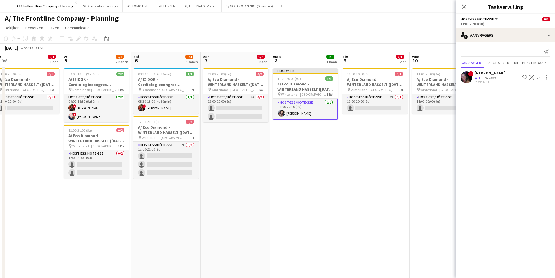
drag, startPoint x: 307, startPoint y: 150, endPoint x: 189, endPoint y: 151, distance: 118.3
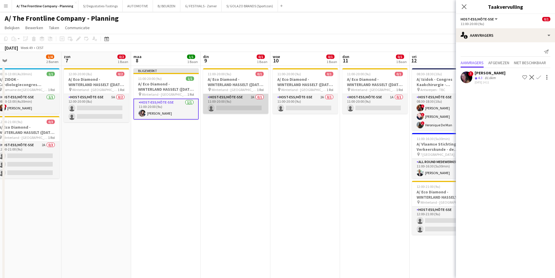
click at [255, 105] on app-card-role "Host-ess/Hôte-sse 2A 0/1 11:00-20:00 (9u) single-neutral-actions" at bounding box center [235, 104] width 65 height 20
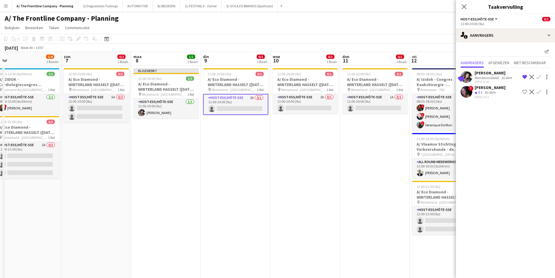
click at [538, 78] on app-icon "Bevestigen" at bounding box center [538, 77] width 5 height 5
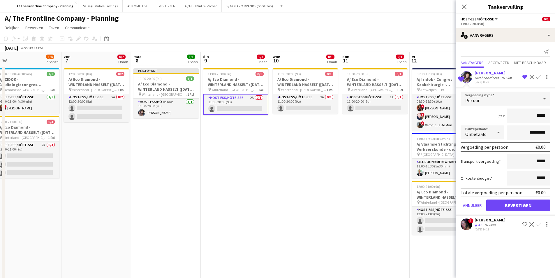
click at [473, 69] on div "Op de shortlist [PERSON_NAME] beoordeeld 16.6km [DATE] 16:20 Verwijder ploeg va…" at bounding box center [505, 150] width 99 height 164
click at [487, 71] on div "[PERSON_NAME]" at bounding box center [494, 72] width 38 height 5
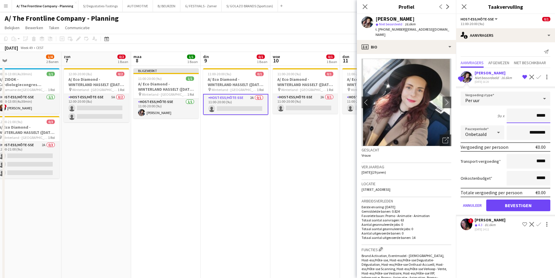
drag, startPoint x: 538, startPoint y: 116, endPoint x: 557, endPoint y: 119, distance: 19.4
type input "******"
click at [458, 110] on form "Vergoedingstype Per uur 9u x ****** Pauzeperiode Onbetaald ********* Vergoeding…" at bounding box center [505, 153] width 99 height 124
click at [529, 136] on input "*********" at bounding box center [529, 132] width 44 height 15
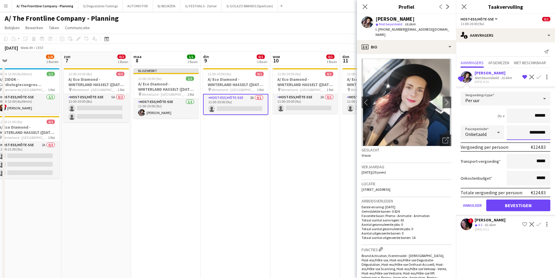
click at [524, 133] on input "*********" at bounding box center [529, 132] width 44 height 15
type input "**********"
click at [531, 202] on button "Bevestigen" at bounding box center [518, 205] width 64 height 12
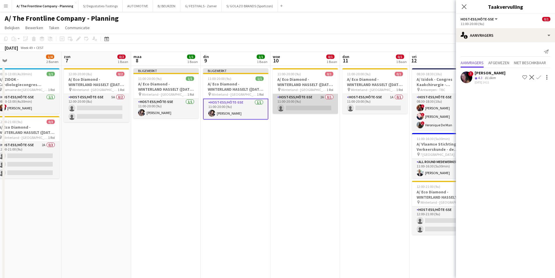
click at [290, 96] on app-card-role "Host-ess/Hôte-sse 2A 0/1 11:00-20:00 (9u) single-neutral-actions" at bounding box center [305, 104] width 65 height 20
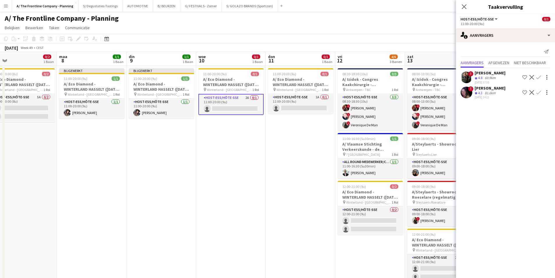
scroll to position [0, 226]
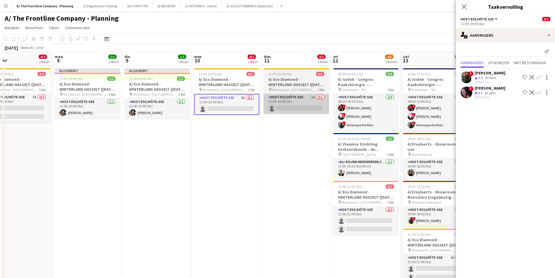
drag, startPoint x: 348, startPoint y: 100, endPoint x: 268, endPoint y: 112, distance: 81.0
click at [299, 101] on app-card-role "Host-ess/Hôte-sse 1A 0/1 11:00-20:00 (9u) single-neutral-actions" at bounding box center [295, 104] width 65 height 20
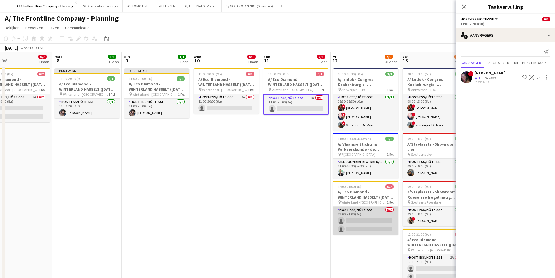
click at [359, 216] on app-card-role "Host-ess/Hôte-sse 0/2 12:00-21:00 (9u) single-neutral-actions single-neutral-ac…" at bounding box center [365, 220] width 65 height 28
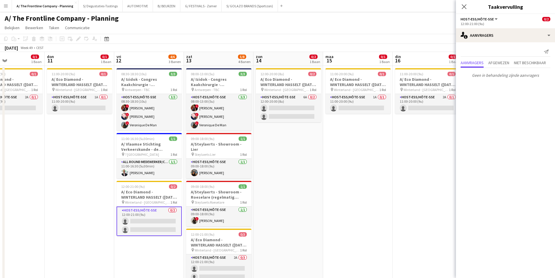
scroll to position [0, 174]
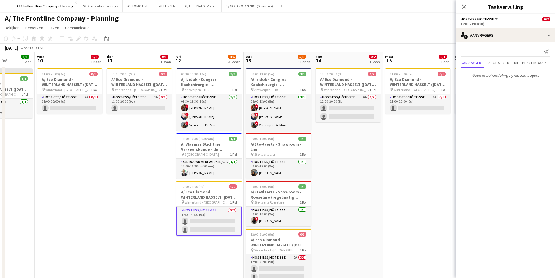
drag, startPoint x: 396, startPoint y: 194, endPoint x: 239, endPoint y: 185, distance: 157.0
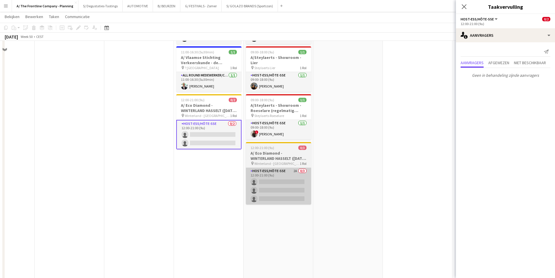
scroll to position [87, 0]
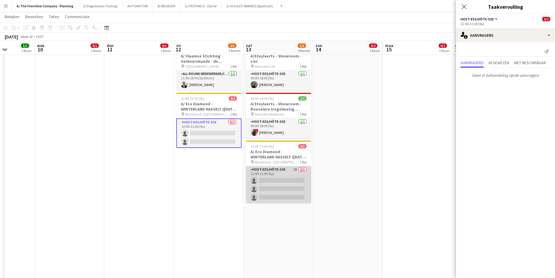
click at [289, 174] on app-card-role "Host-ess/Hôte-sse 2A 0/3 12:00-21:00 (9u) single-neutral-actions single-neutral…" at bounding box center [278, 184] width 65 height 37
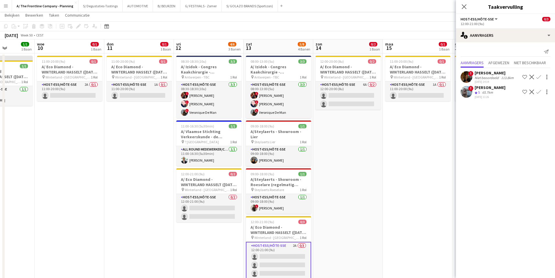
scroll to position [0, 0]
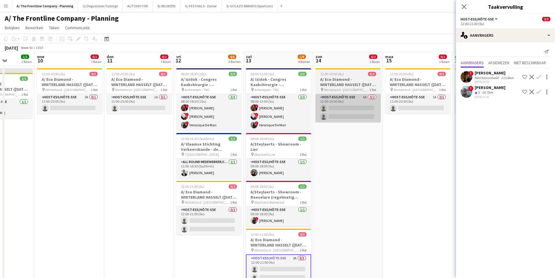
click at [357, 114] on app-card-role "Host-ess/Hôte-sse 6A 0/2 12:00-20:00 (8u) single-neutral-actions single-neutral…" at bounding box center [347, 108] width 65 height 28
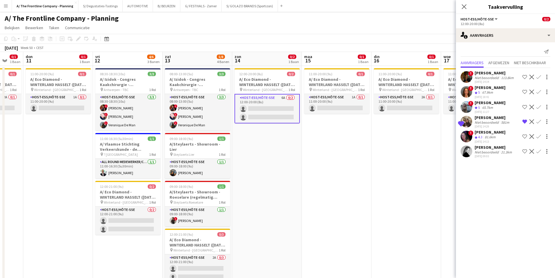
scroll to position [0, 188]
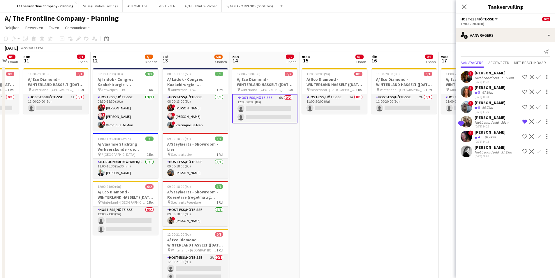
drag, startPoint x: 396, startPoint y: 125, endPoint x: 313, endPoint y: 139, distance: 84.5
click at [538, 120] on app-icon "Bevestigen" at bounding box center [538, 121] width 5 height 5
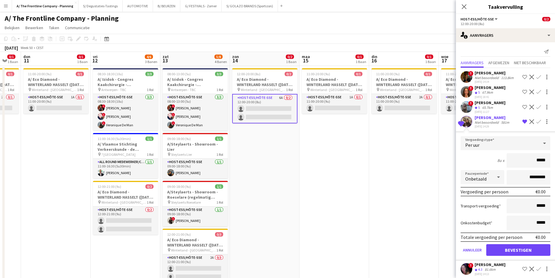
click at [482, 121] on div "Niet beoordeeld" at bounding box center [487, 122] width 25 height 4
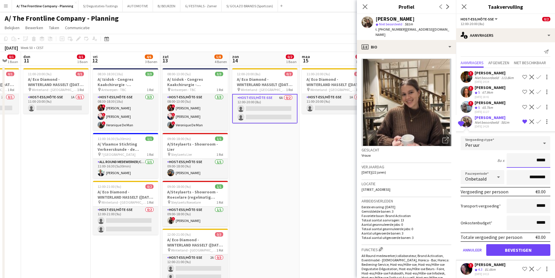
drag, startPoint x: 533, startPoint y: 159, endPoint x: 549, endPoint y: 163, distance: 16.7
click at [549, 163] on form "Vergoedingstype Per uur 8u x ***** Pauzeperiode Onbetaald ********* Vergoeding …" at bounding box center [505, 198] width 99 height 124
type input "******"
click at [480, 154] on div "8u x ******" at bounding box center [506, 160] width 90 height 15
click at [522, 179] on input "*********" at bounding box center [529, 177] width 44 height 15
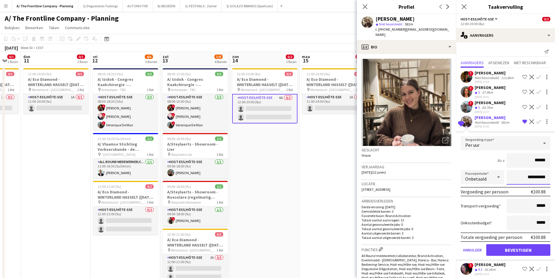
type input "**********"
click at [522, 251] on button "Bevestigen" at bounding box center [518, 250] width 64 height 12
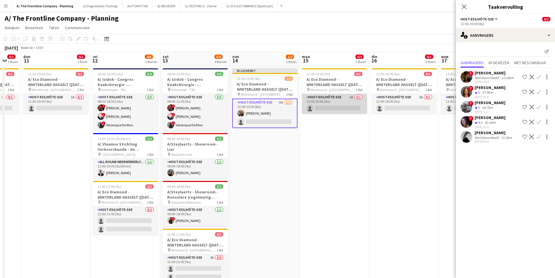
click at [352, 107] on app-card-role "Host-ess/Hôte-sse 1A 0/1 11:00-20:00 (9u) single-neutral-actions" at bounding box center [334, 104] width 65 height 20
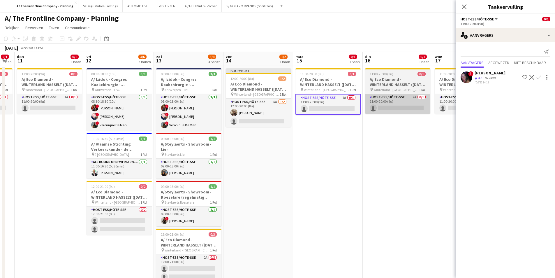
drag, startPoint x: 381, startPoint y: 126, endPoint x: 299, endPoint y: 108, distance: 83.8
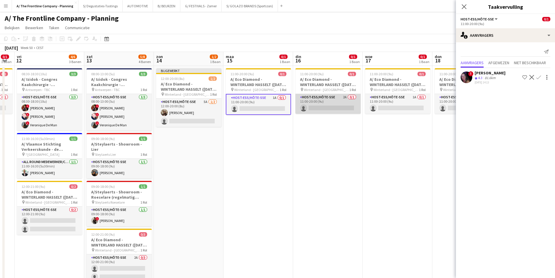
scroll to position [0, 195]
click at [318, 100] on app-card-role "Host-ess/Hôte-sse 2A 0/1 11:00-20:00 (9u) single-neutral-actions" at bounding box center [326, 104] width 65 height 20
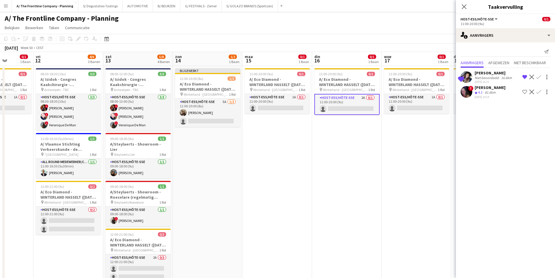
scroll to position [0, 183]
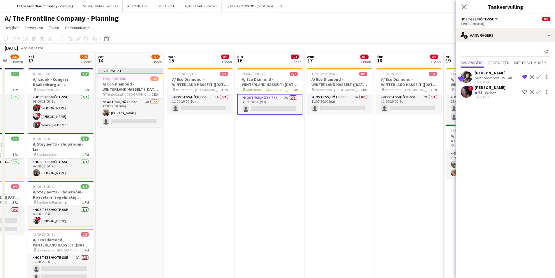
drag, startPoint x: 359, startPoint y: 98, endPoint x: 302, endPoint y: 101, distance: 57.2
drag, startPoint x: 539, startPoint y: 76, endPoint x: 514, endPoint y: 75, distance: 25.1
click at [539, 76] on app-icon "Bevestigen" at bounding box center [538, 77] width 5 height 5
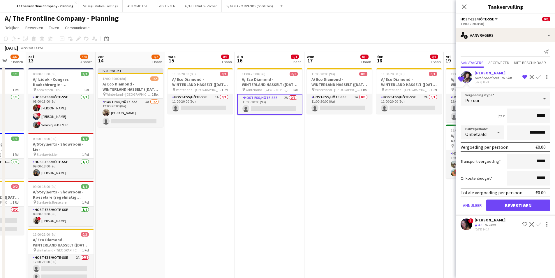
click at [477, 75] on div "[PERSON_NAME]" at bounding box center [494, 72] width 38 height 5
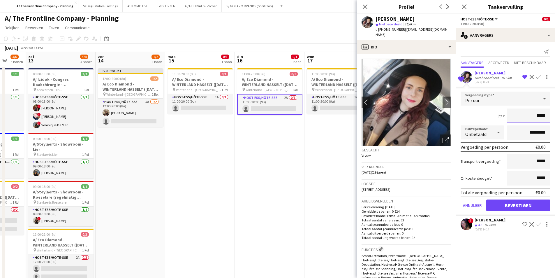
drag, startPoint x: 538, startPoint y: 117, endPoint x: 553, endPoint y: 118, distance: 15.5
click at [553, 118] on form "Vergoedingstype Per uur 9u x ***** Pauzeperiode Onbetaald ********* Vergoeding …" at bounding box center [505, 153] width 99 height 124
type input "******"
drag, startPoint x: 490, startPoint y: 116, endPoint x: 501, endPoint y: 123, distance: 13.2
click at [490, 116] on div "9u x ******" at bounding box center [506, 115] width 90 height 15
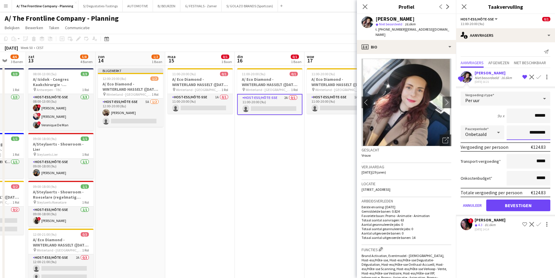
click at [512, 129] on input "*********" at bounding box center [529, 132] width 44 height 15
type input "**********"
click at [512, 206] on button "Bevestigen" at bounding box center [518, 205] width 64 height 12
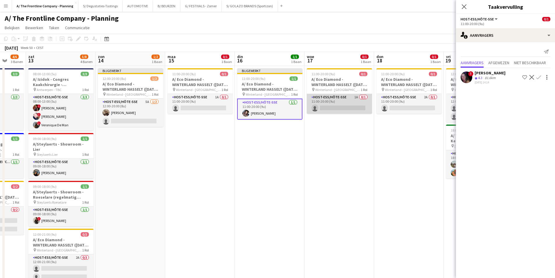
click at [343, 103] on app-card-role "Host-ess/Hôte-sse 1A 0/1 11:00-20:00 (9u) single-neutral-actions" at bounding box center [339, 104] width 65 height 20
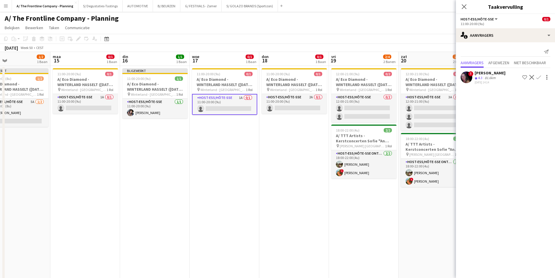
drag, startPoint x: 370, startPoint y: 120, endPoint x: 254, endPoint y: 124, distance: 116.0
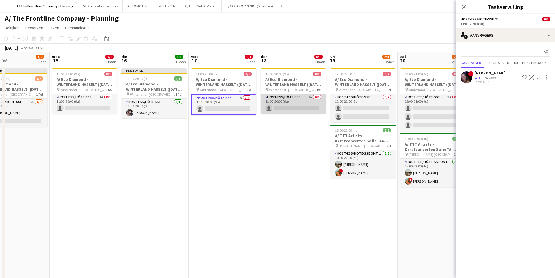
click at [302, 100] on app-card-role "Host-ess/Hôte-sse 2A 0/1 11:00-20:00 (9u) single-neutral-actions" at bounding box center [293, 104] width 65 height 20
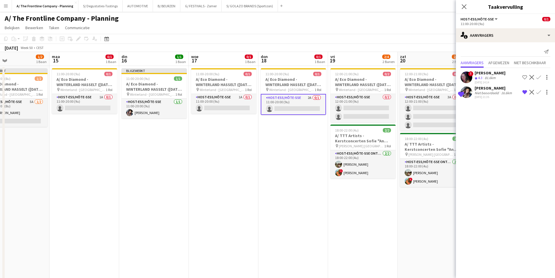
click at [493, 95] on div "[DATE] 21:35" at bounding box center [494, 97] width 38 height 4
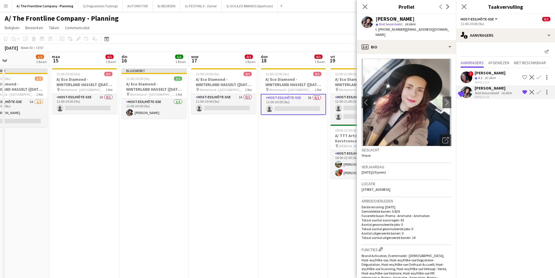
click at [539, 91] on app-icon "Bevestigen" at bounding box center [538, 92] width 5 height 5
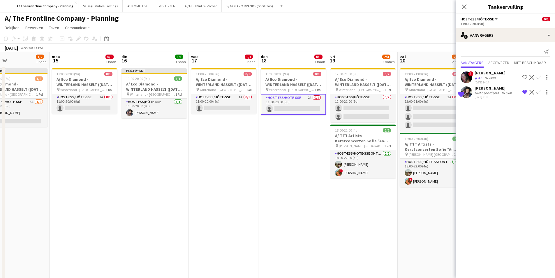
click at [539, 92] on app-icon "Bevestigen" at bounding box center [538, 92] width 5 height 5
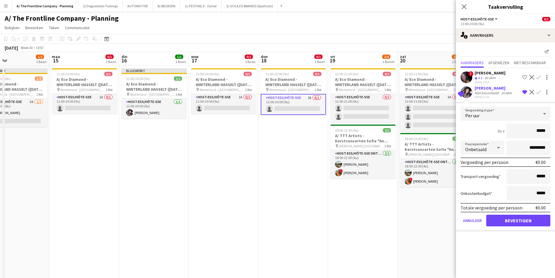
click at [502, 92] on div "16.6km" at bounding box center [506, 93] width 13 height 4
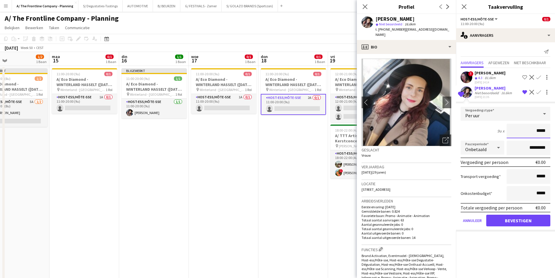
drag, startPoint x: 537, startPoint y: 135, endPoint x: 552, endPoint y: 135, distance: 15.7
click at [552, 135] on form "Vergoedingstype Per uur 9u x ***** Pauzeperiode Onbetaald ********* Vergoeding …" at bounding box center [505, 169] width 99 height 124
type input "******"
click at [477, 122] on form "Vergoedingstype Per uur 9u x ****** Pauzeperiode Onbetaald ********* Vergoeding…" at bounding box center [505, 169] width 99 height 124
click at [512, 149] on input "*********" at bounding box center [529, 147] width 44 height 15
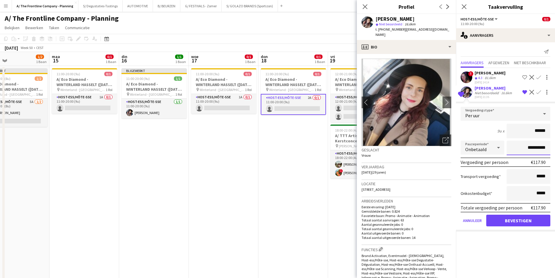
type input "**********"
click at [516, 221] on button "Bevestigen" at bounding box center [518, 220] width 64 height 12
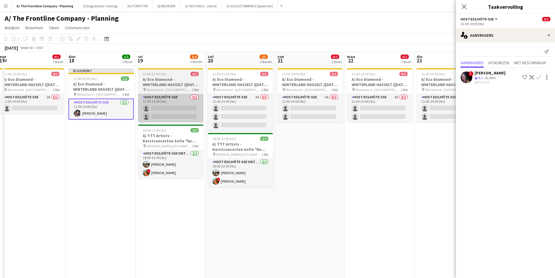
scroll to position [0, 231]
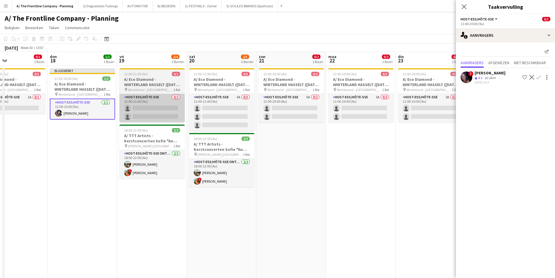
drag, startPoint x: 232, startPoint y: 119, endPoint x: 149, endPoint y: 109, distance: 83.0
click at [149, 106] on app-card-role "Host-ess/Hôte-sse 0/2 12:00-21:00 (9u) single-neutral-actions single-neutral-ac…" at bounding box center [151, 108] width 65 height 28
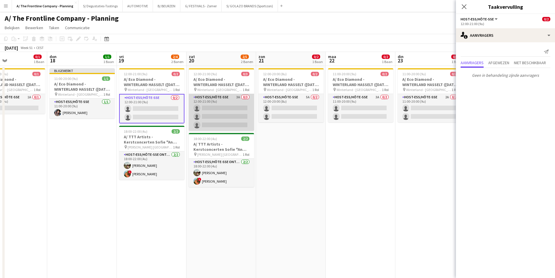
click at [227, 107] on app-card-role "Host-ess/Hôte-sse 3A 0/3 12:00-21:00 (9u) single-neutral-actions single-neutral…" at bounding box center [221, 112] width 65 height 37
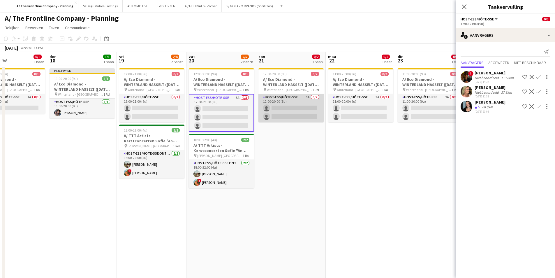
click at [313, 114] on app-card-role "Host-ess/Hôte-sse 5A 0/2 12:00-20:00 (8u) single-neutral-actions single-neutral…" at bounding box center [290, 108] width 65 height 28
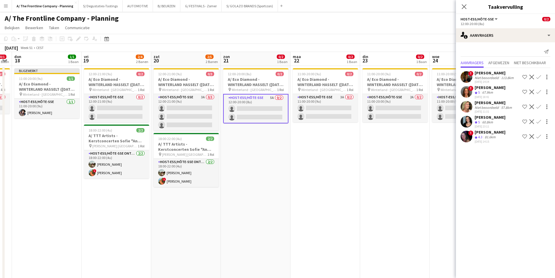
scroll to position [0, 202]
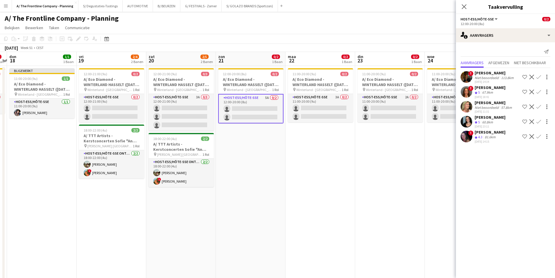
drag, startPoint x: 350, startPoint y: 109, endPoint x: 310, endPoint y: 119, distance: 41.4
click at [324, 111] on app-card-role "Host-ess/Hôte-sse 3A 0/2 11:00-20:00 (9u) single-neutral-actions single-neutral…" at bounding box center [320, 108] width 65 height 28
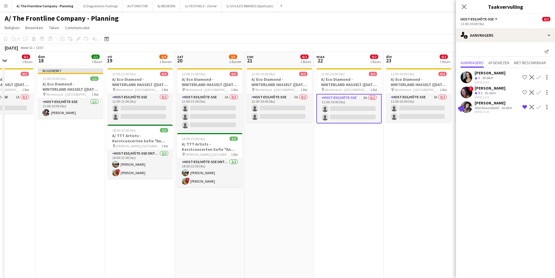
scroll to position [0, 183]
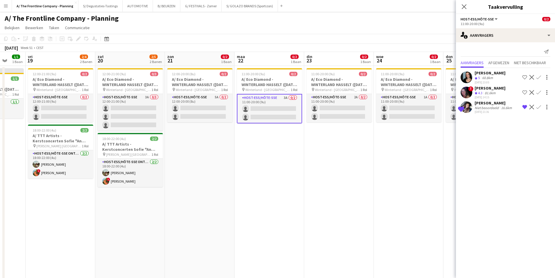
drag, startPoint x: 355, startPoint y: 105, endPoint x: 304, endPoint y: 116, distance: 52.0
click at [539, 108] on app-icon "Bevestigen" at bounding box center [538, 107] width 5 height 5
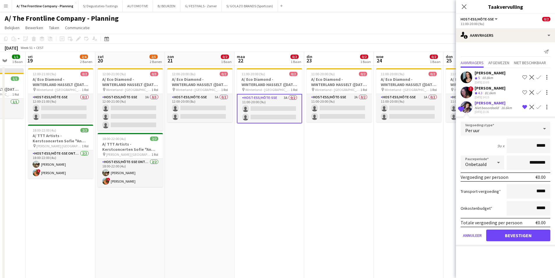
click at [495, 107] on div "Niet beoordeeld" at bounding box center [487, 107] width 25 height 4
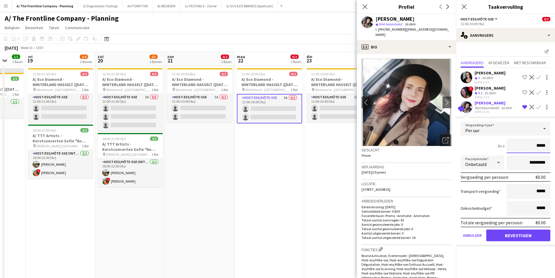
drag, startPoint x: 537, startPoint y: 148, endPoint x: 559, endPoint y: 140, distance: 23.9
type input "******"
drag, startPoint x: 475, startPoint y: 140, endPoint x: 511, endPoint y: 151, distance: 38.1
click at [475, 140] on div "9u x ******" at bounding box center [506, 145] width 90 height 15
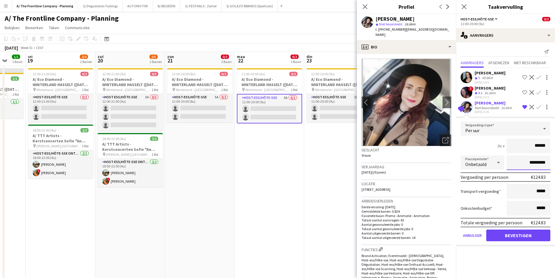
click at [519, 163] on input "*********" at bounding box center [529, 162] width 44 height 15
type input "**********"
click at [520, 236] on button "Bevestigen" at bounding box center [518, 235] width 64 height 12
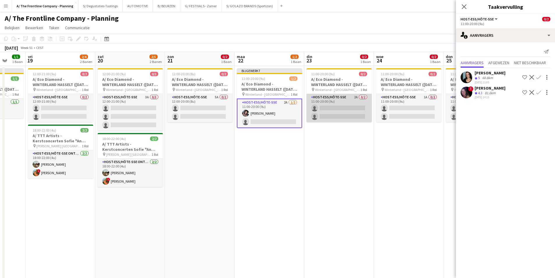
click at [349, 113] on app-card-role "Host-ess/Hôte-sse 2A 0/2 11:00-20:00 (9u) single-neutral-actions single-neutral…" at bounding box center [338, 108] width 65 height 28
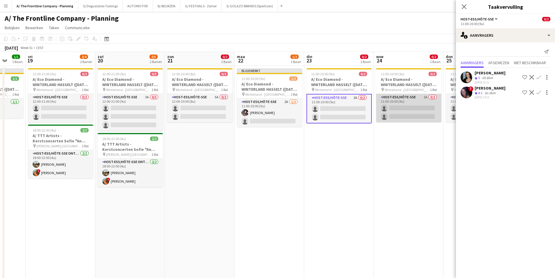
click at [385, 106] on app-card-role "Host-ess/Hôte-sse 1A 0/2 11:00-20:00 (9u) single-neutral-actions single-neutral…" at bounding box center [408, 108] width 65 height 28
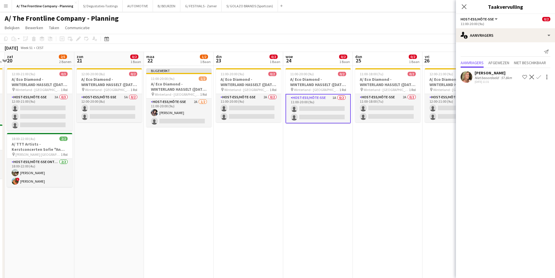
scroll to position [0, 211]
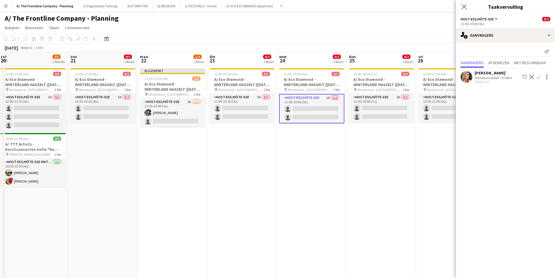
drag, startPoint x: 410, startPoint y: 107, endPoint x: 243, endPoint y: 120, distance: 167.1
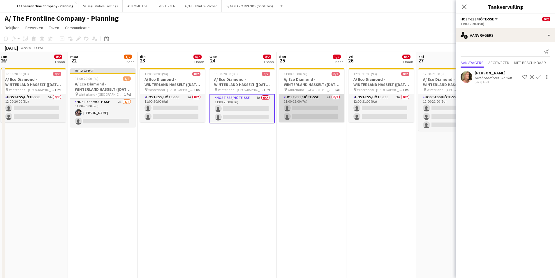
click at [326, 107] on app-card-role "Host-ess/Hôte-sse 2A 0/2 11:00-18:00 (7u) single-neutral-actions single-neutral…" at bounding box center [311, 108] width 65 height 28
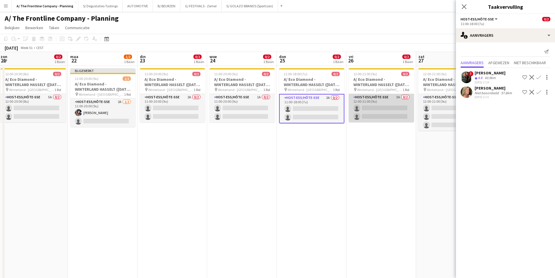
click at [387, 105] on app-card-role "Host-ess/Hôte-sse 3A 0/2 12:00-21:00 (9u) single-neutral-actions single-neutral…" at bounding box center [381, 108] width 65 height 28
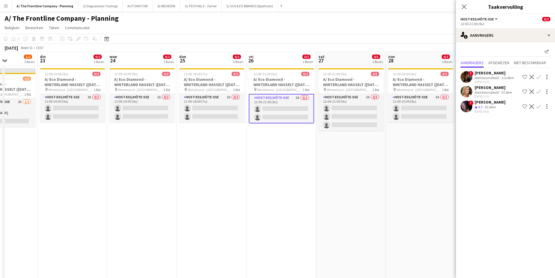
scroll to position [0, 195]
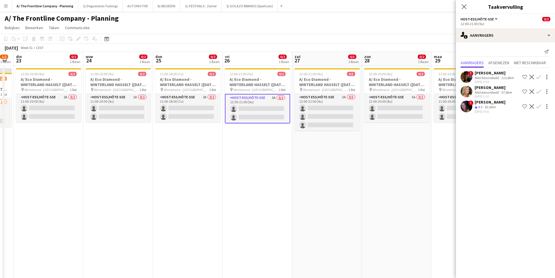
drag, startPoint x: 384, startPoint y: 112, endPoint x: 287, endPoint y: 118, distance: 96.6
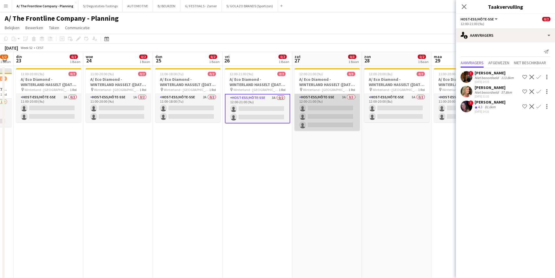
click at [332, 115] on app-card-role "Host-ess/Hôte-sse 3A 0/3 12:00-21:00 (9u) single-neutral-actions single-neutral…" at bounding box center [327, 112] width 65 height 37
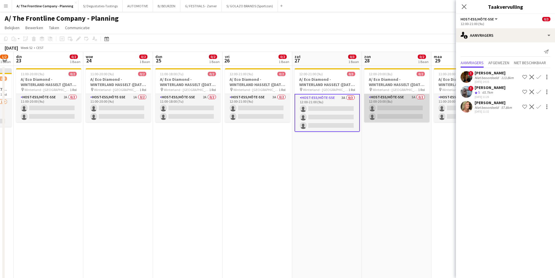
click at [425, 106] on app-card-role "Host-ess/Hôte-sse 5A 0/2 12:00-20:00 (8u) single-neutral-actions single-neutral…" at bounding box center [396, 108] width 65 height 28
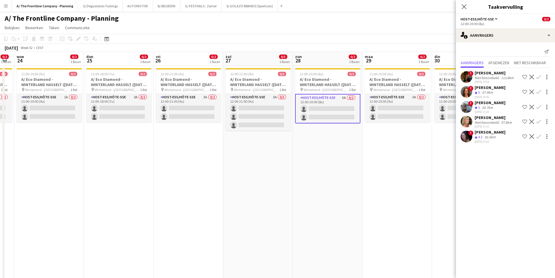
scroll to position [0, 214]
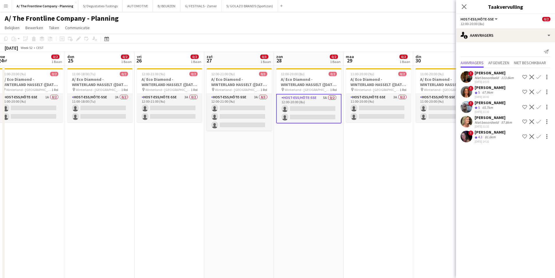
drag, startPoint x: 389, startPoint y: 111, endPoint x: 330, endPoint y: 119, distance: 59.2
click at [387, 105] on app-card-role "Host-ess/Hôte-sse 3A 0/2 11:00-20:00 (9u) single-neutral-actions single-neutral…" at bounding box center [378, 108] width 65 height 28
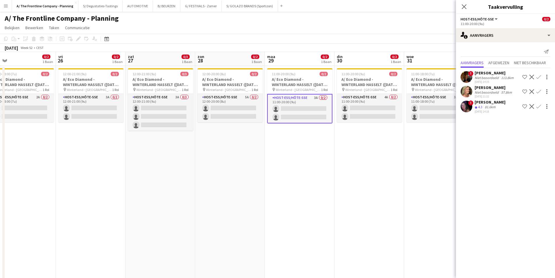
drag, startPoint x: 411, startPoint y: 106, endPoint x: 342, endPoint y: 115, distance: 70.0
click at [361, 113] on app-card-role "Host-ess/Hôte-sse 4A 0/2 11:00-20:00 (9u) single-neutral-actions single-neutral…" at bounding box center [369, 108] width 65 height 28
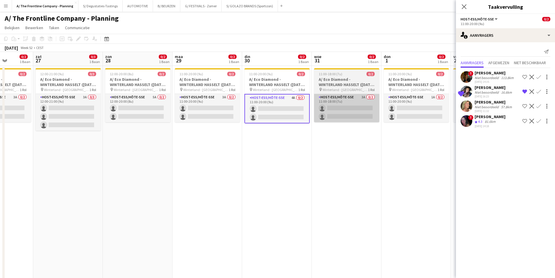
scroll to position [0, 193]
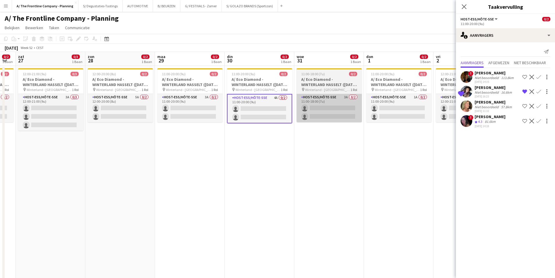
drag, startPoint x: 400, startPoint y: 105, endPoint x: 337, endPoint y: 114, distance: 63.2
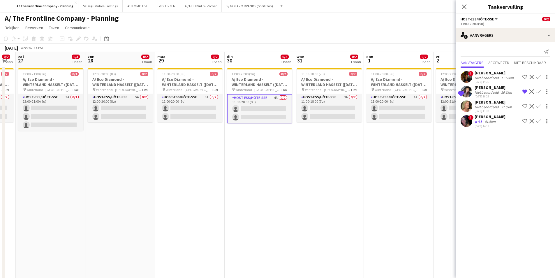
click at [540, 91] on app-icon "Bevestigen" at bounding box center [538, 91] width 5 height 5
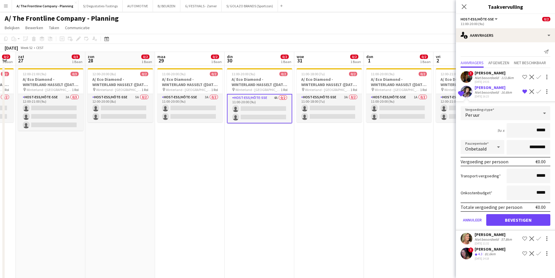
drag, startPoint x: 537, startPoint y: 130, endPoint x: 550, endPoint y: 131, distance: 12.2
click at [550, 131] on input "*****" at bounding box center [529, 130] width 44 height 15
type input "******"
click at [482, 131] on div "9u x ******" at bounding box center [506, 130] width 90 height 15
click at [516, 144] on input "*********" at bounding box center [529, 147] width 44 height 15
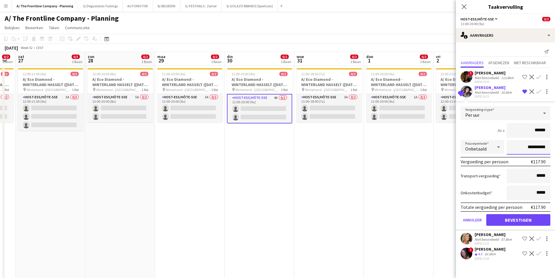
type input "**********"
click at [514, 219] on button "Bevestigen" at bounding box center [518, 220] width 64 height 12
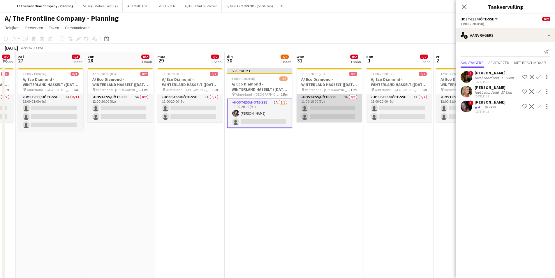
click at [324, 115] on app-card-role "Host-ess/Hôte-sse 3A 0/2 11:00-18:00 (7u) single-neutral-actions single-neutral…" at bounding box center [329, 108] width 65 height 28
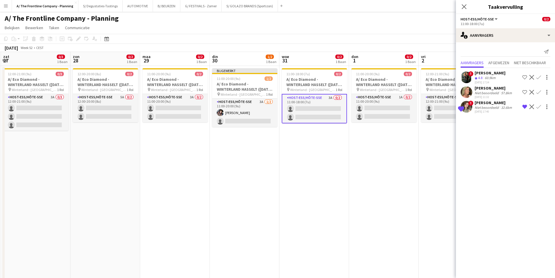
scroll to position [0, 170]
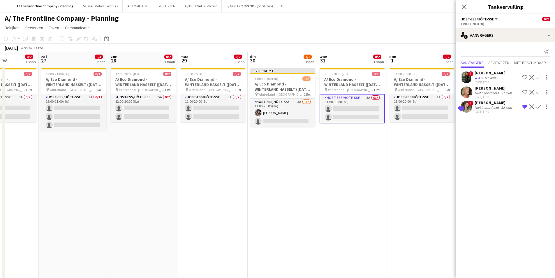
drag, startPoint x: 374, startPoint y: 124, endPoint x: 356, endPoint y: 127, distance: 18.4
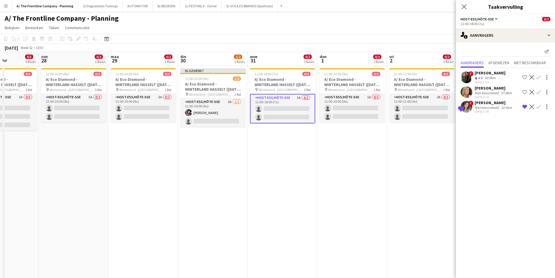
click at [539, 107] on app-icon "Bevestigen" at bounding box center [538, 106] width 5 height 5
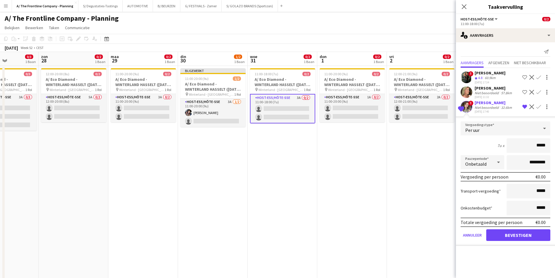
click at [497, 107] on div "Niet beoordeeld" at bounding box center [487, 107] width 25 height 4
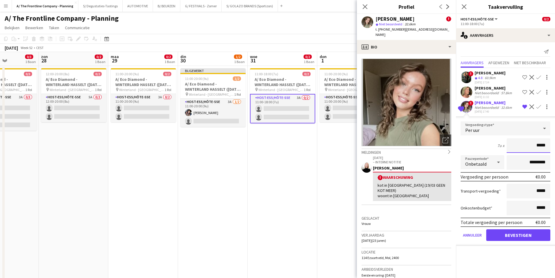
drag, startPoint x: 536, startPoint y: 145, endPoint x: 549, endPoint y: 147, distance: 12.4
click at [549, 147] on input "*****" at bounding box center [529, 145] width 44 height 15
type input "******"
click at [504, 158] on div "Pauzeperiode Onbetaald *********" at bounding box center [506, 162] width 90 height 15
click at [511, 160] on input "*********" at bounding box center [529, 162] width 44 height 15
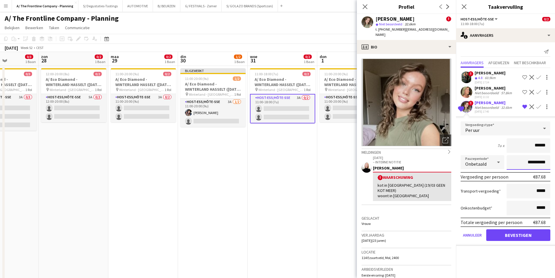
type input "**********"
click at [526, 234] on button "Bevestigen" at bounding box center [518, 235] width 64 height 12
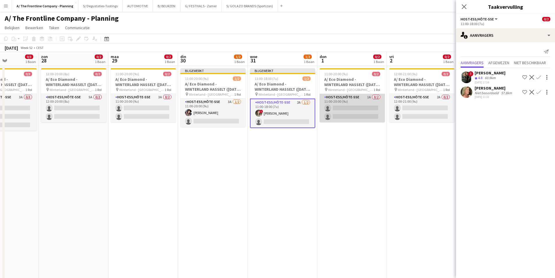
click at [358, 113] on app-card-role "Host-ess/Hôte-sse 1A 0/2 11:00-20:00 (9u) single-neutral-actions single-neutral…" at bounding box center [352, 108] width 65 height 28
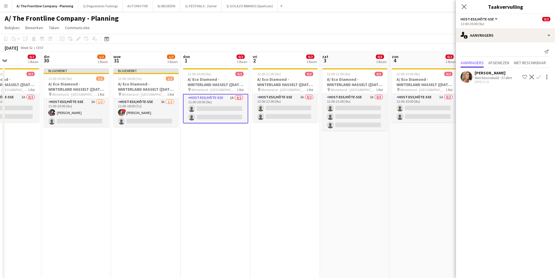
drag, startPoint x: 381, startPoint y: 116, endPoint x: 246, endPoint y: 119, distance: 134.6
click at [285, 106] on app-card-role "Host-ess/Hôte-sse 2A 0/2 12:00-21:00 (9u) single-neutral-actions single-neutral…" at bounding box center [284, 108] width 65 height 28
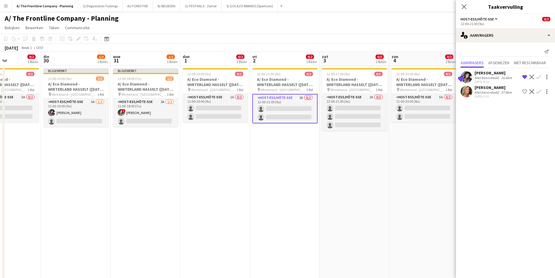
click at [537, 75] on app-icon "Bevestigen" at bounding box center [538, 77] width 5 height 5
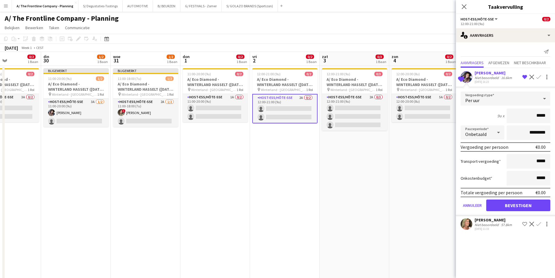
click at [487, 77] on div "Niet beoordeeld" at bounding box center [487, 77] width 25 height 4
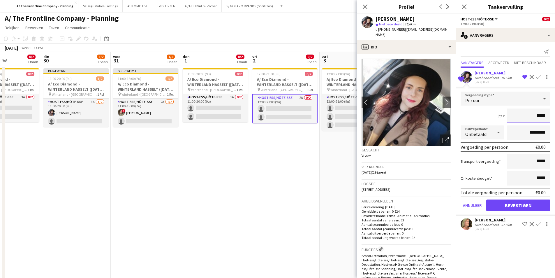
drag, startPoint x: 538, startPoint y: 117, endPoint x: 551, endPoint y: 115, distance: 12.6
click at [551, 115] on form "Vergoedingstype Per uur 9u x ***** Pauzeperiode Onbetaald ********* Vergoeding …" at bounding box center [505, 153] width 99 height 124
type input "******"
drag, startPoint x: 484, startPoint y: 117, endPoint x: 534, endPoint y: 141, distance: 55.9
click at [485, 117] on div "9u x ******" at bounding box center [506, 115] width 90 height 15
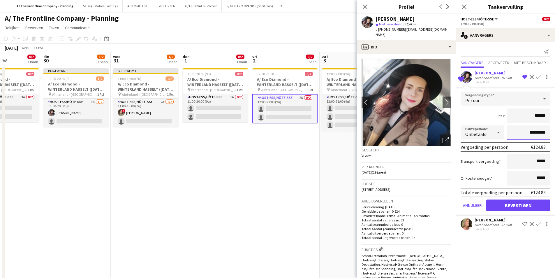
click at [512, 126] on input "*********" at bounding box center [529, 132] width 44 height 15
type input "**********"
click at [520, 205] on button "Bevestigen" at bounding box center [518, 205] width 64 height 12
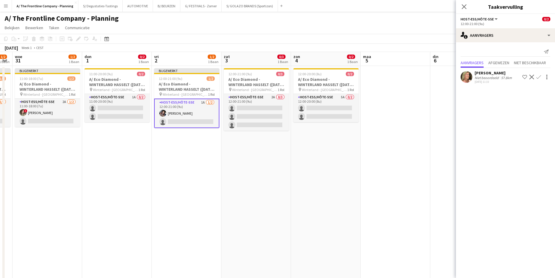
scroll to position [0, 214]
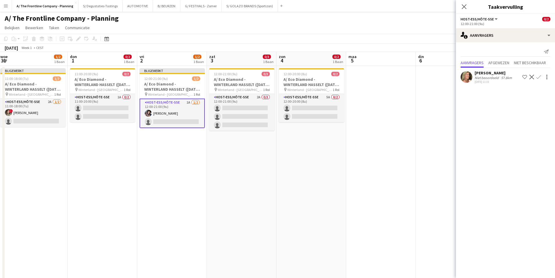
drag, startPoint x: 375, startPoint y: 138, endPoint x: 262, endPoint y: 138, distance: 113.0
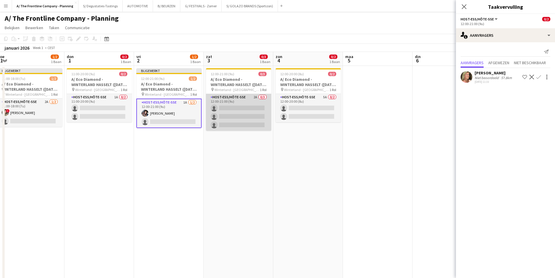
click at [246, 117] on app-card-role "Host-ess/Hôte-sse 2A 0/3 12:00-21:00 (9u) single-neutral-actions single-neutral…" at bounding box center [238, 112] width 65 height 37
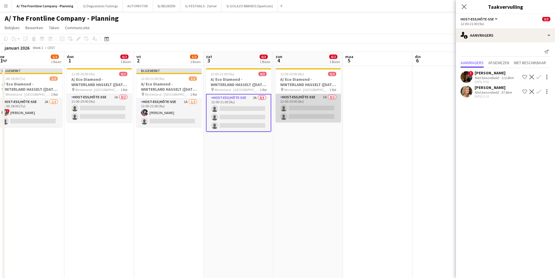
click at [298, 113] on app-card-role "Host-ess/Hôte-sse 5A 0/2 12:00-20:00 (8u) single-neutral-actions single-neutral…" at bounding box center [308, 108] width 65 height 28
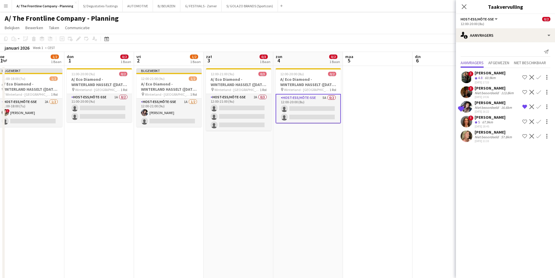
click at [538, 106] on app-icon "Bevestigen" at bounding box center [538, 106] width 5 height 5
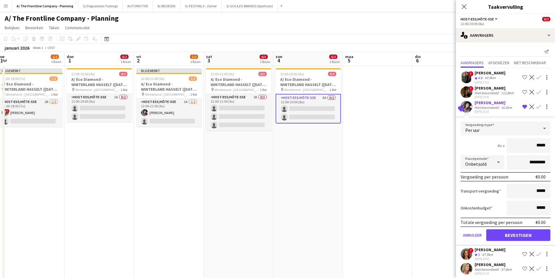
click at [501, 110] on div "[DATE] 16:22" at bounding box center [494, 112] width 38 height 4
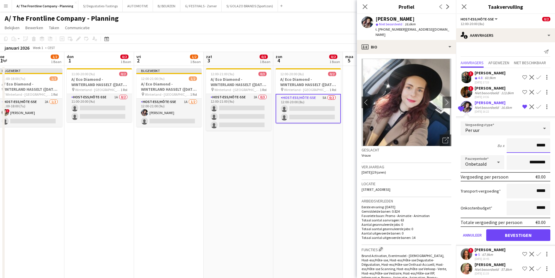
drag, startPoint x: 531, startPoint y: 146, endPoint x: 556, endPoint y: 108, distance: 44.8
click at [545, 146] on input "*****" at bounding box center [529, 145] width 44 height 15
type input "******"
click at [477, 147] on div "8u x ******" at bounding box center [506, 145] width 90 height 15
click at [519, 165] on input "*********" at bounding box center [529, 162] width 44 height 15
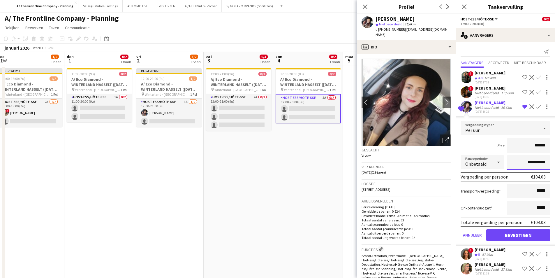
type input "**********"
click at [509, 238] on button "Bevestigen" at bounding box center [518, 235] width 64 height 12
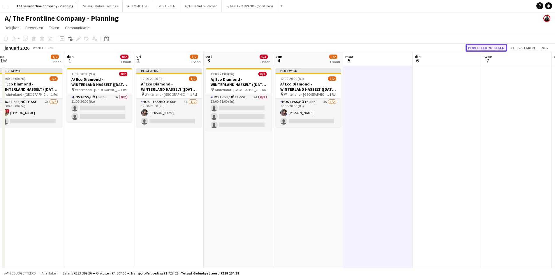
click at [477, 46] on button "Publiceer 26 taken" at bounding box center [486, 48] width 41 height 8
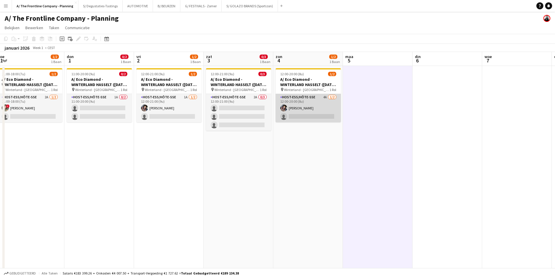
click at [321, 106] on app-card-role "Host-ess/Hôte-sse 4A [DATE] 12:00-20:00 (8u) [PERSON_NAME] single-neutral-actio…" at bounding box center [308, 108] width 65 height 28
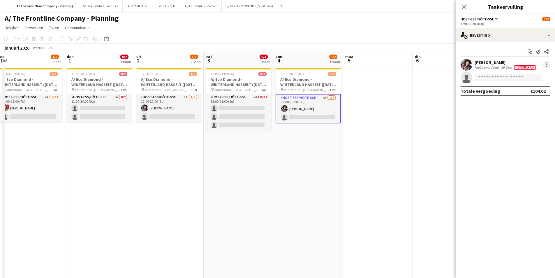
click at [545, 63] on div at bounding box center [546, 64] width 7 height 7
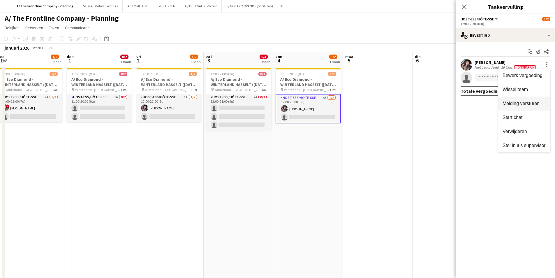
click at [537, 101] on span "Melding versturen" at bounding box center [521, 103] width 37 height 5
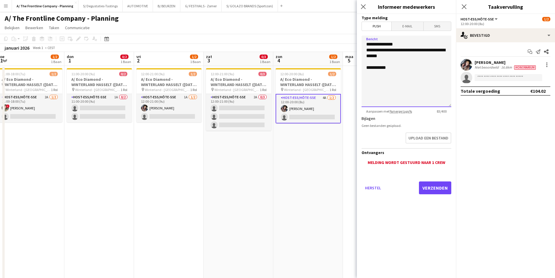
drag, startPoint x: 402, startPoint y: 68, endPoint x: 362, endPoint y: 50, distance: 44.2
click at [362, 50] on textarea "**********" at bounding box center [407, 71] width 90 height 71
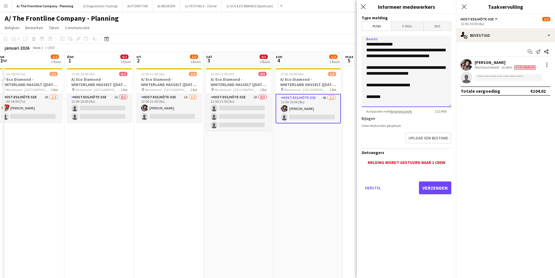
type textarea "**********"
click at [433, 191] on button "Verzenden" at bounding box center [435, 187] width 32 height 13
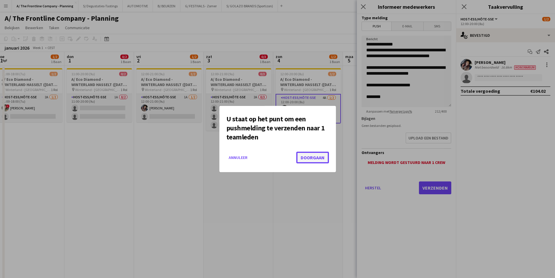
click at [304, 156] on button "Doorgaan" at bounding box center [312, 157] width 33 height 12
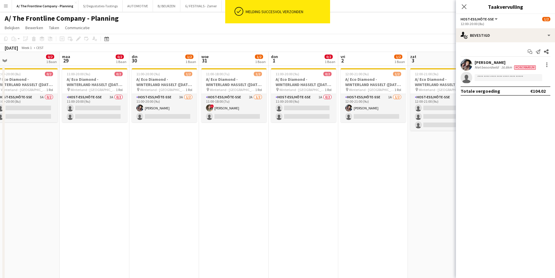
scroll to position [0, 133]
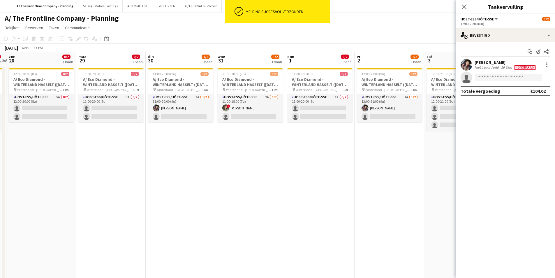
drag, startPoint x: 139, startPoint y: 105, endPoint x: 360, endPoint y: 106, distance: 220.5
click at [262, 110] on app-card-role "Host-ess/Hôte-sse 2A [DATE] 11:00-18:00 (7u) ! Feyza Göksu single-neutral-actio…" at bounding box center [250, 108] width 65 height 28
click at [550, 62] on div at bounding box center [546, 64] width 7 height 7
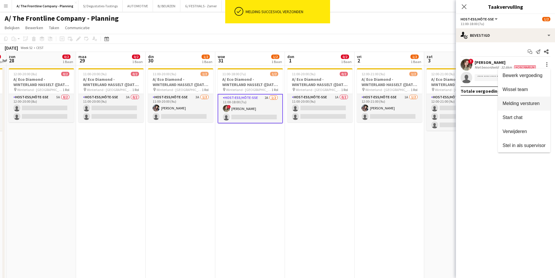
click at [528, 105] on span "Melding versturen" at bounding box center [521, 103] width 37 height 5
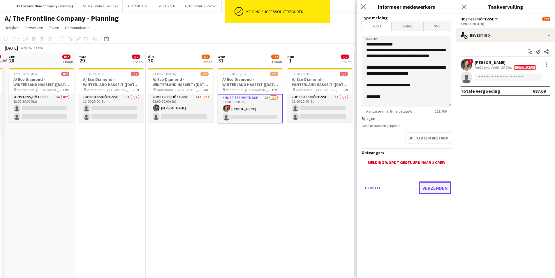
click at [430, 191] on button "Verzenden" at bounding box center [435, 187] width 32 height 13
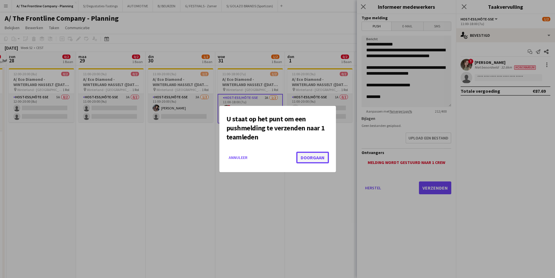
click at [315, 157] on button "Doorgaan" at bounding box center [312, 157] width 33 height 12
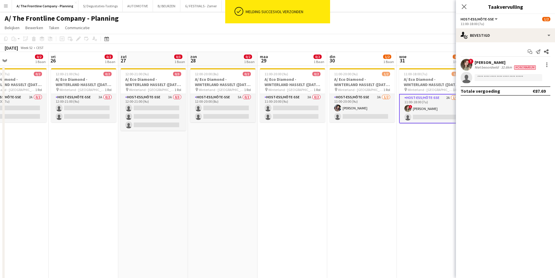
drag, startPoint x: 114, startPoint y: 141, endPoint x: 214, endPoint y: 135, distance: 100.4
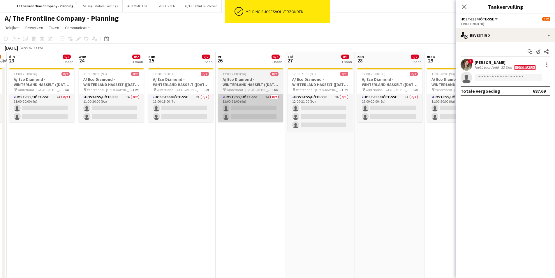
drag, startPoint x: 129, startPoint y: 137, endPoint x: 251, endPoint y: 120, distance: 123.2
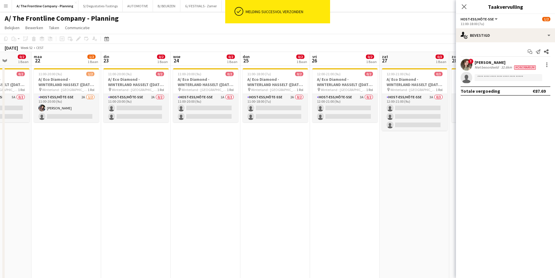
drag, startPoint x: 244, startPoint y: 104, endPoint x: 261, endPoint y: 102, distance: 17.6
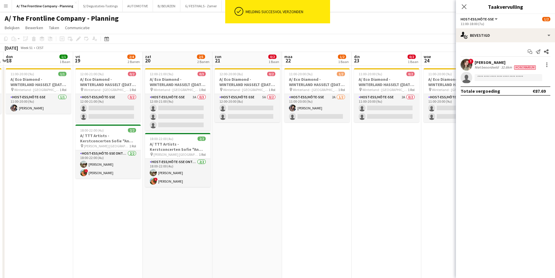
drag, startPoint x: 168, startPoint y: 110, endPoint x: 246, endPoint y: 107, distance: 79.0
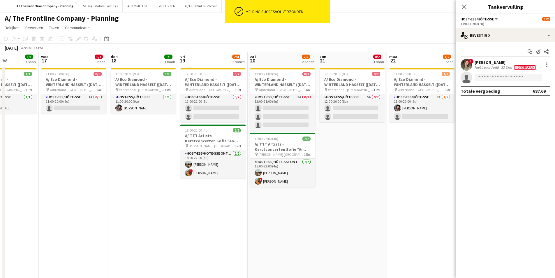
drag, startPoint x: 178, startPoint y: 141, endPoint x: 253, endPoint y: 131, distance: 75.6
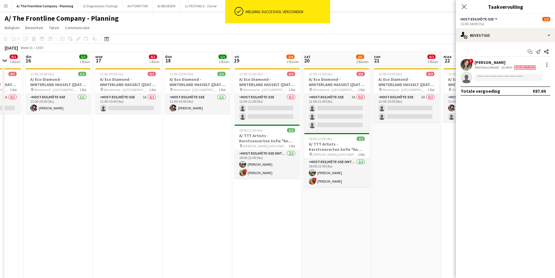
drag, startPoint x: 193, startPoint y: 119, endPoint x: 303, endPoint y: 113, distance: 109.7
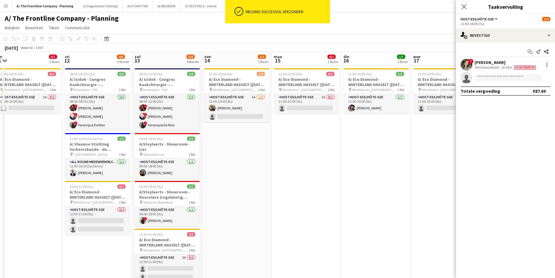
scroll to position [0, 145]
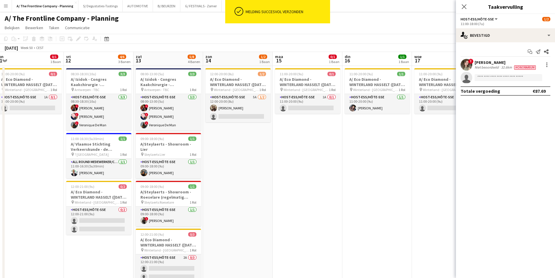
drag, startPoint x: 134, startPoint y: 139, endPoint x: 313, endPoint y: 110, distance: 181.9
click at [223, 106] on app-card-role "Host-ess/Hôte-sse 5A [DATE] 12:00-20:00 (8u) [PERSON_NAME] single-neutral-actio…" at bounding box center [237, 108] width 65 height 28
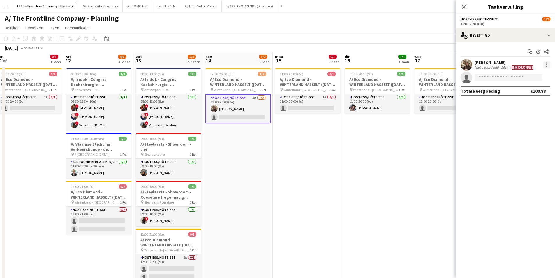
click at [545, 66] on div at bounding box center [546, 64] width 7 height 7
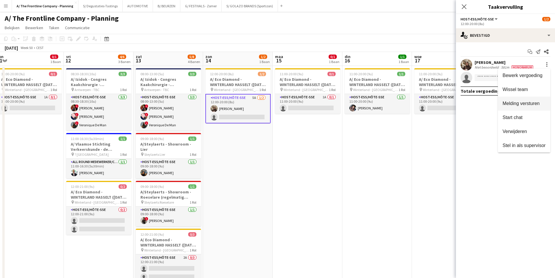
click at [531, 105] on span "Melding versturen" at bounding box center [521, 103] width 37 height 5
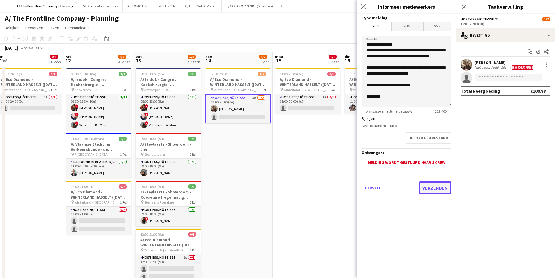
click at [431, 186] on button "Verzenden" at bounding box center [435, 187] width 32 height 13
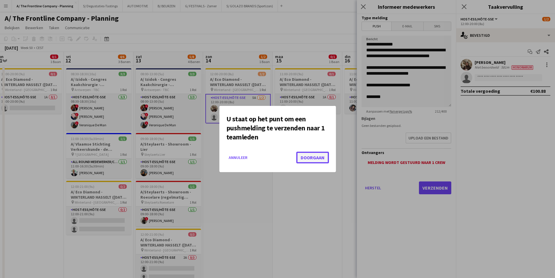
click at [313, 156] on button "Doorgaan" at bounding box center [312, 157] width 33 height 12
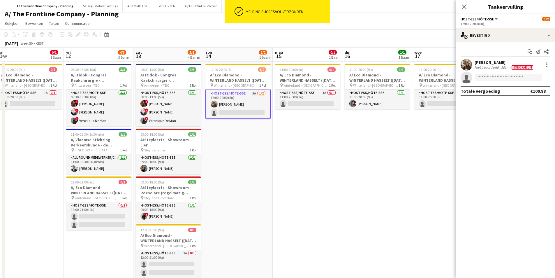
scroll to position [0, 0]
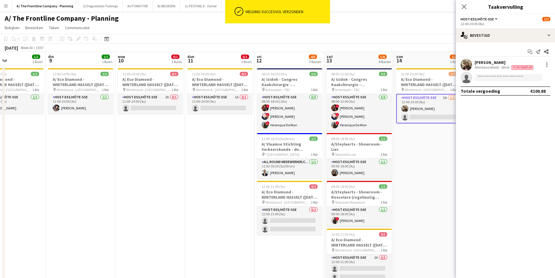
drag, startPoint x: 156, startPoint y: 140, endPoint x: 340, endPoint y: 129, distance: 183.9
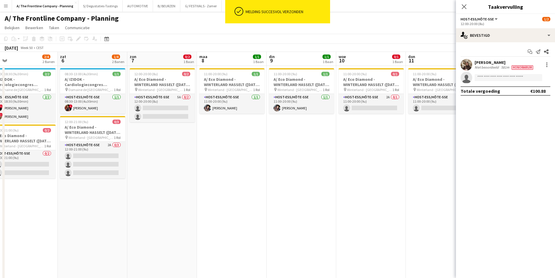
drag, startPoint x: 81, startPoint y: 105, endPoint x: 301, endPoint y: 96, distance: 220.4
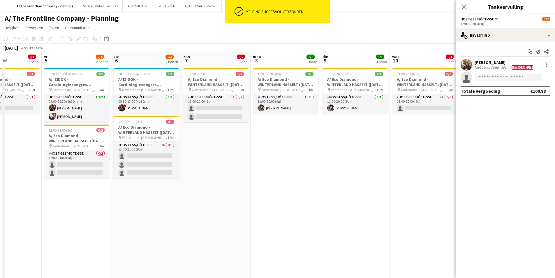
drag, startPoint x: 148, startPoint y: 107, endPoint x: 263, endPoint y: 102, distance: 115.5
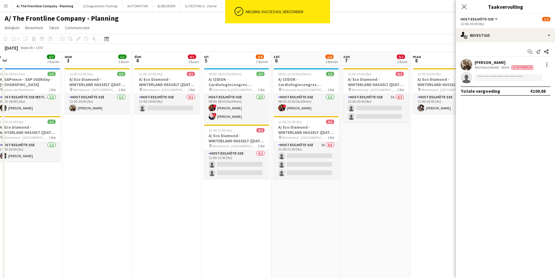
scroll to position [0, 176]
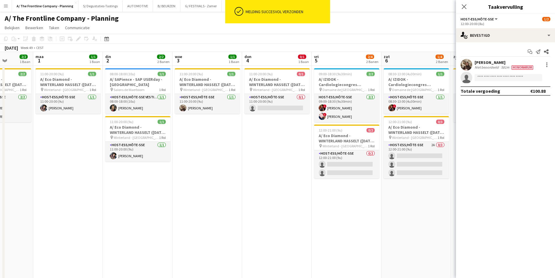
drag, startPoint x: 133, startPoint y: 115, endPoint x: 333, endPoint y: 100, distance: 200.9
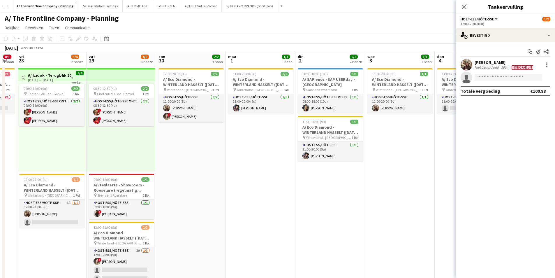
scroll to position [0, 120]
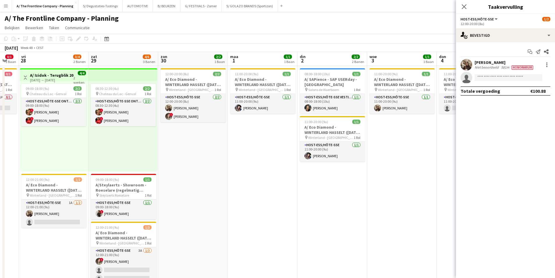
drag, startPoint x: 84, startPoint y: 129, endPoint x: 278, endPoint y: 117, distance: 195.0
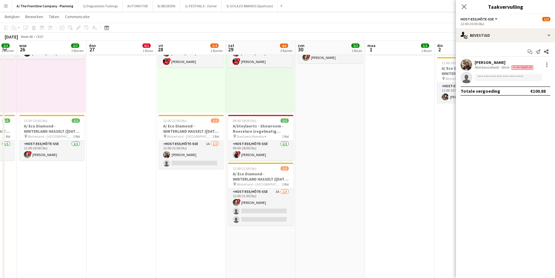
scroll to position [0, 154]
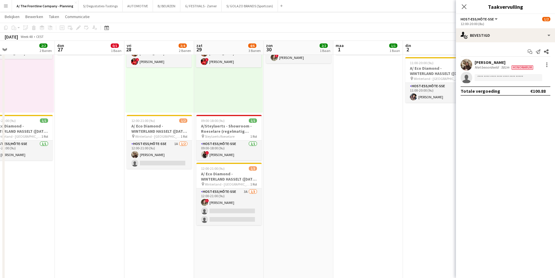
drag, startPoint x: 231, startPoint y: 133, endPoint x: 299, endPoint y: 132, distance: 67.6
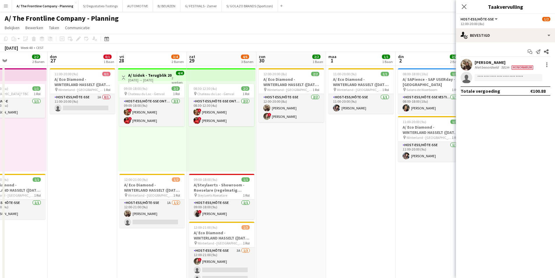
drag, startPoint x: 301, startPoint y: 143, endPoint x: 429, endPoint y: 136, distance: 127.5
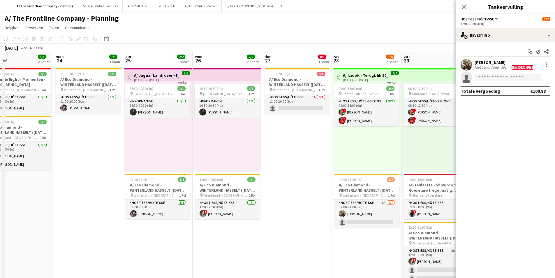
drag, startPoint x: 186, startPoint y: 143, endPoint x: 257, endPoint y: 131, distance: 72.1
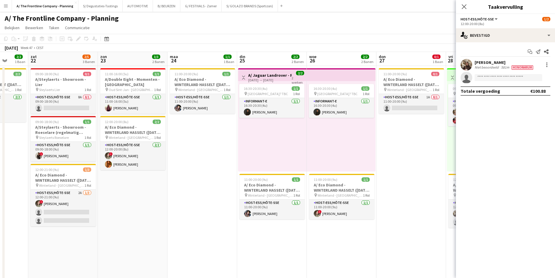
drag, startPoint x: 168, startPoint y: 144, endPoint x: 281, endPoint y: 130, distance: 113.9
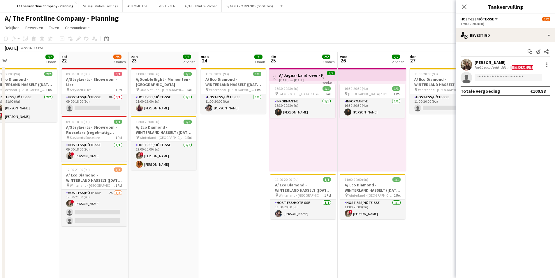
drag, startPoint x: 145, startPoint y: 154, endPoint x: 151, endPoint y: 152, distance: 6.2
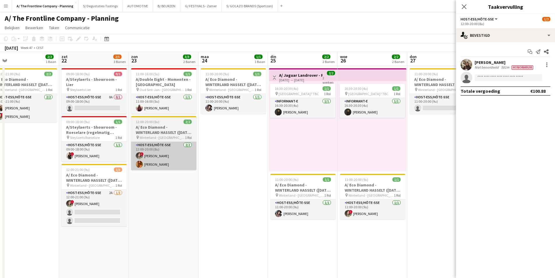
scroll to position [0, 149]
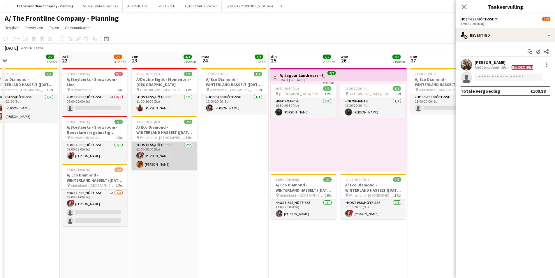
click at [153, 163] on app-card-role "Host-ess/Hôte-sse [DATE] 12:00-20:00 (8u) ! [PERSON_NAME]" at bounding box center [164, 156] width 65 height 28
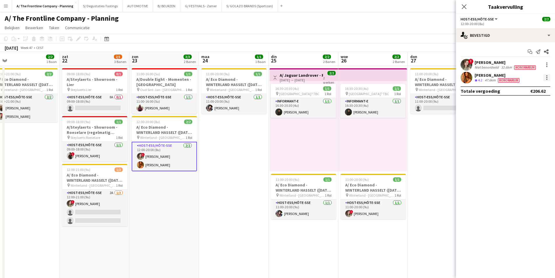
click at [547, 76] on div at bounding box center [546, 77] width 7 height 7
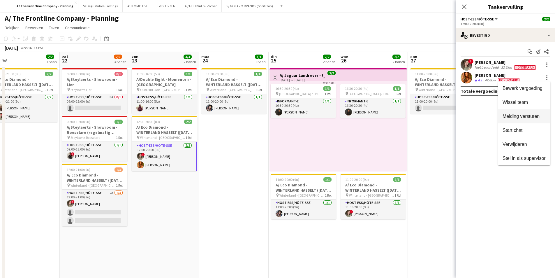
click at [529, 116] on span "Melding versturen" at bounding box center [521, 116] width 37 height 5
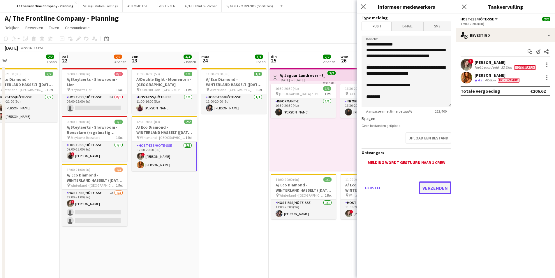
click at [427, 186] on button "Verzenden" at bounding box center [435, 187] width 32 height 13
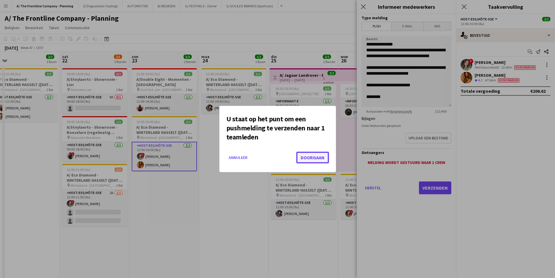
click at [308, 157] on button "Doorgaan" at bounding box center [312, 157] width 33 height 12
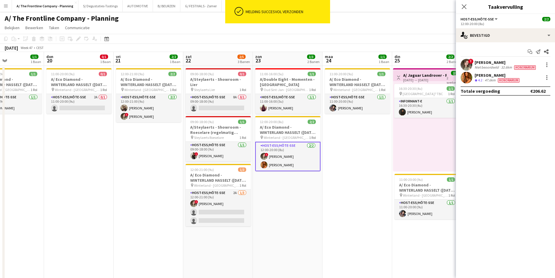
scroll to position [0, 163]
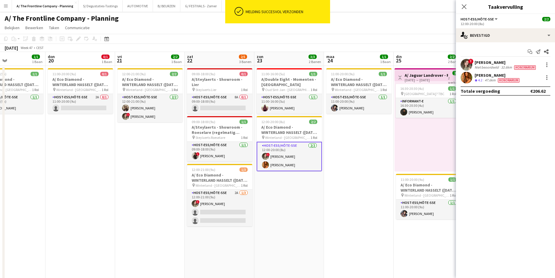
drag, startPoint x: 274, startPoint y: 144, endPoint x: 312, endPoint y: 136, distance: 39.1
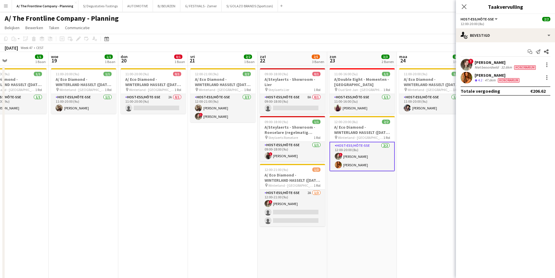
drag, startPoint x: 143, startPoint y: 203, endPoint x: 364, endPoint y: 182, distance: 222.1
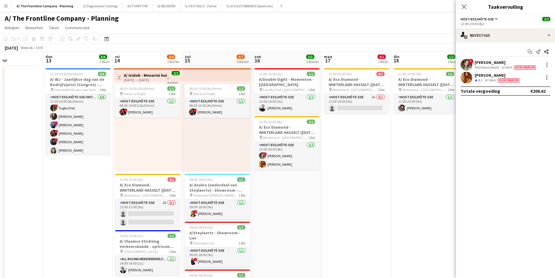
scroll to position [0, 161]
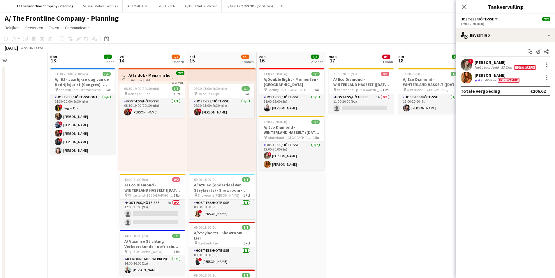
drag, startPoint x: 110, startPoint y: 184, endPoint x: 308, endPoint y: 149, distance: 202.0
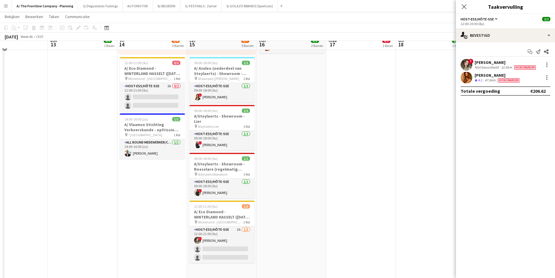
scroll to position [117, 0]
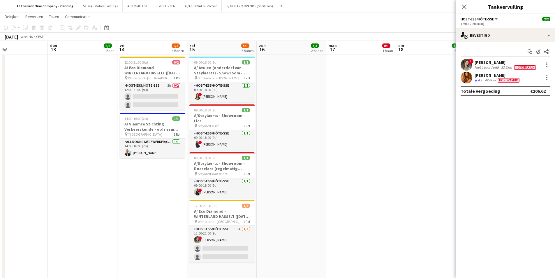
drag, startPoint x: 215, startPoint y: 232, endPoint x: 302, endPoint y: 217, distance: 88.4
click at [215, 232] on app-card-role "Host-ess/Hôte-sse 3A [DATE] 12:00-21:00 (9u) ! Feyza Göksu single-neutral-actio…" at bounding box center [221, 243] width 65 height 37
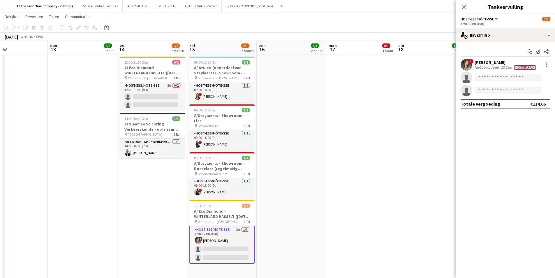
click at [498, 67] on div "Niet beoordeeld" at bounding box center [487, 67] width 25 height 5
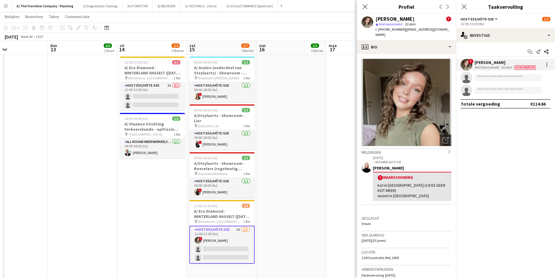
click at [386, 20] on div "[PERSON_NAME]" at bounding box center [394, 18] width 39 height 5
copy div "[PERSON_NAME]"
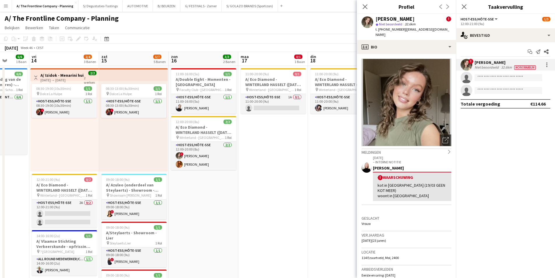
scroll to position [0, 181]
drag, startPoint x: 306, startPoint y: 165, endPoint x: 207, endPoint y: 178, distance: 99.3
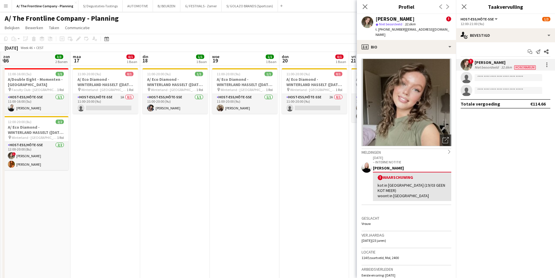
scroll to position [0, 208]
drag, startPoint x: 271, startPoint y: 140, endPoint x: 104, endPoint y: 138, distance: 166.9
click at [198, 105] on app-card-role "Host-ess/Hôte-sse [DATE] 11:00-20:00 (9u) [PERSON_NAME]" at bounding box center [174, 104] width 65 height 20
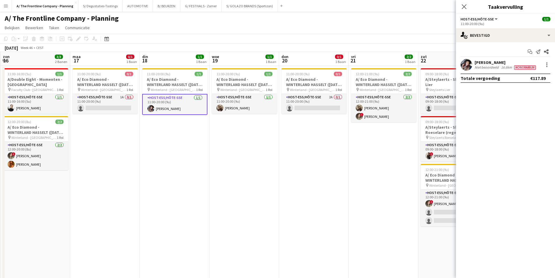
click at [496, 65] on div "Niet beoordeeld" at bounding box center [487, 67] width 25 height 5
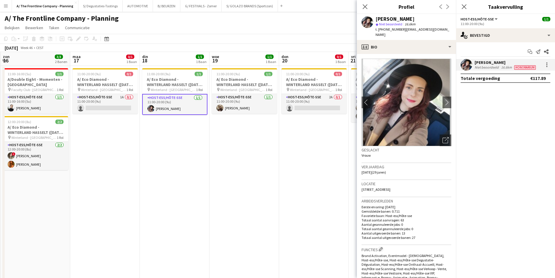
click at [388, 20] on div "[PERSON_NAME]" at bounding box center [394, 18] width 39 height 5
copy div "[PERSON_NAME]"
click at [238, 107] on app-card-role "Host-ess/Hôte-sse [DATE] 11:00-20:00 (9u) [PERSON_NAME]" at bounding box center [244, 104] width 65 height 20
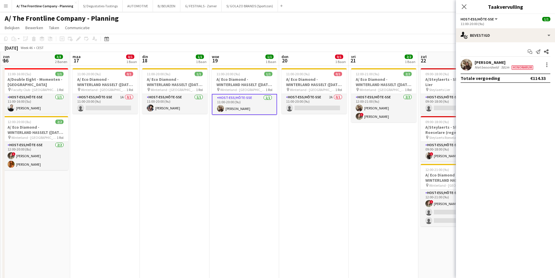
click at [480, 64] on div "[PERSON_NAME]" at bounding box center [505, 62] width 60 height 5
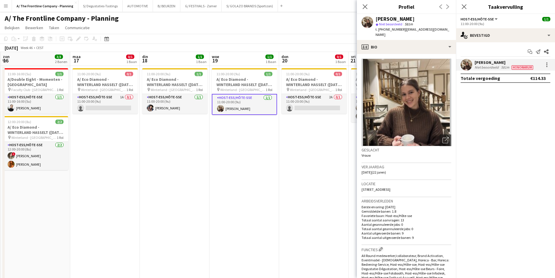
click at [390, 19] on div "[PERSON_NAME]" at bounding box center [394, 18] width 39 height 5
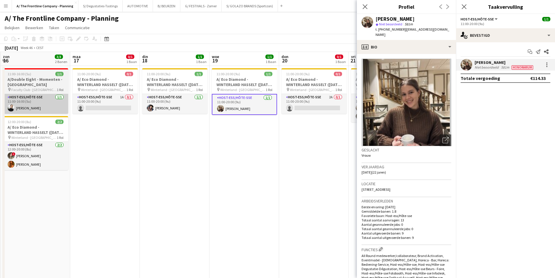
copy div "[PERSON_NAME]"
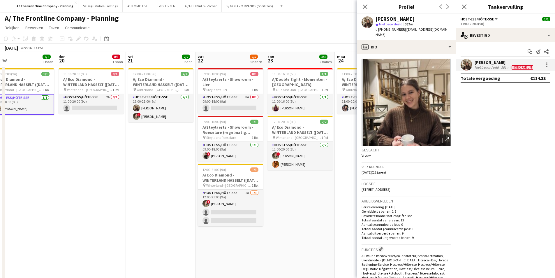
scroll to position [0, 223]
drag, startPoint x: 324, startPoint y: 149, endPoint x: 101, endPoint y: 144, distance: 223.2
click at [149, 117] on app-card-role "Host-ess/Hôte-sse [DATE] 12:00-21:00 (9u) [PERSON_NAME] ! Feyza Göksu" at bounding box center [160, 108] width 65 height 28
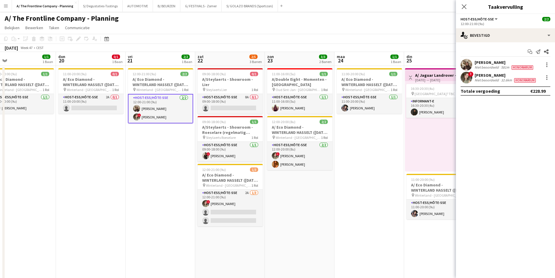
click at [502, 76] on div "[PERSON_NAME]" at bounding box center [506, 75] width 62 height 5
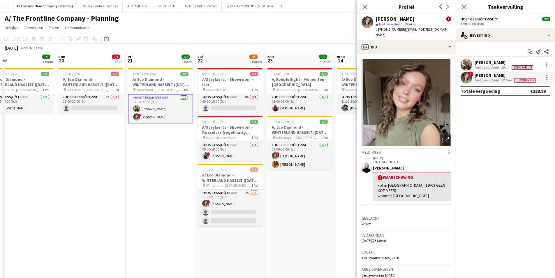
click at [392, 17] on div "[PERSON_NAME]" at bounding box center [394, 18] width 39 height 5
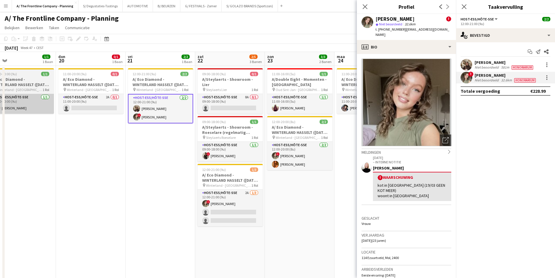
copy div "[PERSON_NAME]"
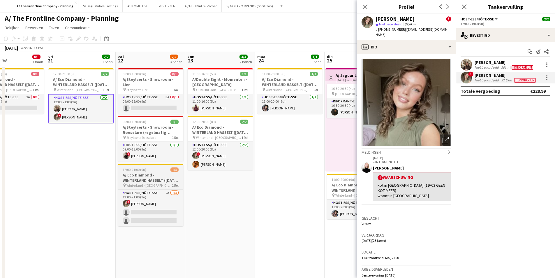
scroll to position [0, 233]
drag, startPoint x: 197, startPoint y: 172, endPoint x: 132, endPoint y: 172, distance: 65.0
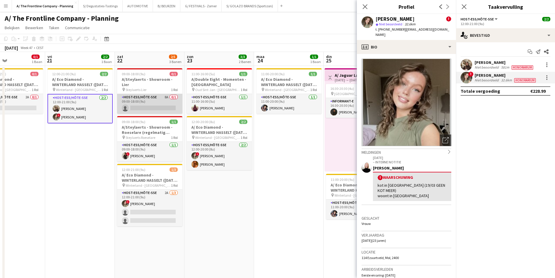
click at [164, 101] on app-card-role "Host-ess/Hôte-sse 8A 0/1 09:00-18:00 (9u) single-neutral-actions" at bounding box center [149, 104] width 65 height 20
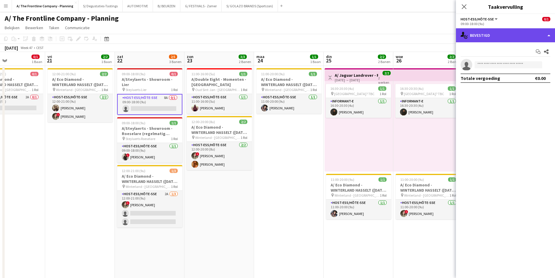
click at [504, 38] on div "single-neutral-actions-check-2 Bevestigd" at bounding box center [505, 35] width 99 height 14
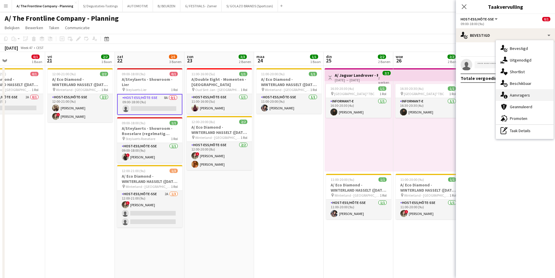
click at [523, 96] on span "Aanvragers" at bounding box center [520, 94] width 20 height 5
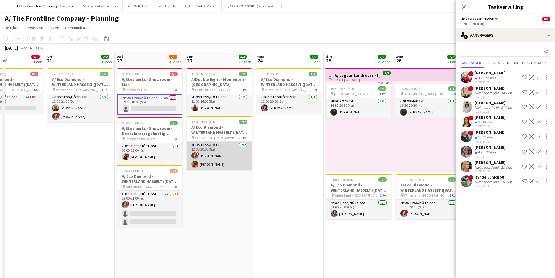
click at [231, 161] on app-card-role "Host-ess/Hôte-sse [DATE] 12:00-20:00 (8u) ! [PERSON_NAME]" at bounding box center [219, 156] width 65 height 28
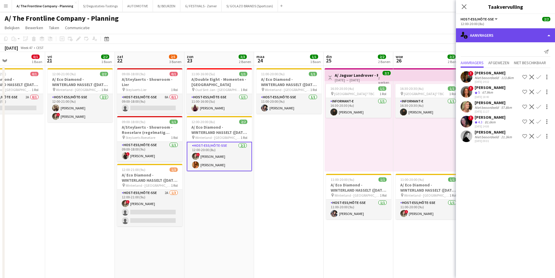
click at [493, 36] on div "single-neutral-actions-information Aanvragers" at bounding box center [505, 35] width 99 height 14
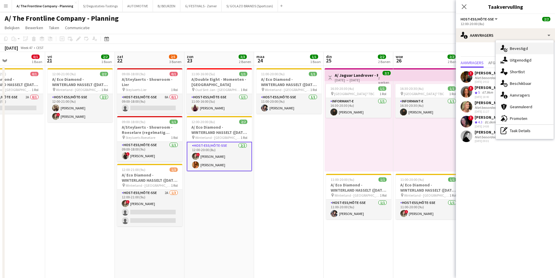
click at [517, 49] on span "Bevestigd" at bounding box center [519, 48] width 18 height 5
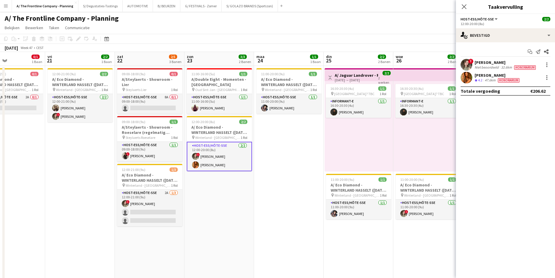
click at [482, 61] on div "[PERSON_NAME]" at bounding box center [506, 62] width 62 height 5
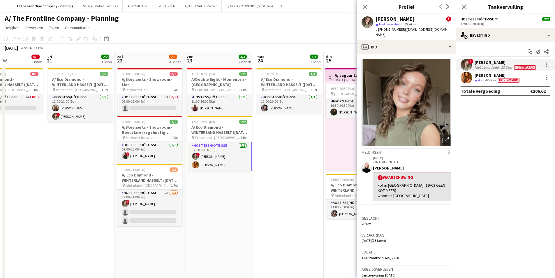
click at [389, 19] on div "[PERSON_NAME]" at bounding box center [394, 18] width 39 height 5
copy div "[PERSON_NAME]"
drag, startPoint x: 492, startPoint y: 79, endPoint x: 487, endPoint y: 74, distance: 7.2
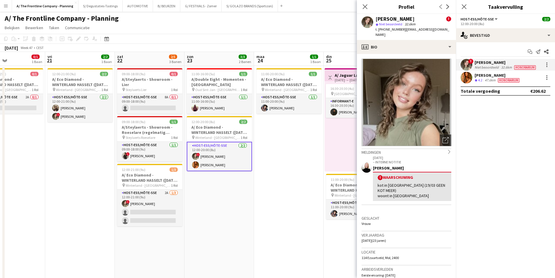
click at [492, 79] on div "47.6km" at bounding box center [490, 80] width 13 height 5
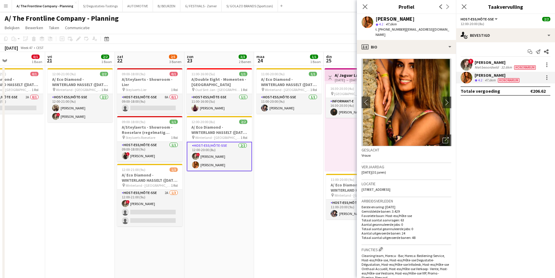
click at [391, 15] on div "[PERSON_NAME] star 4.2 47.6km t. [PHONE_NUMBER] | [EMAIL_ADDRESS][DOMAIN_NAME]" at bounding box center [406, 27] width 99 height 26
click at [390, 15] on div "[PERSON_NAME] star 4.2 47.6km t. [PHONE_NUMBER] | [EMAIL_ADDRESS][DOMAIN_NAME]" at bounding box center [406, 27] width 99 height 26
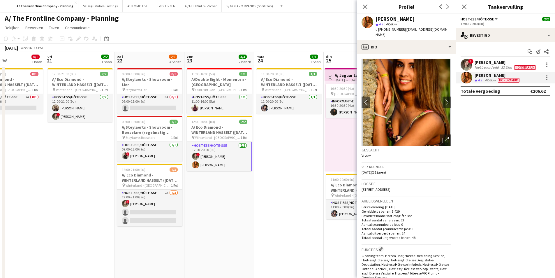
copy div "[PERSON_NAME]"
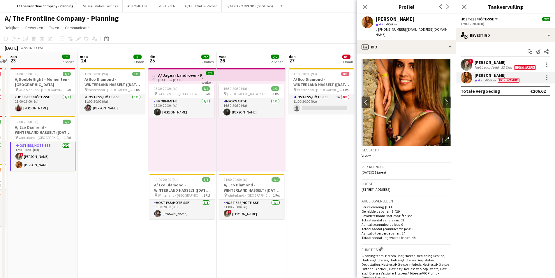
scroll to position [0, 201]
drag, startPoint x: 265, startPoint y: 183, endPoint x: 88, endPoint y: 183, distance: 176.8
drag, startPoint x: 258, startPoint y: 212, endPoint x: 364, endPoint y: 159, distance: 118.6
click at [258, 212] on app-card-role "Host-ess/Hôte-sse [DATE] 11:00-20:00 (9u) ! Feyza Göksu" at bounding box center [251, 209] width 65 height 20
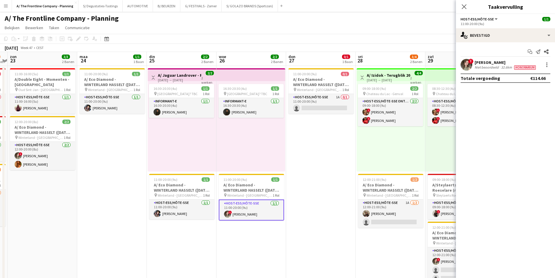
click at [485, 62] on div "[PERSON_NAME]" at bounding box center [506, 62] width 62 height 5
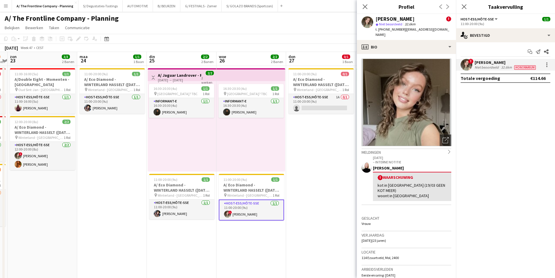
click at [399, 22] on span "Niet beoordeeld" at bounding box center [390, 24] width 23 height 4
click at [400, 19] on div "[PERSON_NAME]" at bounding box center [394, 18] width 39 height 5
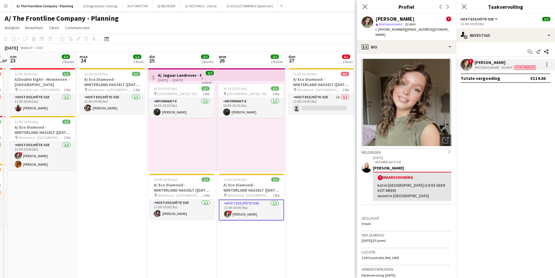
copy div "[PERSON_NAME]"
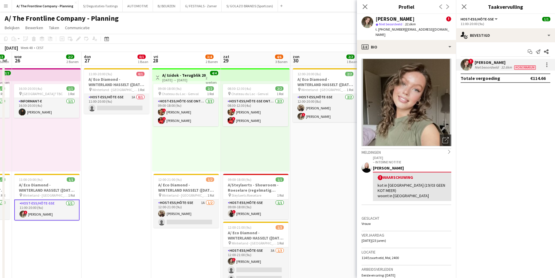
scroll to position [0, 200]
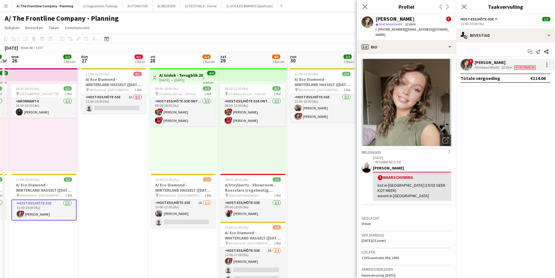
drag, startPoint x: 315, startPoint y: 138, endPoint x: 108, endPoint y: 137, distance: 207.4
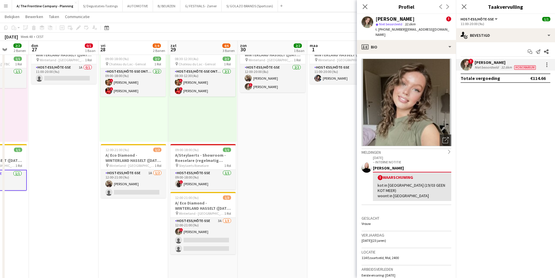
scroll to position [0, 181]
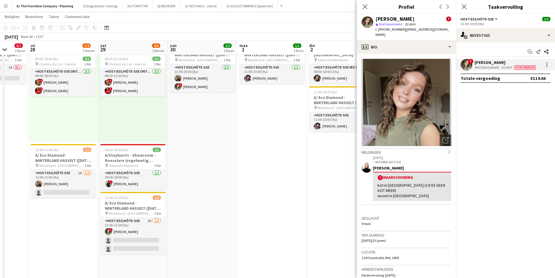
drag, startPoint x: 307, startPoint y: 193, endPoint x: 187, endPoint y: 204, distance: 120.6
click at [385, 17] on div "[PERSON_NAME]" at bounding box center [394, 18] width 39 height 5
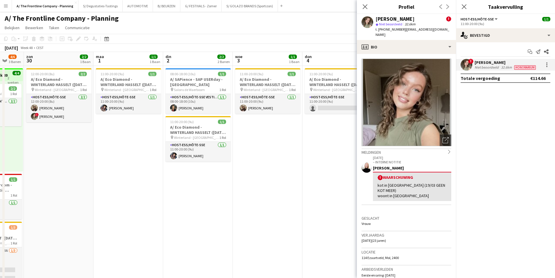
scroll to position [0, 213]
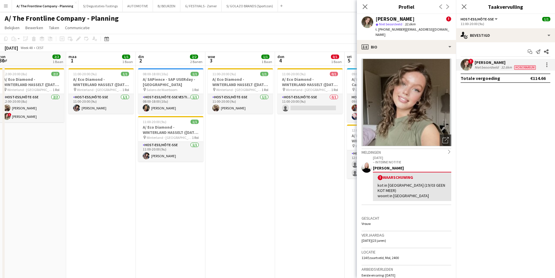
drag, startPoint x: 262, startPoint y: 149, endPoint x: 88, endPoint y: 151, distance: 173.6
click at [100, 108] on app-card-role "Host-ess/Hôte-sse [DATE] 11:00-20:00 (9u) [PERSON_NAME]" at bounding box center [100, 104] width 65 height 20
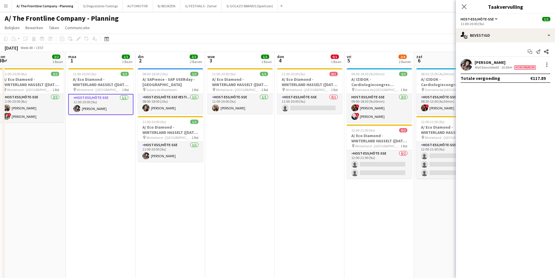
click at [488, 63] on div "[PERSON_NAME]" at bounding box center [506, 62] width 62 height 5
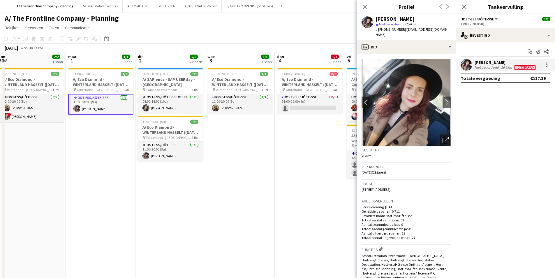
click at [394, 17] on div "[PERSON_NAME]" at bounding box center [394, 18] width 39 height 5
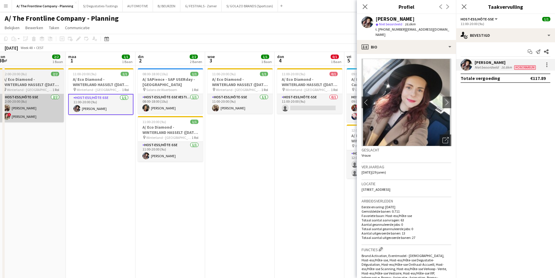
copy div "[PERSON_NAME]"
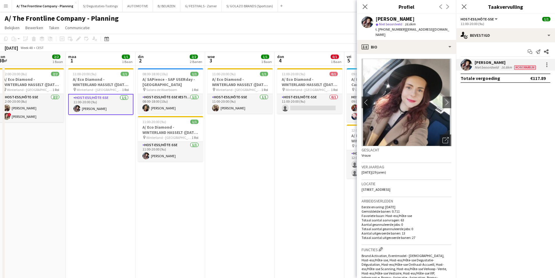
click at [398, 17] on div "[PERSON_NAME]" at bounding box center [394, 18] width 39 height 5
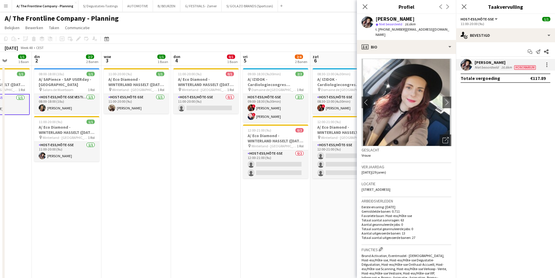
scroll to position [0, 177]
drag, startPoint x: 232, startPoint y: 163, endPoint x: 128, endPoint y: 168, distance: 104.1
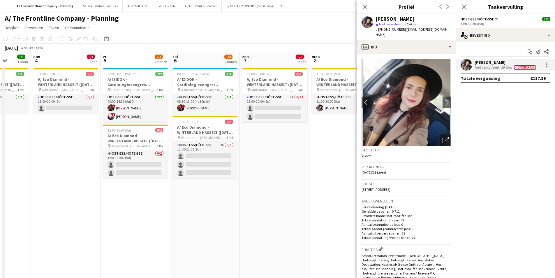
drag, startPoint x: 262, startPoint y: 185, endPoint x: 119, endPoint y: 185, distance: 142.7
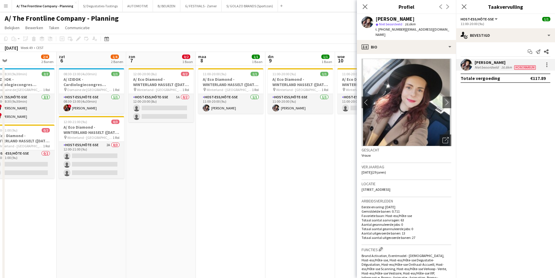
drag, startPoint x: 246, startPoint y: 167, endPoint x: 121, endPoint y: 167, distance: 124.4
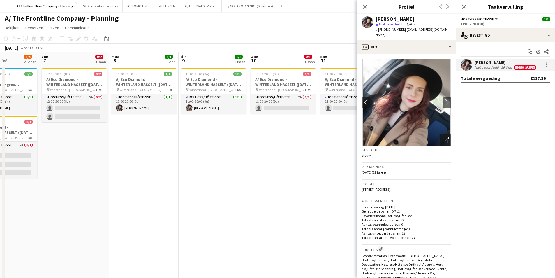
scroll to position [0, 204]
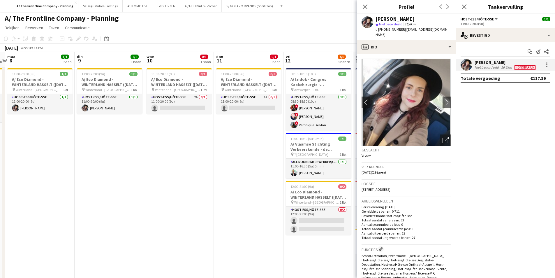
drag, startPoint x: 248, startPoint y: 145, endPoint x: 127, endPoint y: 150, distance: 121.0
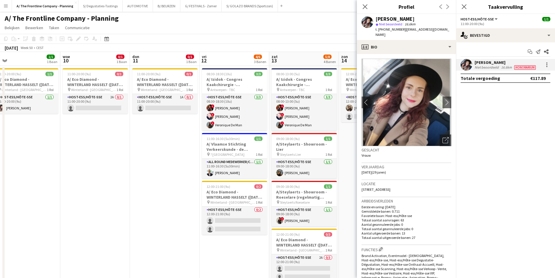
scroll to position [0, 225]
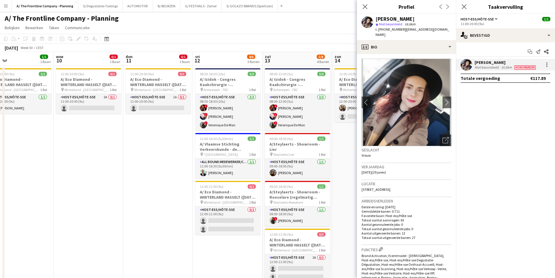
drag, startPoint x: 225, startPoint y: 151, endPoint x: 156, endPoint y: 150, distance: 69.3
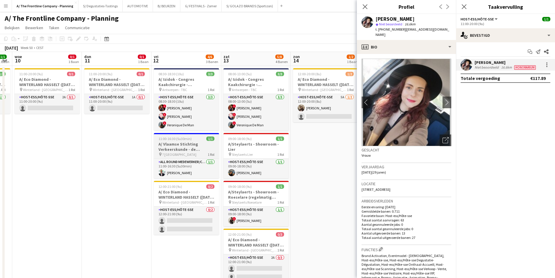
drag, startPoint x: 237, startPoint y: 135, endPoint x: 195, endPoint y: 135, distance: 41.7
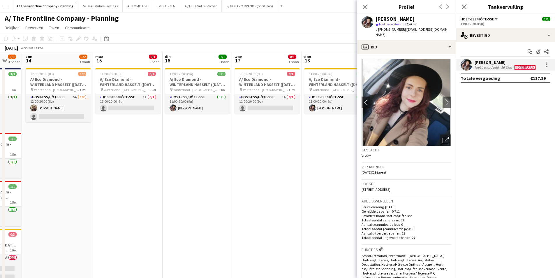
scroll to position [0, 187]
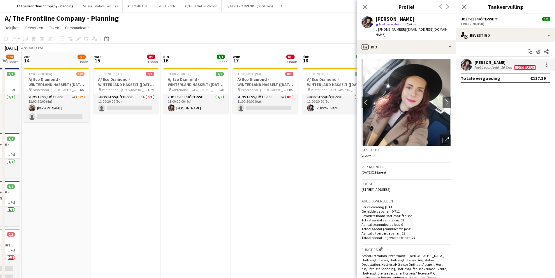
drag, startPoint x: 336, startPoint y: 132, endPoint x: 72, endPoint y: 135, distance: 263.9
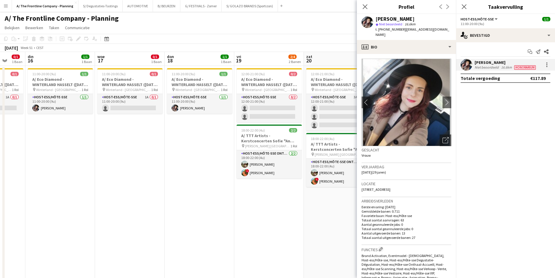
scroll to position [0, 184]
drag, startPoint x: 228, startPoint y: 145, endPoint x: 92, endPoint y: 147, distance: 136.0
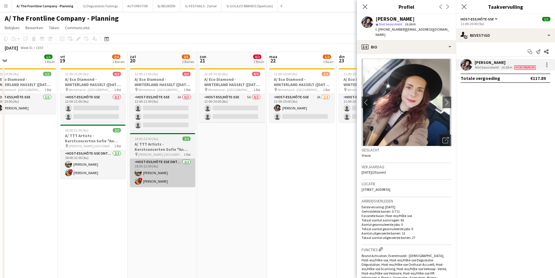
scroll to position [0, 222]
drag, startPoint x: 272, startPoint y: 179, endPoint x: 176, endPoint y: 165, distance: 96.5
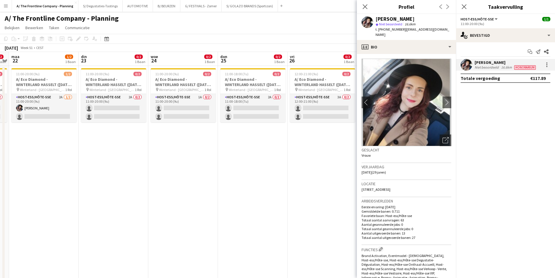
scroll to position [0, 202]
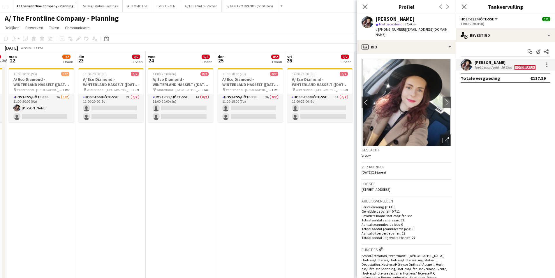
drag, startPoint x: 264, startPoint y: 165, endPoint x: 4, endPoint y: 161, distance: 259.6
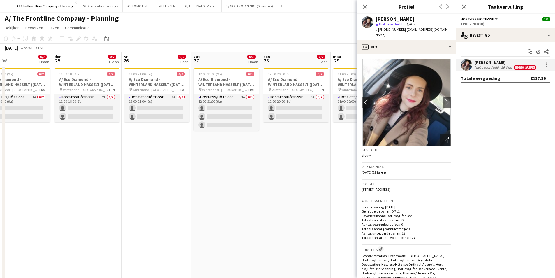
drag, startPoint x: 287, startPoint y: 135, endPoint x: 122, endPoint y: 131, distance: 165.0
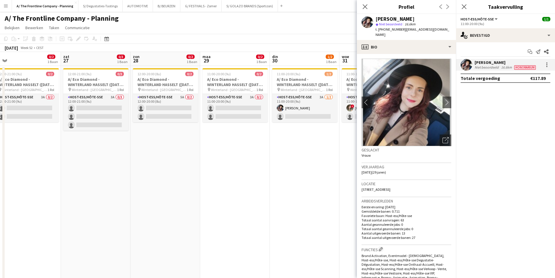
drag, startPoint x: 304, startPoint y: 127, endPoint x: 103, endPoint y: 127, distance: 200.7
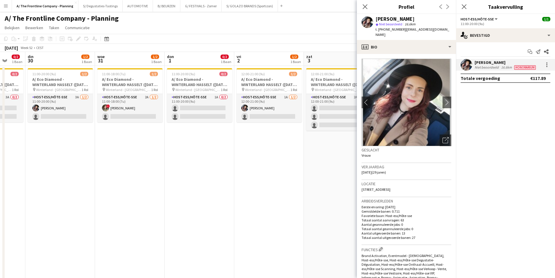
scroll to position [0, 184]
drag, startPoint x: 284, startPoint y: 131, endPoint x: 110, endPoint y: 132, distance: 174.2
click at [126, 107] on app-card-role "Host-ess/Hôte-sse 2A [DATE] 11:00-18:00 (7u) ! Feyza Göksu single-neutral-actio…" at bounding box center [129, 108] width 65 height 28
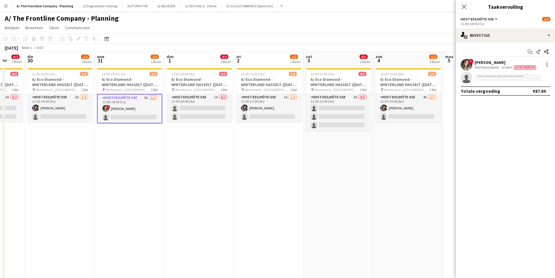
click at [502, 61] on div "[PERSON_NAME]" at bounding box center [506, 62] width 62 height 5
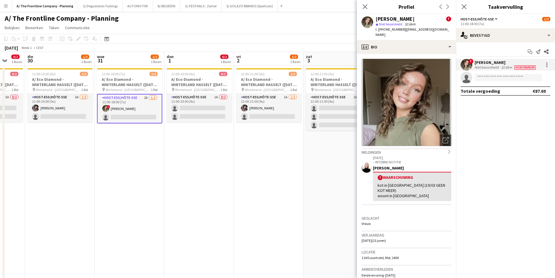
click at [380, 17] on div "[PERSON_NAME]" at bounding box center [394, 18] width 39 height 5
copy div "[PERSON_NAME]"
drag, startPoint x: 258, startPoint y: 107, endPoint x: 262, endPoint y: 107, distance: 4.1
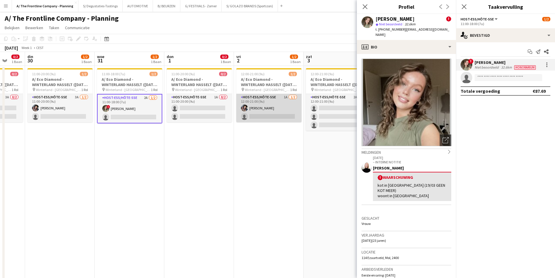
click at [258, 107] on app-card-role "Host-ess/Hôte-sse 1A [DATE] 12:00-21:00 (9u) [PERSON_NAME] single-neutral-actio…" at bounding box center [268, 108] width 65 height 28
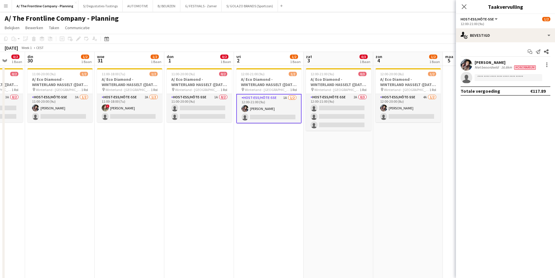
click at [505, 63] on div "[PERSON_NAME]" at bounding box center [506, 62] width 62 height 5
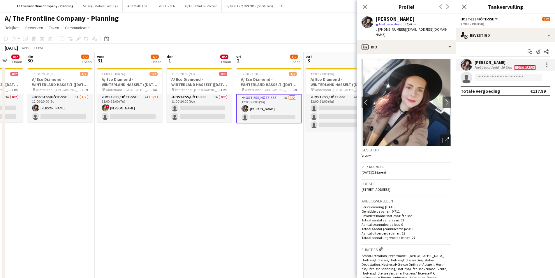
click at [388, 19] on div "[PERSON_NAME]" at bounding box center [394, 18] width 39 height 5
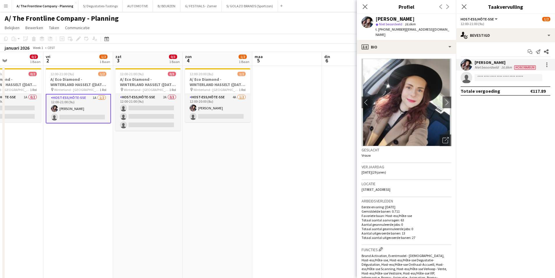
drag, startPoint x: 306, startPoint y: 156, endPoint x: 112, endPoint y: 160, distance: 193.2
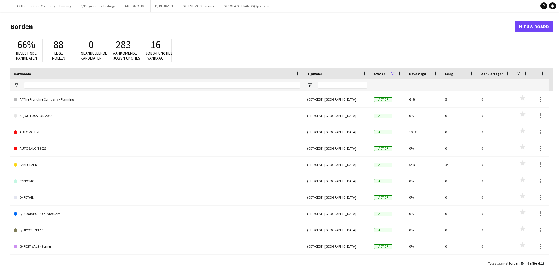
click at [4, 6] on app-icon "Menu" at bounding box center [5, 5] width 5 height 5
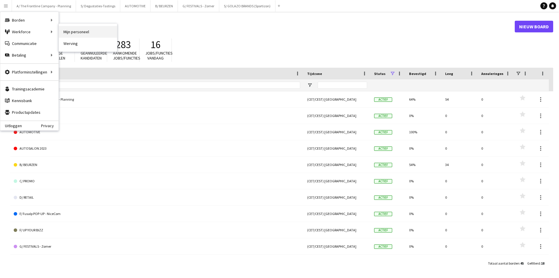
click at [64, 29] on link "Mijn personeel" at bounding box center [88, 32] width 58 height 12
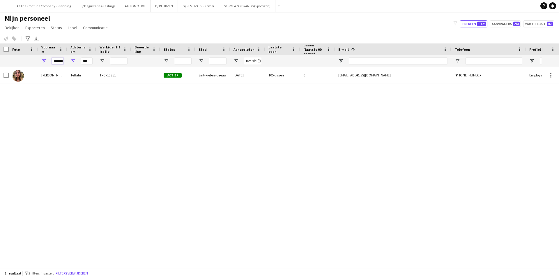
click at [54, 61] on input "*******" at bounding box center [58, 60] width 12 height 7
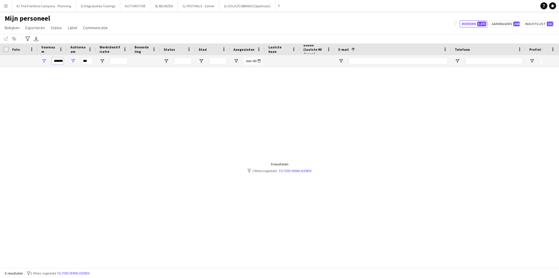
scroll to position [0, 2]
type input "*******"
type input "*"
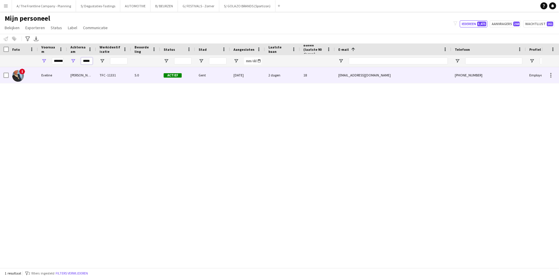
type input "*****"
click at [58, 80] on div "Eveline" at bounding box center [52, 75] width 29 height 16
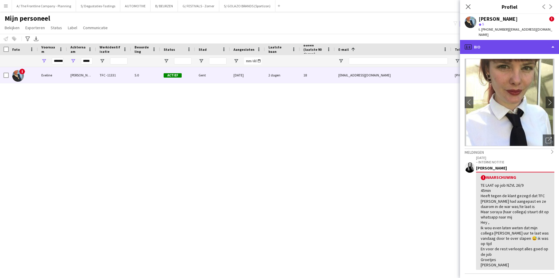
click at [532, 42] on div "profile Bio" at bounding box center [509, 47] width 99 height 14
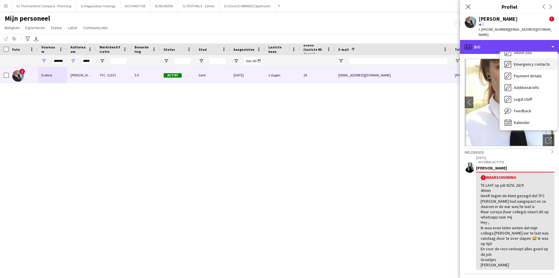
scroll to position [43, 0]
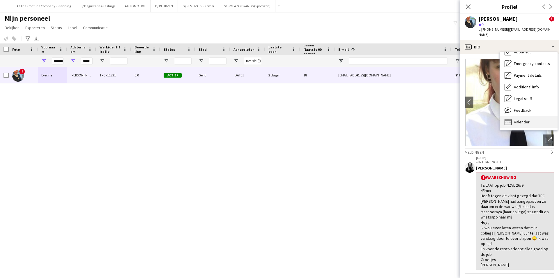
click at [521, 116] on div "Kalender Kalender" at bounding box center [529, 122] width 58 height 12
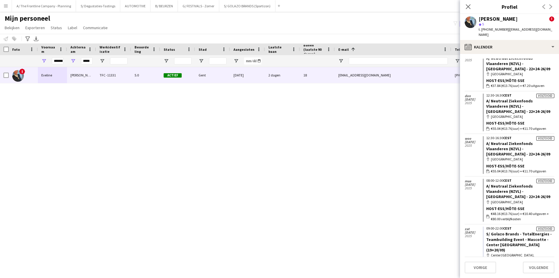
scroll to position [1277, 0]
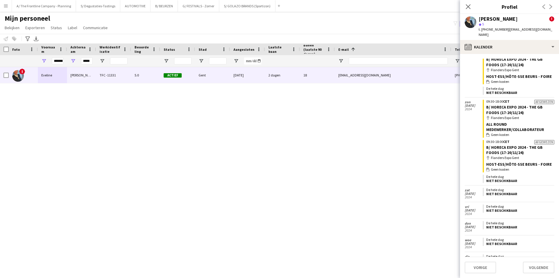
click at [423, 177] on div "! Eveline Van Rompaey TFC -11331 5.0 Actief Gent 25-08-2024 2 dagen 18 analieke…" at bounding box center [271, 165] width 542 height 196
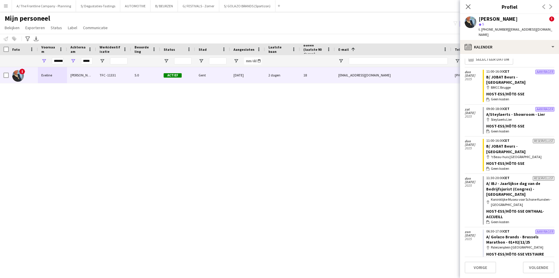
scroll to position [0, 0]
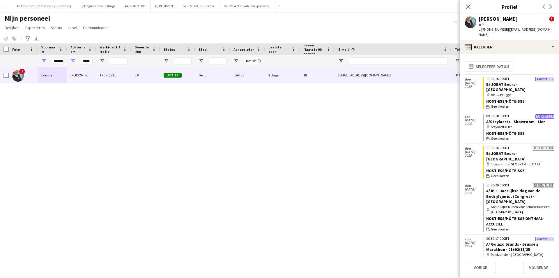
click at [248, 167] on div "! Eveline Van Rompaey TFC -11331 5.0 Actief Gent 25-08-2024 2 dagen 18 analieke…" at bounding box center [271, 165] width 542 height 196
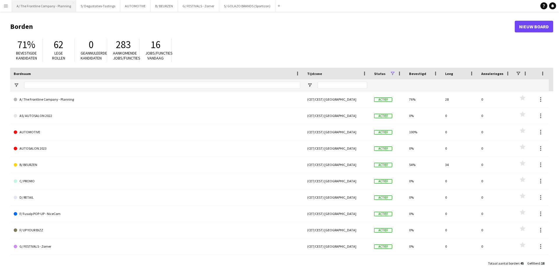
click at [51, 6] on button "A/ The Frontline Company - Planning Sluiten" at bounding box center [44, 5] width 64 height 11
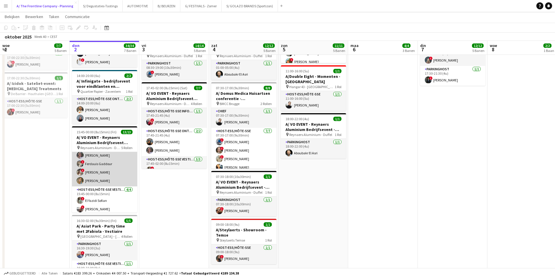
scroll to position [48, 0]
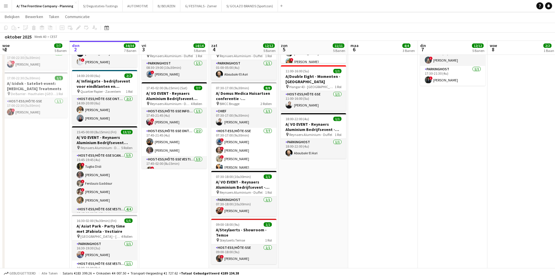
click at [106, 142] on h3 "A/ VO EVENT - Reynaers Aluminium Bedrijfsevent (02+03+05/10)" at bounding box center [104, 140] width 65 height 10
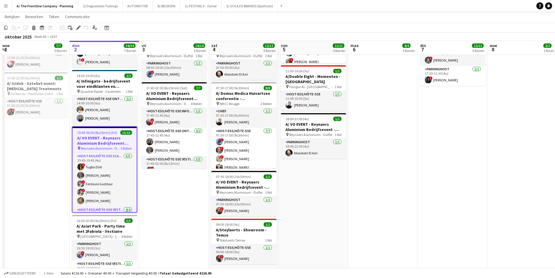
click at [79, 29] on icon "Bewerken" at bounding box center [78, 27] width 5 height 5
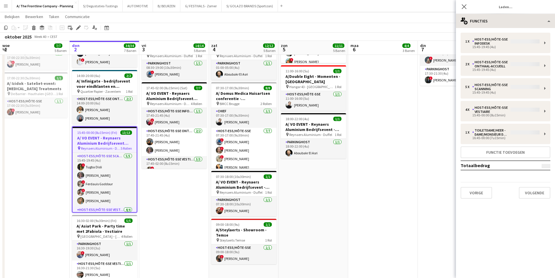
type input "**********"
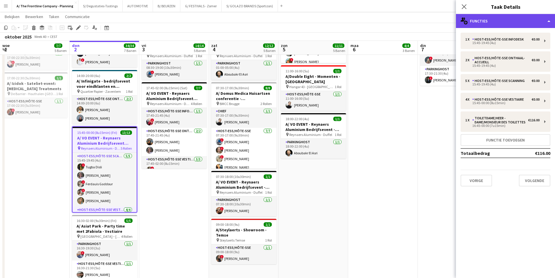
click at [524, 20] on div "multiple-users-add Functies" at bounding box center [505, 21] width 99 height 14
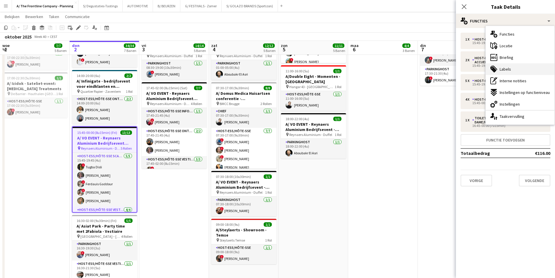
click at [525, 67] on div "tags-double Labels" at bounding box center [520, 69] width 69 height 12
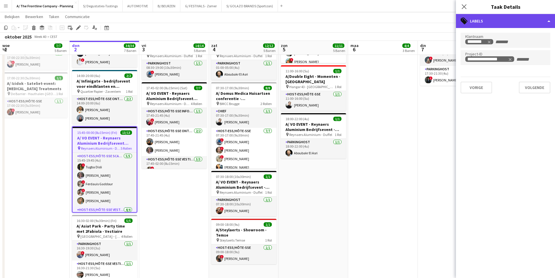
click at [513, 17] on div "tags-double Labels" at bounding box center [505, 21] width 99 height 14
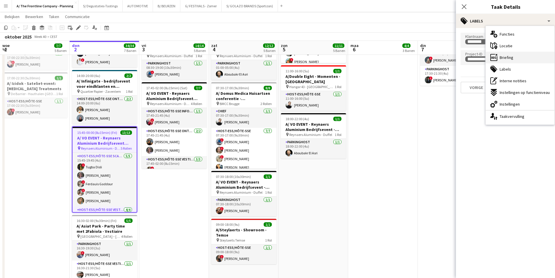
click at [521, 52] on div "ads-window Briefing" at bounding box center [520, 58] width 69 height 12
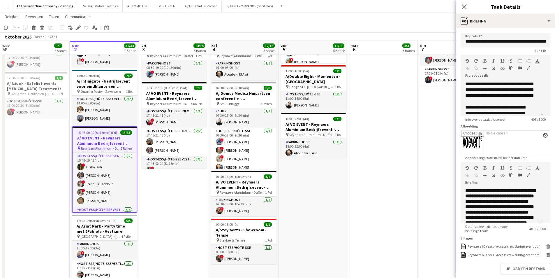
click at [526, 177] on button "button" at bounding box center [528, 174] width 4 height 5
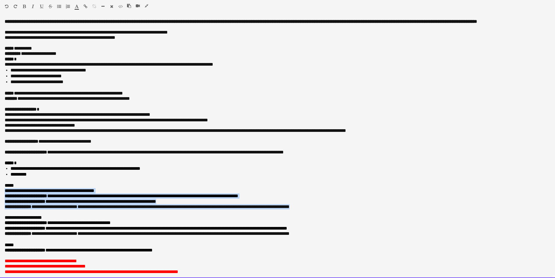
drag, startPoint x: 5, startPoint y: 195, endPoint x: 327, endPoint y: 218, distance: 323.3
click at [327, 218] on div "**********" at bounding box center [277, 148] width 555 height 259
copy div "**********"
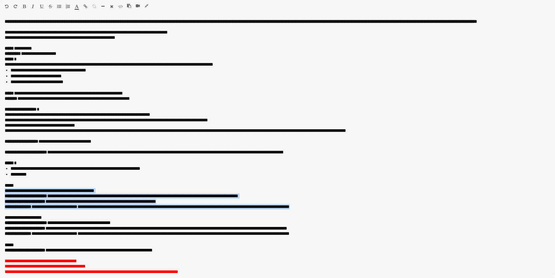
click at [146, 4] on icon "button" at bounding box center [146, 6] width 3 height 4
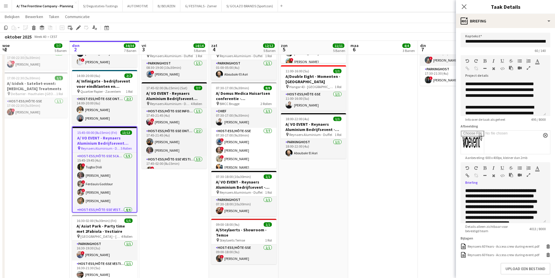
click at [171, 97] on h3 "A/ VO EVENT - Reynaers Aluminium Bedrijfsevent (02+03+05/10)" at bounding box center [174, 96] width 65 height 10
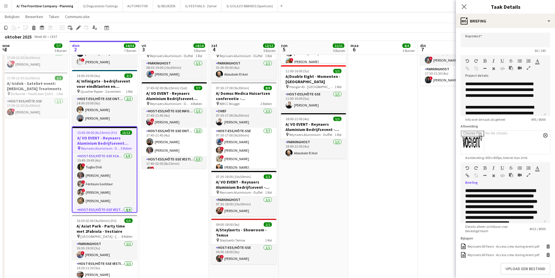
type input "**********"
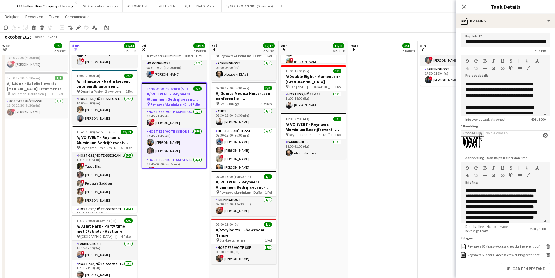
click at [528, 174] on icon "button" at bounding box center [528, 175] width 3 height 4
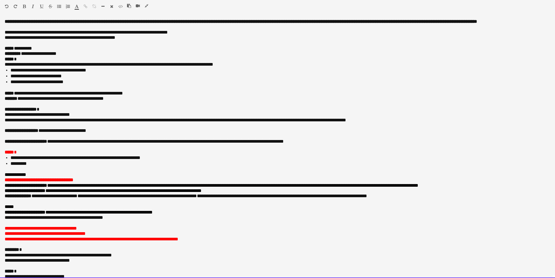
click at [105, 182] on p "**********" at bounding box center [278, 179] width 546 height 5
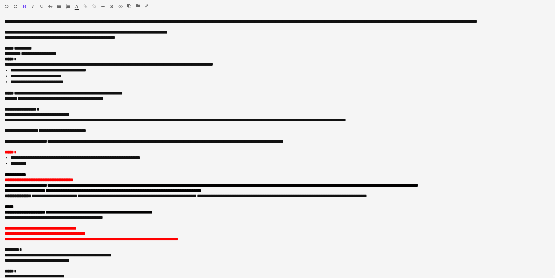
click at [145, 4] on icon "button" at bounding box center [146, 6] width 3 height 4
